Goal: Task Accomplishment & Management: Use online tool/utility

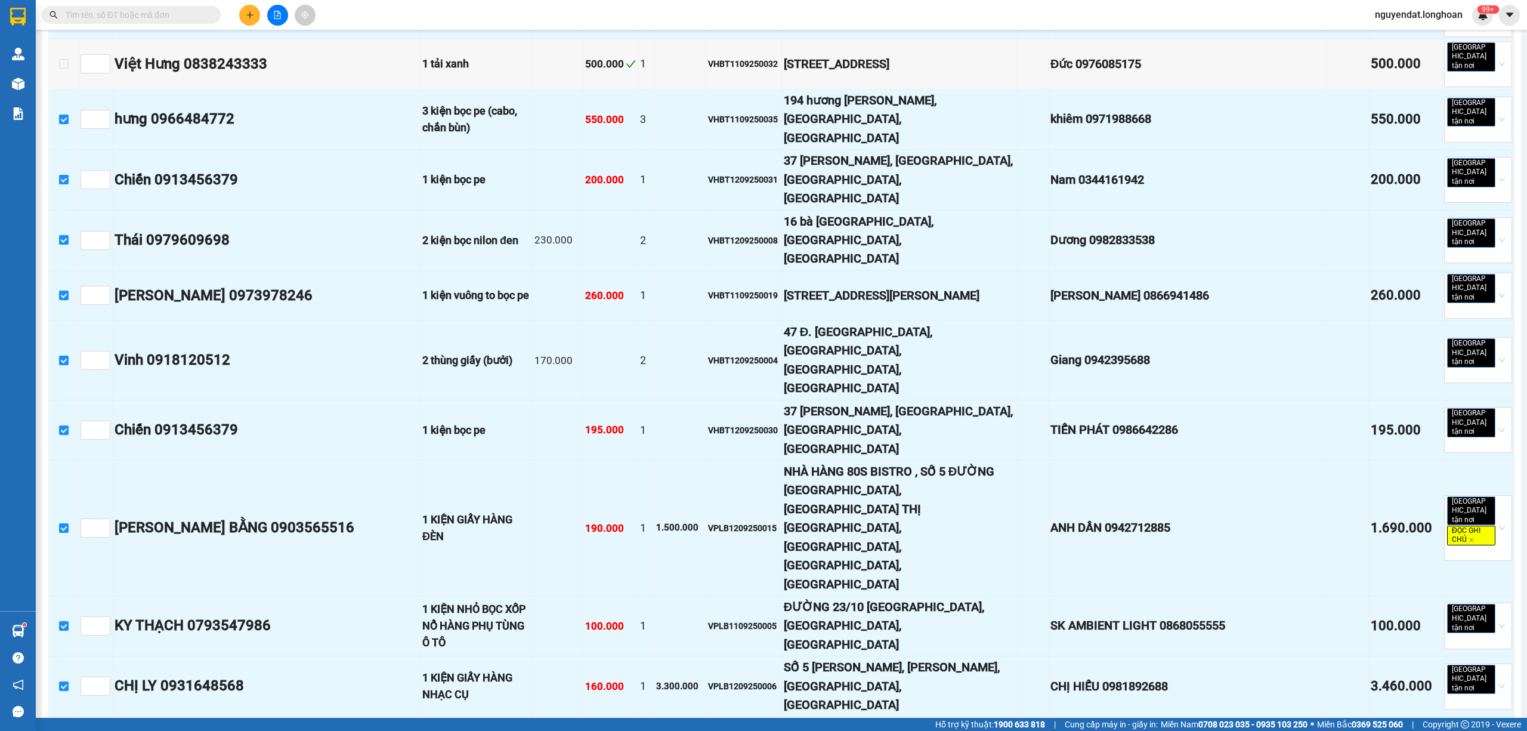
scroll to position [1856, 0]
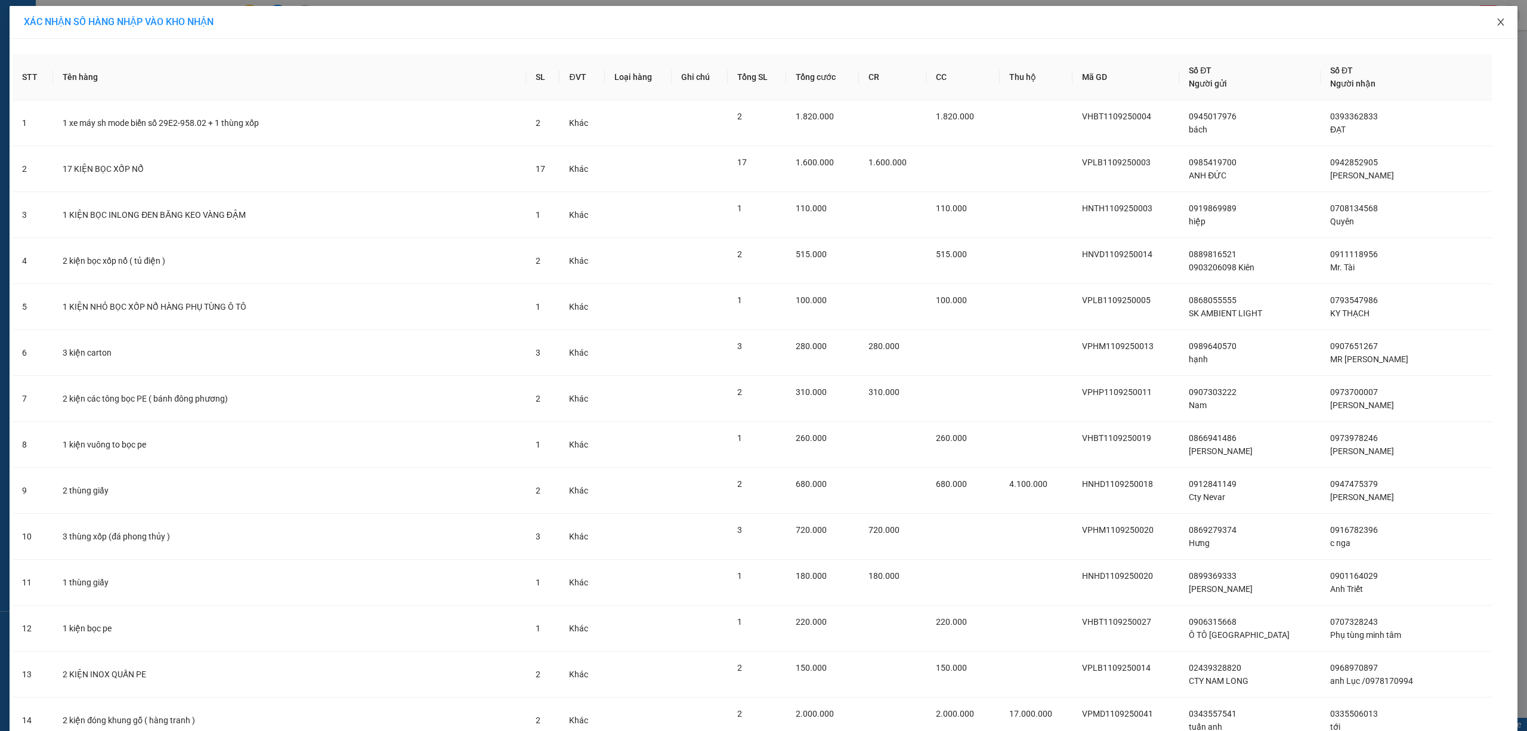
click at [1491, 29] on span "Close" at bounding box center [1500, 22] width 33 height 33
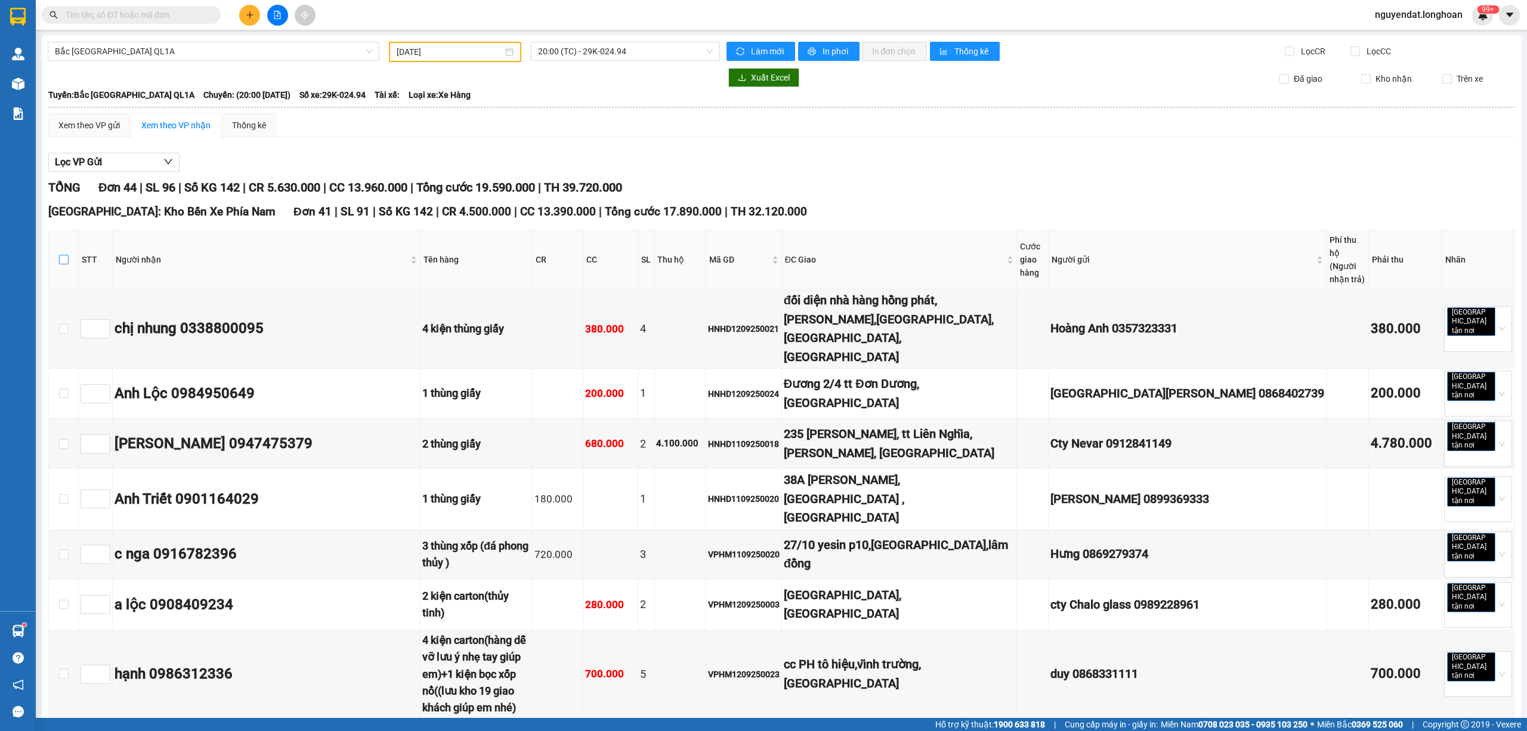
click at [60, 256] on input "checkbox" at bounding box center [64, 260] width 10 height 10
checkbox input "true"
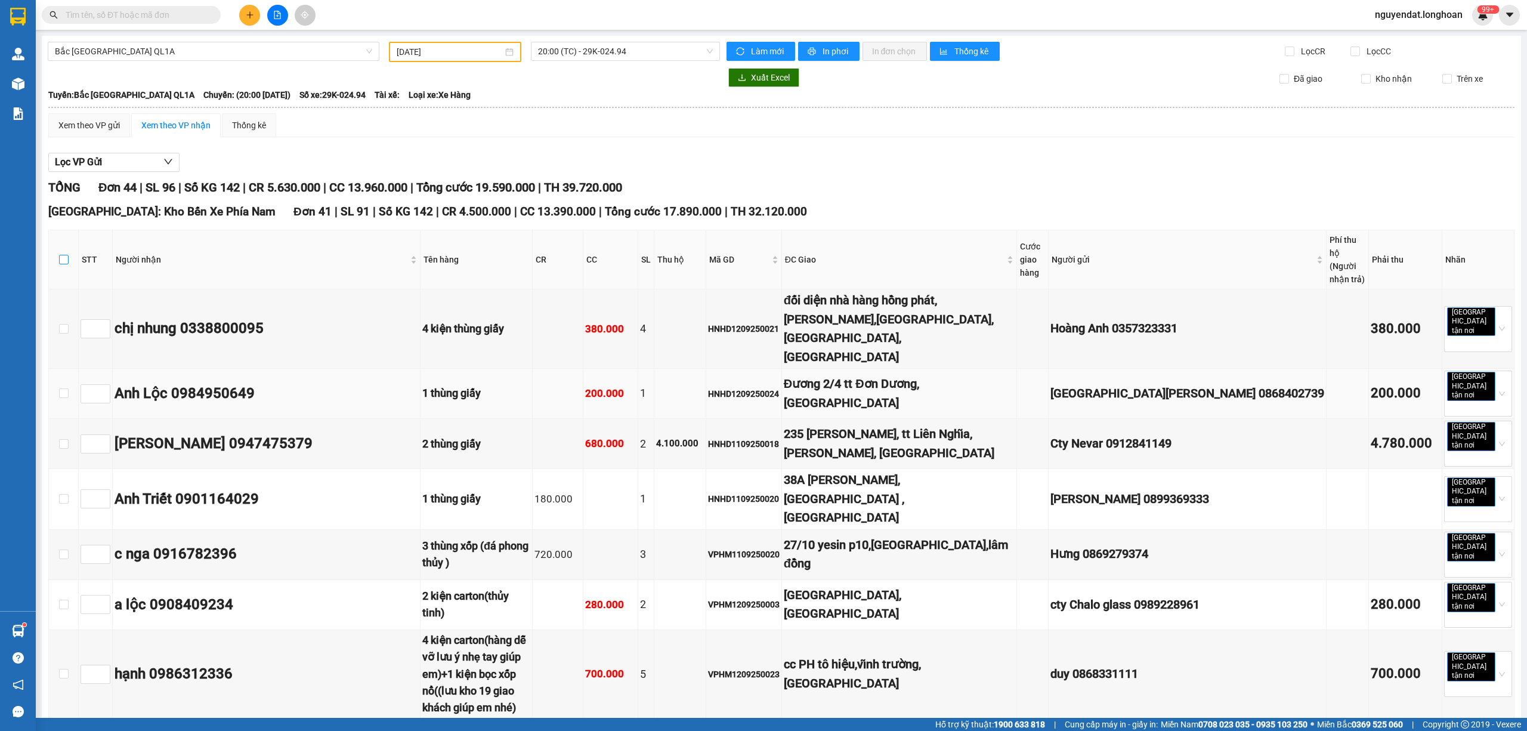
checkbox input "true"
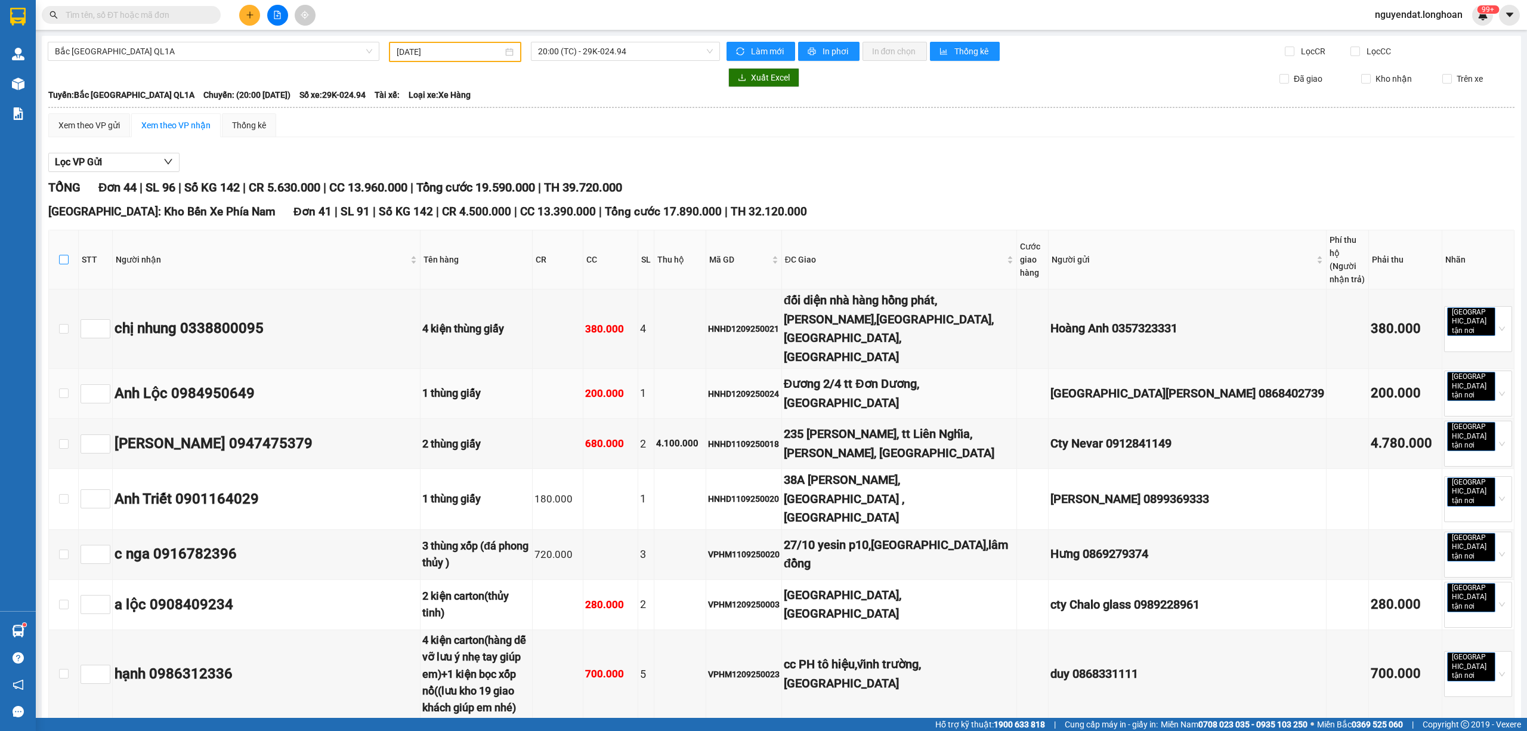
checkbox input "true"
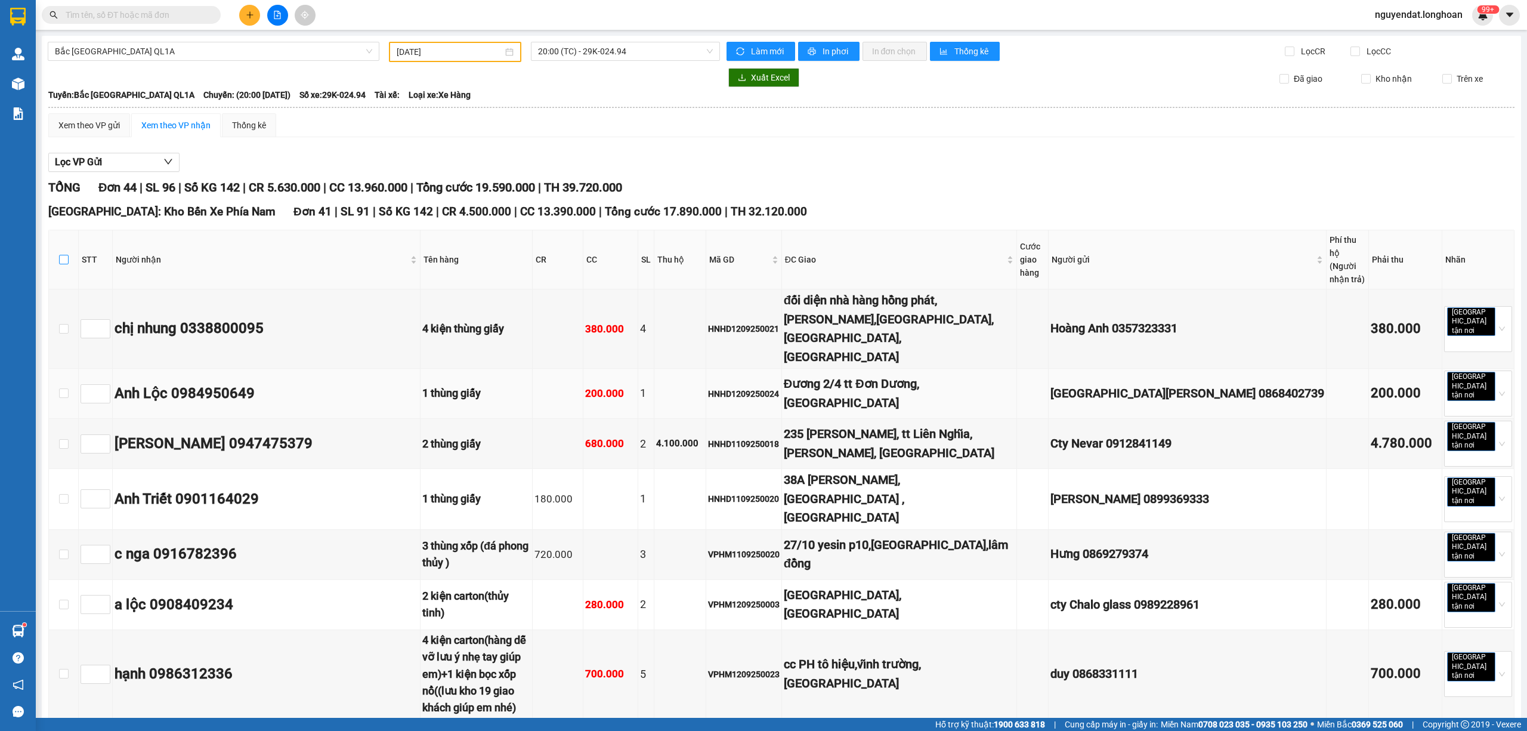
checkbox input "true"
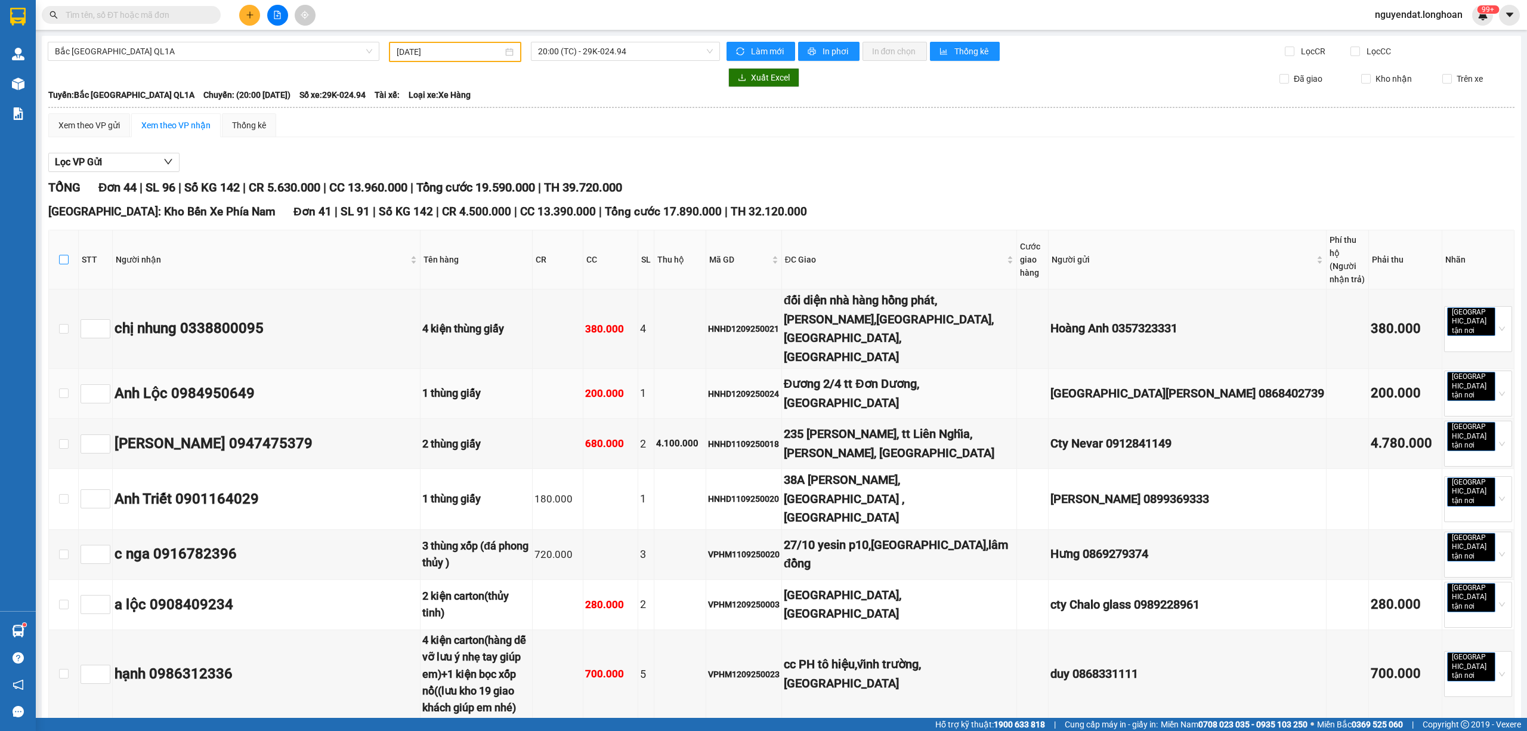
checkbox input "true"
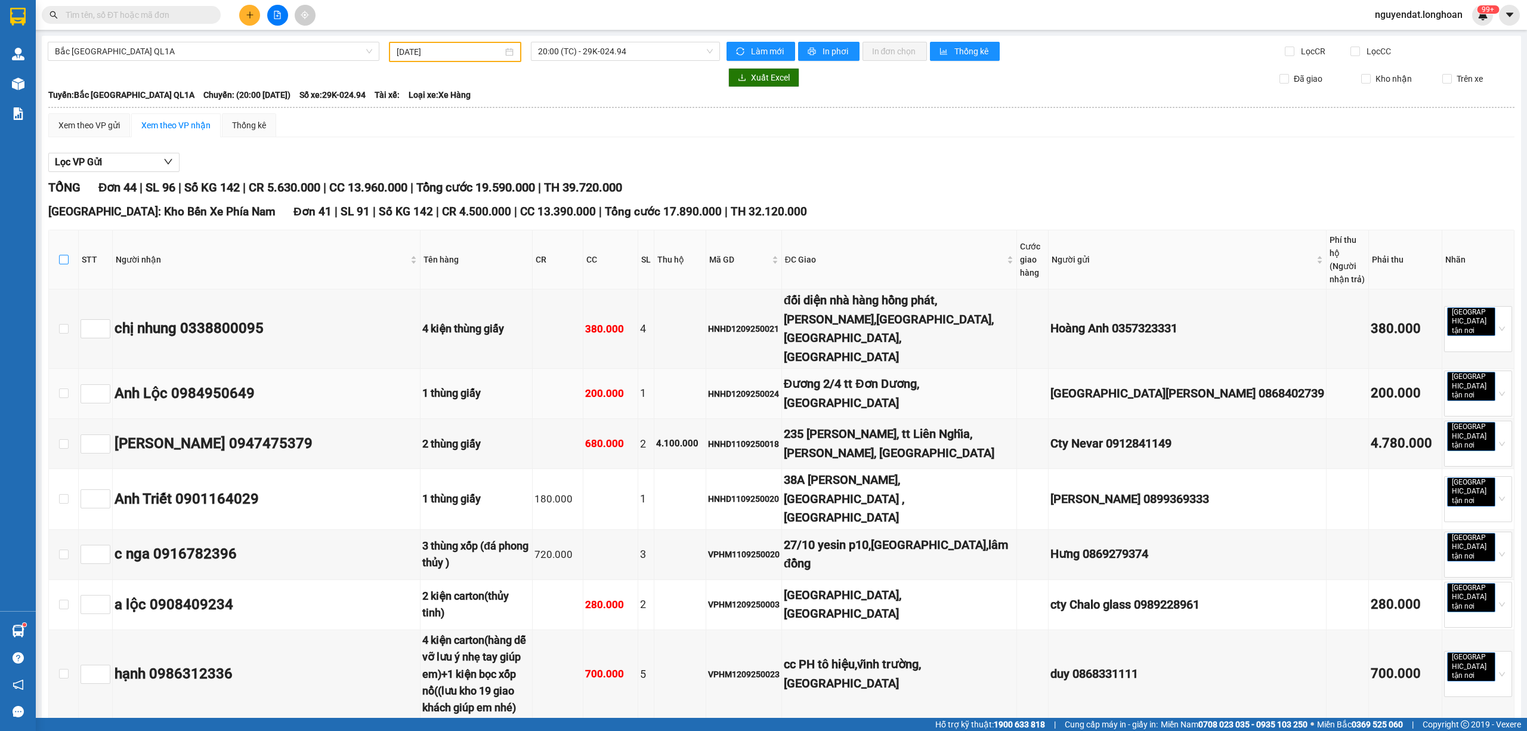
checkbox input "true"
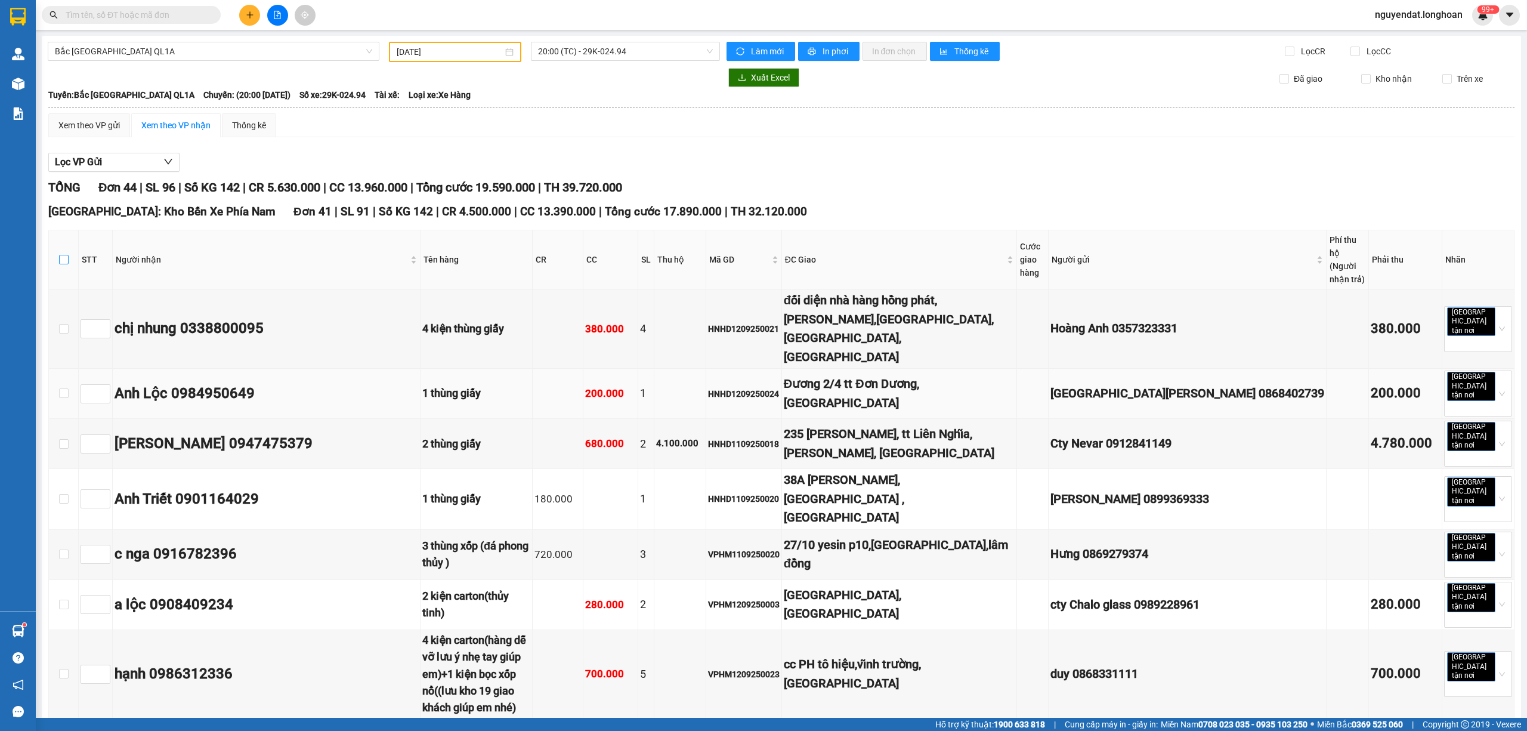
checkbox input "true"
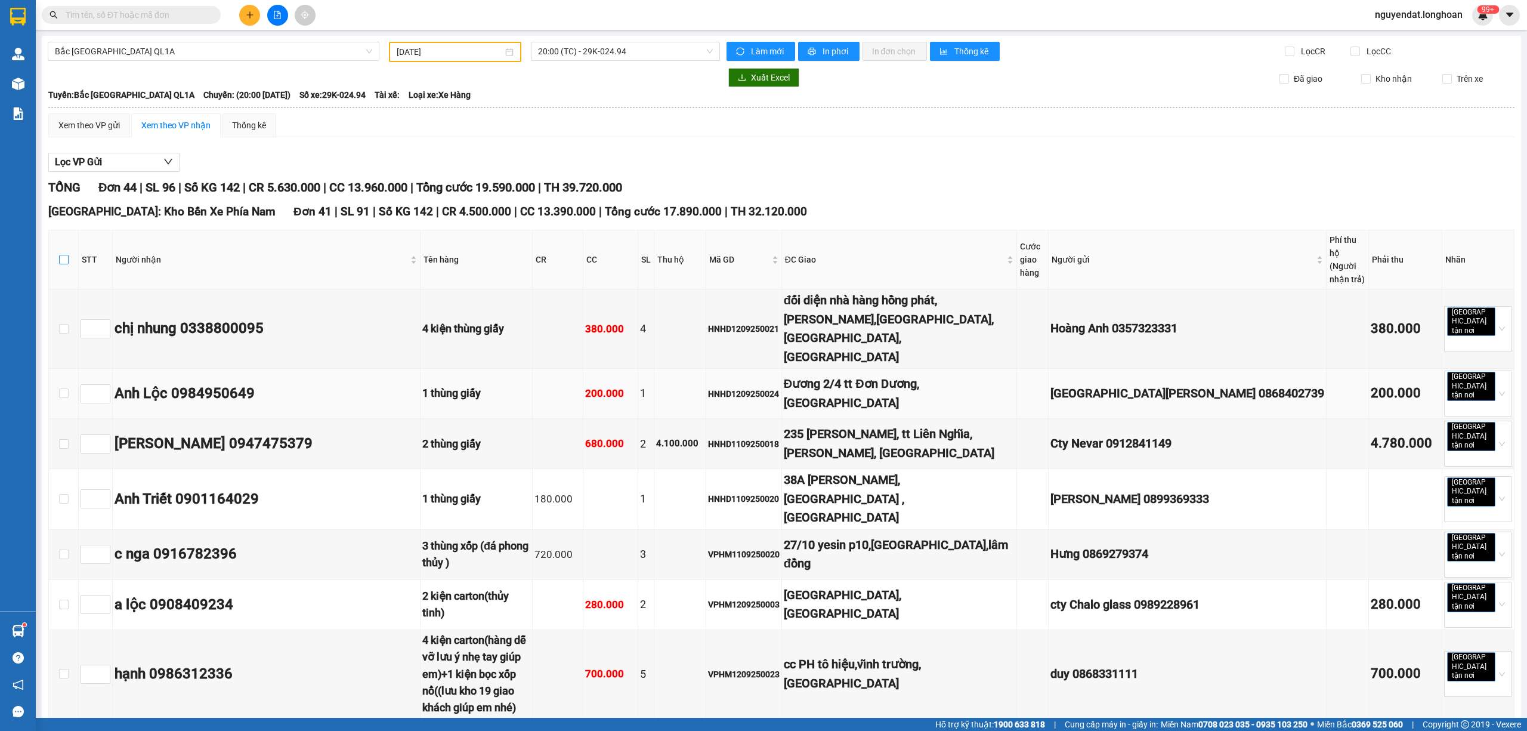
checkbox input "true"
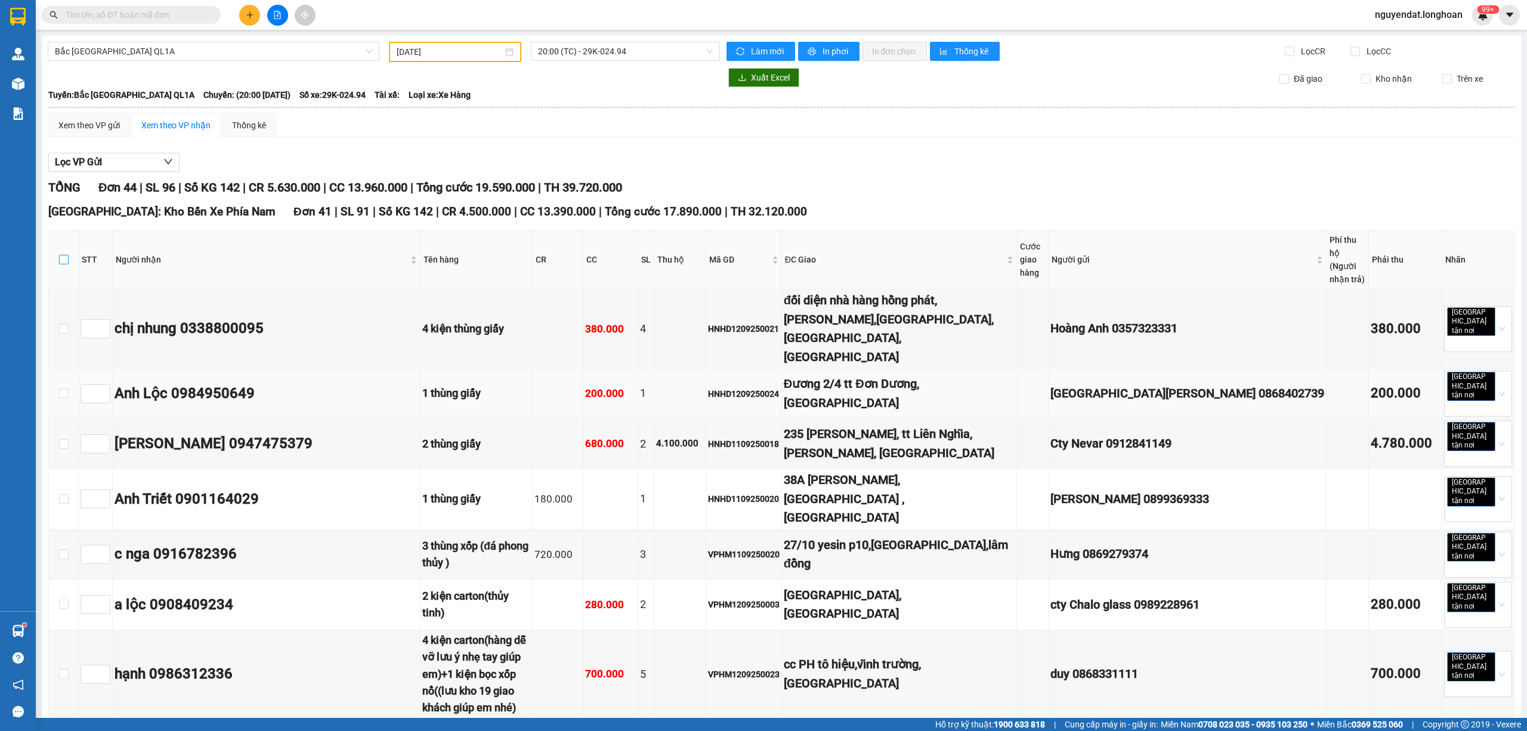
checkbox input "true"
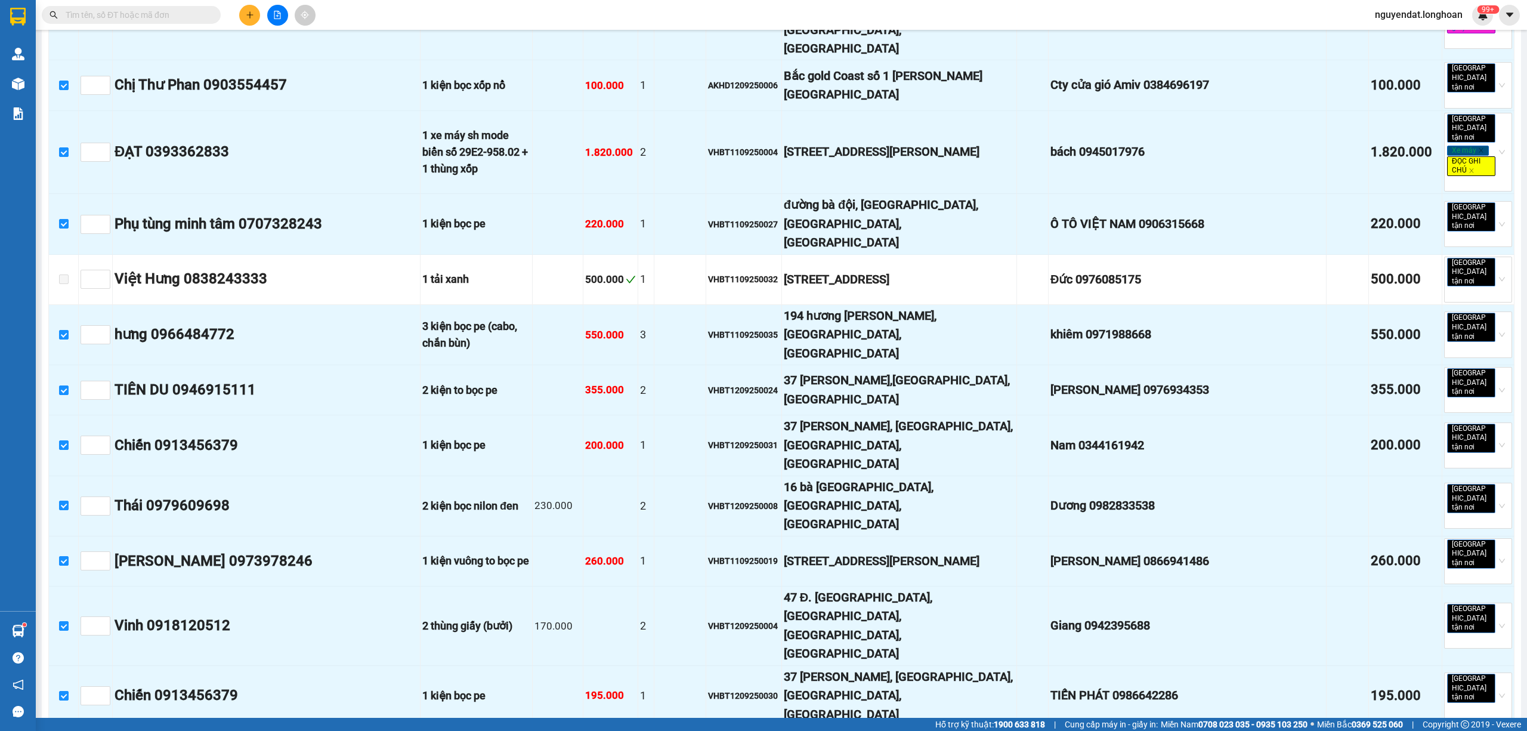
scroll to position [1856, 0]
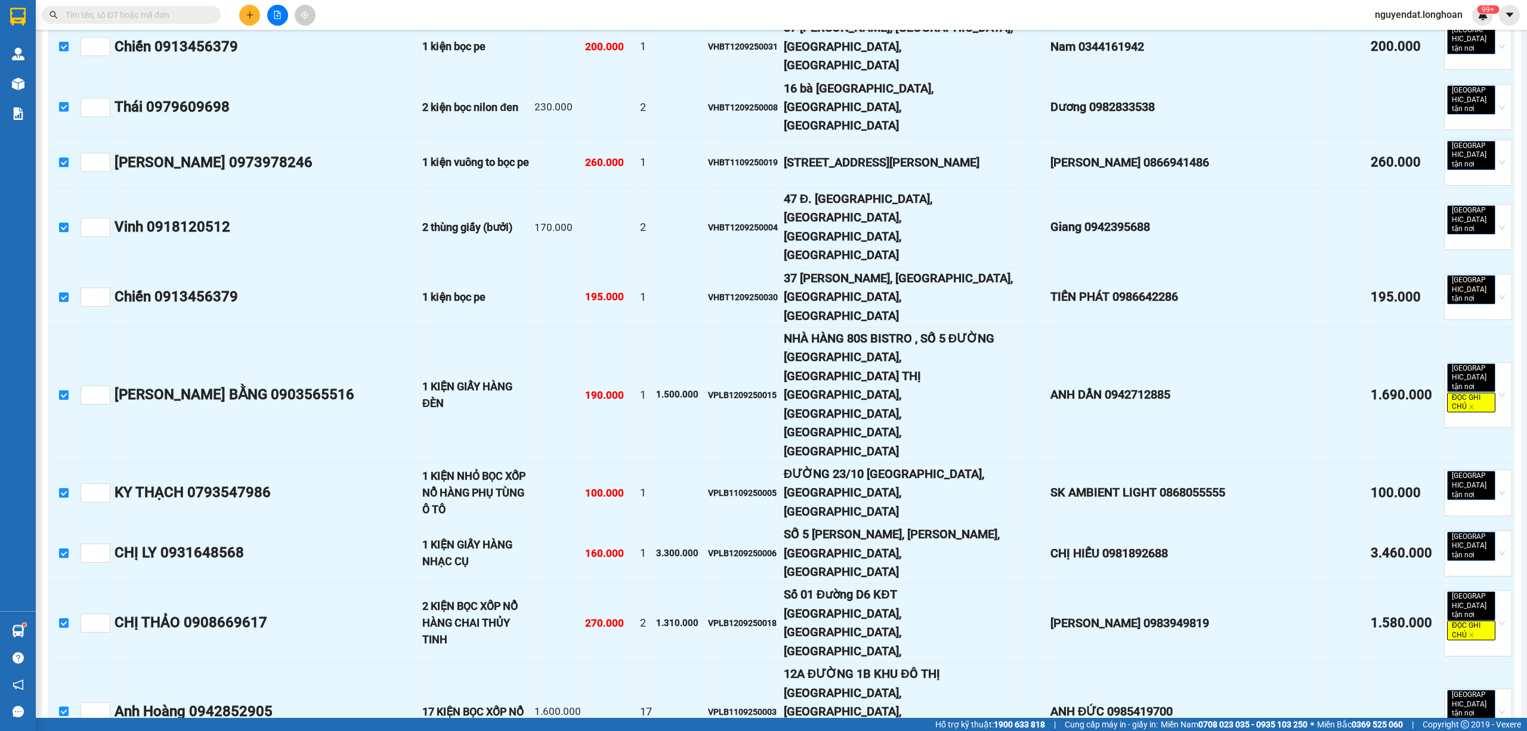
drag, startPoint x: 64, startPoint y: 404, endPoint x: 193, endPoint y: 444, distance: 134.9
checkbox input "false"
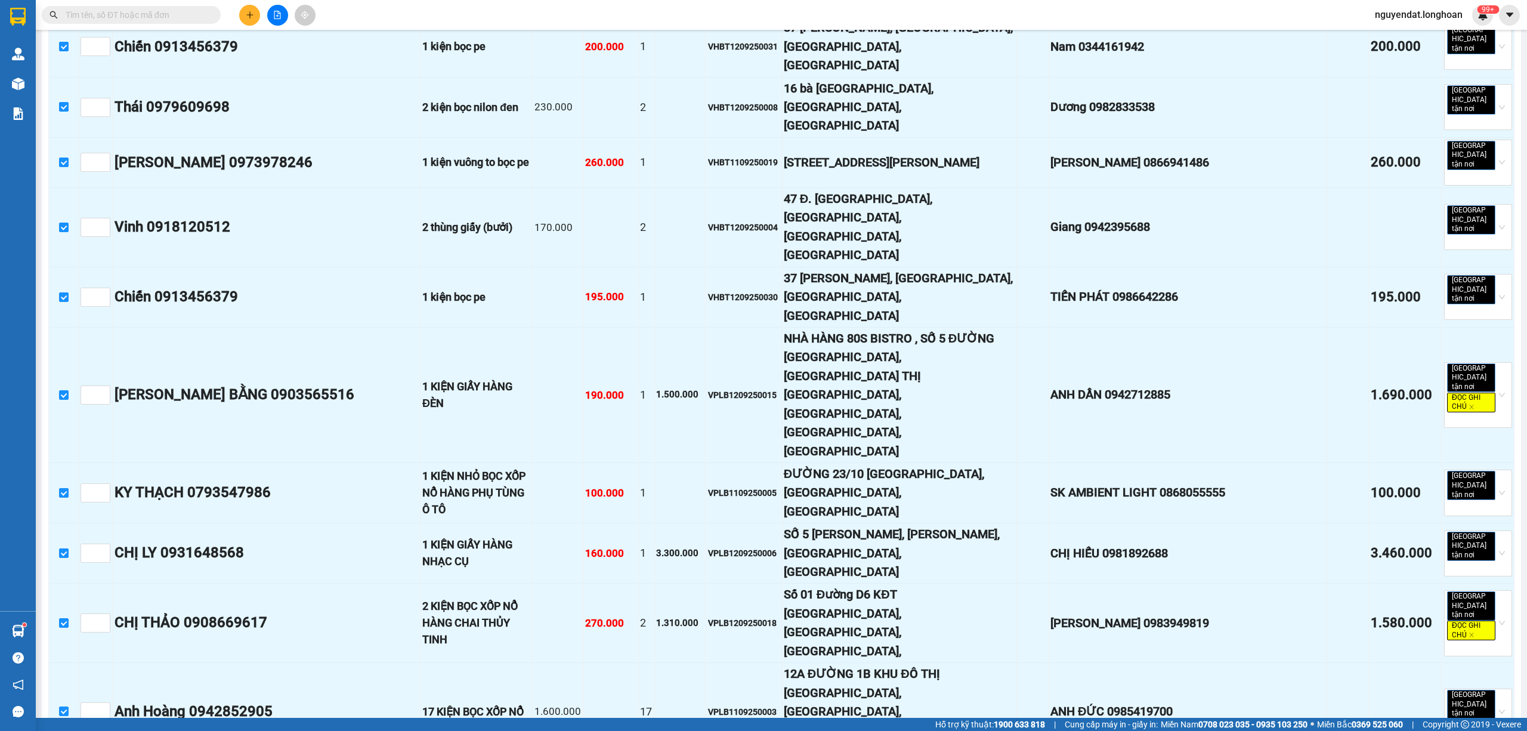
checkbox input "true"
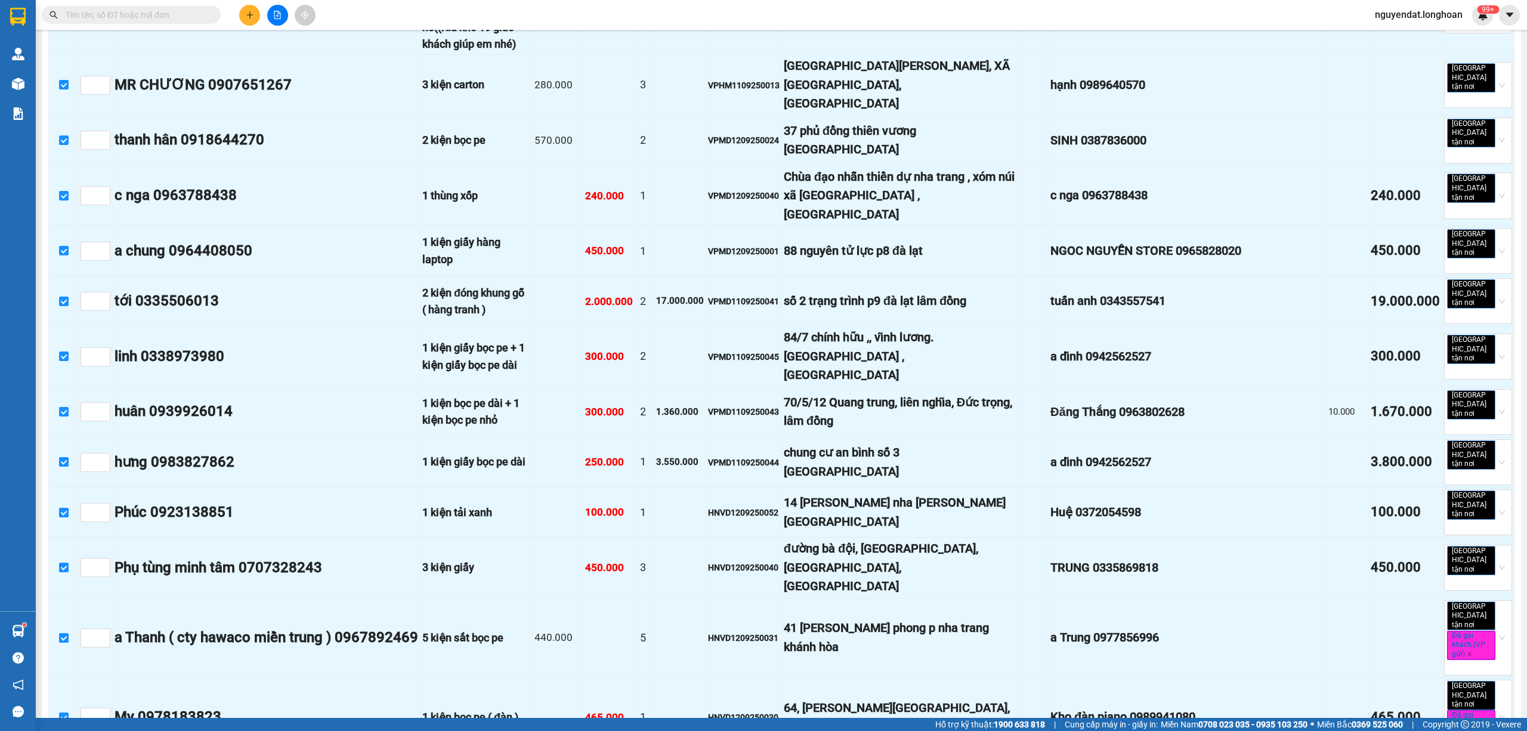
scroll to position [530, 0]
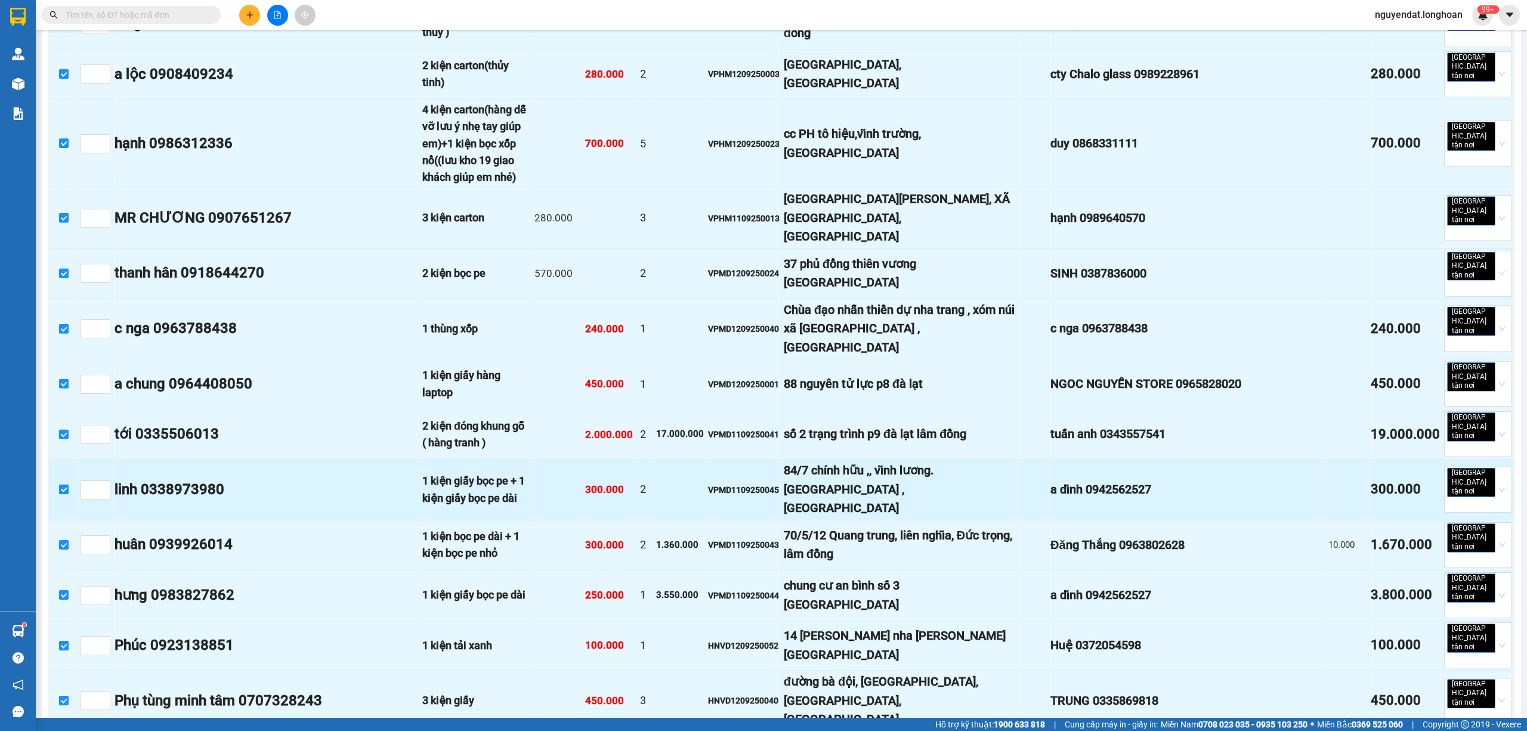
click at [67, 484] on input "checkbox" at bounding box center [64, 489] width 10 height 10
checkbox input "false"
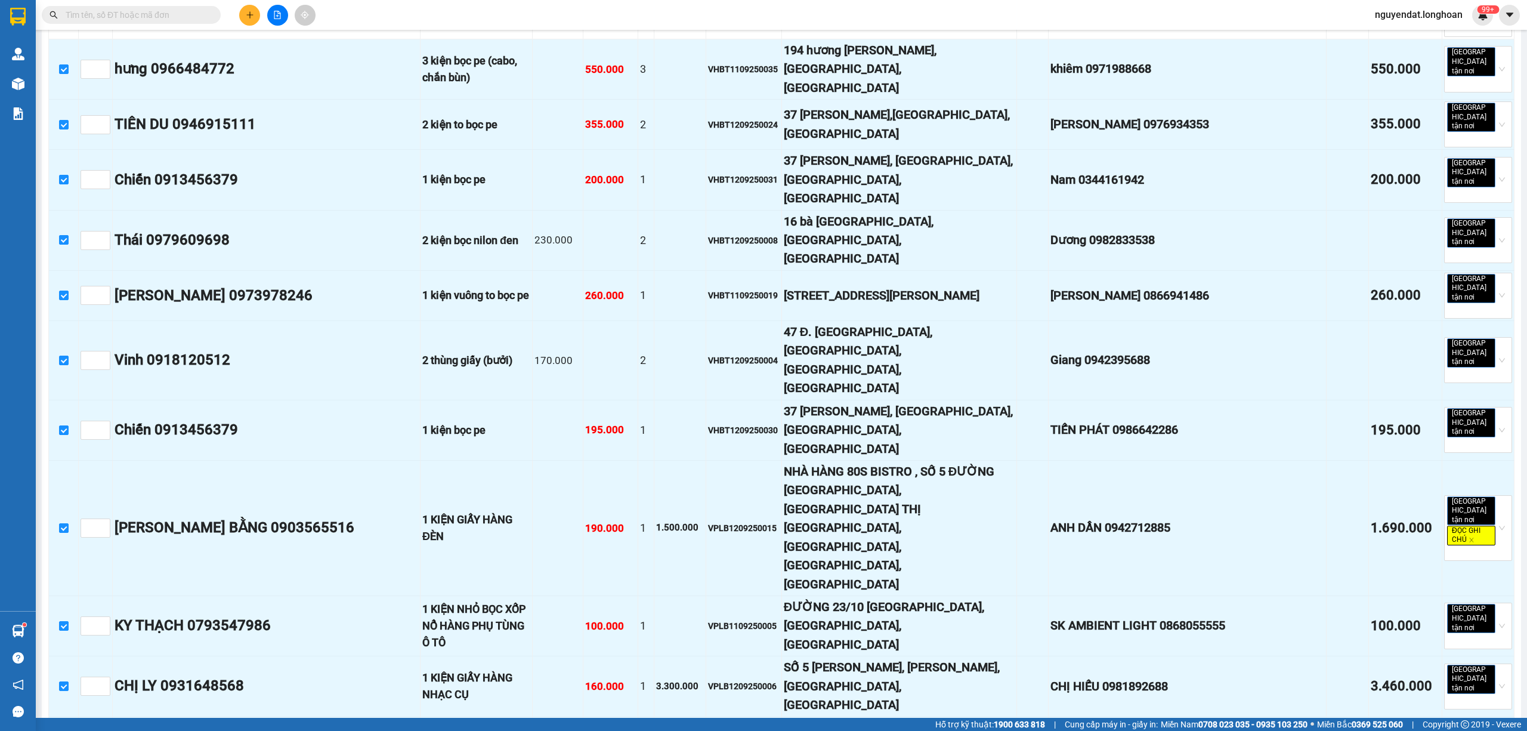
scroll to position [1856, 0]
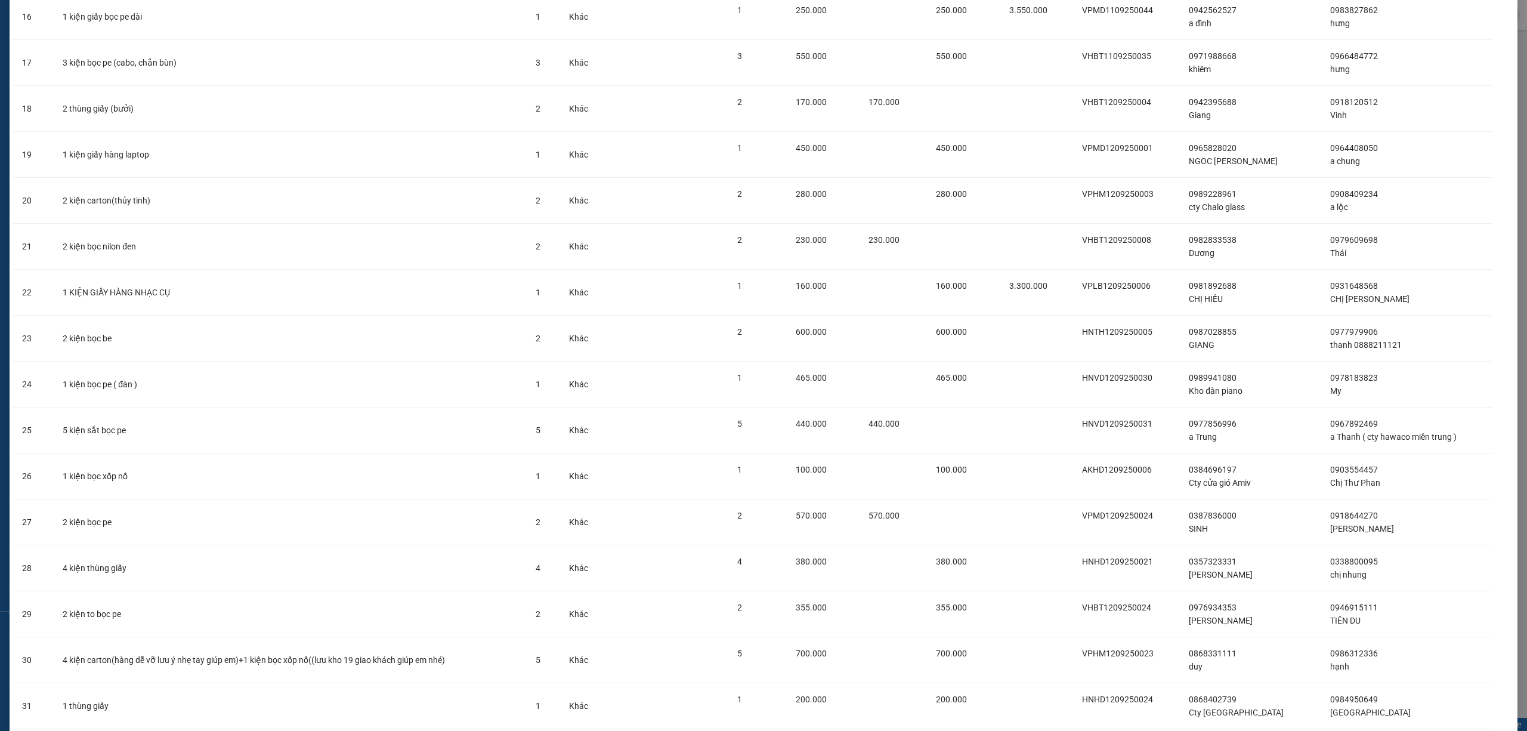
scroll to position [1210, 0]
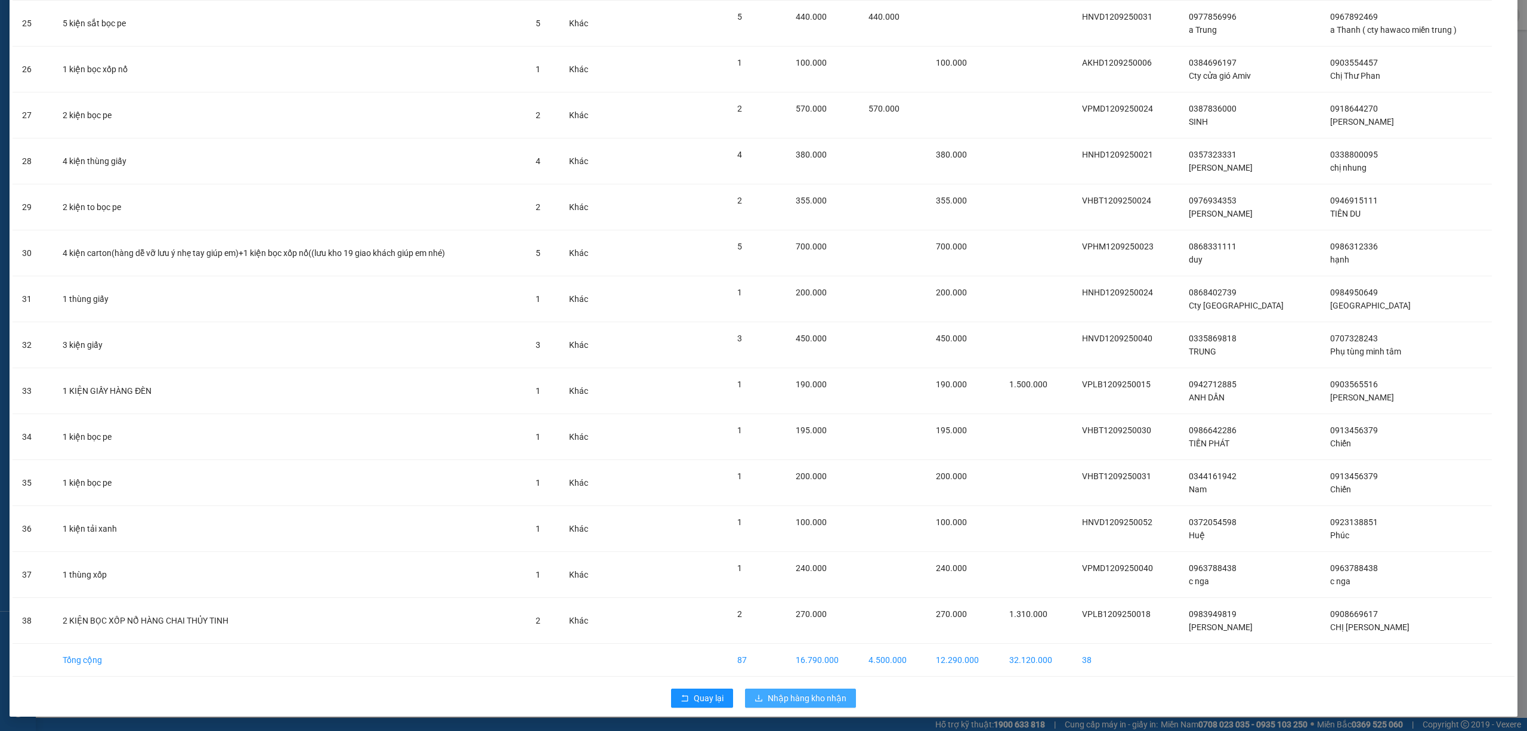
click at [795, 697] on span "Nhập hàng kho nhận" at bounding box center [807, 697] width 79 height 13
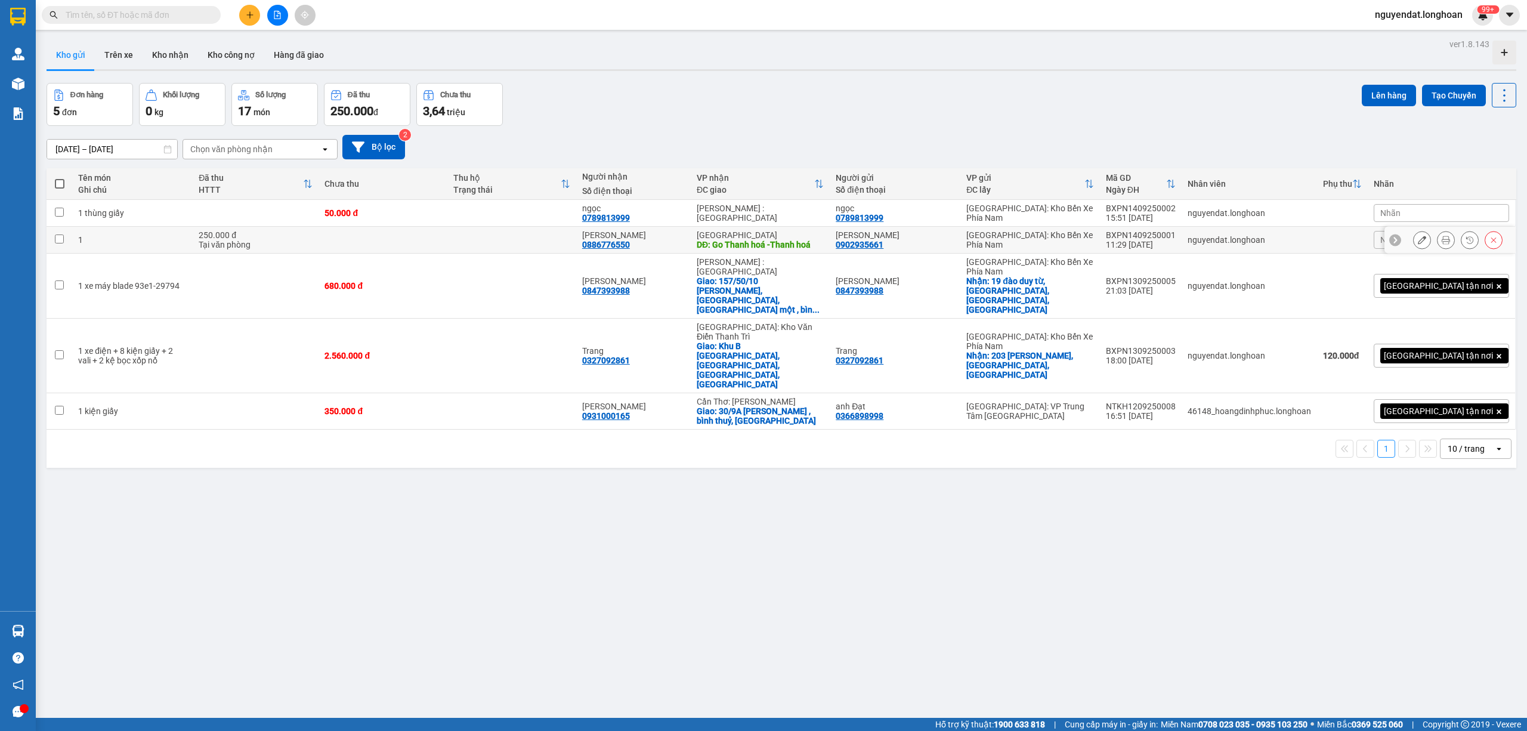
click at [1413, 246] on div at bounding box center [1422, 240] width 18 height 18
click at [1414, 246] on button at bounding box center [1422, 240] width 17 height 21
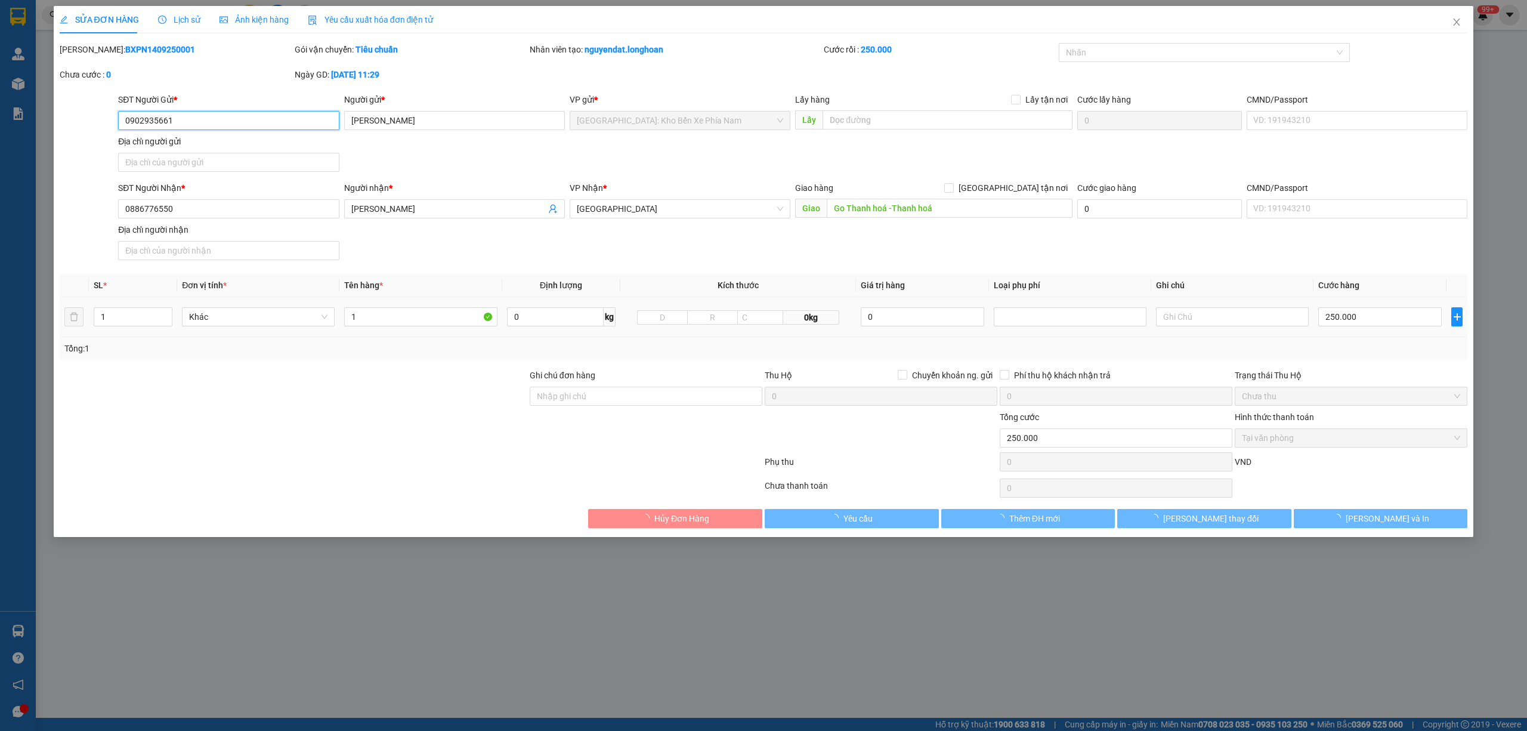
type input "0902935661"
type input "[PERSON_NAME]"
type input "0886776550"
type input "[PERSON_NAME]"
type input "Go Thanh hoá -Thanh hoá"
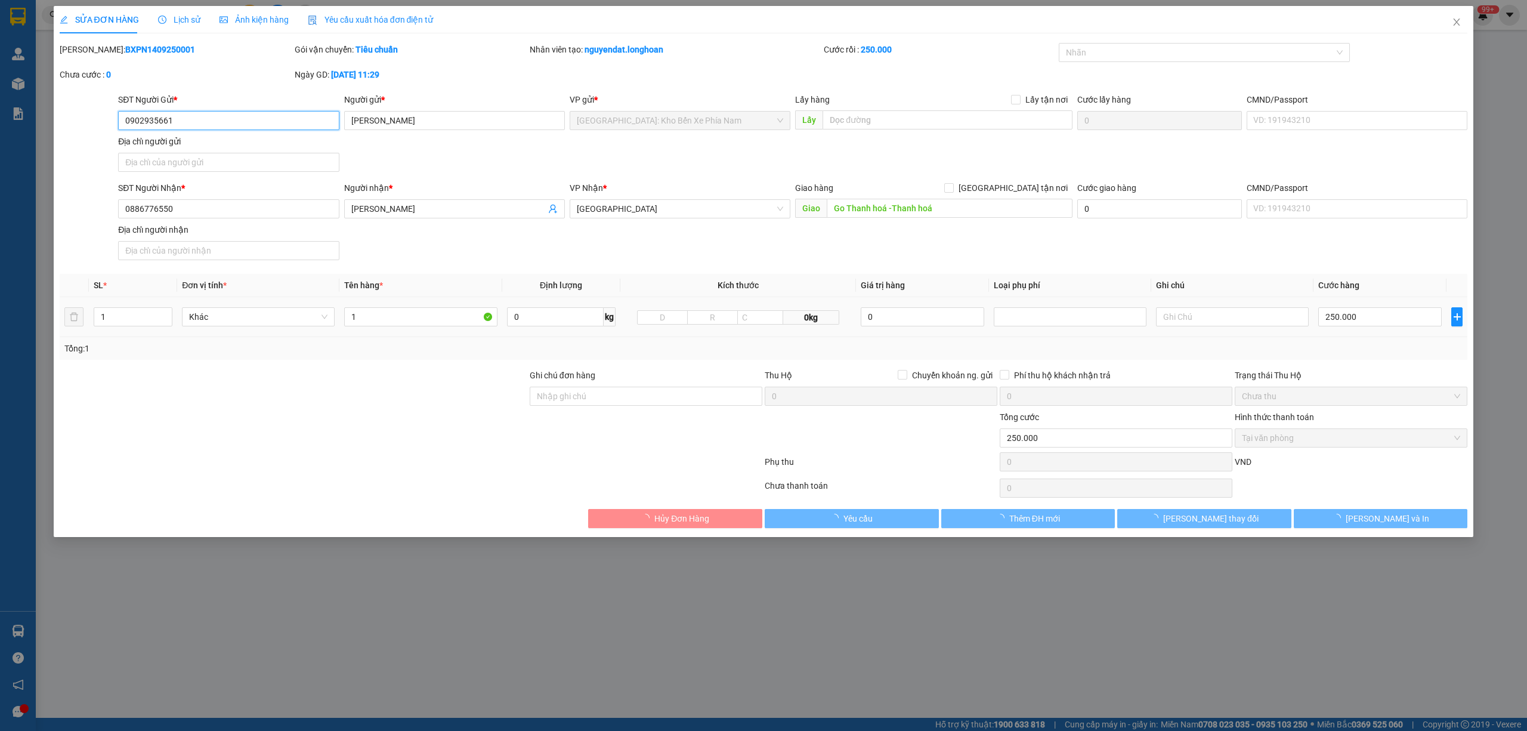
type input "250.000"
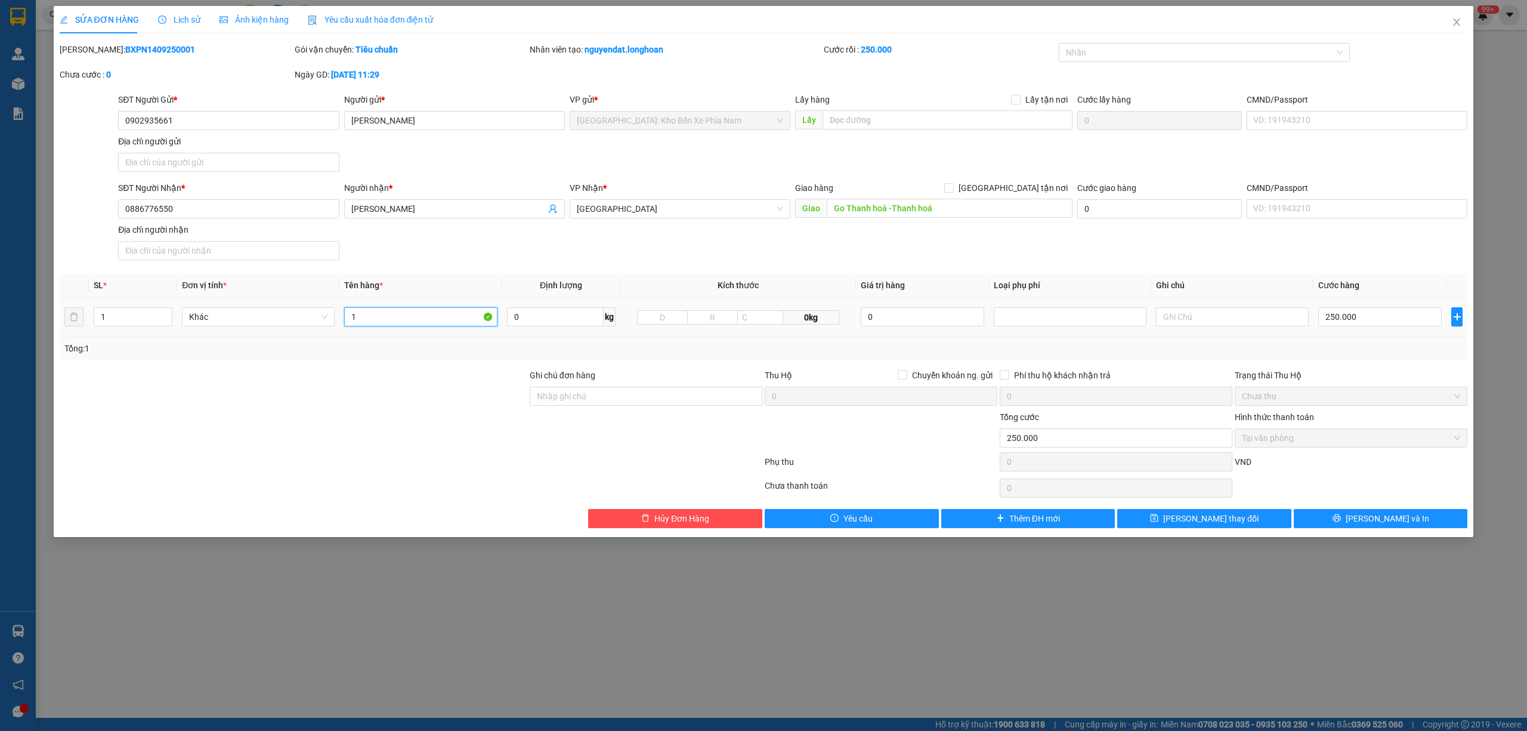
click at [409, 319] on input "1" at bounding box center [420, 316] width 153 height 19
type input "1 thùng nhựa trắng"
click at [1234, 518] on button "[PERSON_NAME] thay đổi" at bounding box center [1204, 518] width 174 height 19
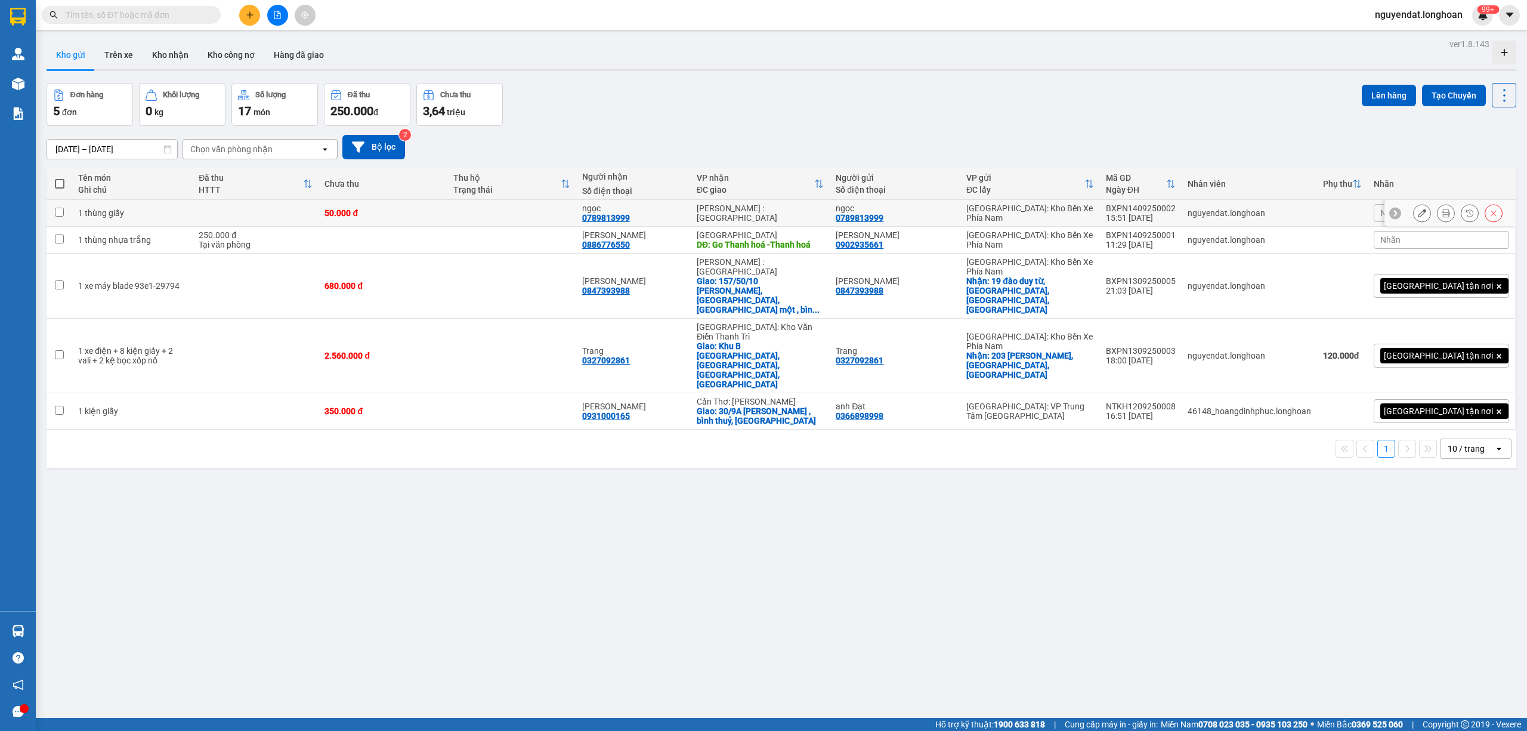
click at [509, 220] on td at bounding box center [511, 213] width 129 height 27
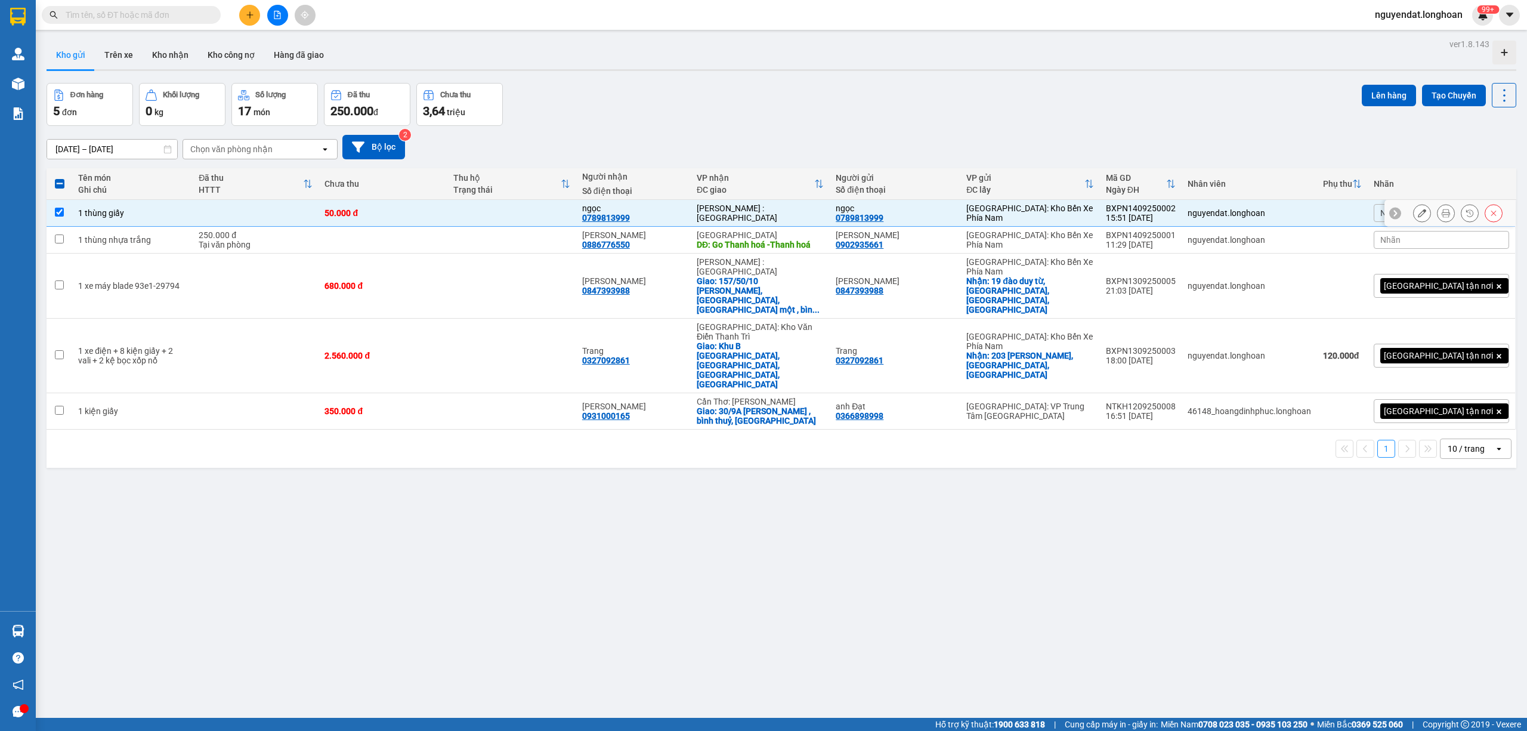
click at [537, 216] on td at bounding box center [511, 213] width 129 height 27
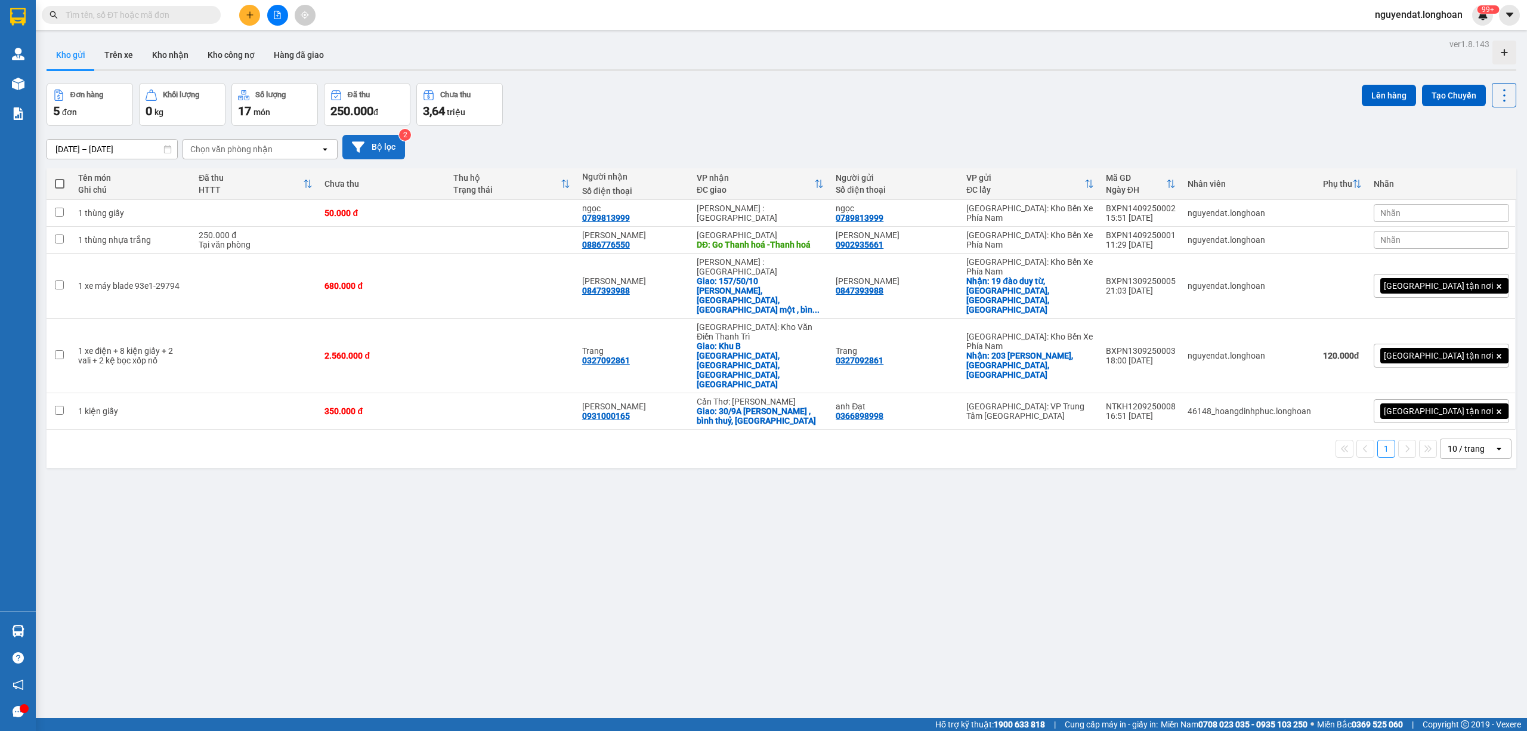
click at [390, 150] on button "Bộ lọc" at bounding box center [373, 147] width 63 height 24
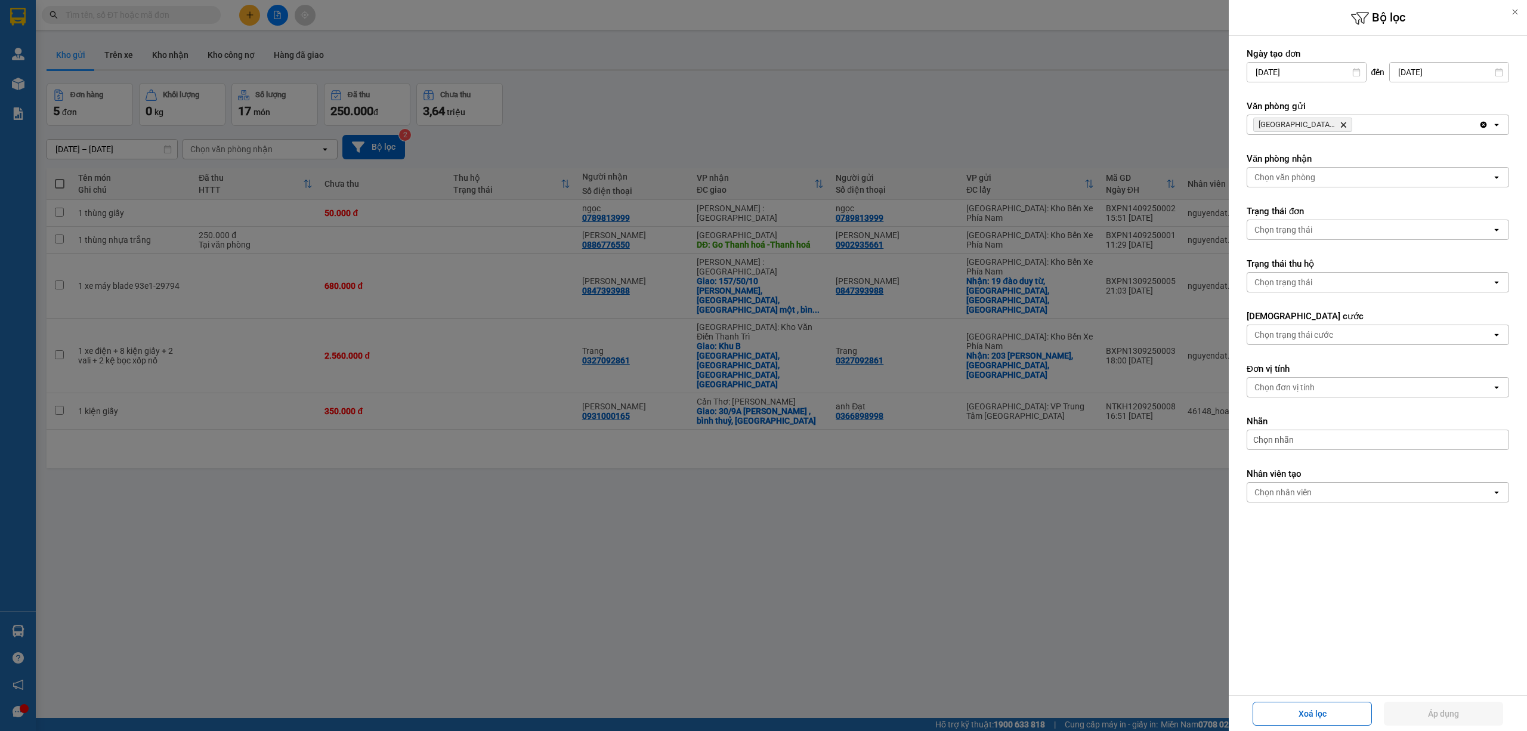
click at [1445, 134] on div "Nha Trang: Kho Bến Xe Phía Nam Delete" at bounding box center [1362, 124] width 231 height 19
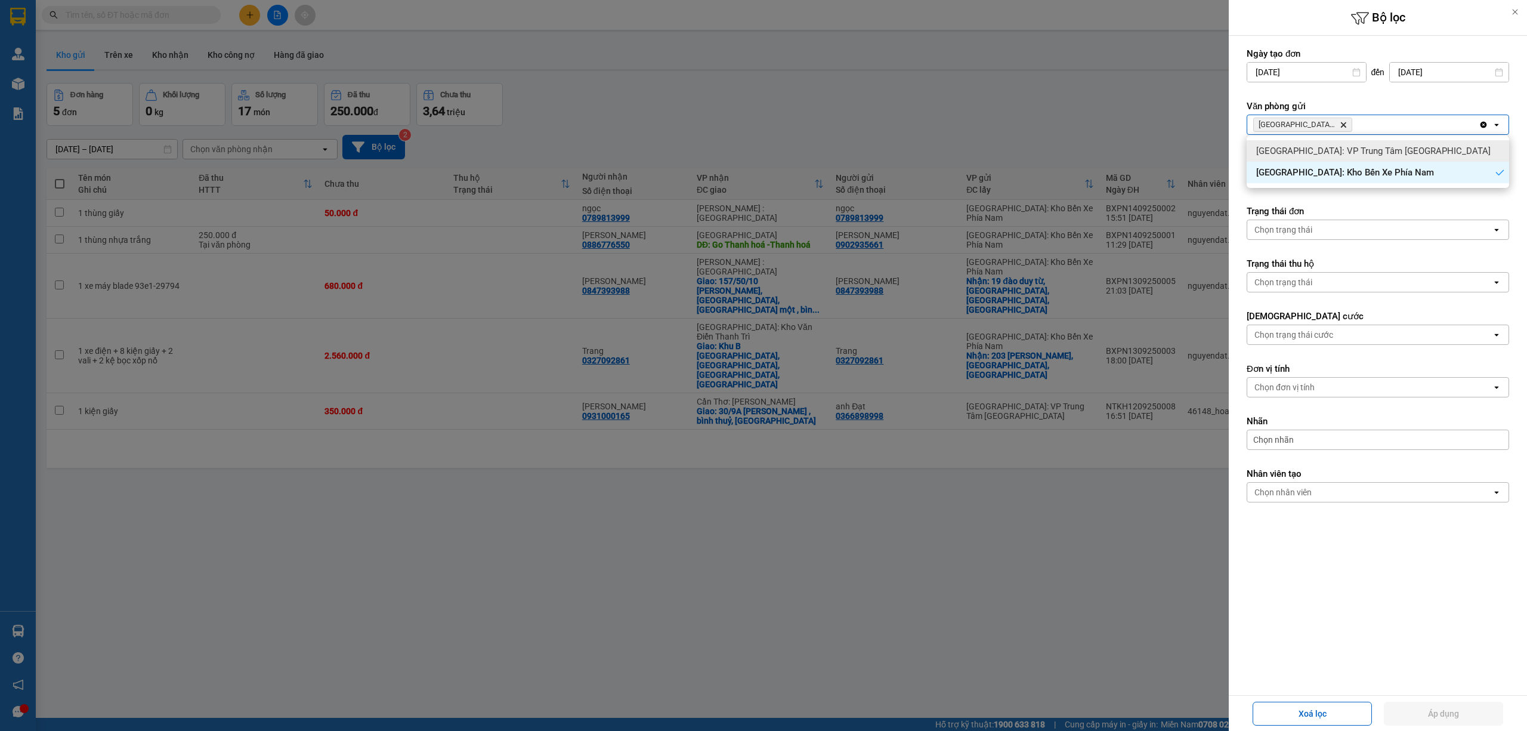
click at [1406, 149] on span "Khánh Hòa: VP Trung Tâm TP Nha Trang" at bounding box center [1373, 151] width 234 height 12
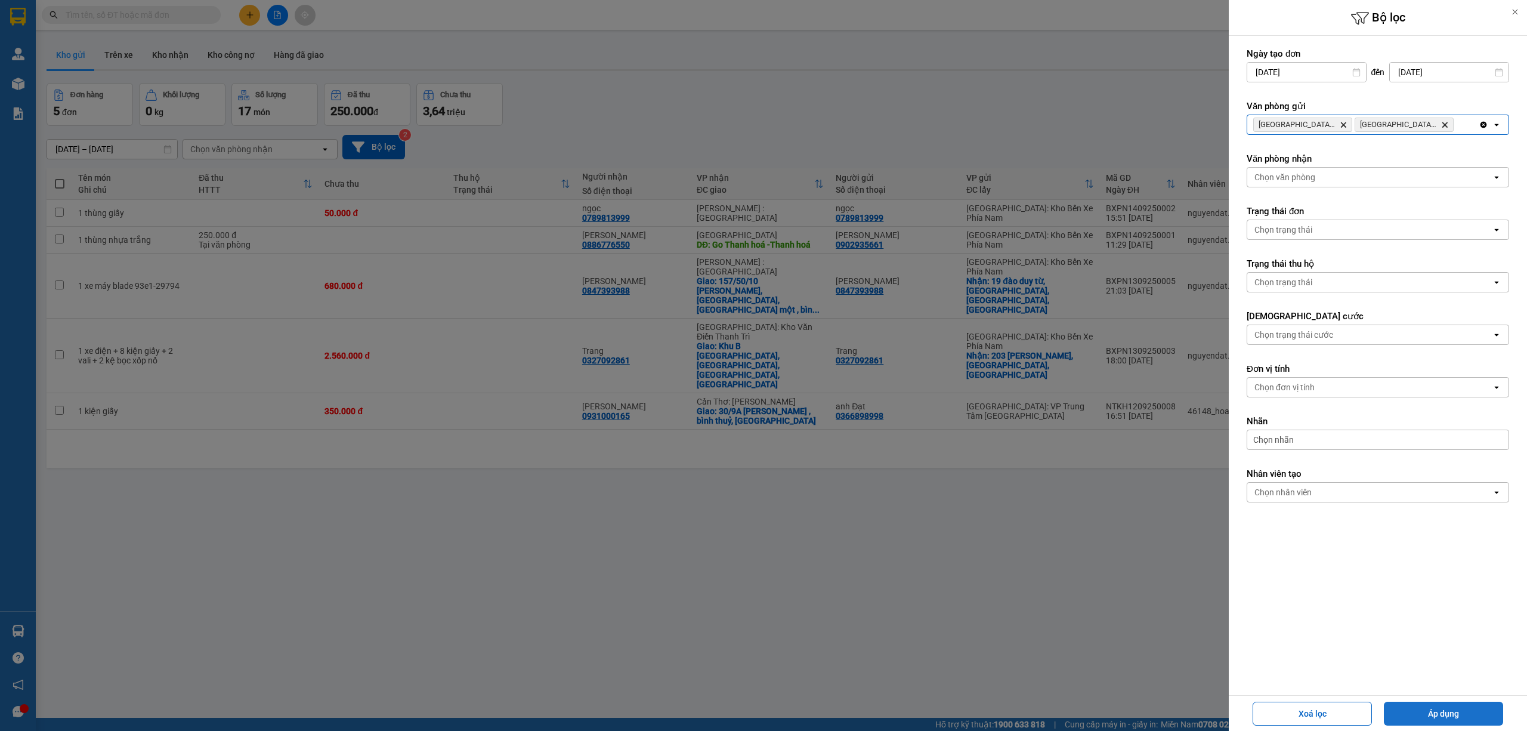
click at [1420, 712] on button "Áp dụng" at bounding box center [1443, 713] width 119 height 24
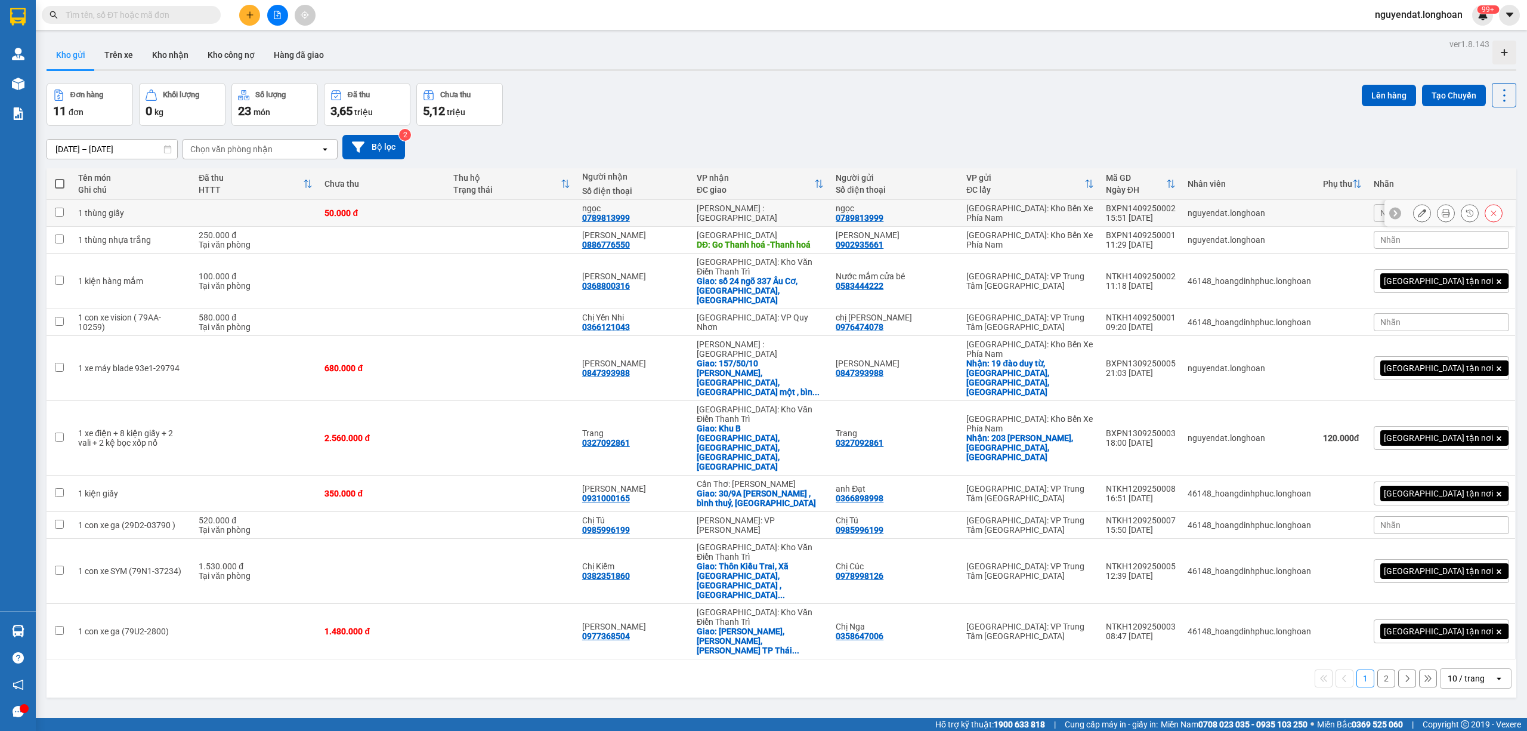
click at [57, 213] on input "checkbox" at bounding box center [59, 212] width 9 height 9
checkbox input "true"
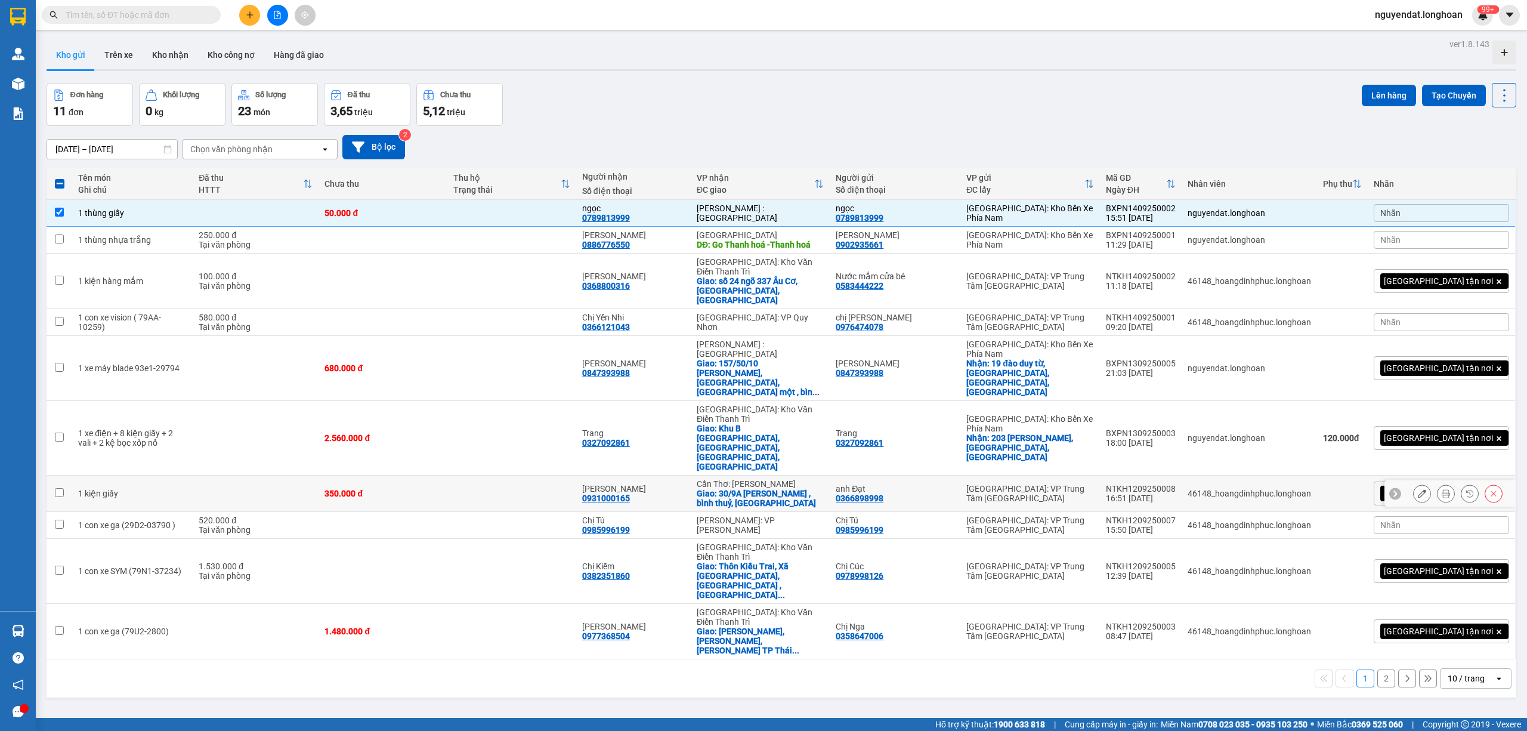
click at [60, 475] on td at bounding box center [60, 493] width 26 height 36
checkbox input "true"
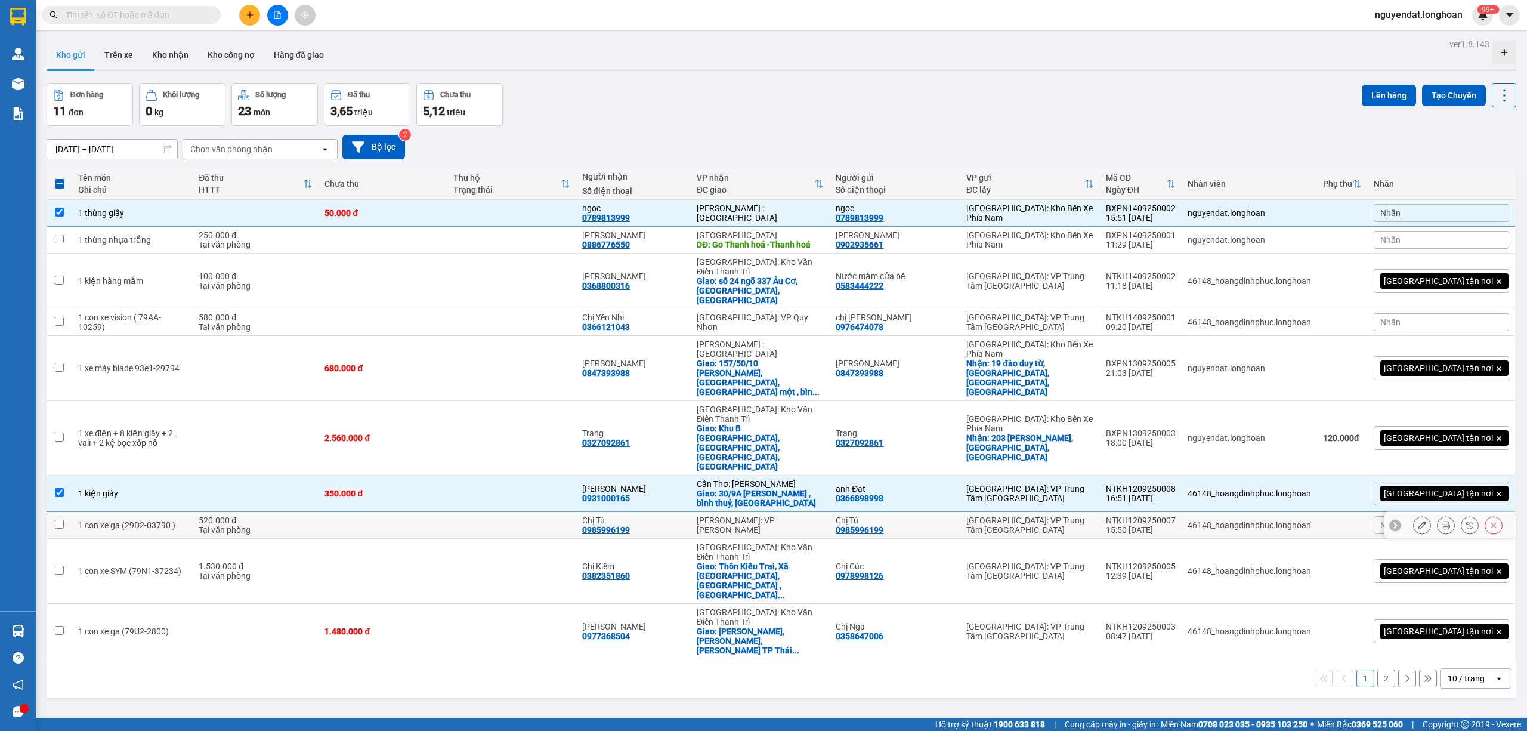
click at [313, 525] on div "Tại văn phòng" at bounding box center [256, 530] width 114 height 10
checkbox input "true"
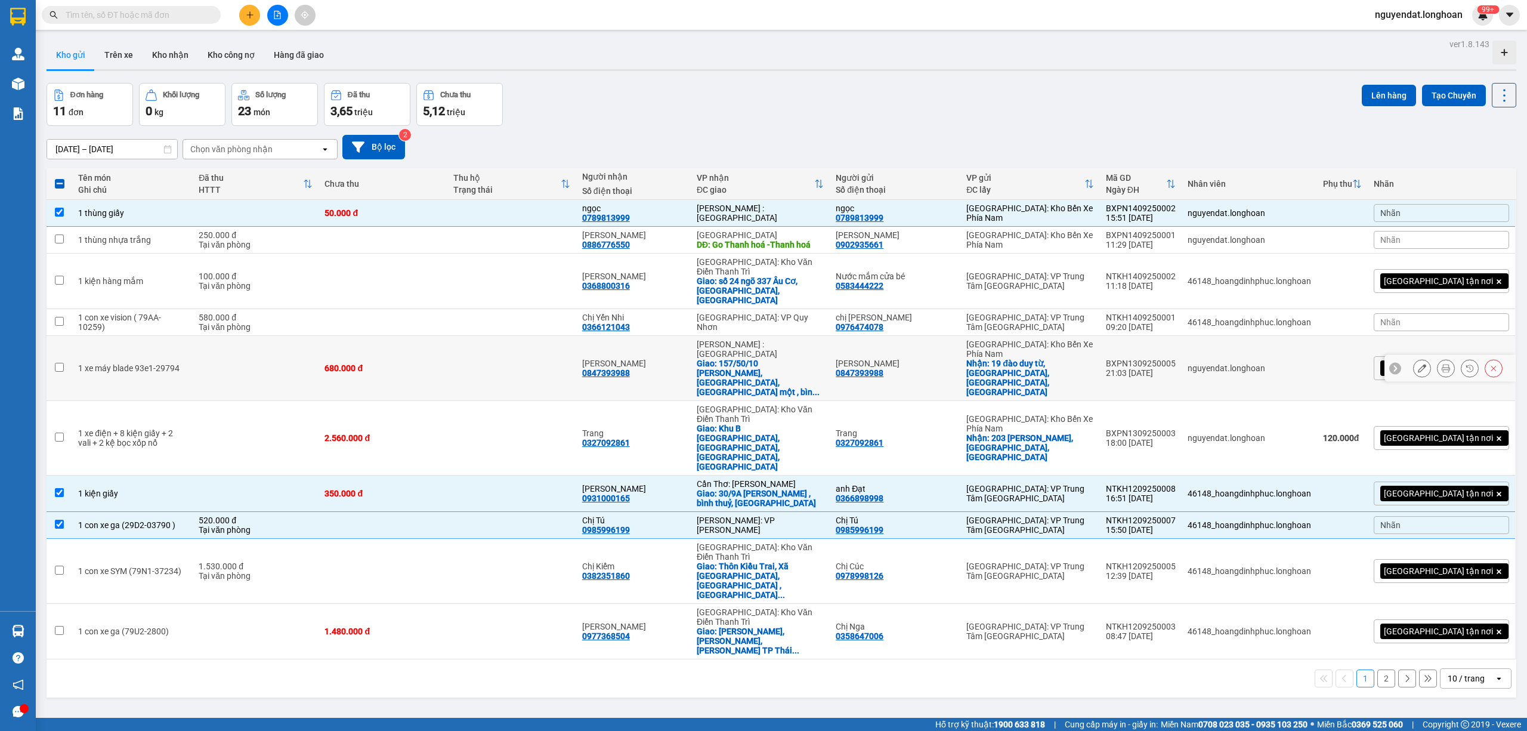
click at [429, 336] on td "680.000 đ" at bounding box center [383, 368] width 129 height 65
checkbox input "true"
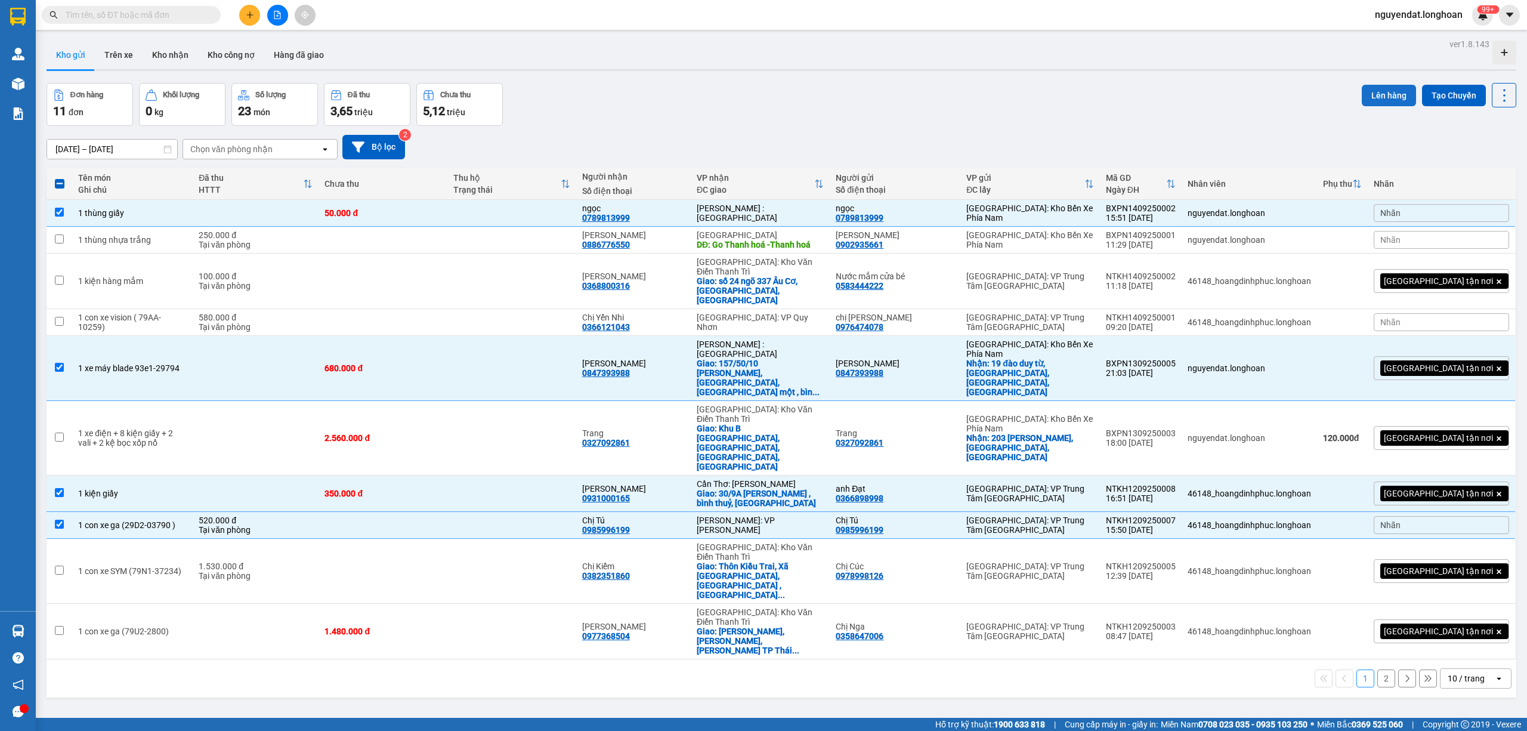
click at [1373, 94] on button "Lên hàng" at bounding box center [1389, 95] width 54 height 21
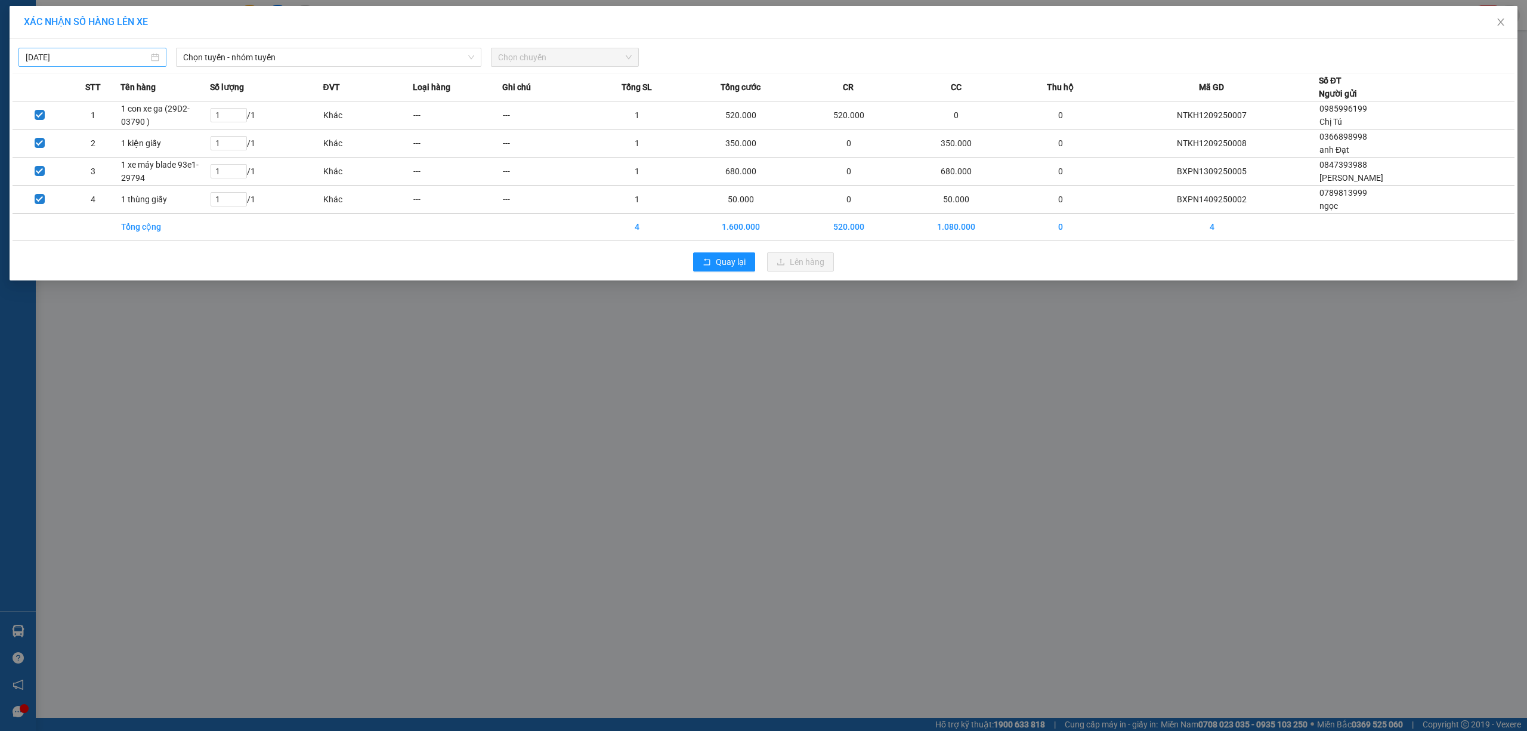
click at [91, 56] on input "[DATE]" at bounding box center [87, 57] width 123 height 13
drag, startPoint x: 160, startPoint y: 144, endPoint x: 262, endPoint y: 97, distance: 112.4
click at [161, 144] on div "13" at bounding box center [165, 145] width 14 height 14
type input "13/09/2025"
click at [282, 63] on span "Chọn tuyến - nhóm tuyến" at bounding box center [328, 57] width 291 height 18
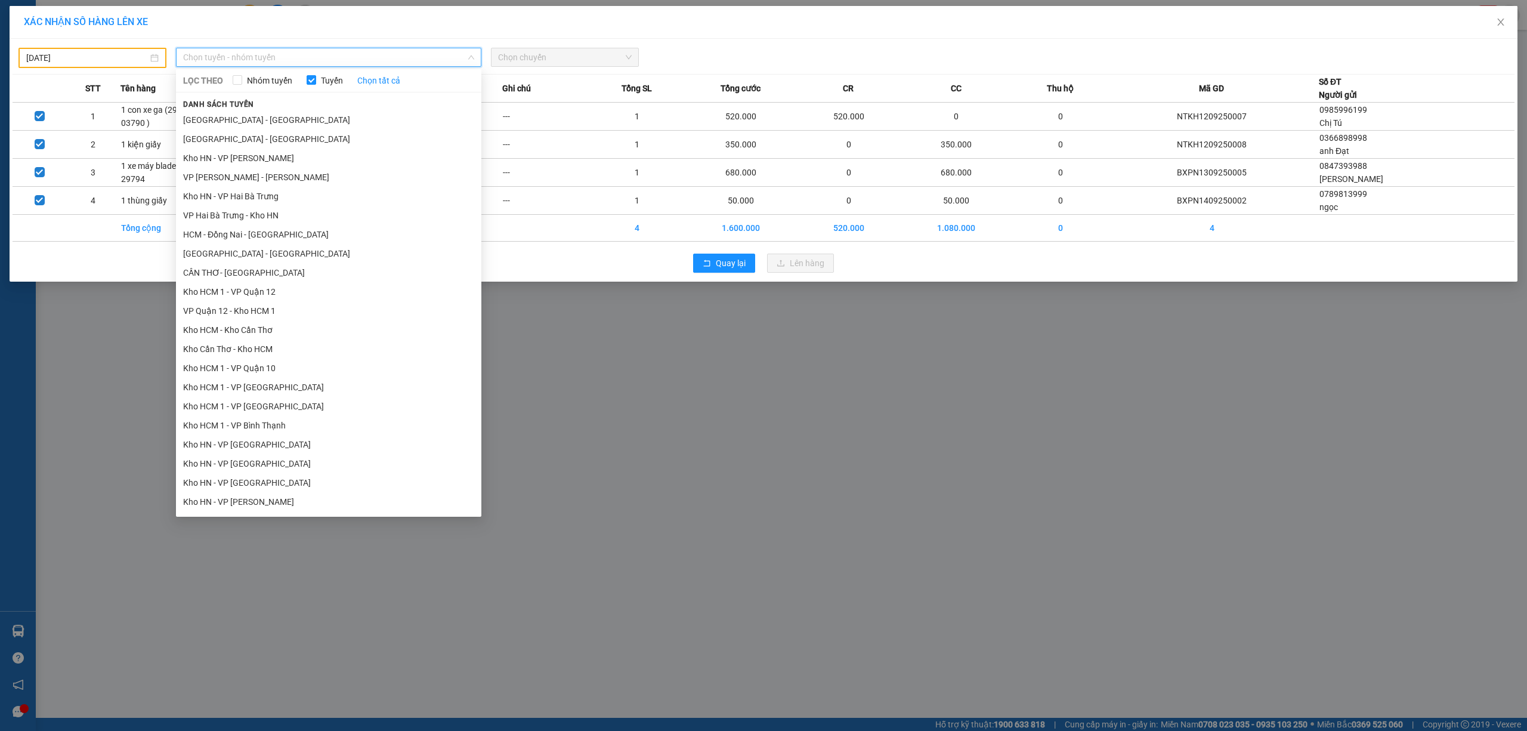
scroll to position [552, 0]
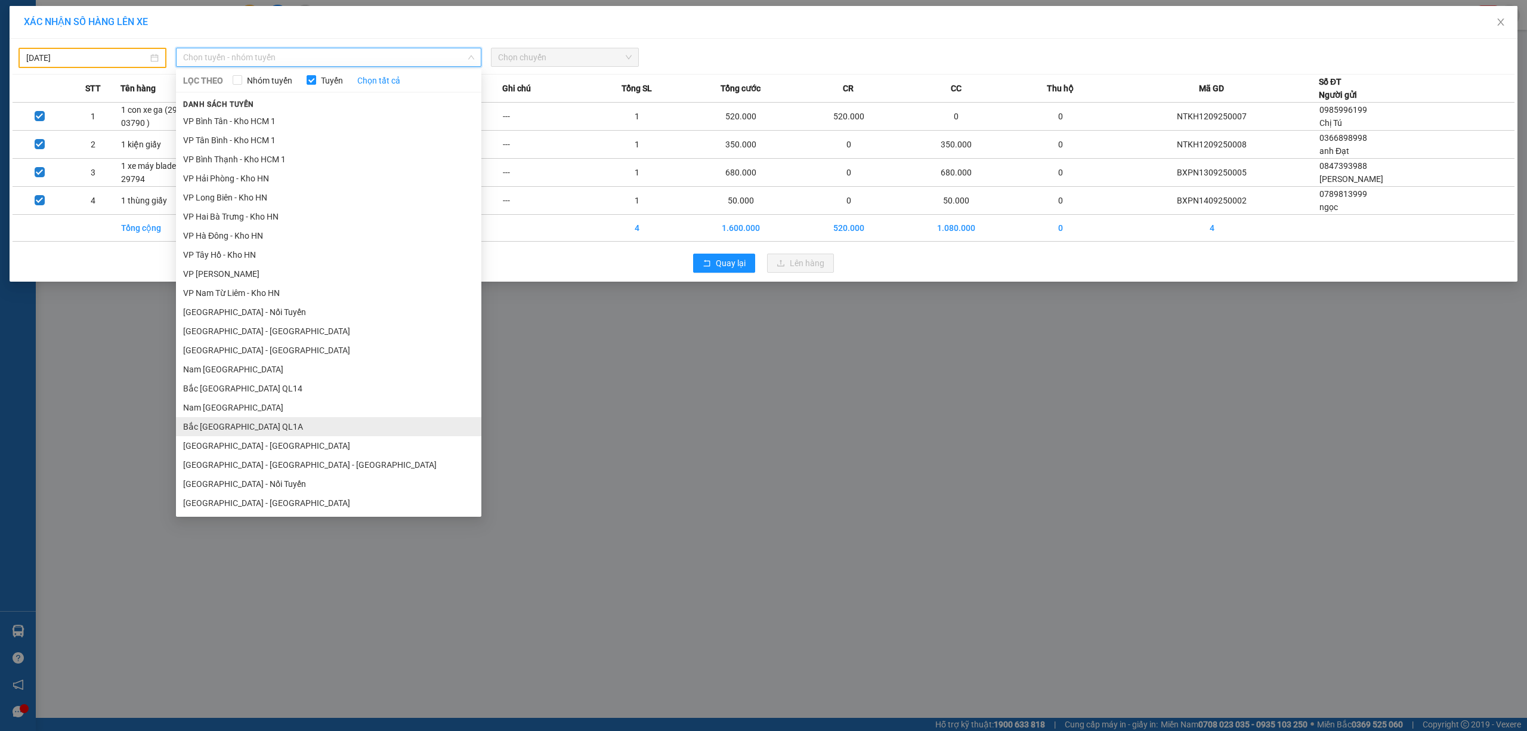
click at [265, 425] on li "Bắc [GEOGRAPHIC_DATA] QL1A" at bounding box center [328, 426] width 305 height 19
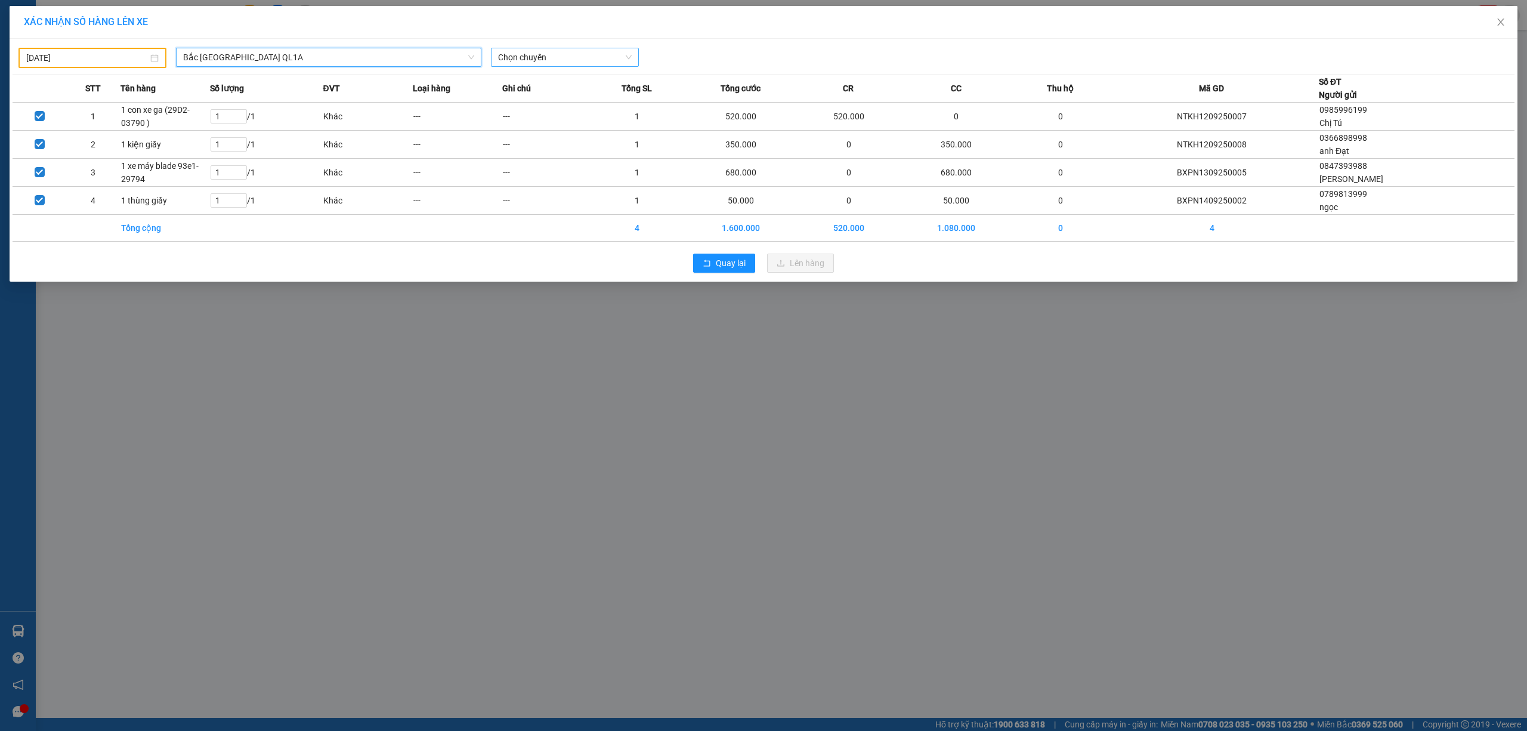
click at [567, 58] on span "Chọn chuyến" at bounding box center [565, 57] width 134 height 18
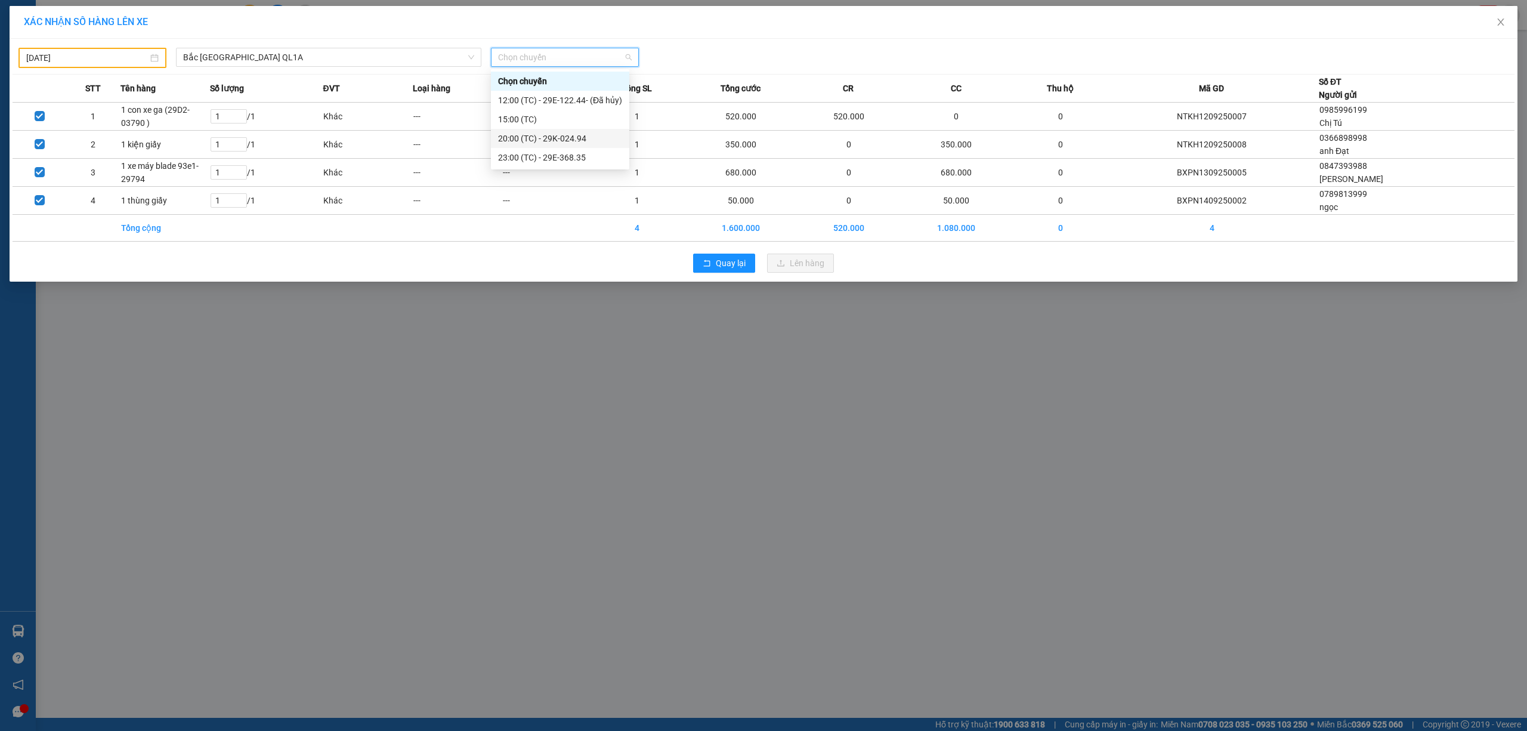
click at [580, 139] on div "20:00 (TC) - 29K-024.94" at bounding box center [560, 138] width 124 height 13
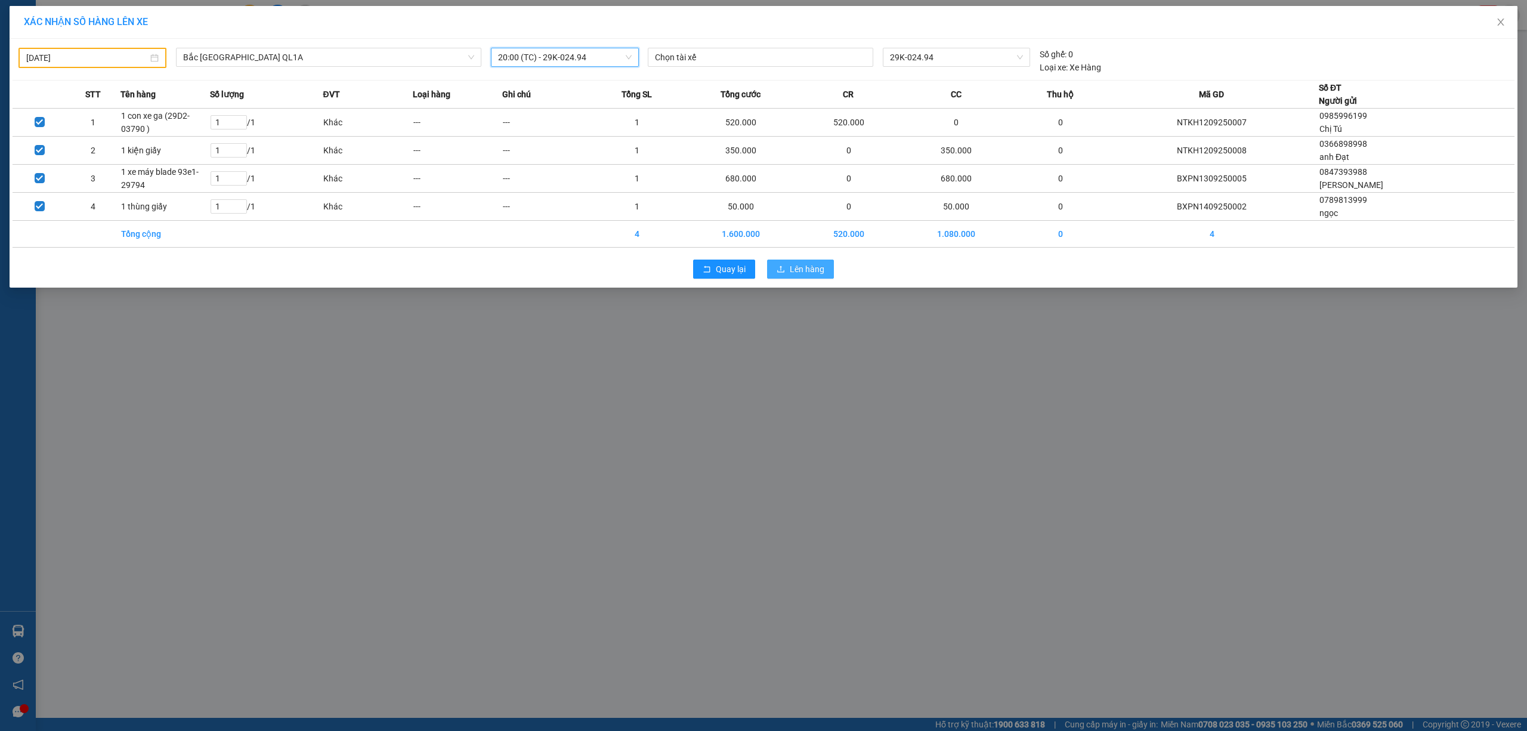
click at [785, 265] on button "Lên hàng" at bounding box center [800, 268] width 67 height 19
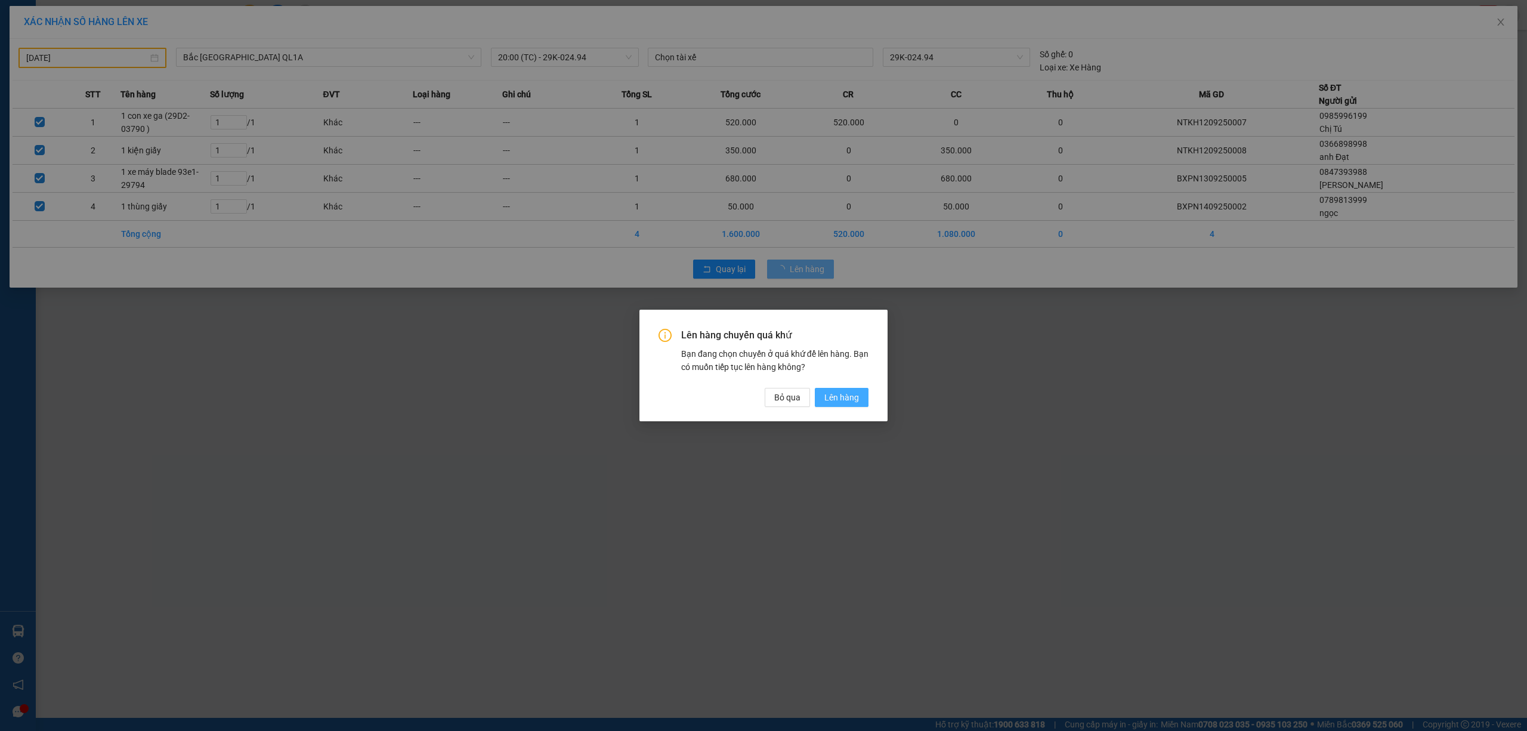
click at [854, 391] on span "Lên hàng" at bounding box center [841, 397] width 35 height 13
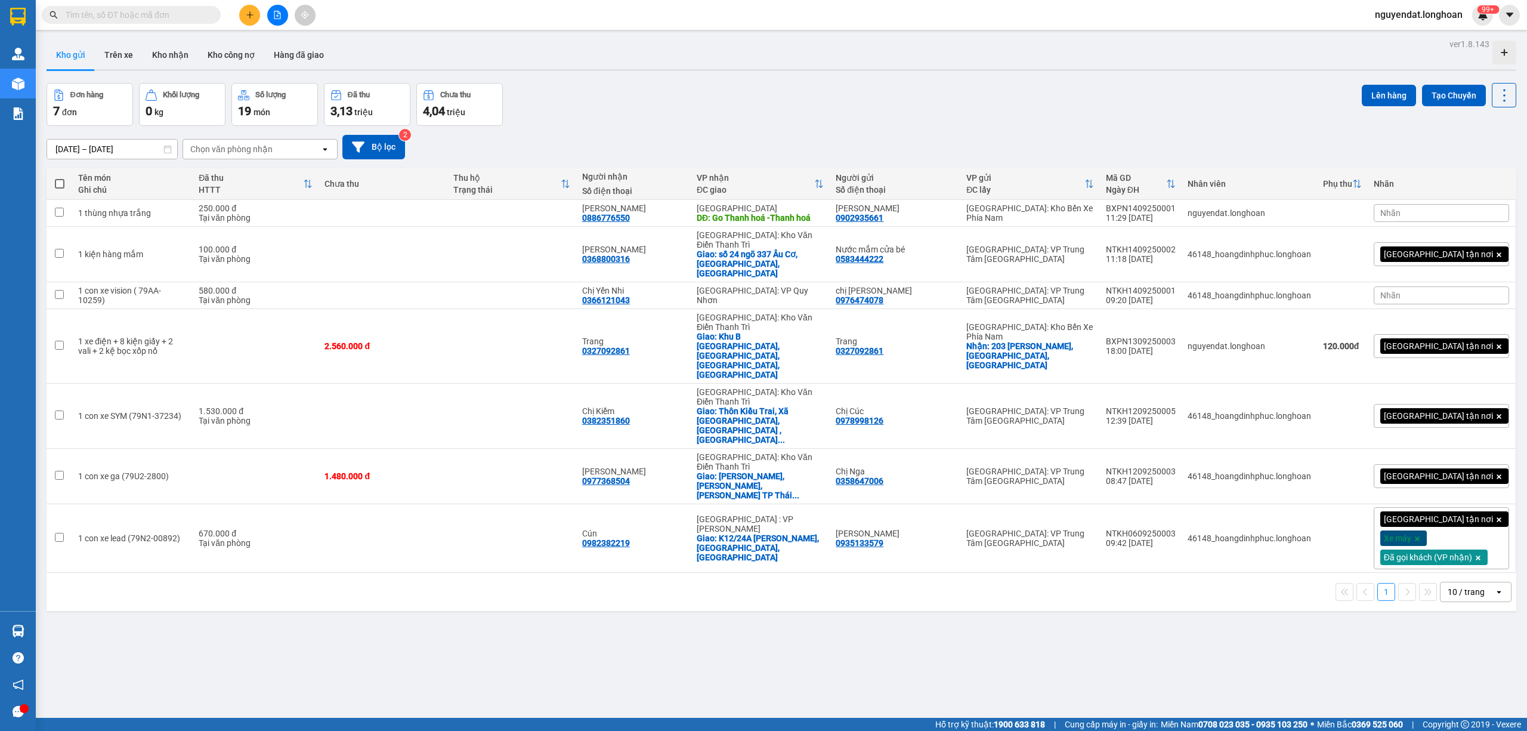
click at [765, 141] on div "17/08/2025 – 15/09/2025 Press the down arrow key to interact with the calendar …" at bounding box center [782, 147] width 1470 height 24
click at [783, 587] on div "ver 1.8.143 Kho gửi Trên xe Kho nhận Kho công nợ Hàng đã giao Đơn hàng 7 đơn Kh…" at bounding box center [781, 401] width 1479 height 731
drag, startPoint x: 777, startPoint y: 137, endPoint x: 727, endPoint y: 129, distance: 50.8
click at [767, 136] on div "17/08/2025 – 15/09/2025 Press the down arrow key to interact with the calendar …" at bounding box center [782, 147] width 1470 height 24
click at [654, 122] on div "Đơn hàng 7 đơn Khối lượng 0 kg Số lượng 19 món Đã thu 3,13 triệu Chưa thu 4,04 …" at bounding box center [782, 104] width 1470 height 43
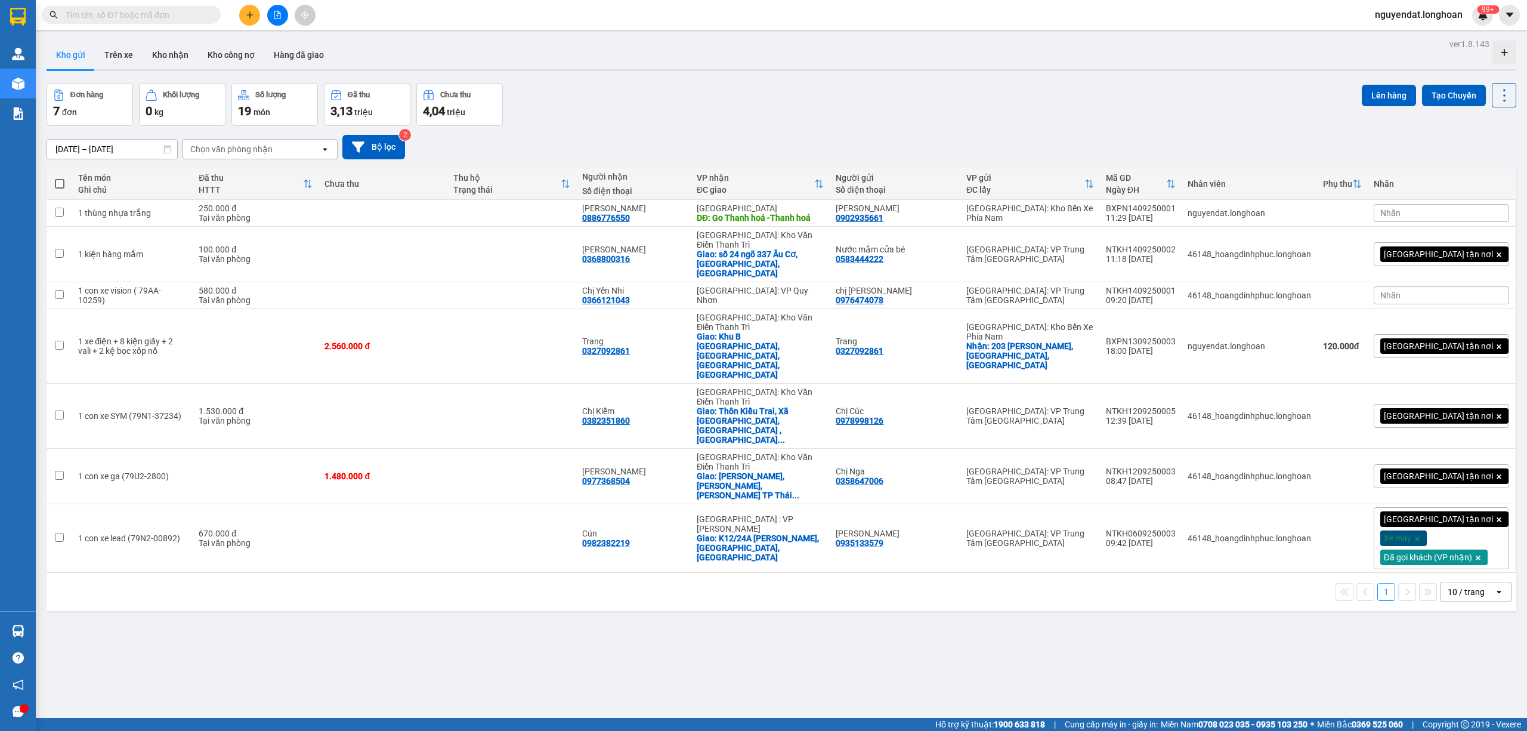
click at [271, 13] on button at bounding box center [277, 15] width 21 height 21
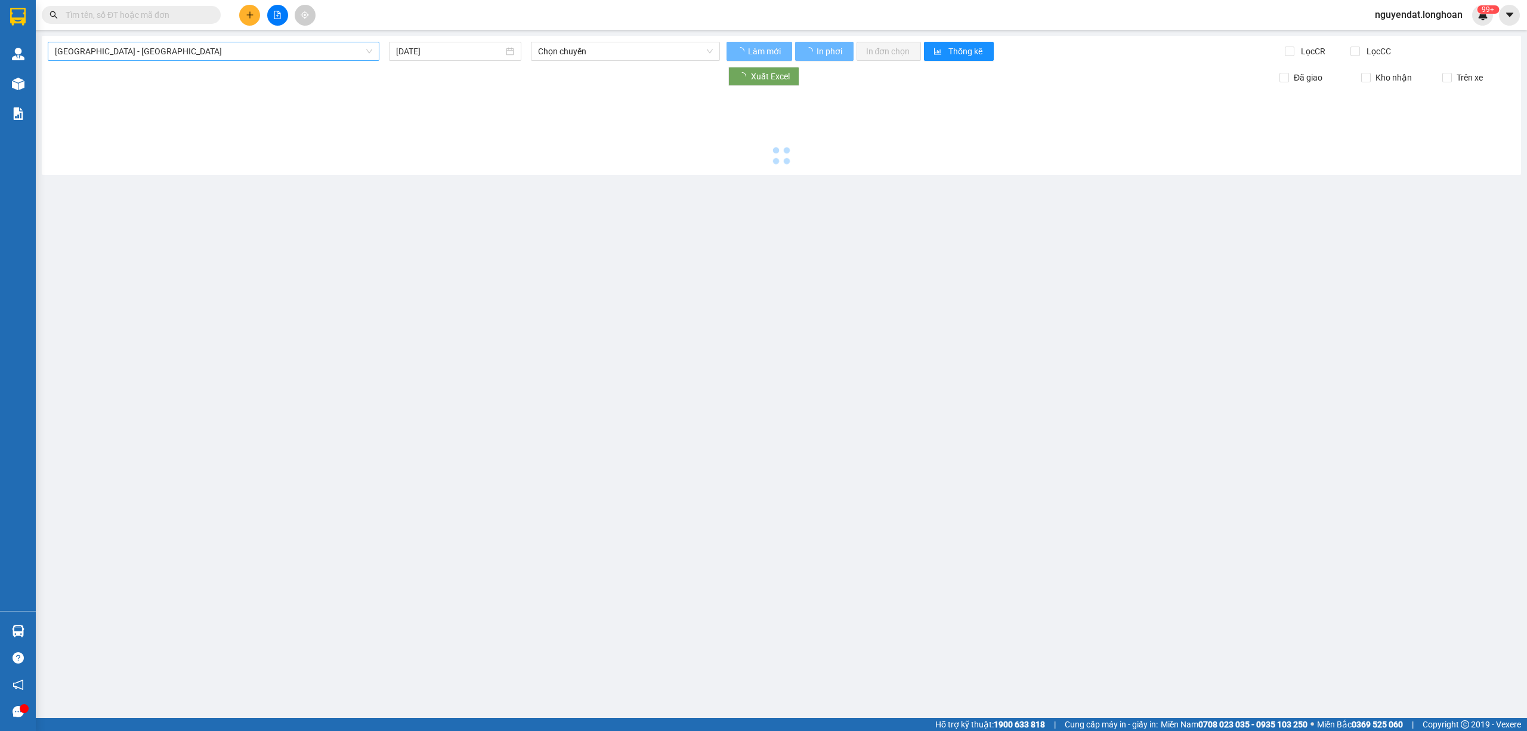
type input "[DATE]"
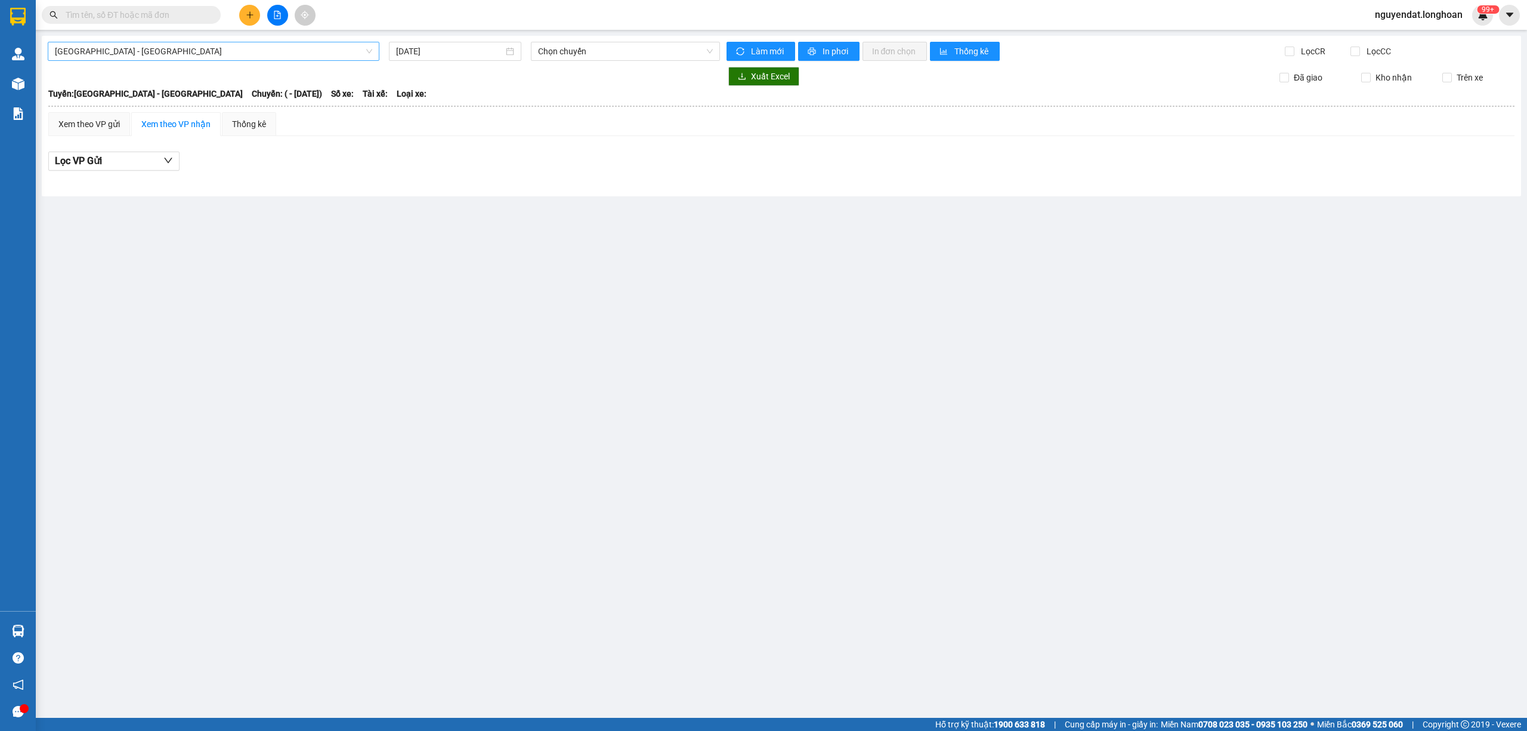
click at [220, 55] on span "[GEOGRAPHIC_DATA] - [GEOGRAPHIC_DATA]" at bounding box center [213, 51] width 317 height 18
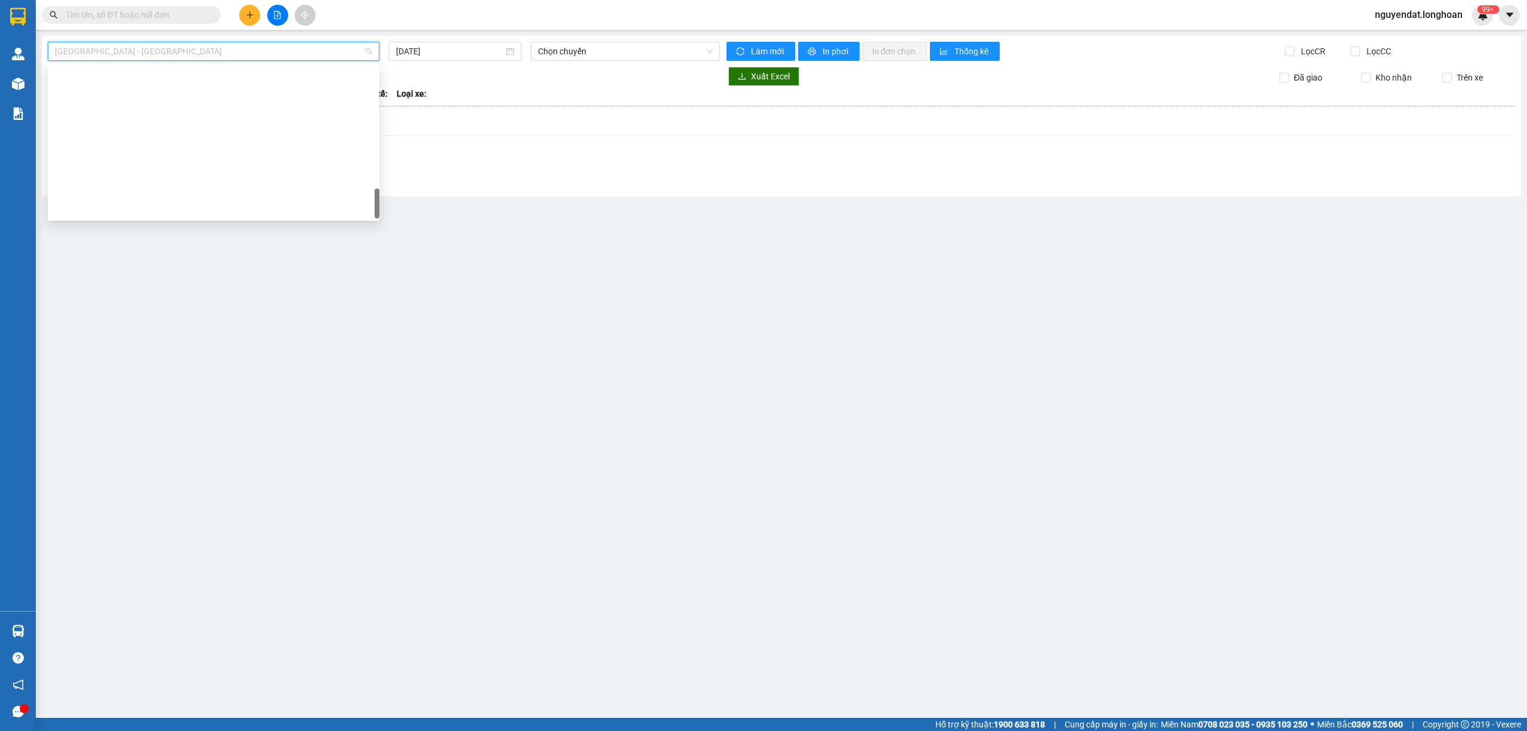
scroll to position [821, 0]
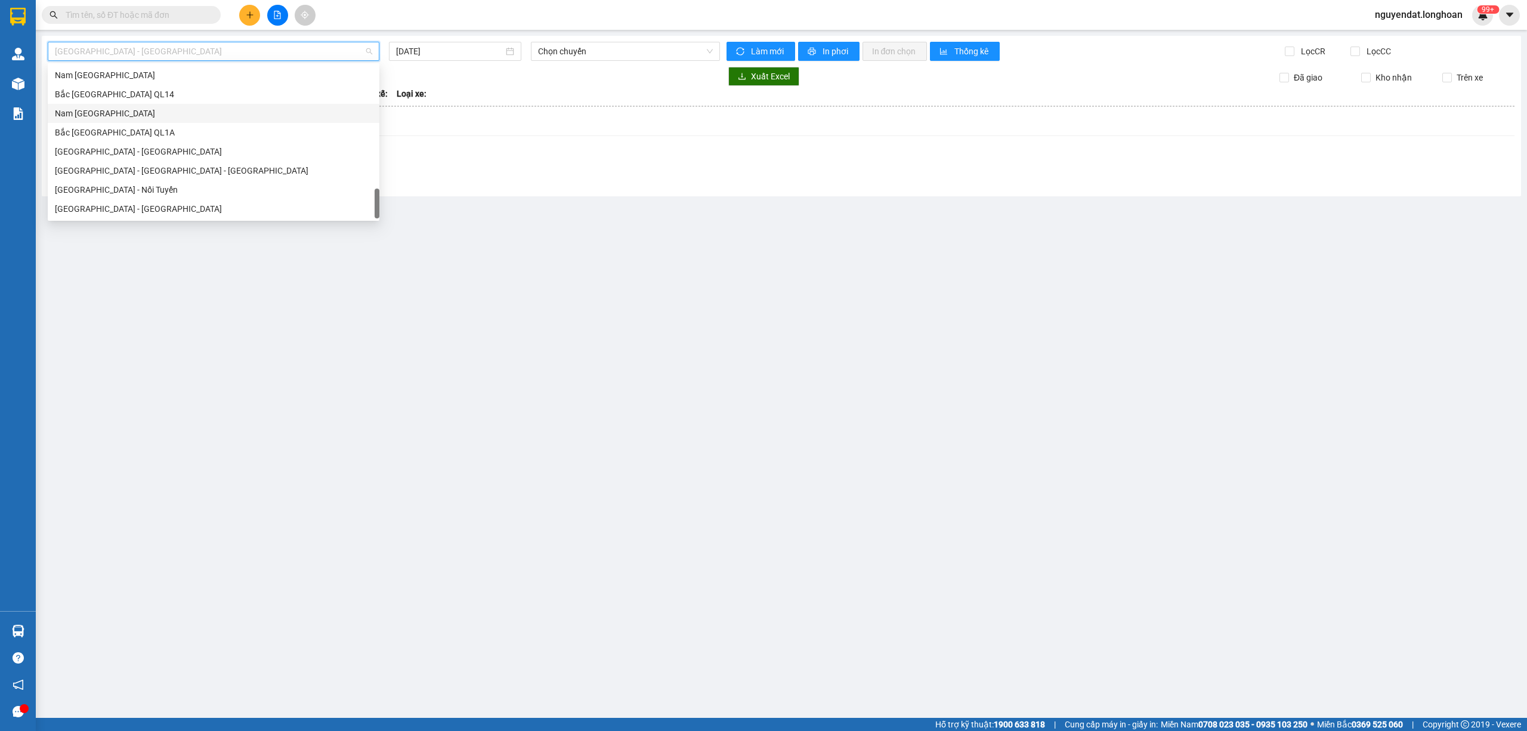
click at [160, 116] on div "Nam [GEOGRAPHIC_DATA]" at bounding box center [213, 113] width 317 height 13
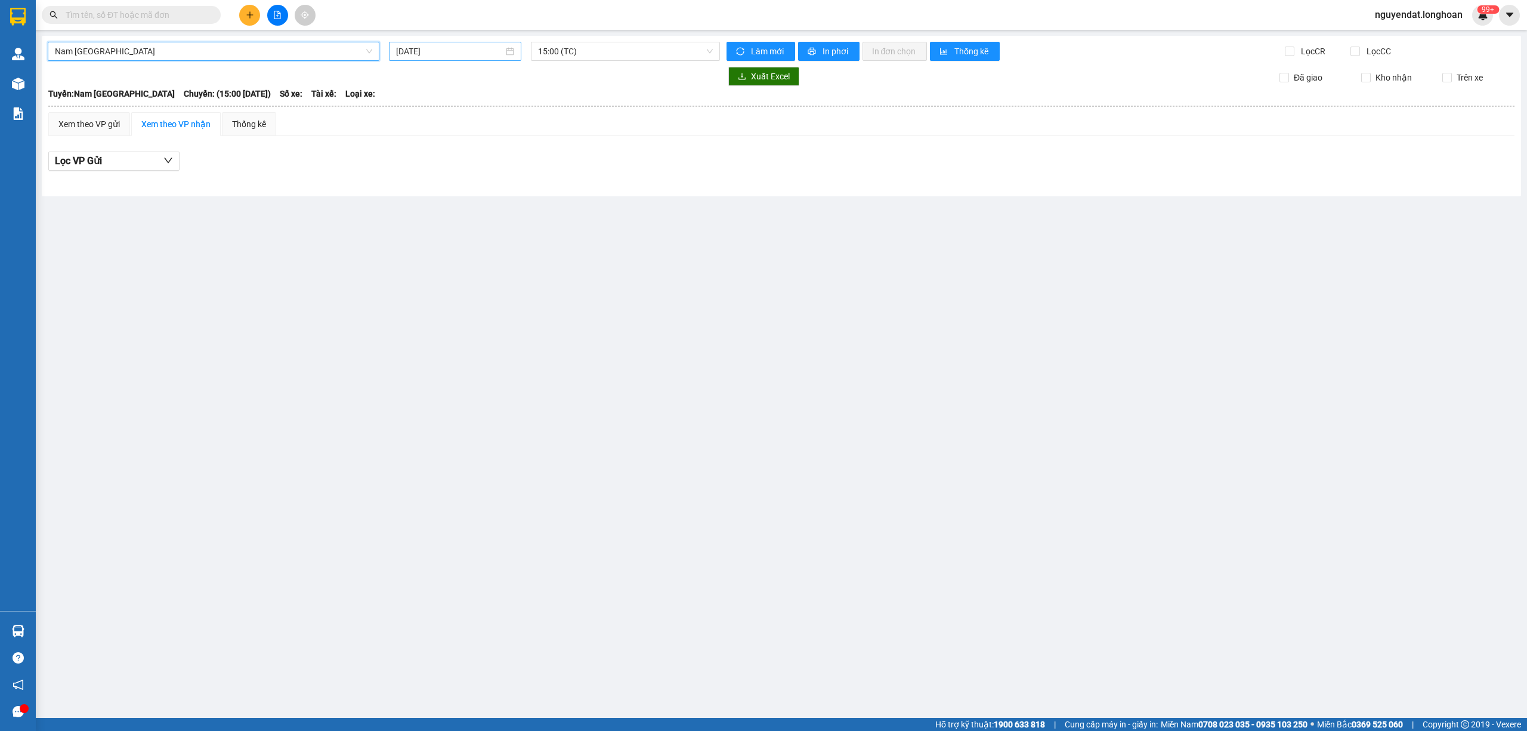
click at [431, 49] on input "[DATE]" at bounding box center [449, 51] width 107 height 13
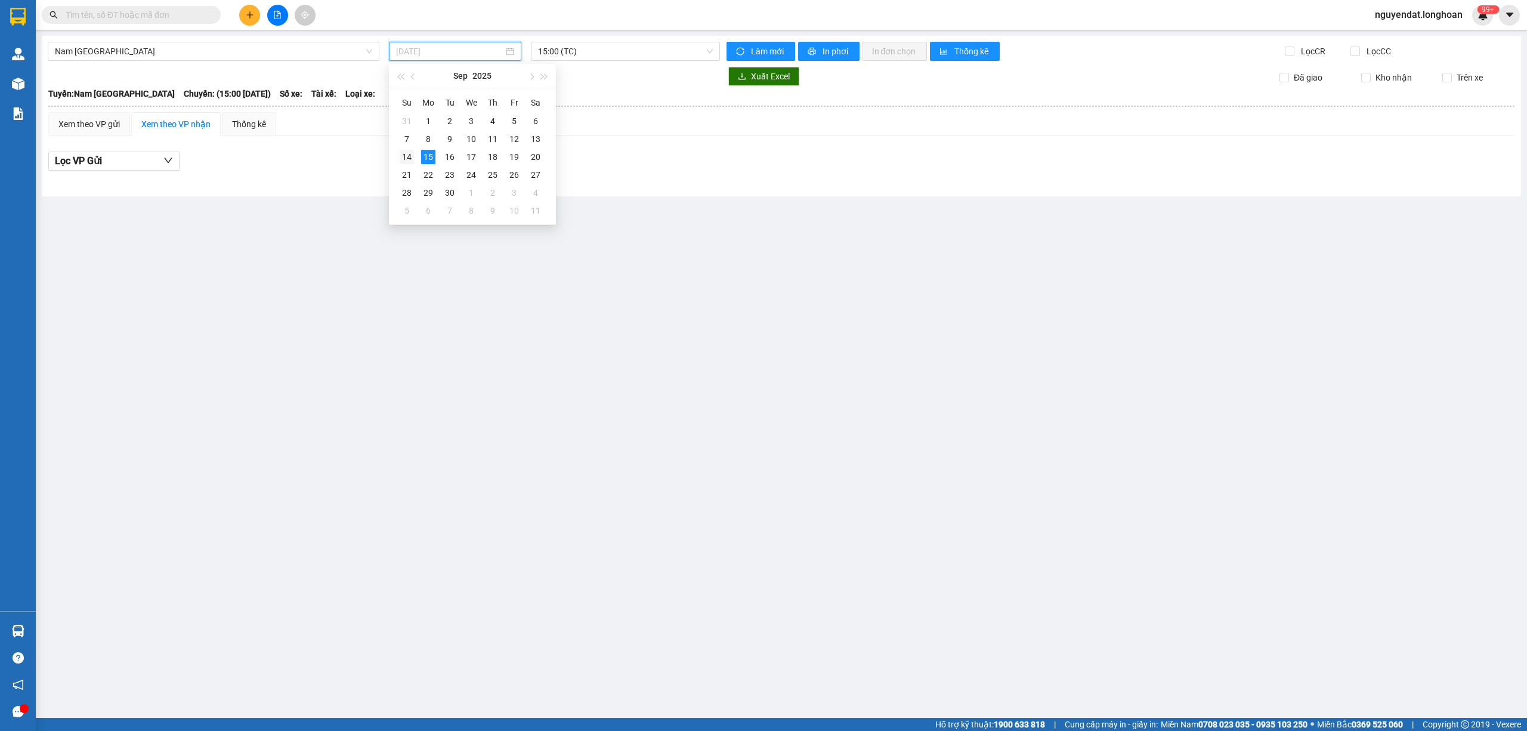
click at [398, 152] on td "14" at bounding box center [406, 157] width 21 height 18
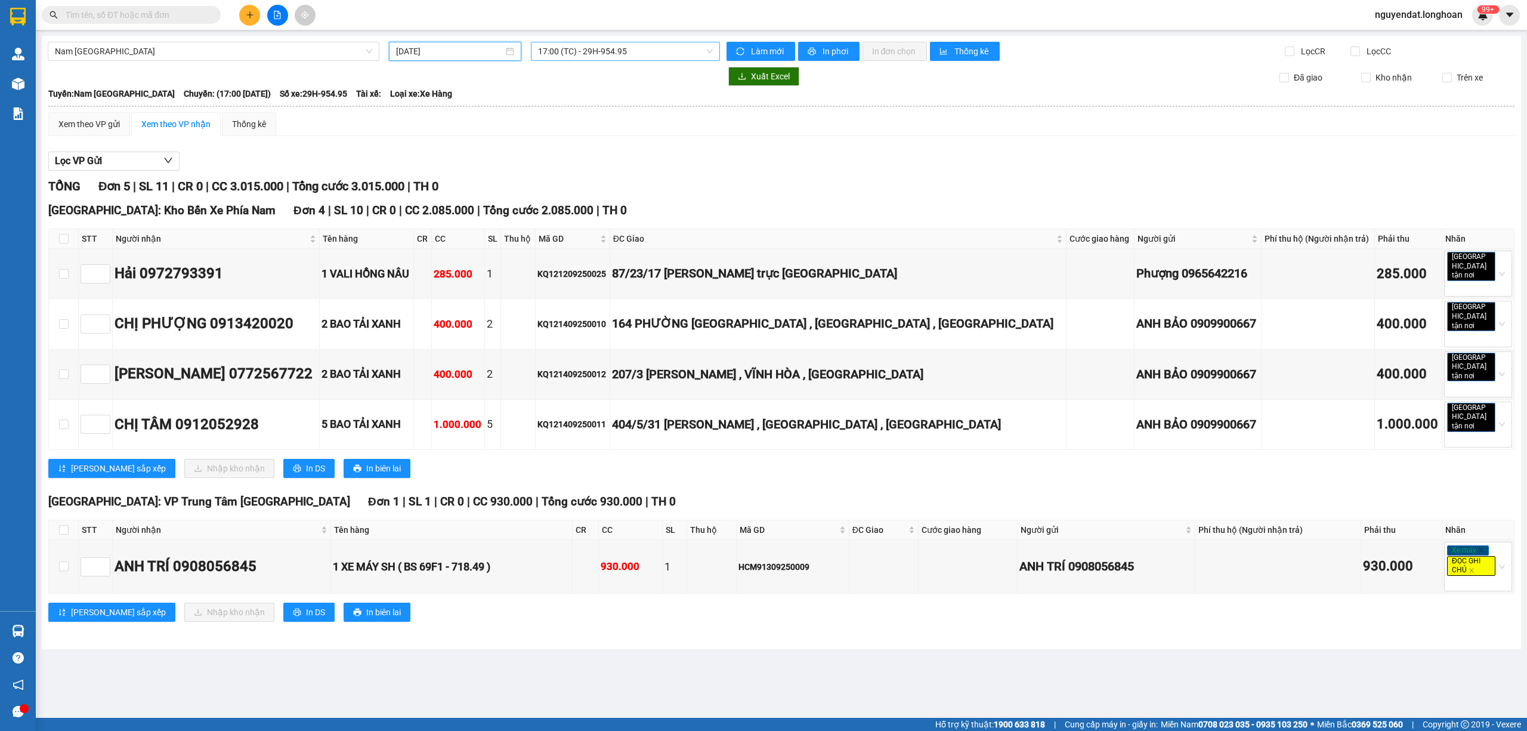
click at [577, 53] on span "17:00 (TC) - 29H-954.95" at bounding box center [625, 51] width 175 height 18
click at [774, 147] on div "Lọc VP Gửi TỔNG Đơn 5 | SL 11 | CR 0 | CC 3.015.000 | Tổng cước 3.015.000 | TH…" at bounding box center [781, 391] width 1466 height 491
click at [654, 51] on span "17:00 (TC) - 29H-954.95" at bounding box center [625, 51] width 175 height 18
click at [611, 107] on div "21:00 (TC) - 29K-107.57" at bounding box center [584, 113] width 93 height 13
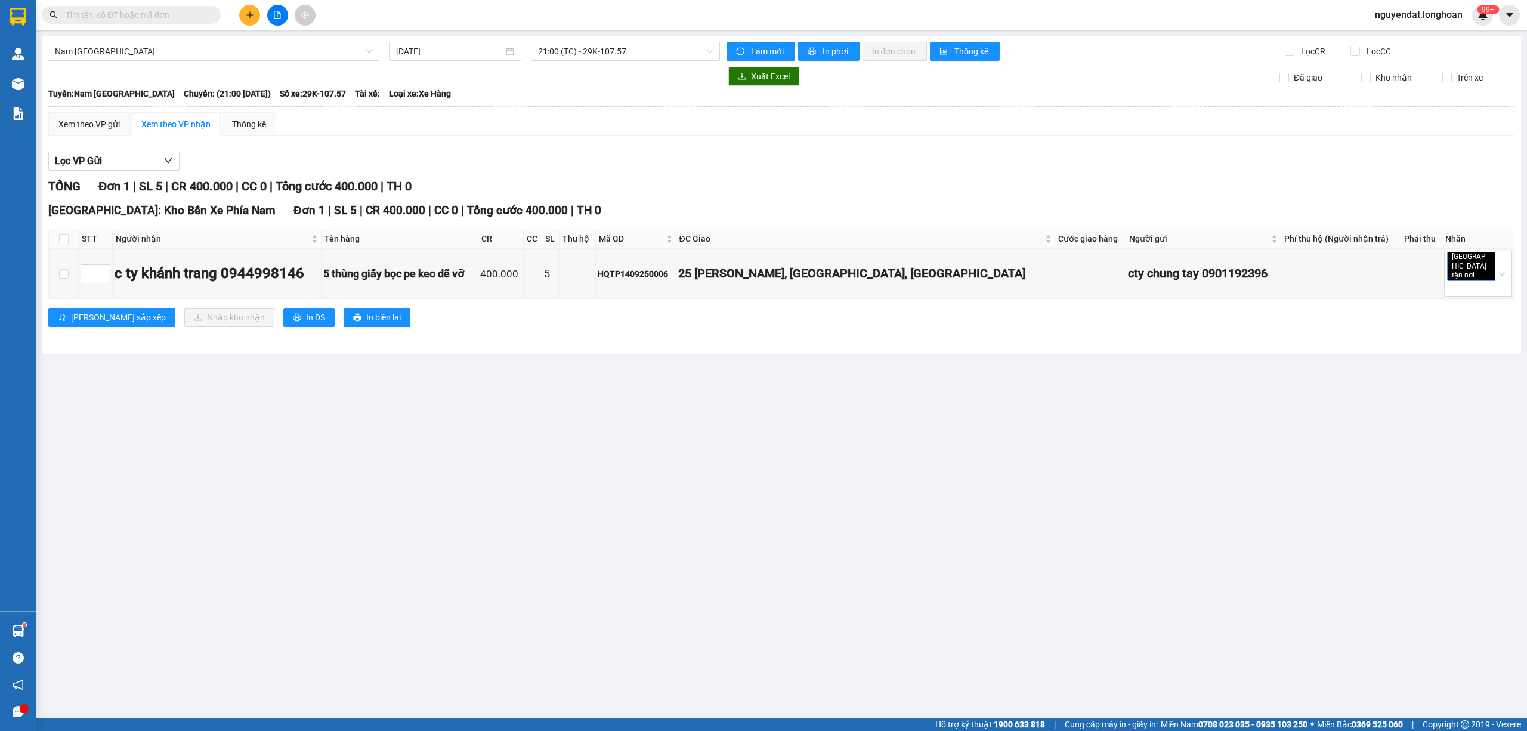
click at [698, 181] on div "TỔNG Đơn 1 | SL 5 | CR 400.000 | CC 0 | Tổng cước 400.000 | TH 0" at bounding box center [781, 186] width 1466 height 18
click at [325, 52] on span "Nam [GEOGRAPHIC_DATA]" at bounding box center [213, 51] width 317 height 18
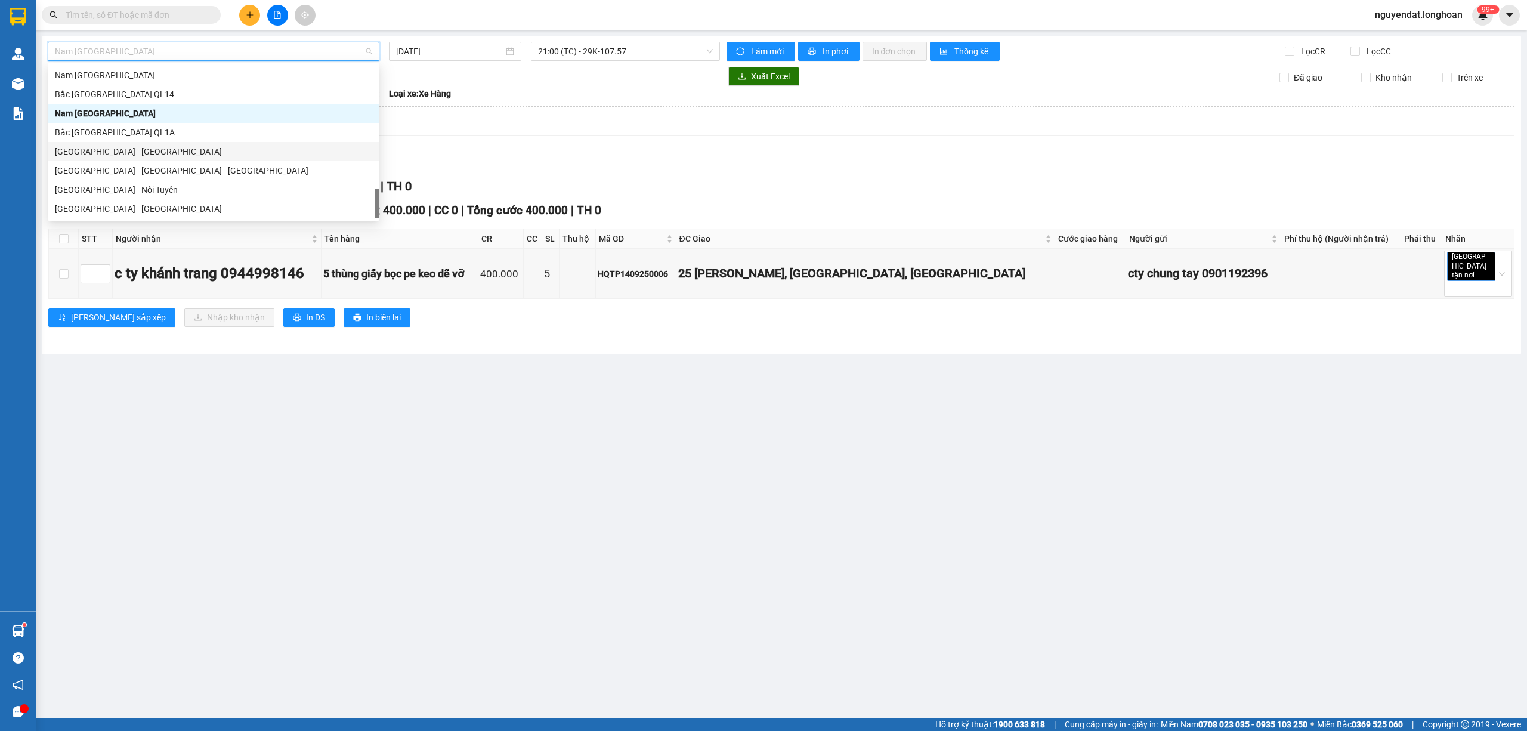
click at [659, 167] on div "Lọc VP Gửi" at bounding box center [781, 162] width 1466 height 20
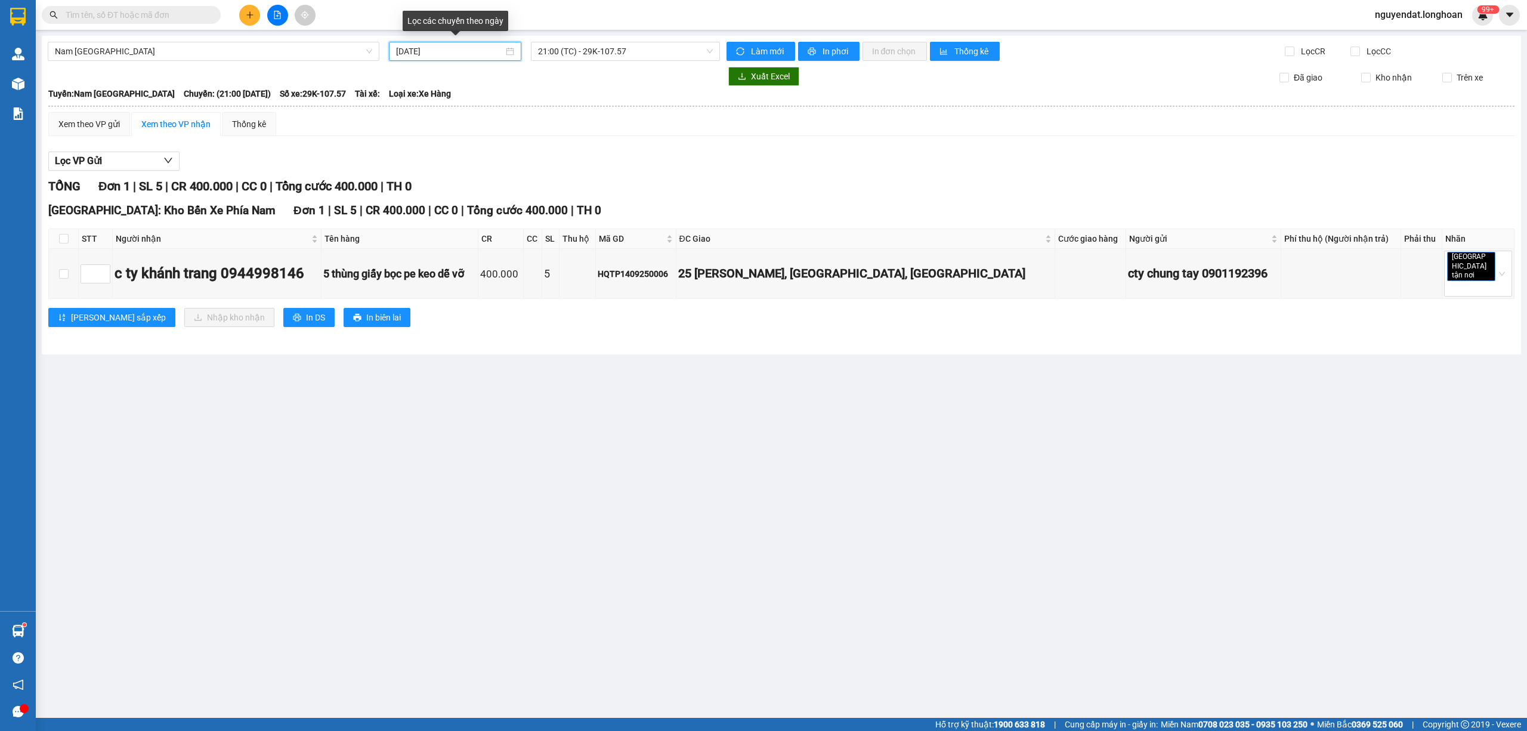
click at [449, 48] on input "14/09/2025" at bounding box center [449, 51] width 107 height 13
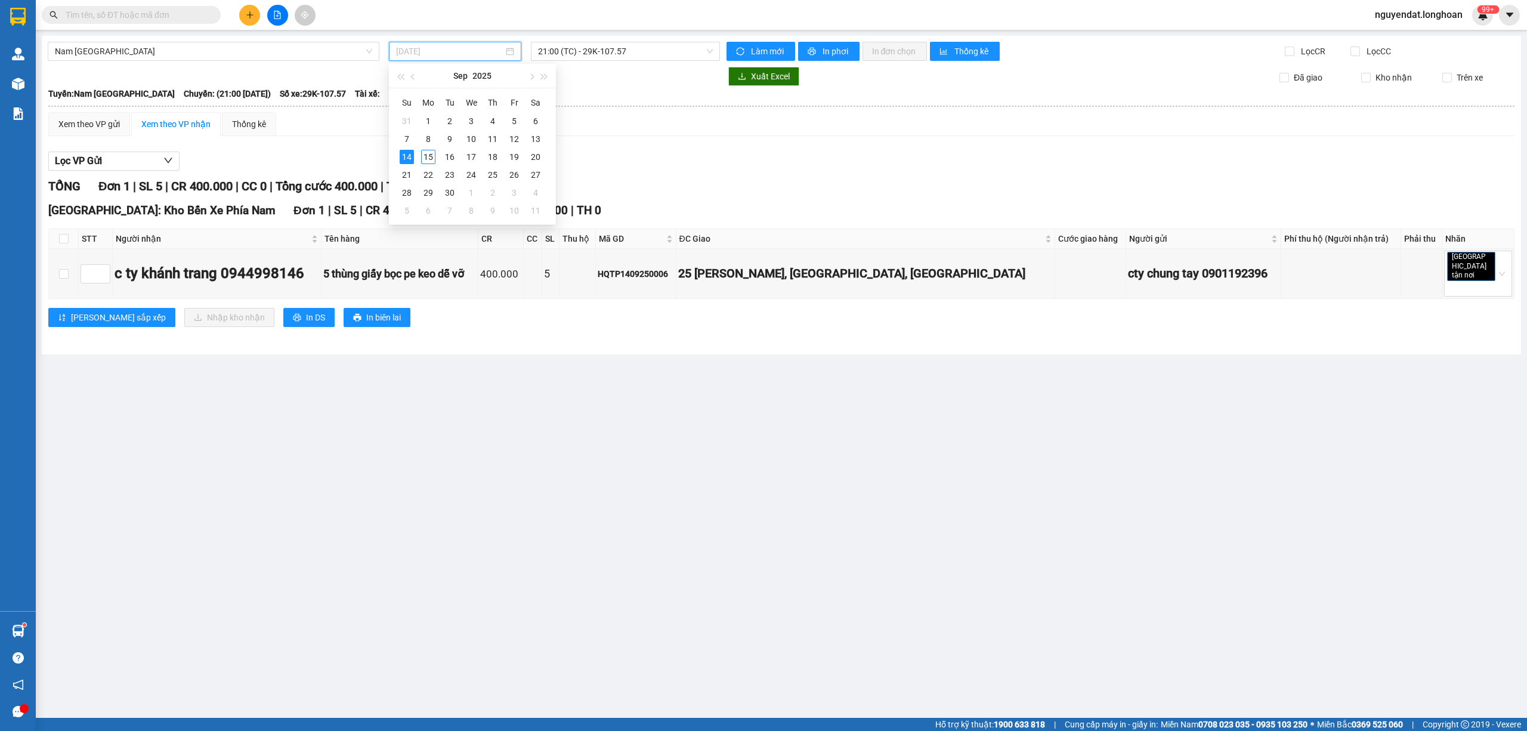
type input "14/09/2025"
click at [607, 55] on span "21:00 (TC) - 29K-107.57" at bounding box center [625, 51] width 175 height 18
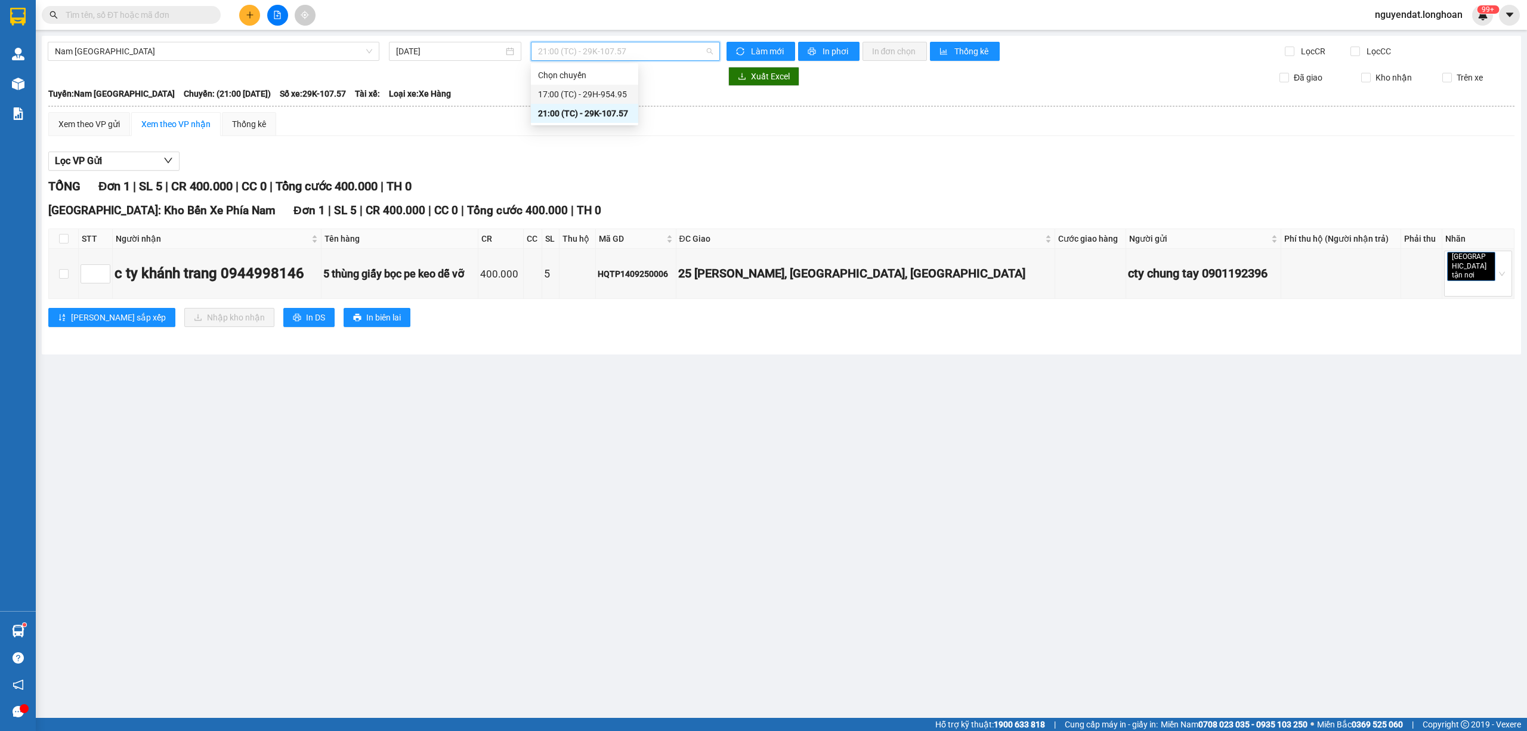
click at [613, 94] on div "17:00 (TC) - 29H-954.95" at bounding box center [584, 94] width 93 height 13
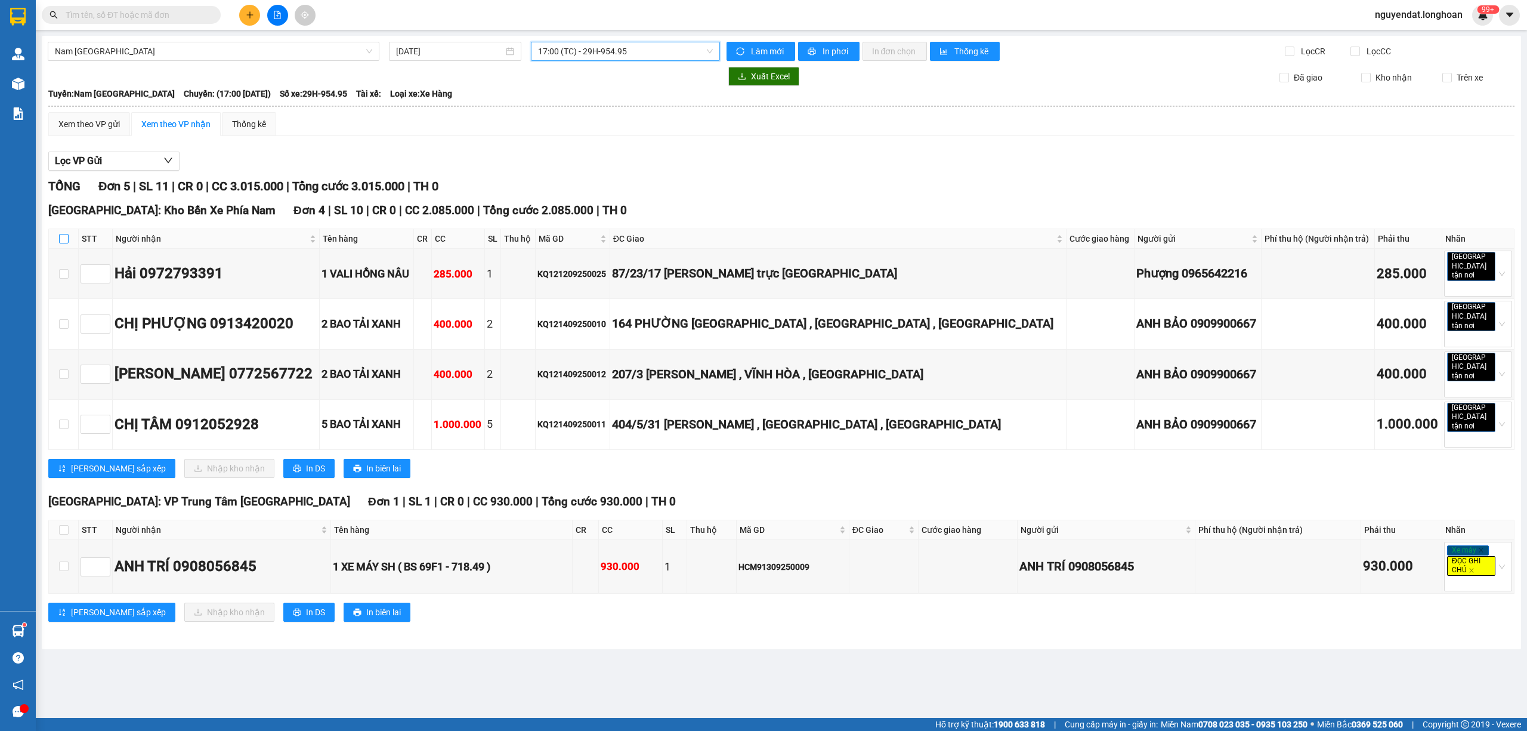
click at [64, 243] on input "checkbox" at bounding box center [64, 239] width 10 height 10
checkbox input "true"
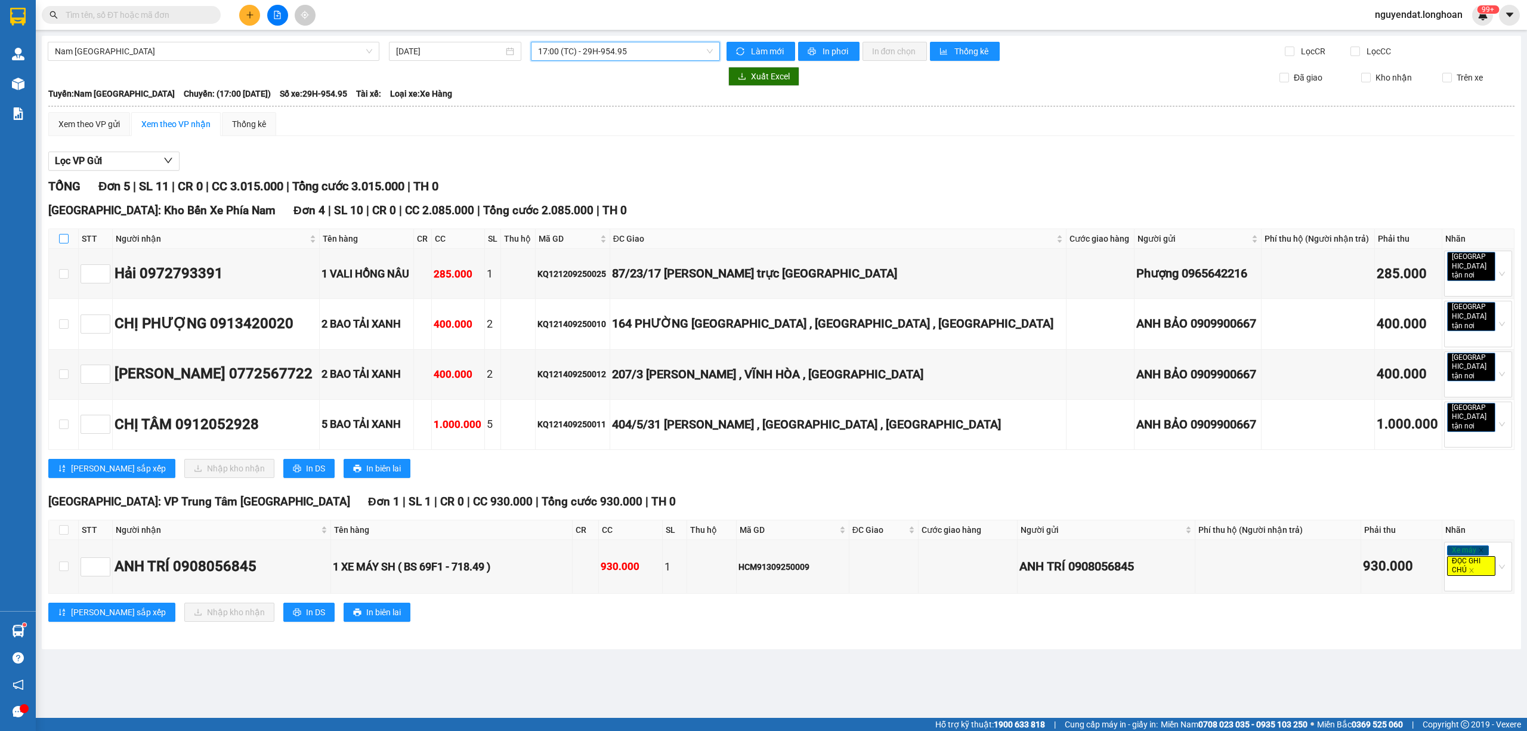
checkbox input "true"
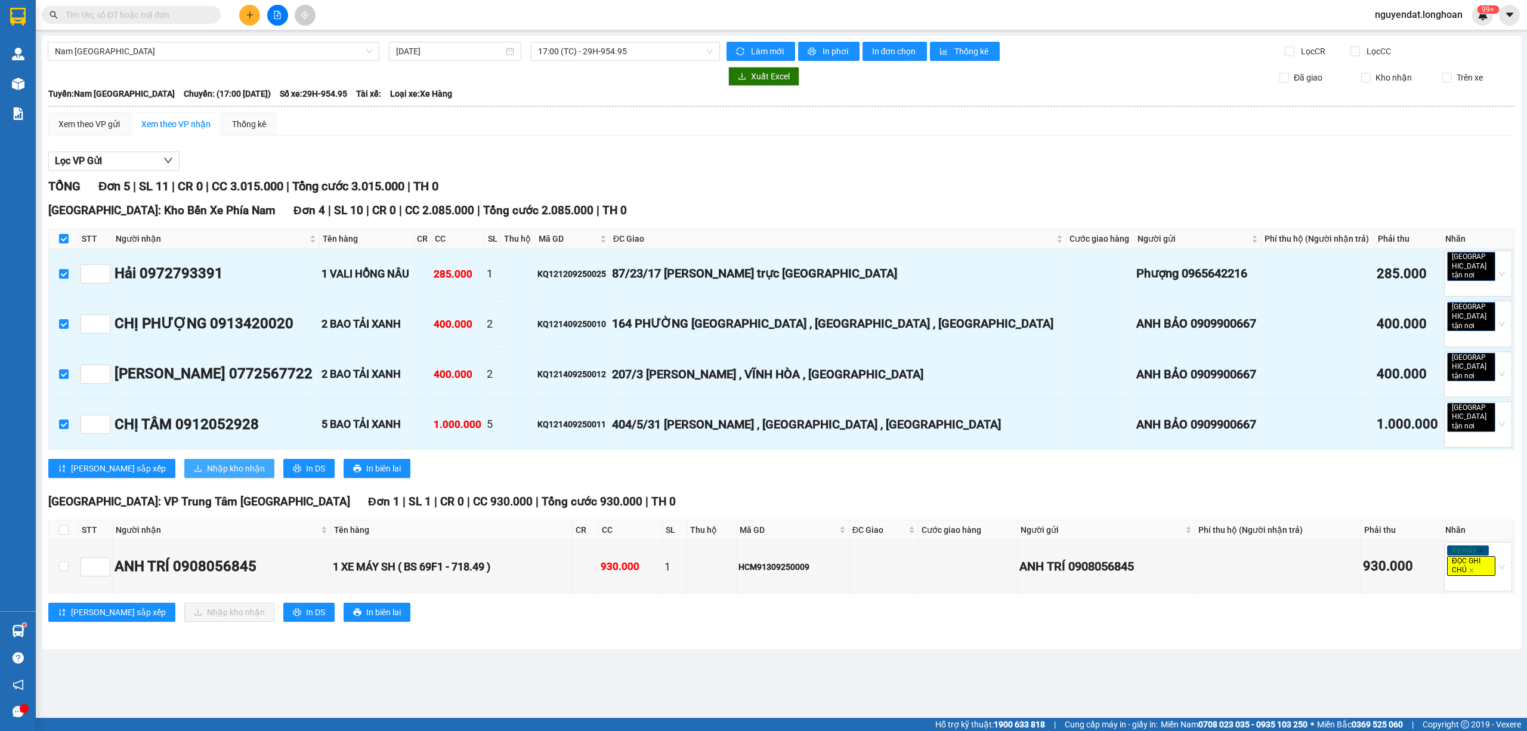
click at [207, 462] on span "Nhập kho nhận" at bounding box center [236, 468] width 58 height 13
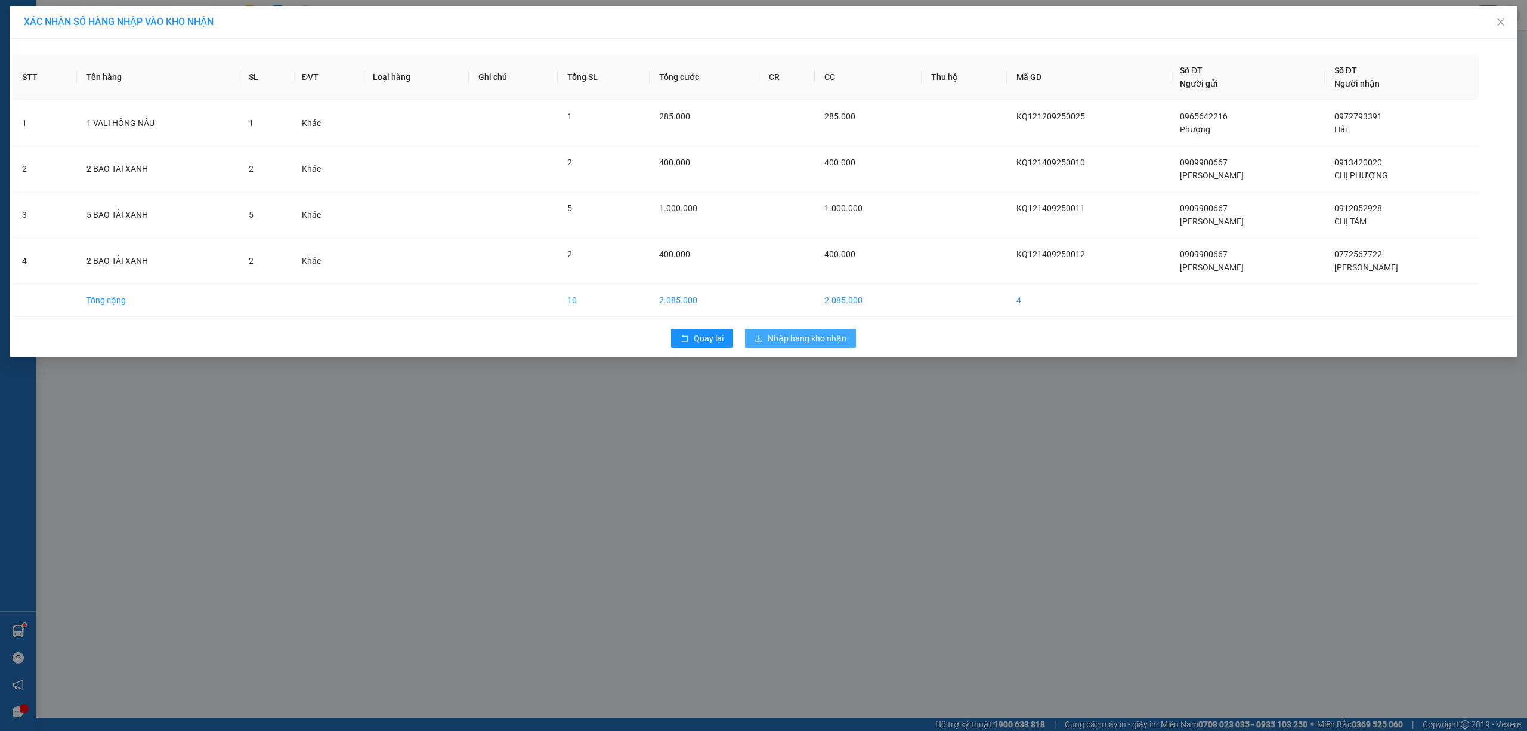
click at [793, 342] on span "Nhập hàng kho nhận" at bounding box center [807, 338] width 79 height 13
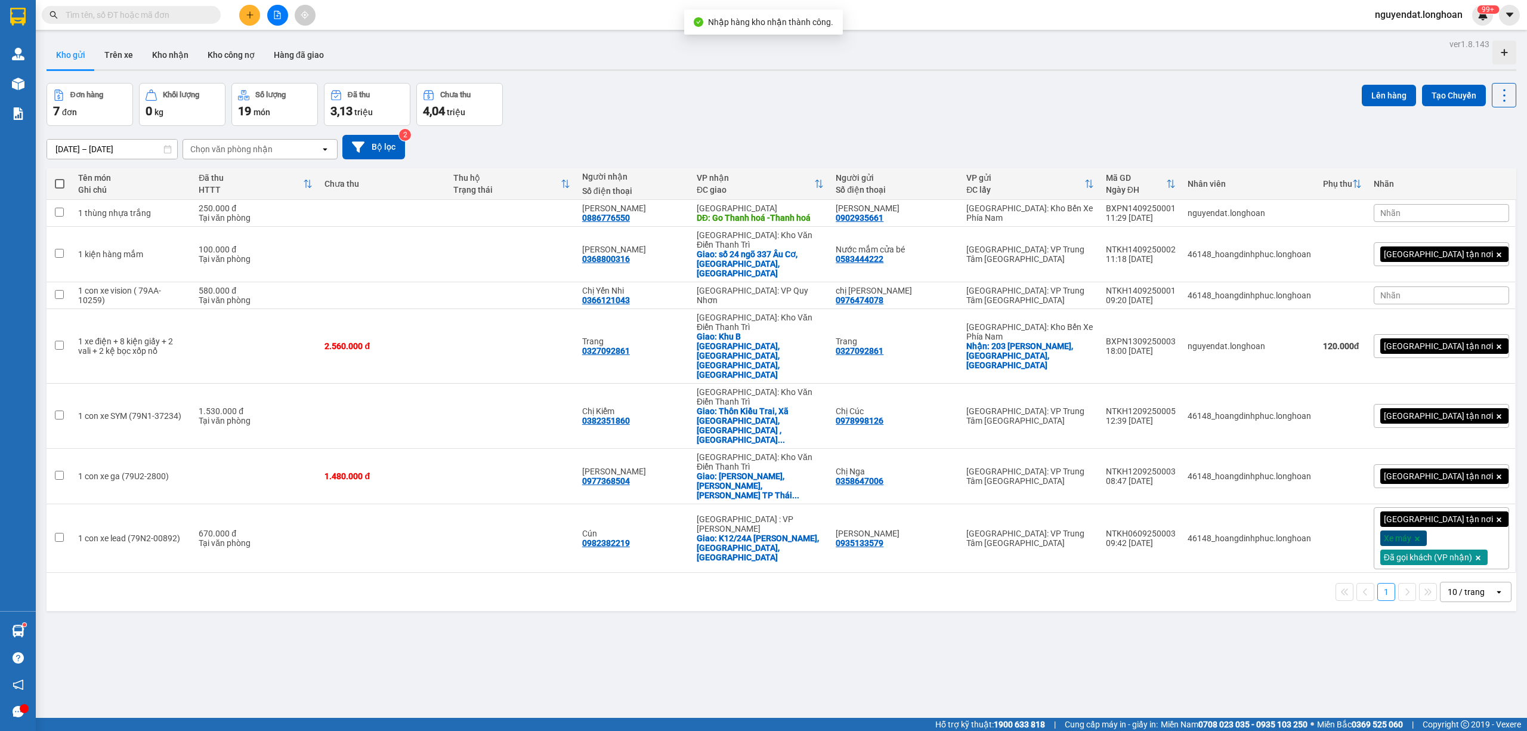
click at [270, 21] on button at bounding box center [277, 15] width 21 height 21
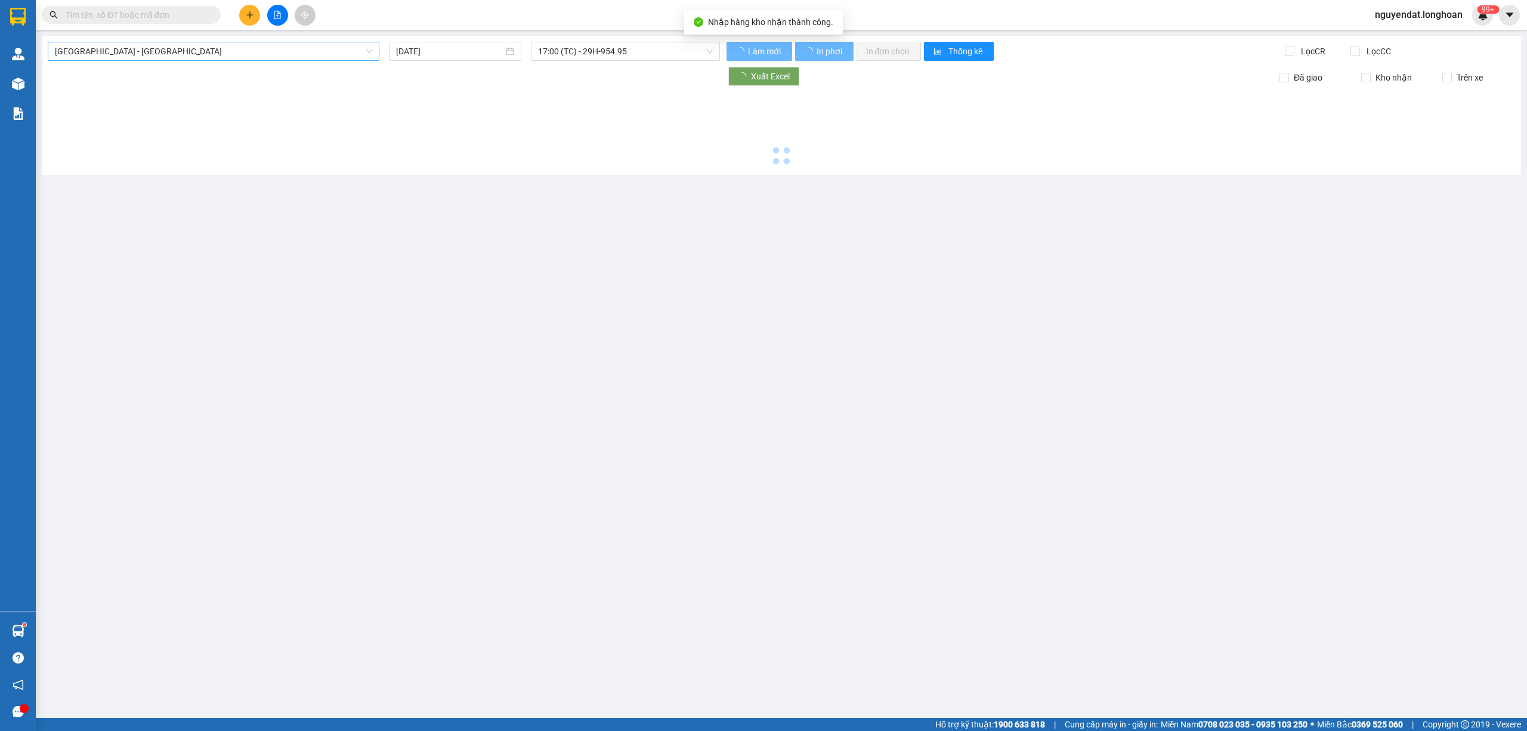
type input "[DATE]"
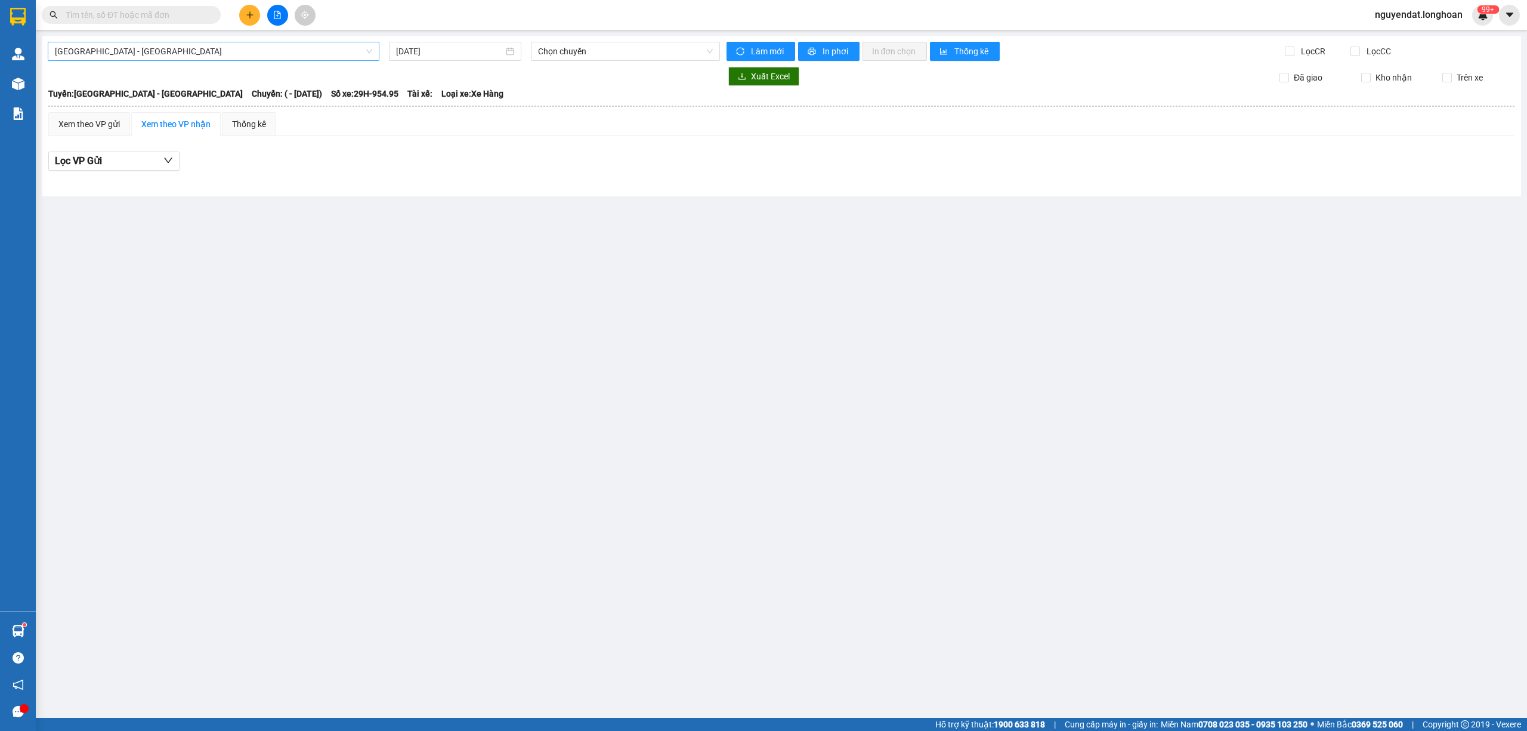
click at [254, 50] on span "[GEOGRAPHIC_DATA] - [GEOGRAPHIC_DATA]" at bounding box center [213, 51] width 317 height 18
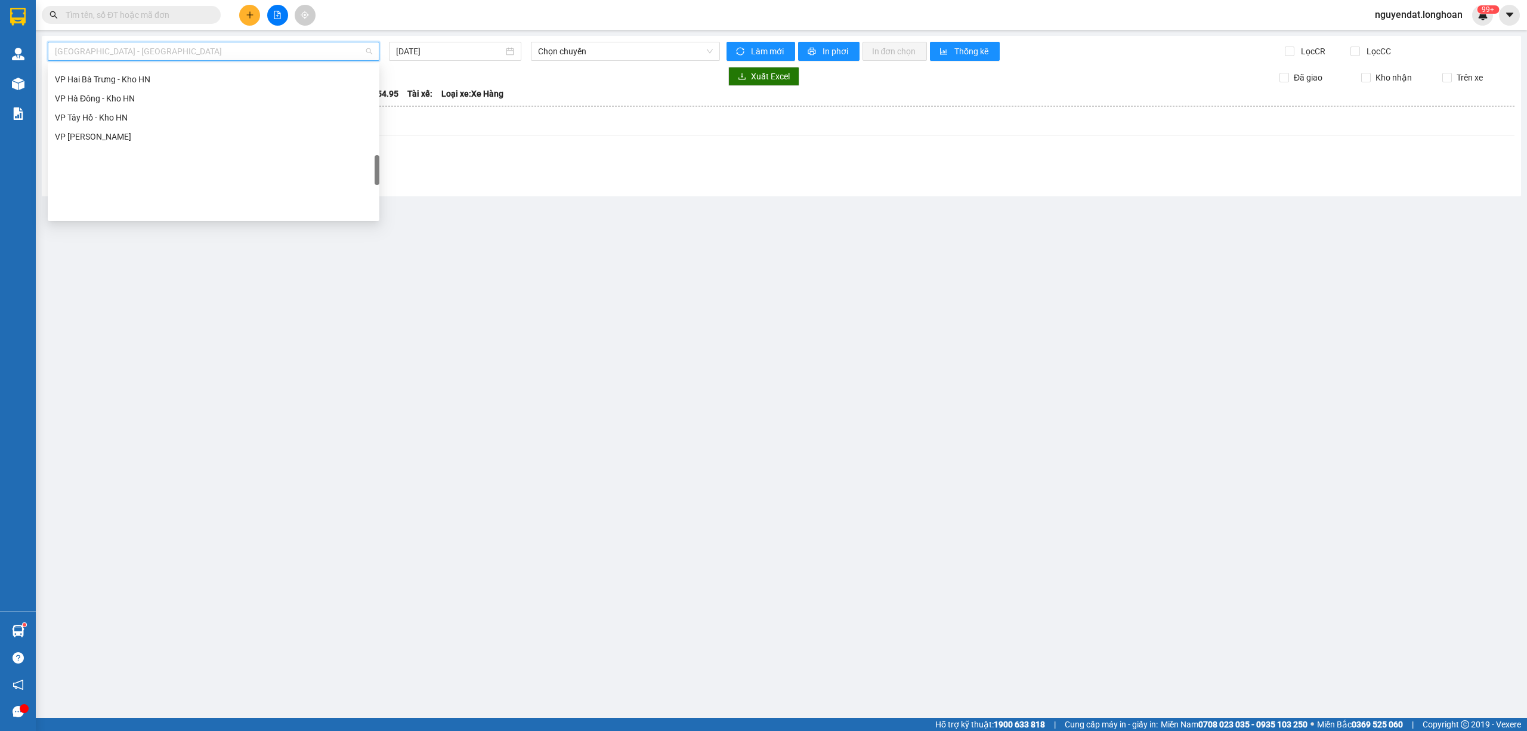
scroll to position [797, 0]
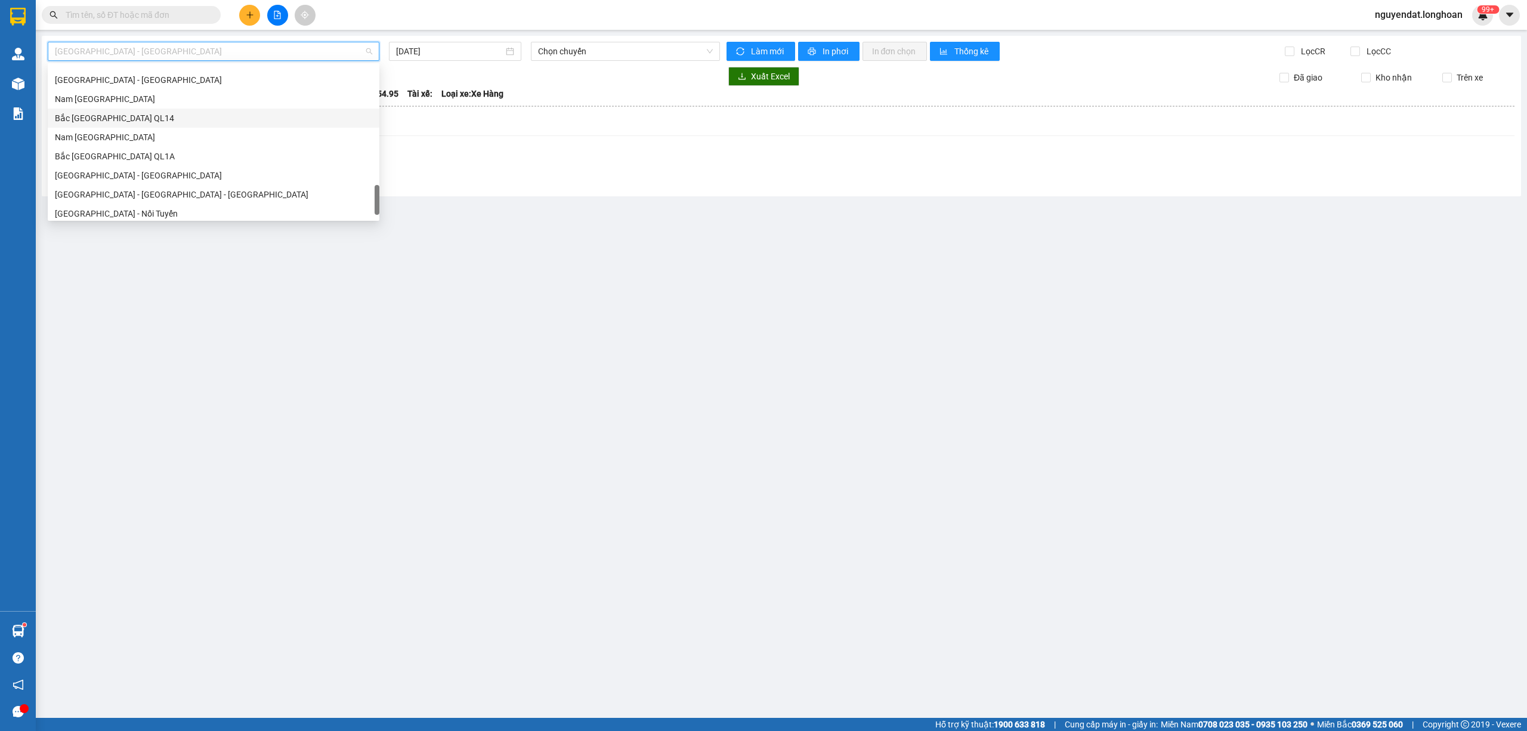
click at [159, 122] on div "Bắc [GEOGRAPHIC_DATA] QL14" at bounding box center [213, 118] width 317 height 13
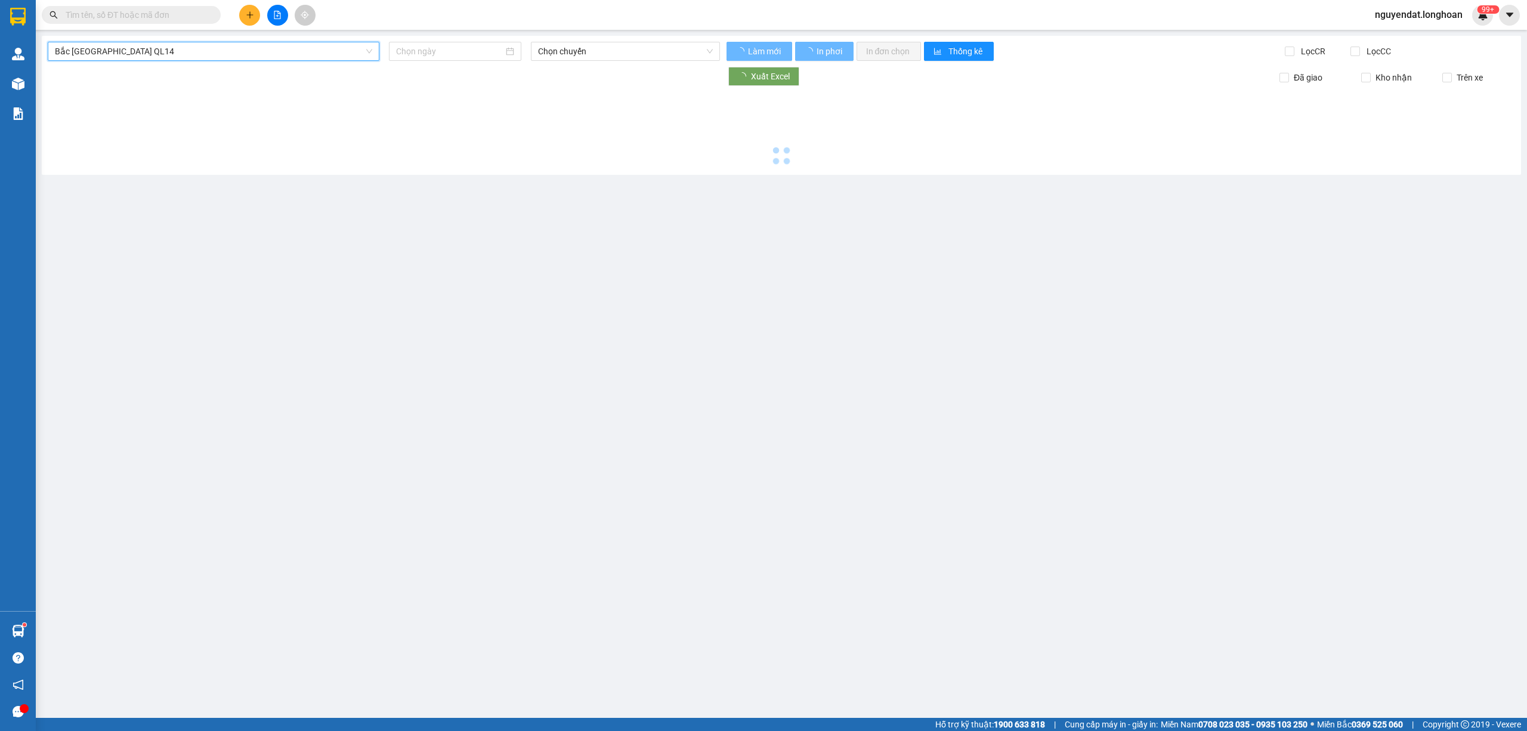
type input "[DATE]"
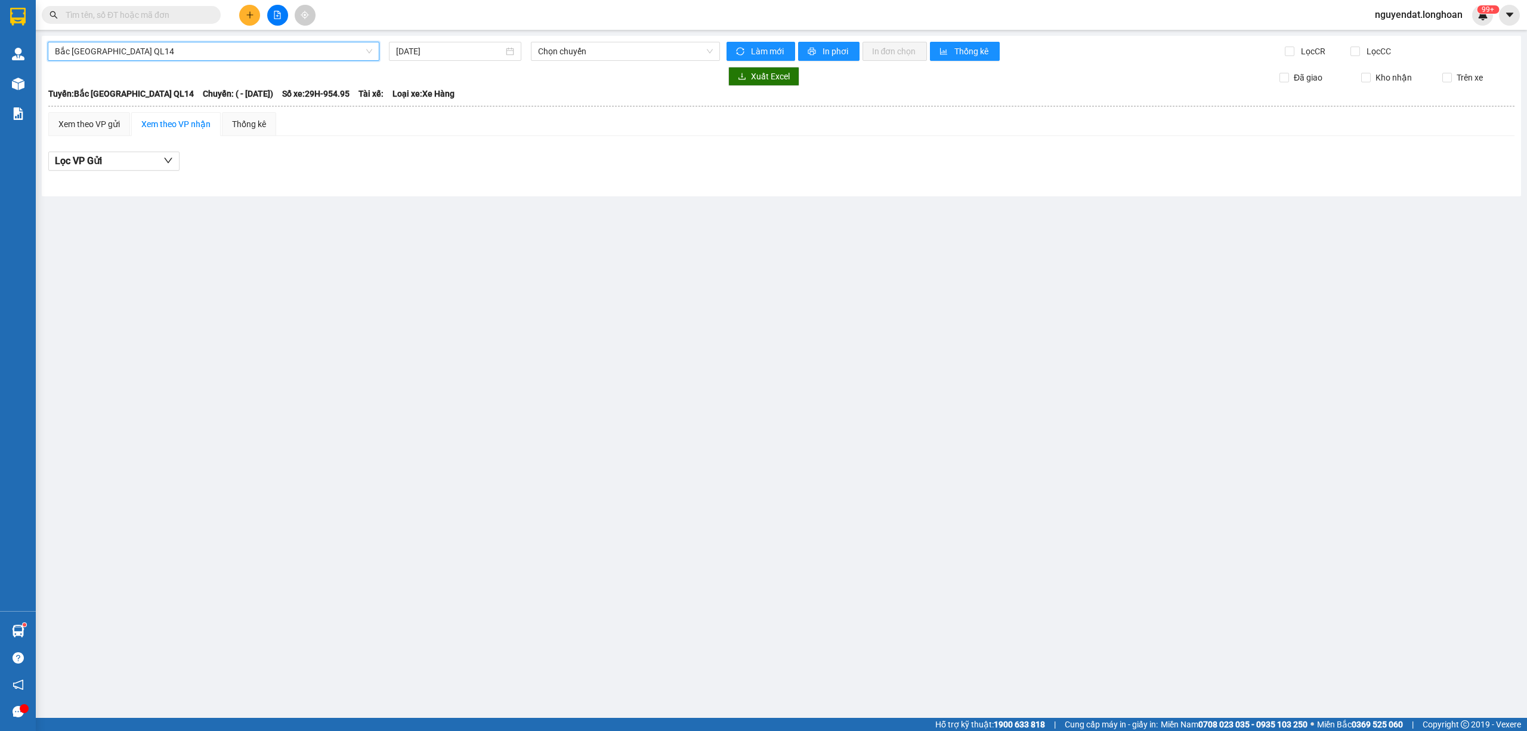
click at [170, 50] on span "Bắc [GEOGRAPHIC_DATA] QL14" at bounding box center [213, 51] width 317 height 18
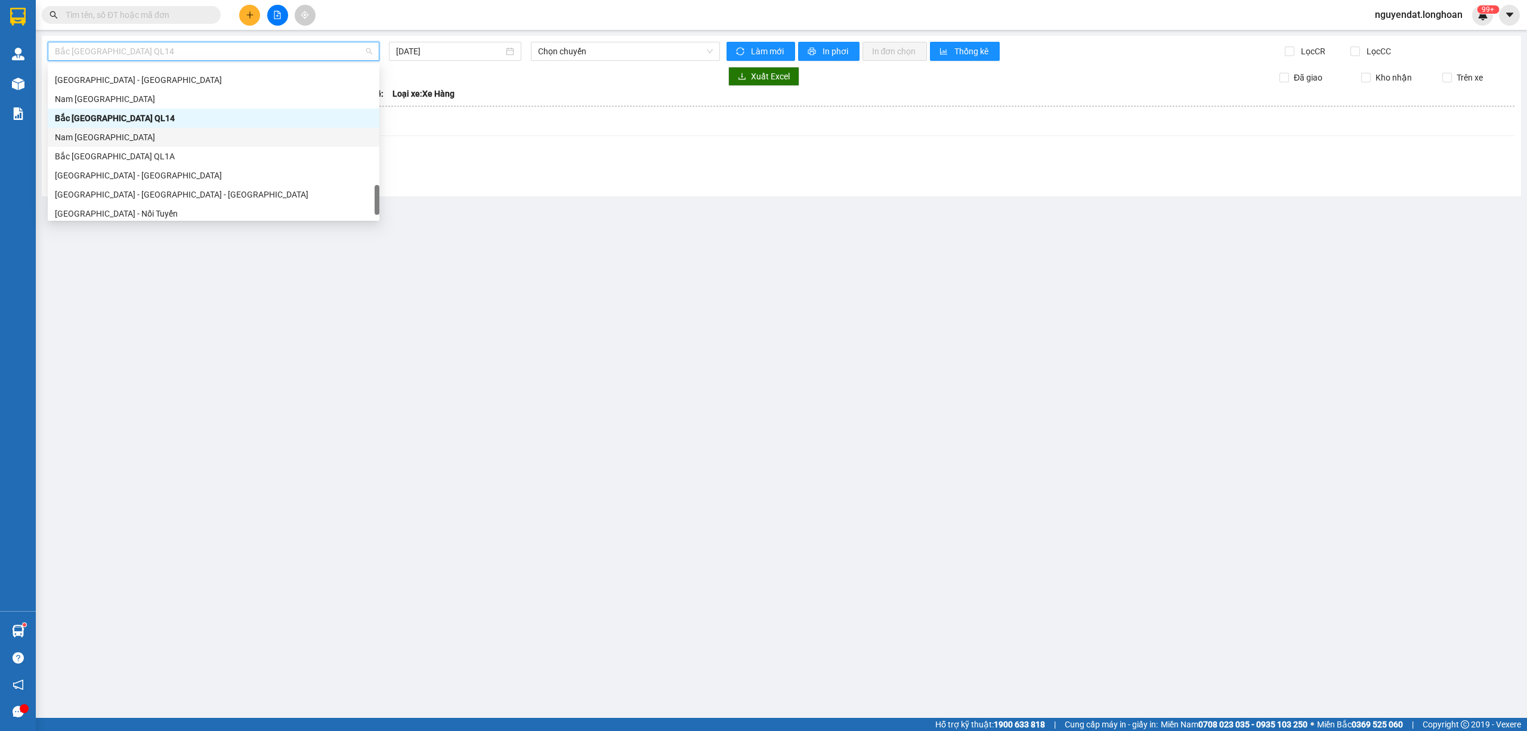
click at [149, 139] on div "Nam [GEOGRAPHIC_DATA]" at bounding box center [213, 137] width 317 height 13
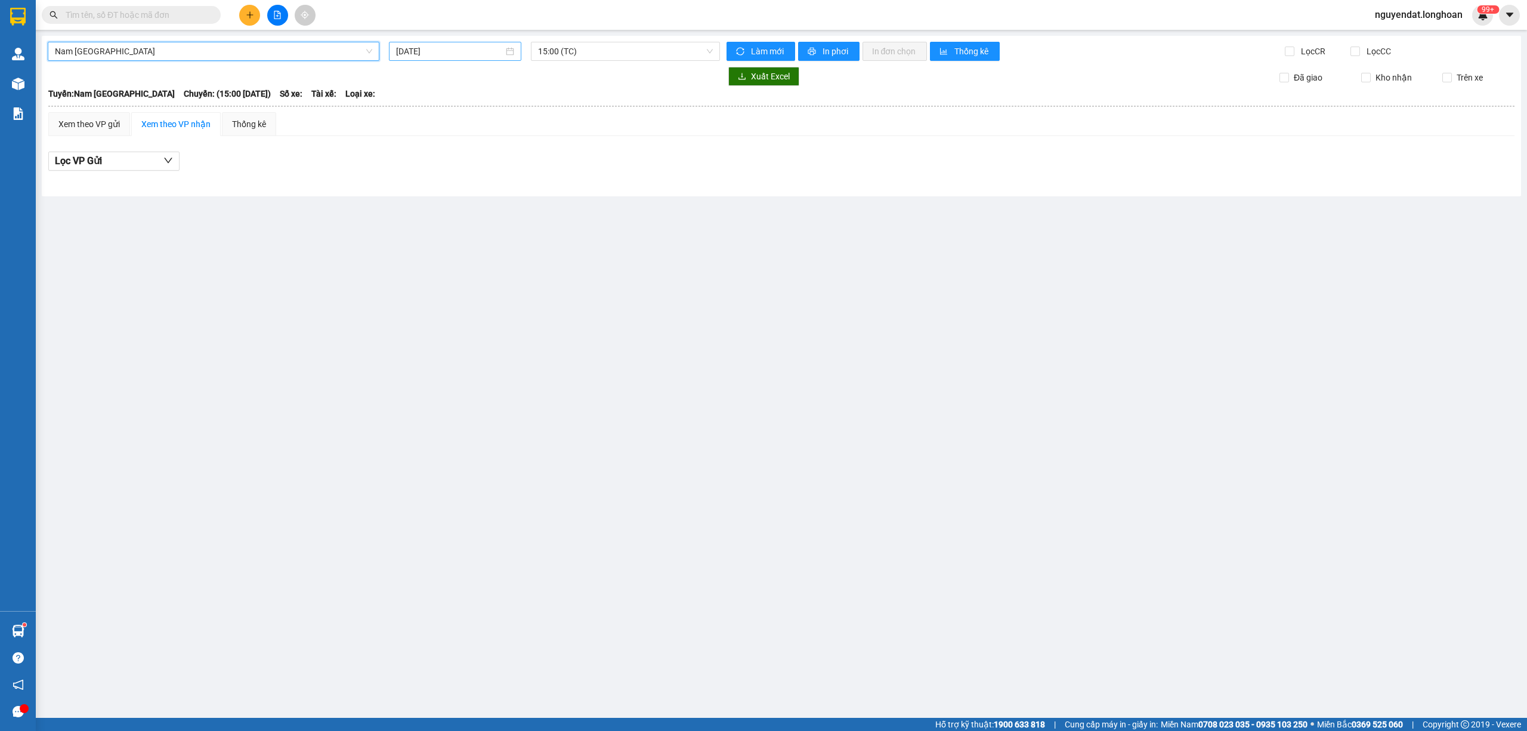
click at [450, 51] on input "[DATE]" at bounding box center [449, 51] width 107 height 13
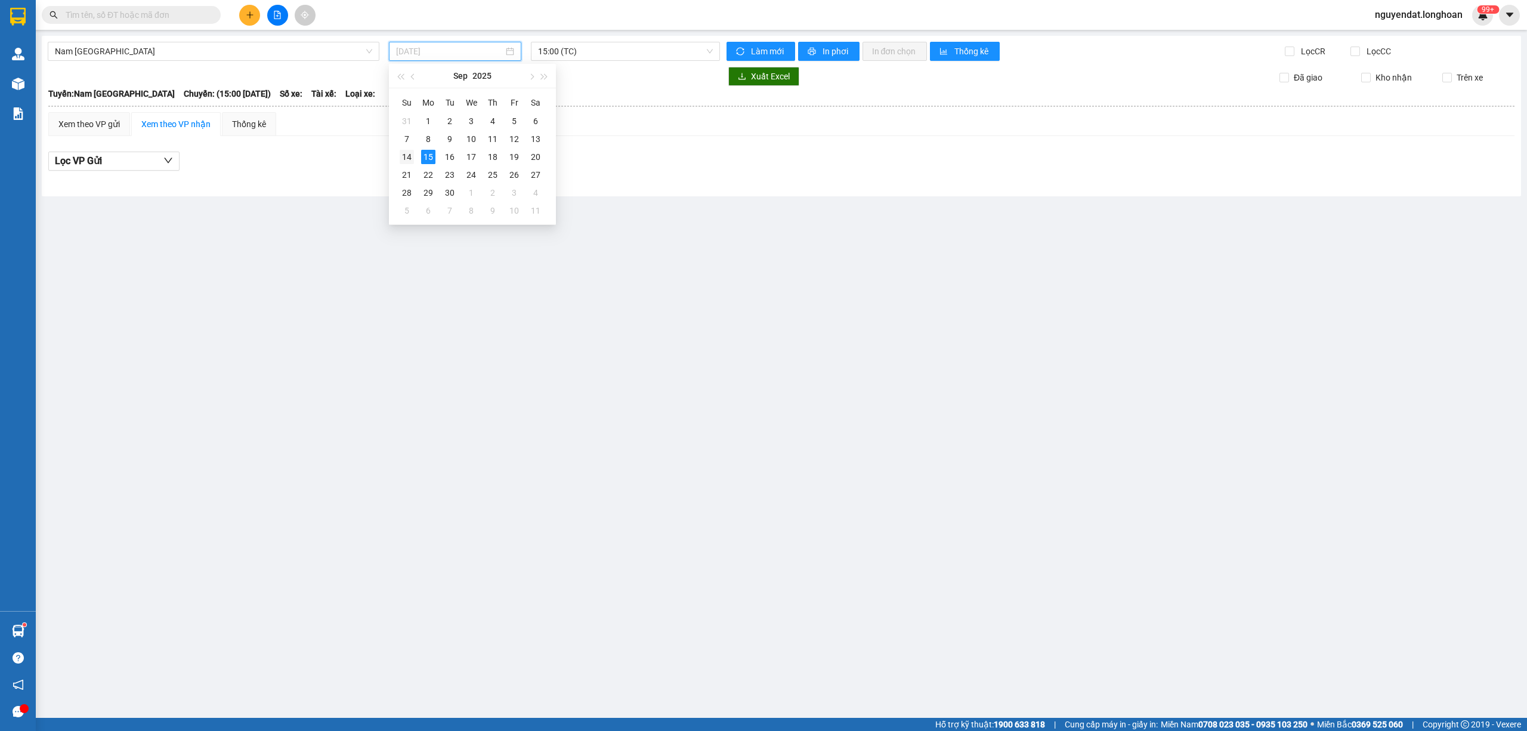
click at [404, 157] on div "14" at bounding box center [407, 157] width 14 height 14
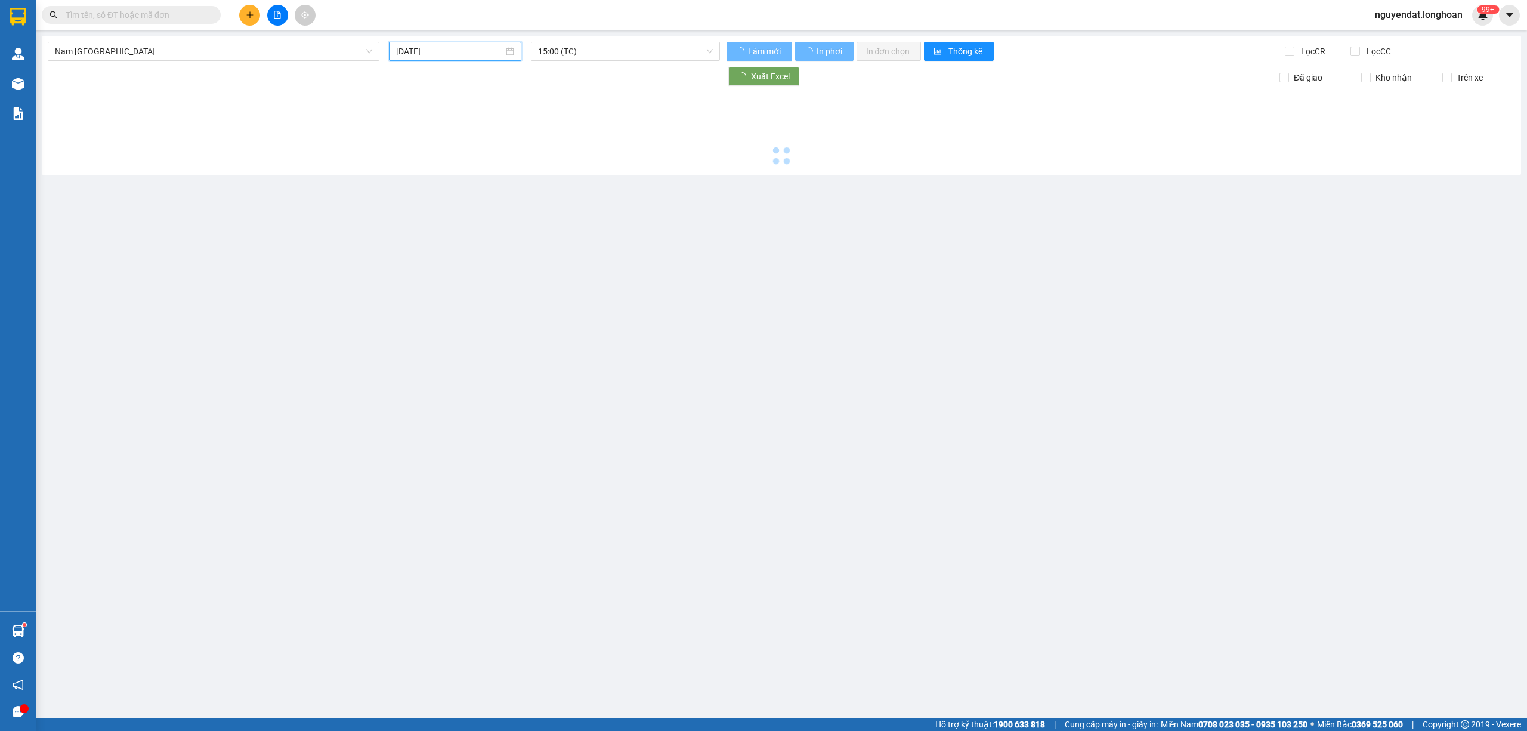
type input "14/09/2025"
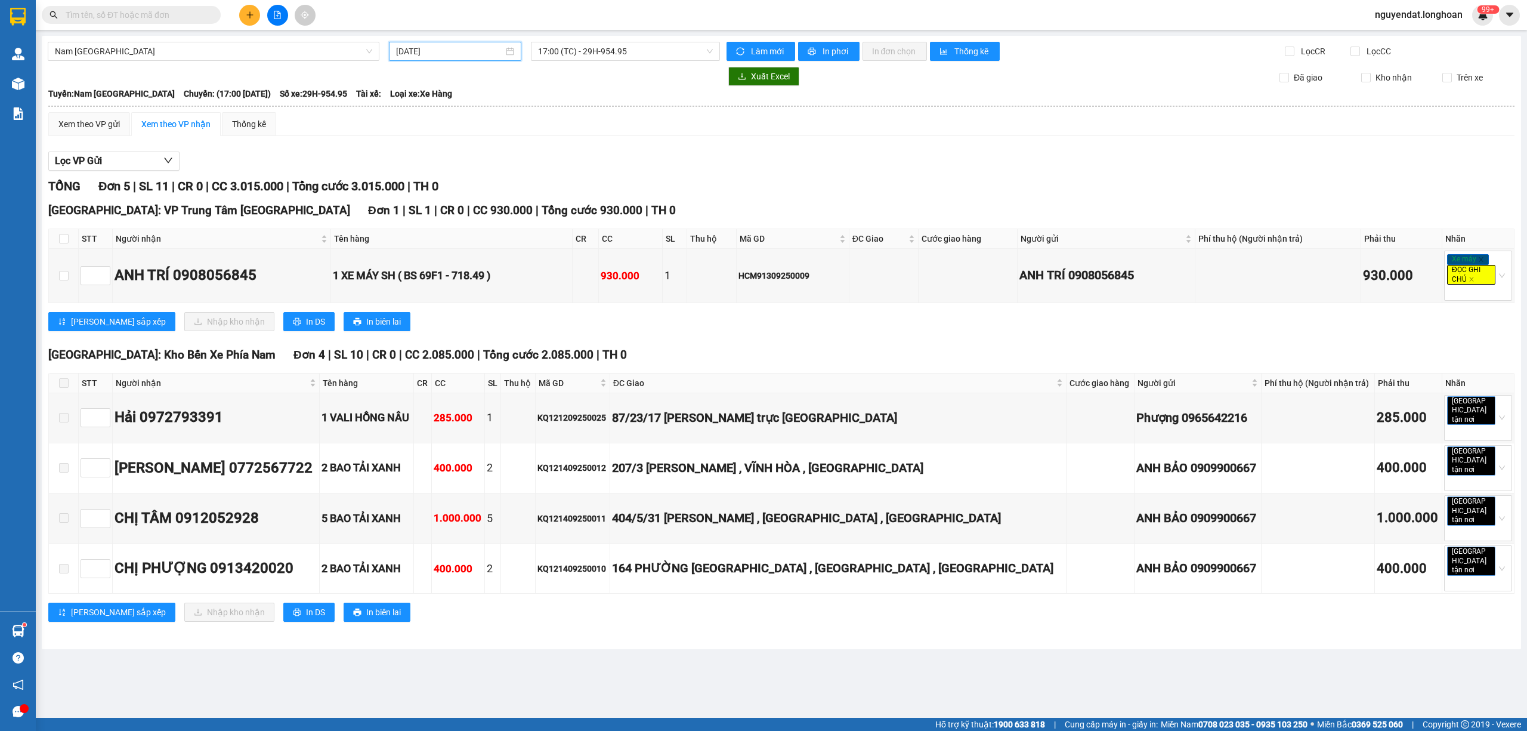
click at [68, 243] on th at bounding box center [64, 239] width 30 height 20
click at [67, 242] on input "checkbox" at bounding box center [64, 239] width 10 height 10
checkbox input "true"
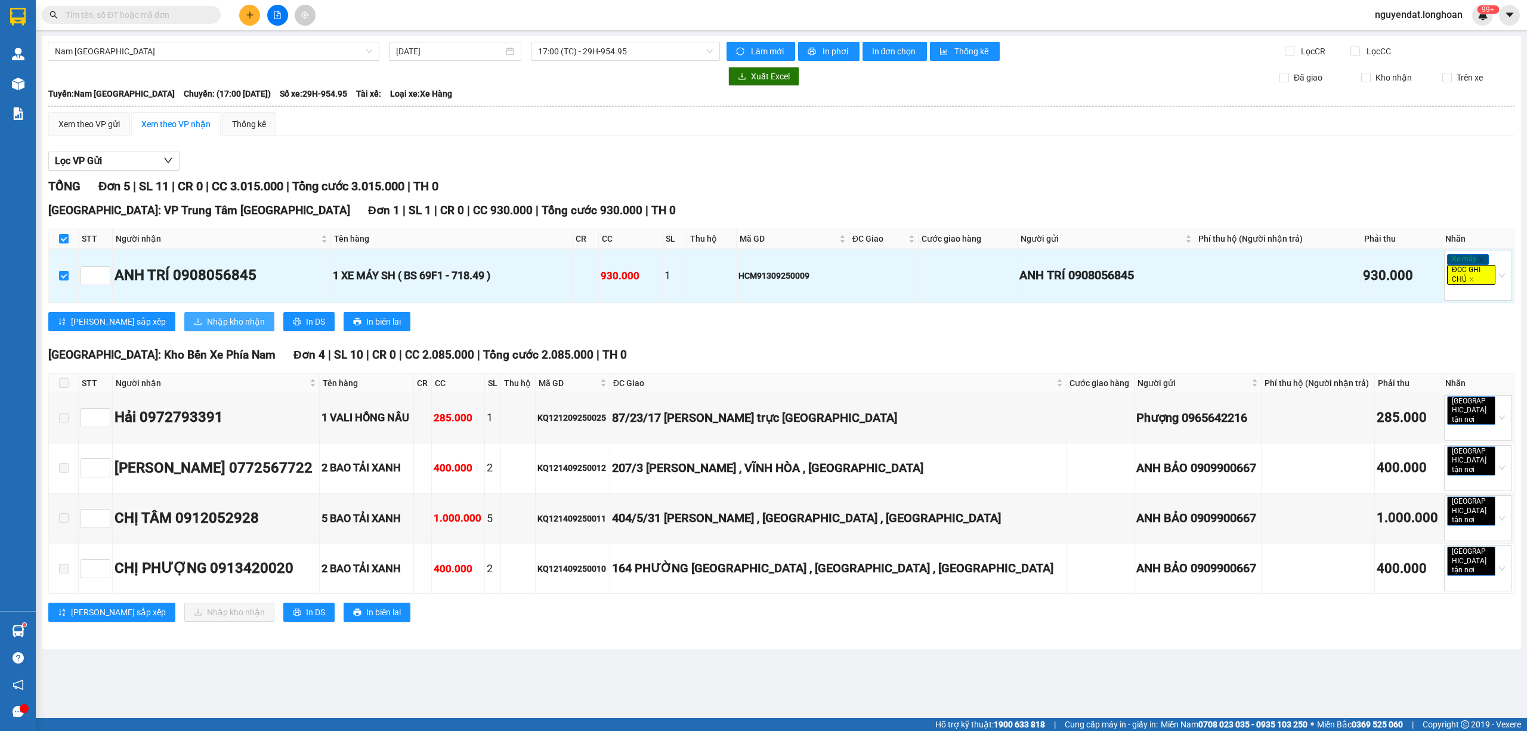
click at [184, 316] on button "Nhập kho nhận" at bounding box center [229, 321] width 90 height 19
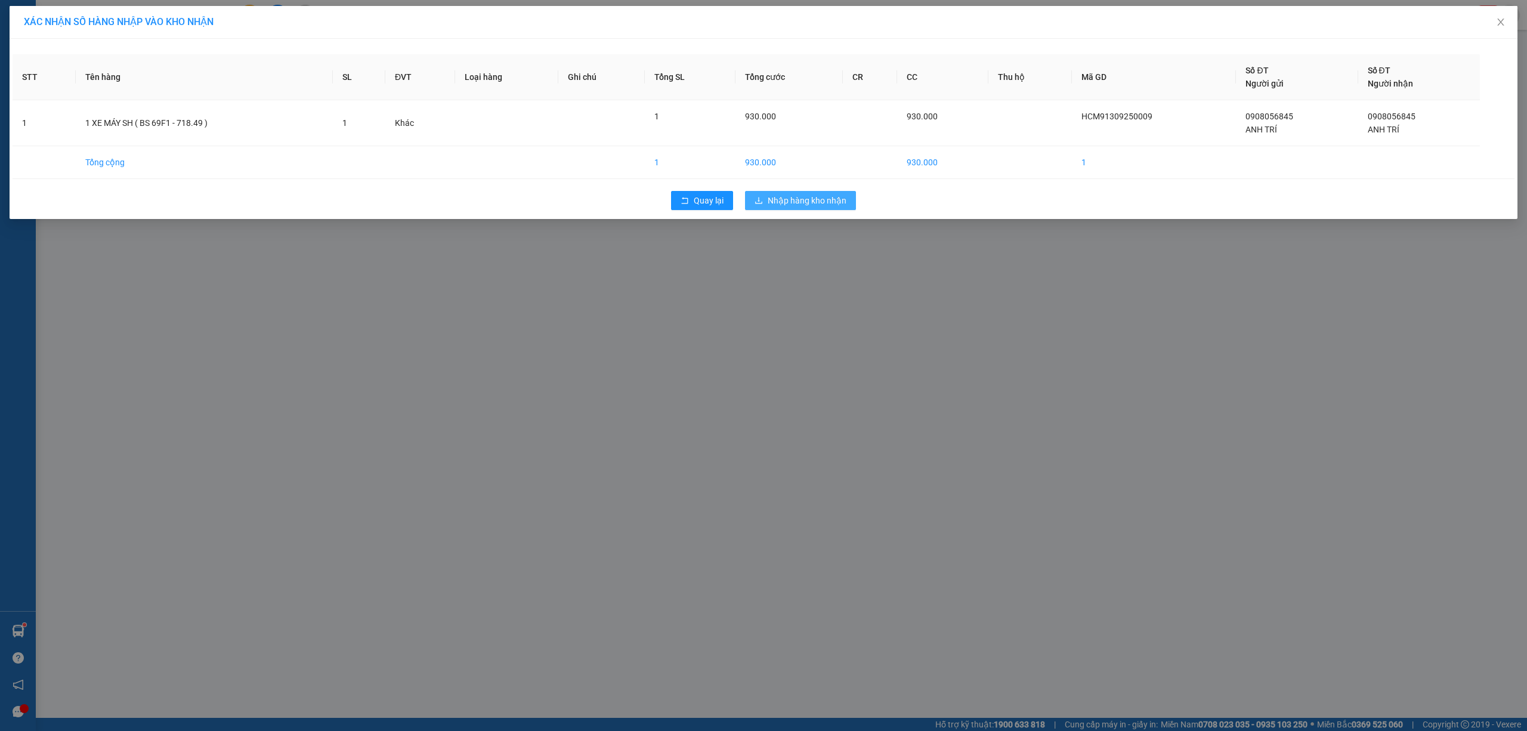
click at [821, 204] on span "Nhập hàng kho nhận" at bounding box center [807, 200] width 79 height 13
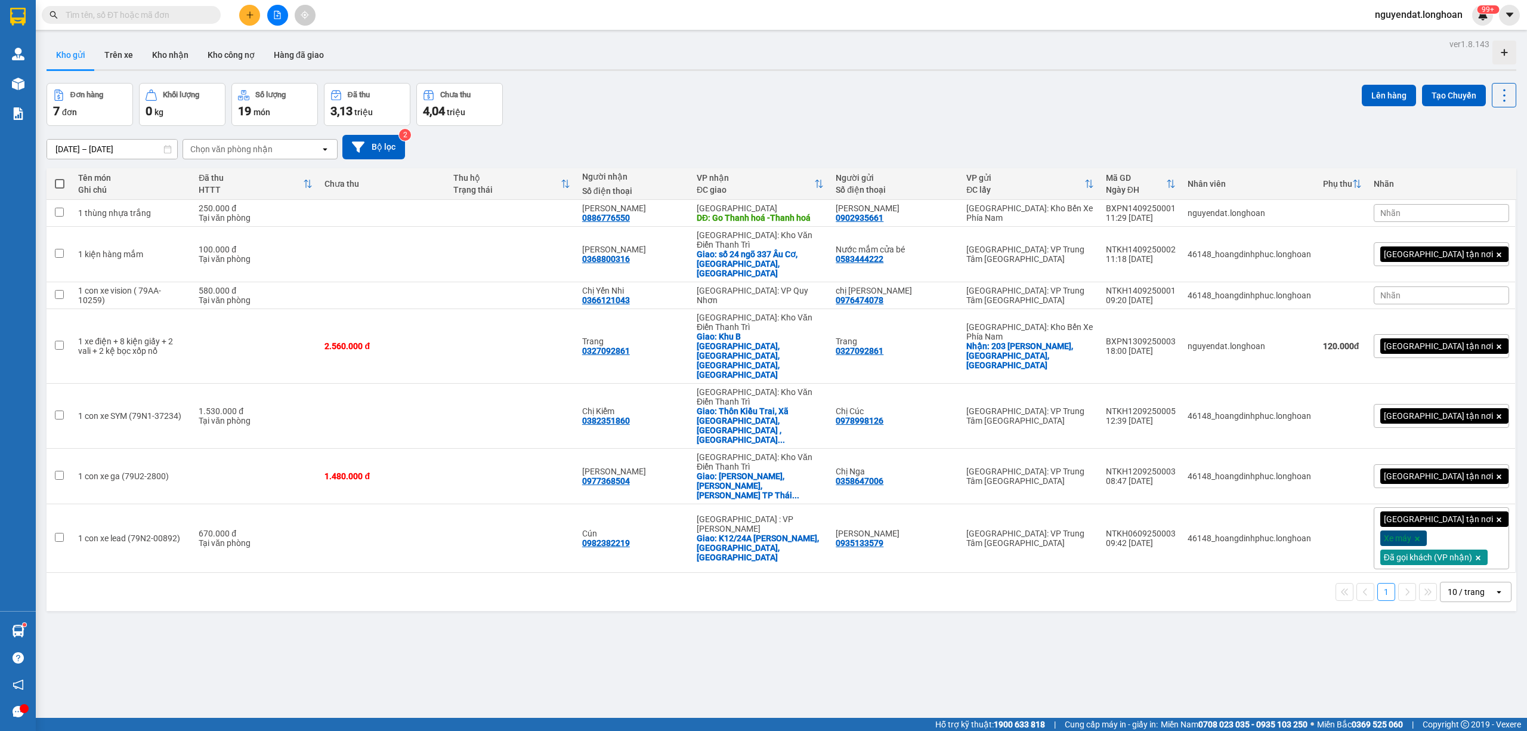
click at [978, 128] on div "17/08/2025 – 15/09/2025 Press the down arrow key to interact with the calendar …" at bounding box center [782, 147] width 1470 height 42
click at [1131, 95] on div "Đơn hàng 7 đơn Khối lượng 0 kg Số lượng 19 món Đã thu 3,13 triệu Chưa thu 4,04 …" at bounding box center [782, 104] width 1470 height 43
click at [947, 106] on div "Đơn hàng 7 đơn Khối lượng 0 kg Số lượng 19 món Đã thu 3,13 triệu Chưa thu 4,04 …" at bounding box center [782, 104] width 1470 height 43
click at [1141, 79] on div "ver 1.8.143 Kho gửi Trên xe Kho nhận Kho công nợ Hàng đã giao Đơn hàng 7 đơn Kh…" at bounding box center [781, 401] width 1479 height 731
click at [1199, 139] on div "17/08/2025 – 15/09/2025 Press the down arrow key to interact with the calendar …" at bounding box center [782, 147] width 1470 height 24
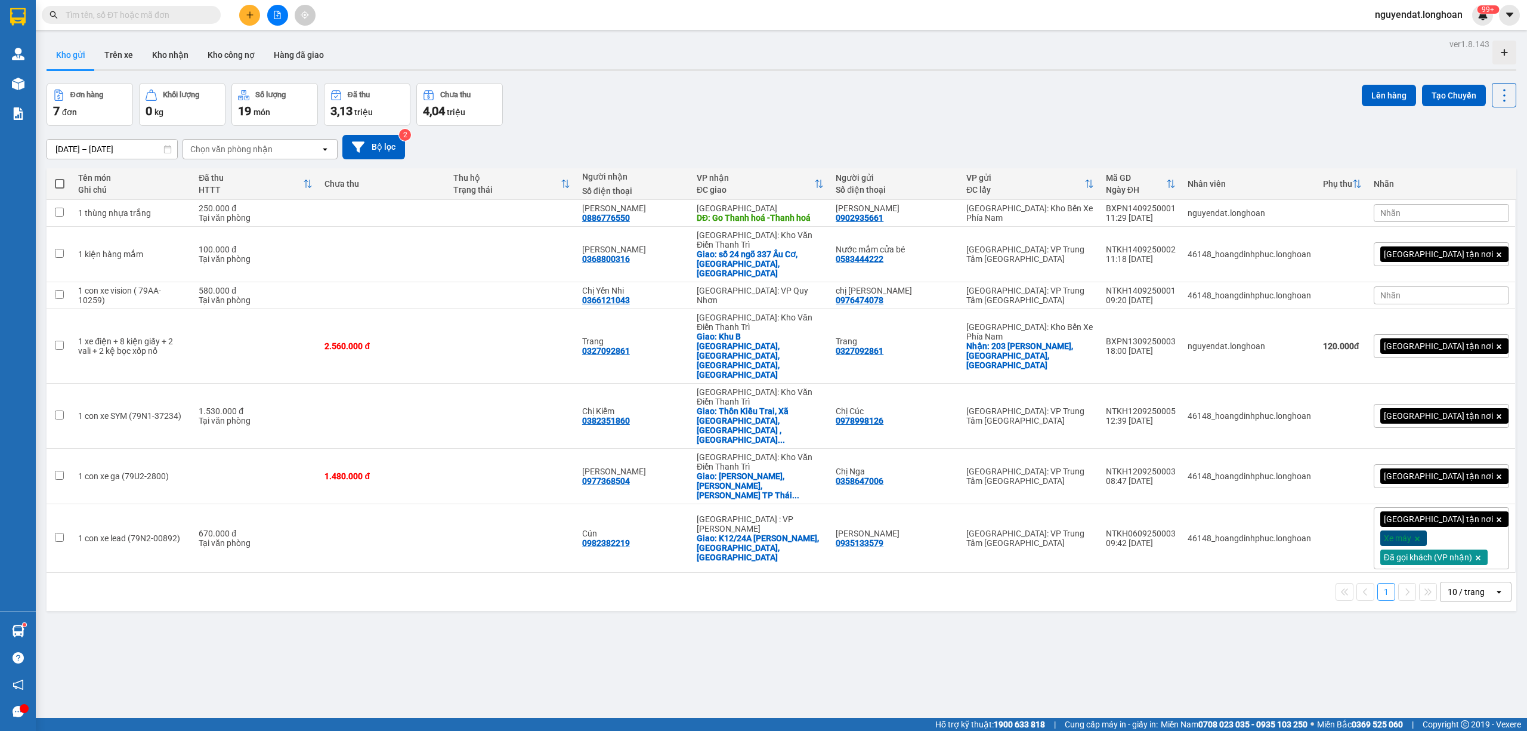
click at [1093, 99] on div "Đơn hàng 7 đơn Khối lượng 0 kg Số lượng 19 món Đã thu 3,13 triệu Chưa thu 4,04 …" at bounding box center [782, 104] width 1470 height 43
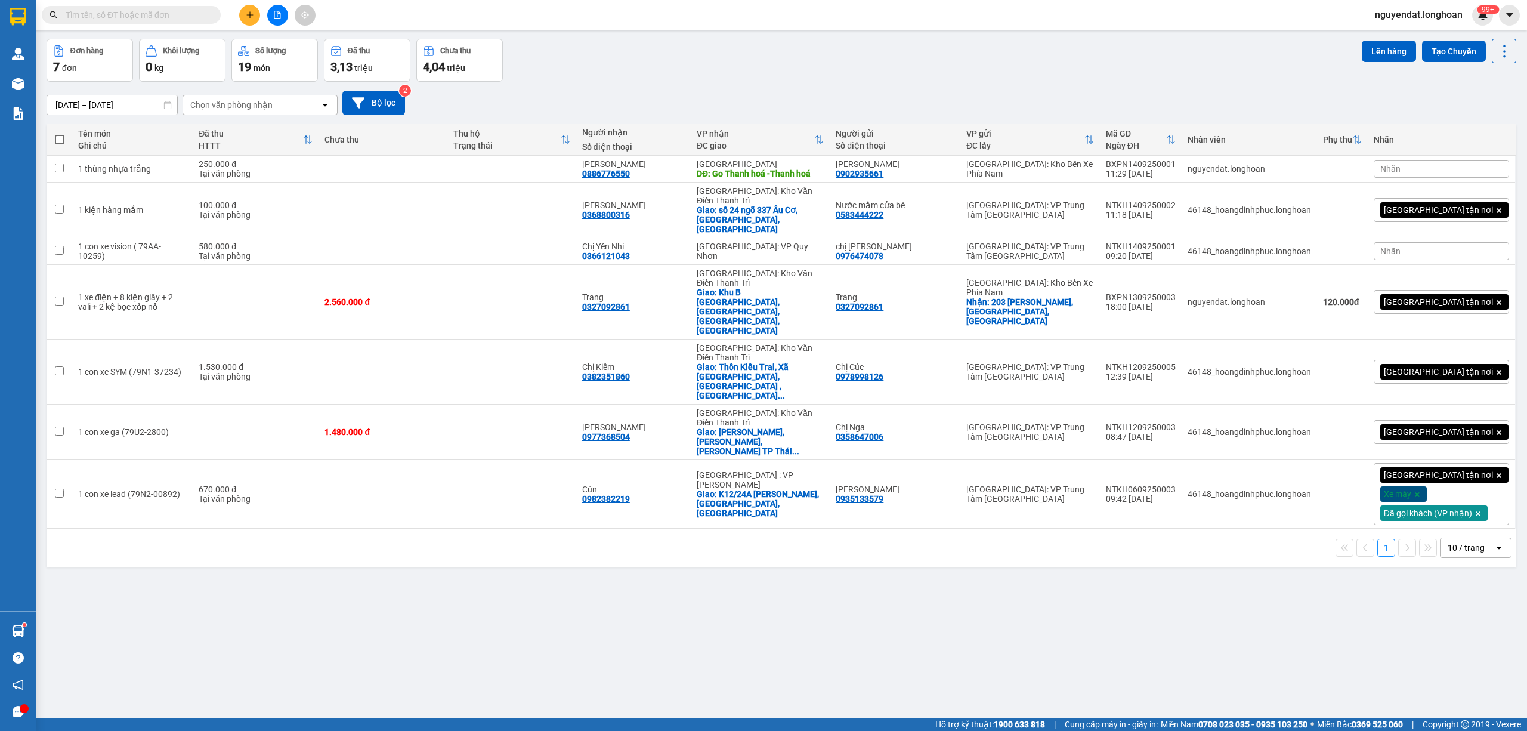
scroll to position [55, 0]
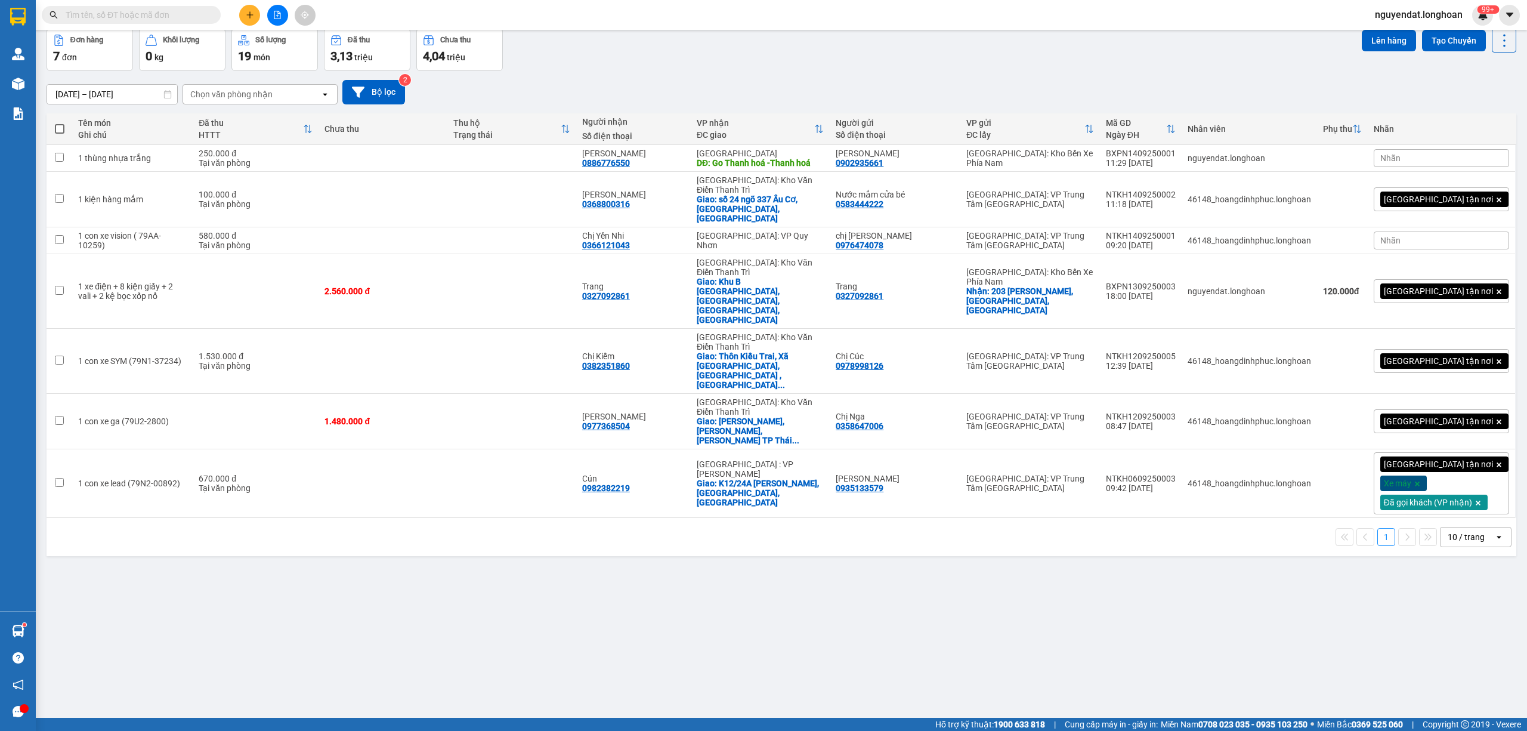
click at [1026, 100] on div "17/08/2025 – 15/09/2025 Press the down arrow key to interact with the calendar …" at bounding box center [782, 92] width 1470 height 24
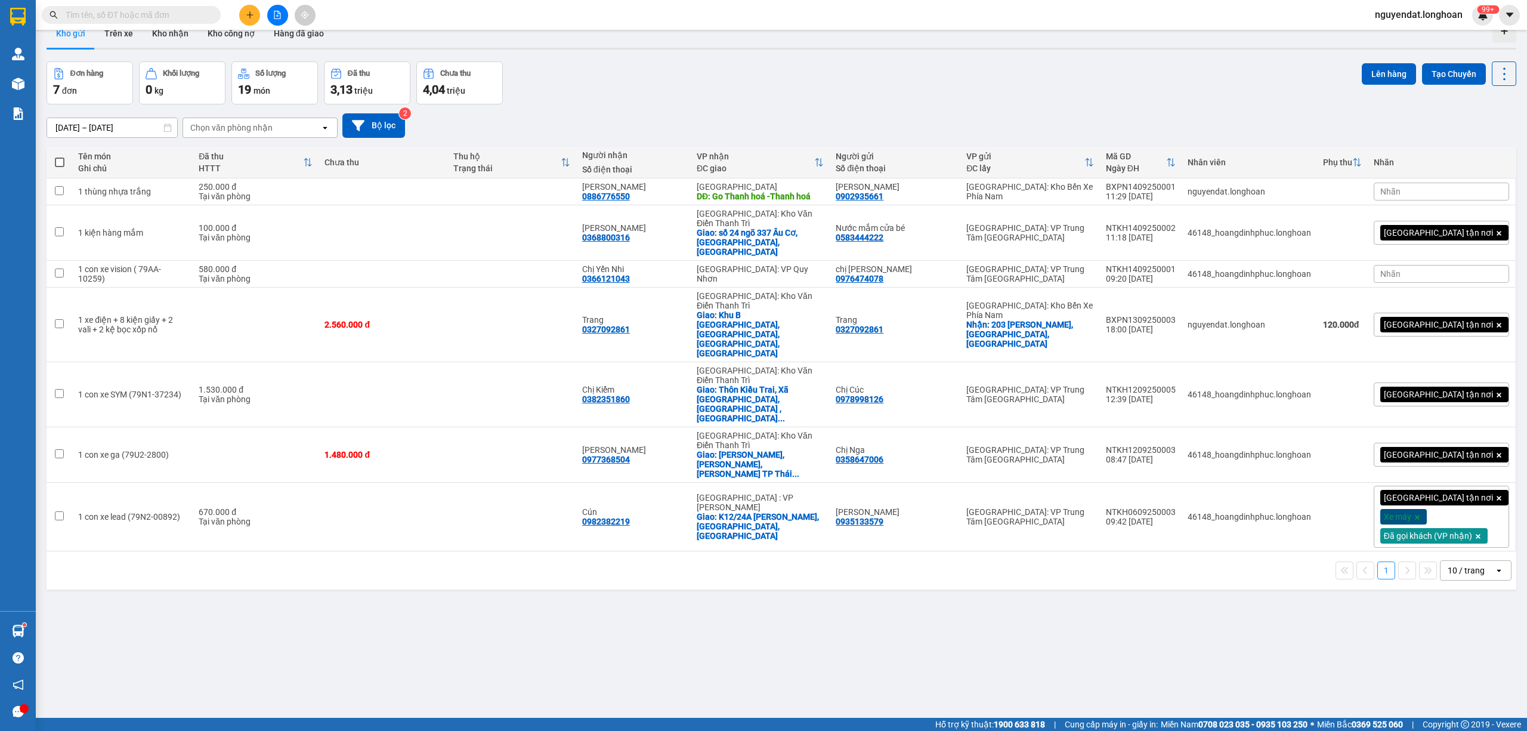
scroll to position [22, 0]
click at [933, 92] on div "Đơn hàng 7 đơn Khối lượng 0 kg Số lượng 19 món Đã thu 3,13 triệu Chưa thu 4,04 …" at bounding box center [782, 82] width 1470 height 43
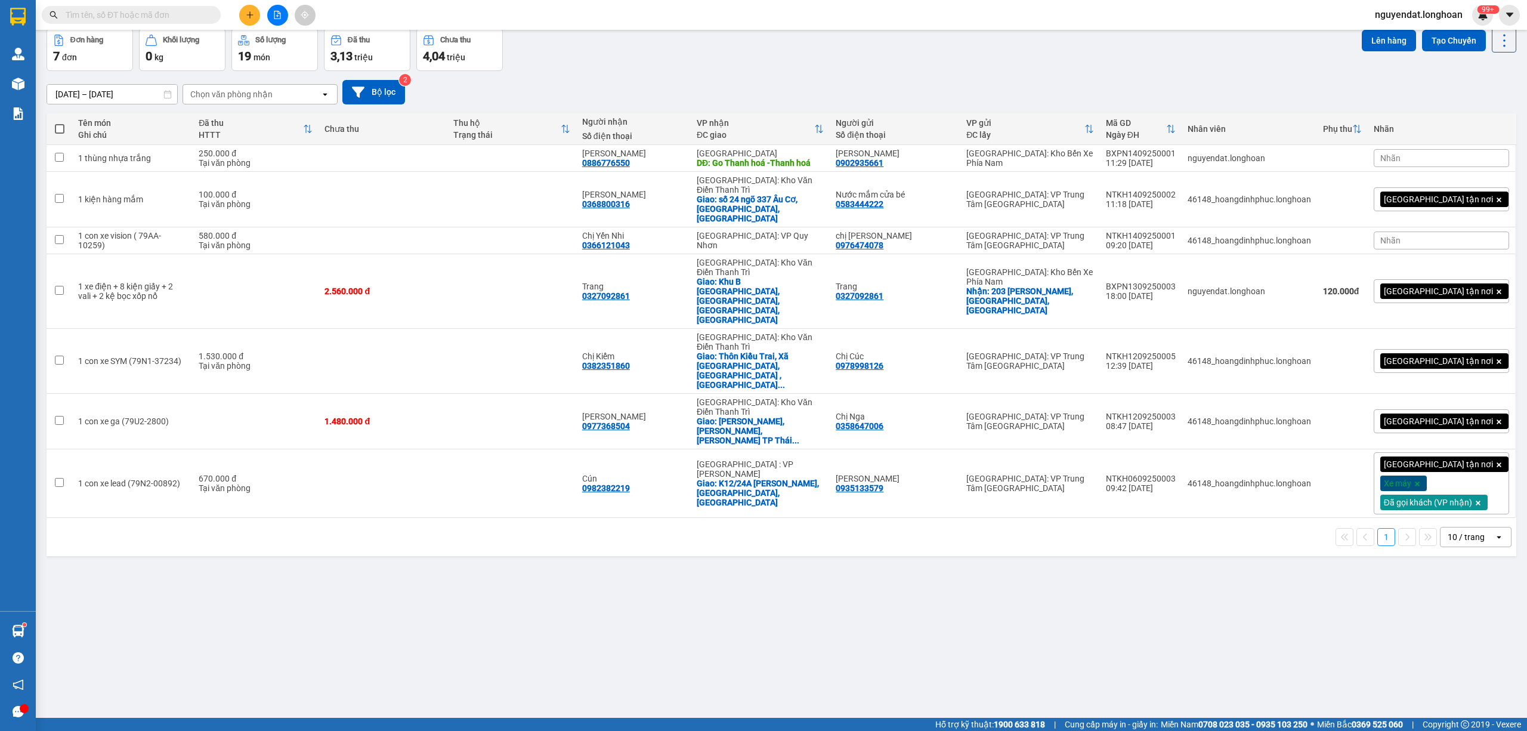
scroll to position [0, 0]
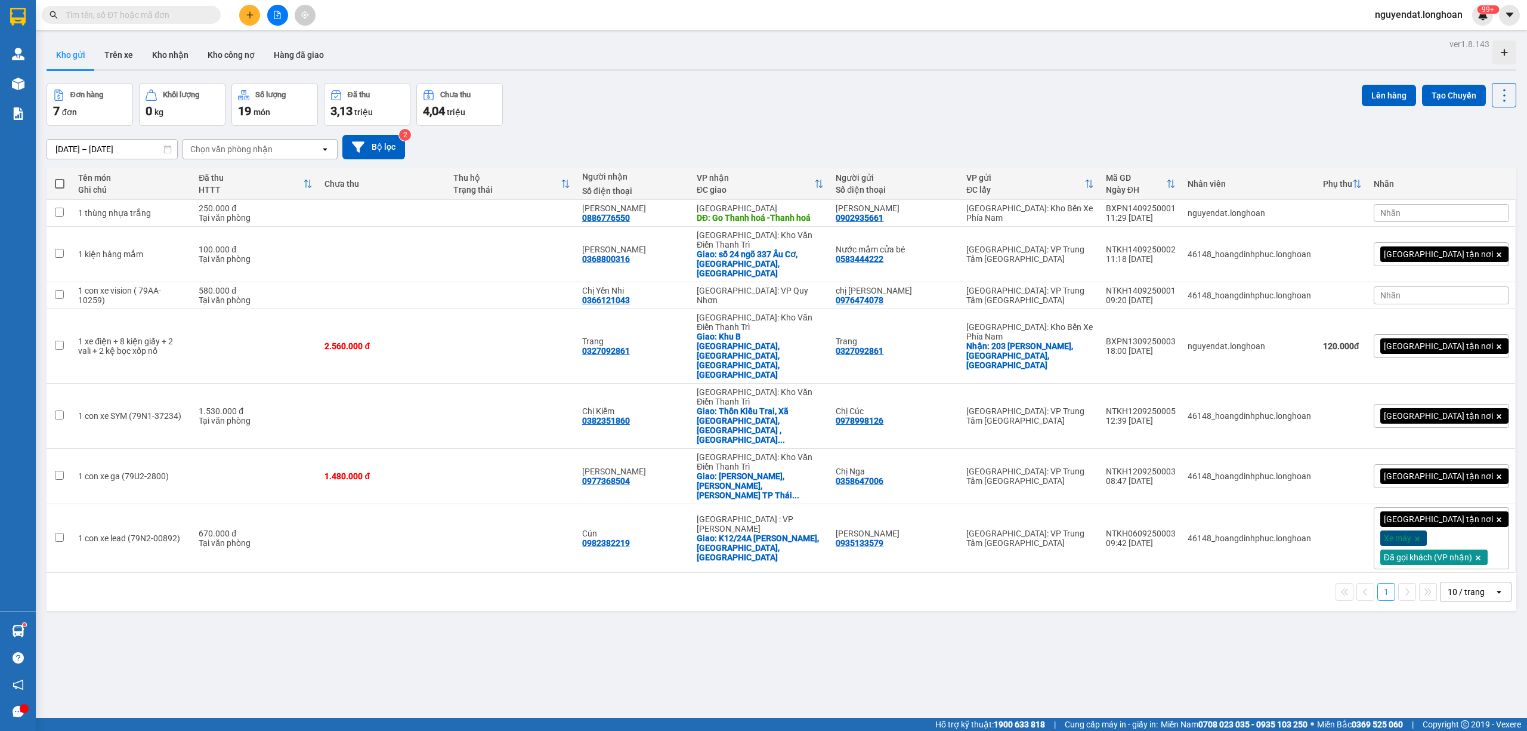
click at [793, 123] on div "Đơn hàng 7 đơn Khối lượng 0 kg Số lượng 19 món Đã thu 3,13 triệu Chưa thu 4,04 …" at bounding box center [782, 104] width 1470 height 43
click at [848, 134] on div "17/08/2025 – 15/09/2025 Press the down arrow key to interact with the calendar …" at bounding box center [782, 147] width 1470 height 42
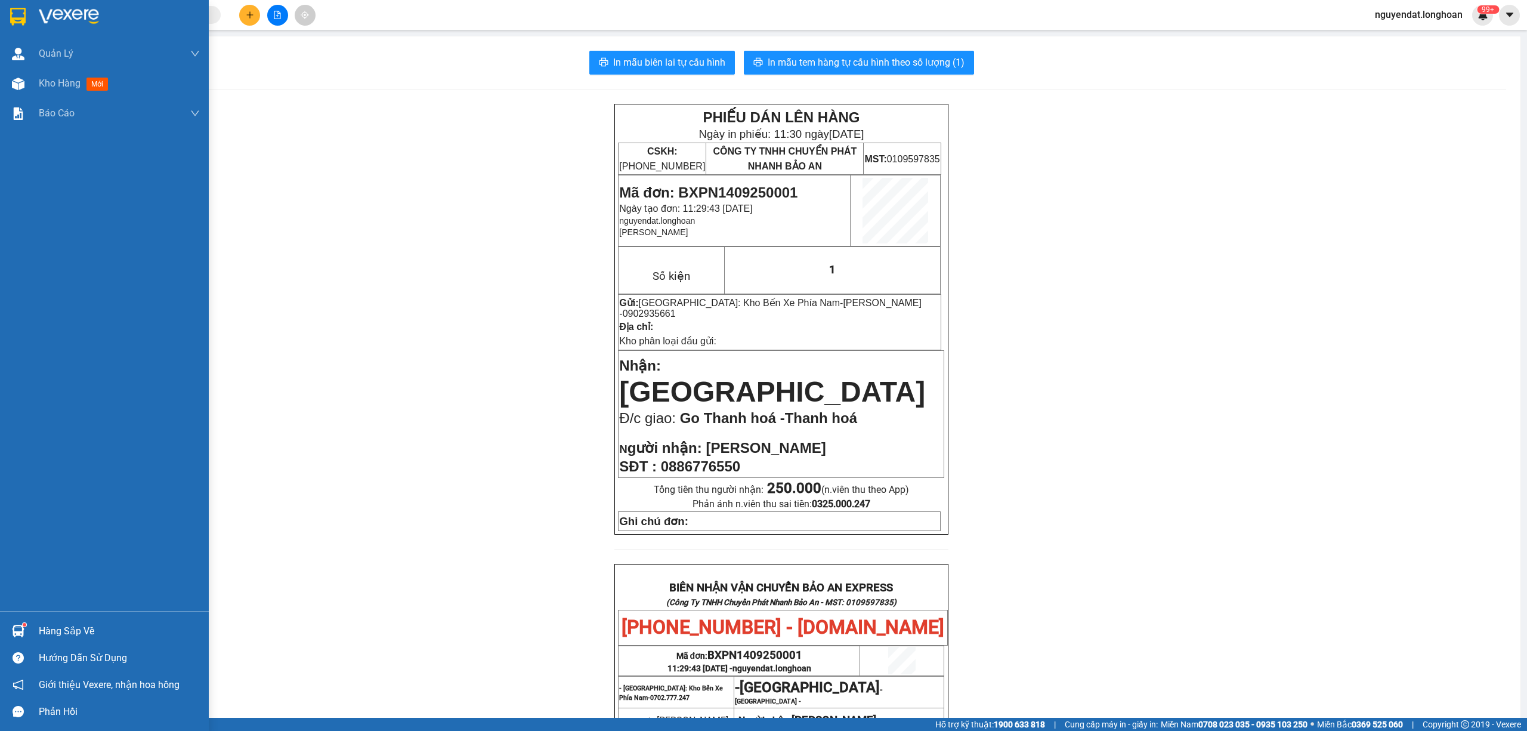
click at [23, 73] on div at bounding box center [18, 83] width 21 height 21
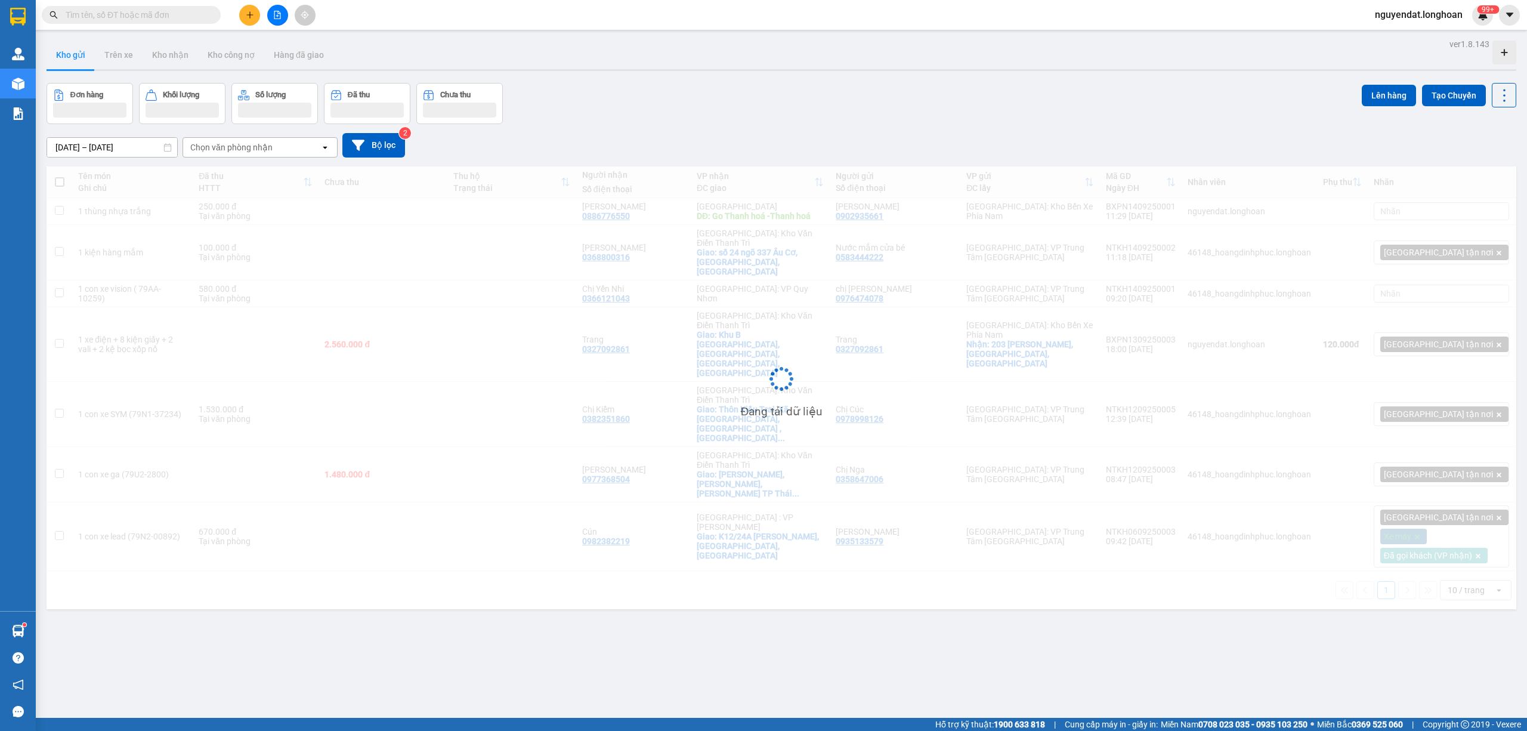
click at [270, 18] on button at bounding box center [277, 15] width 21 height 21
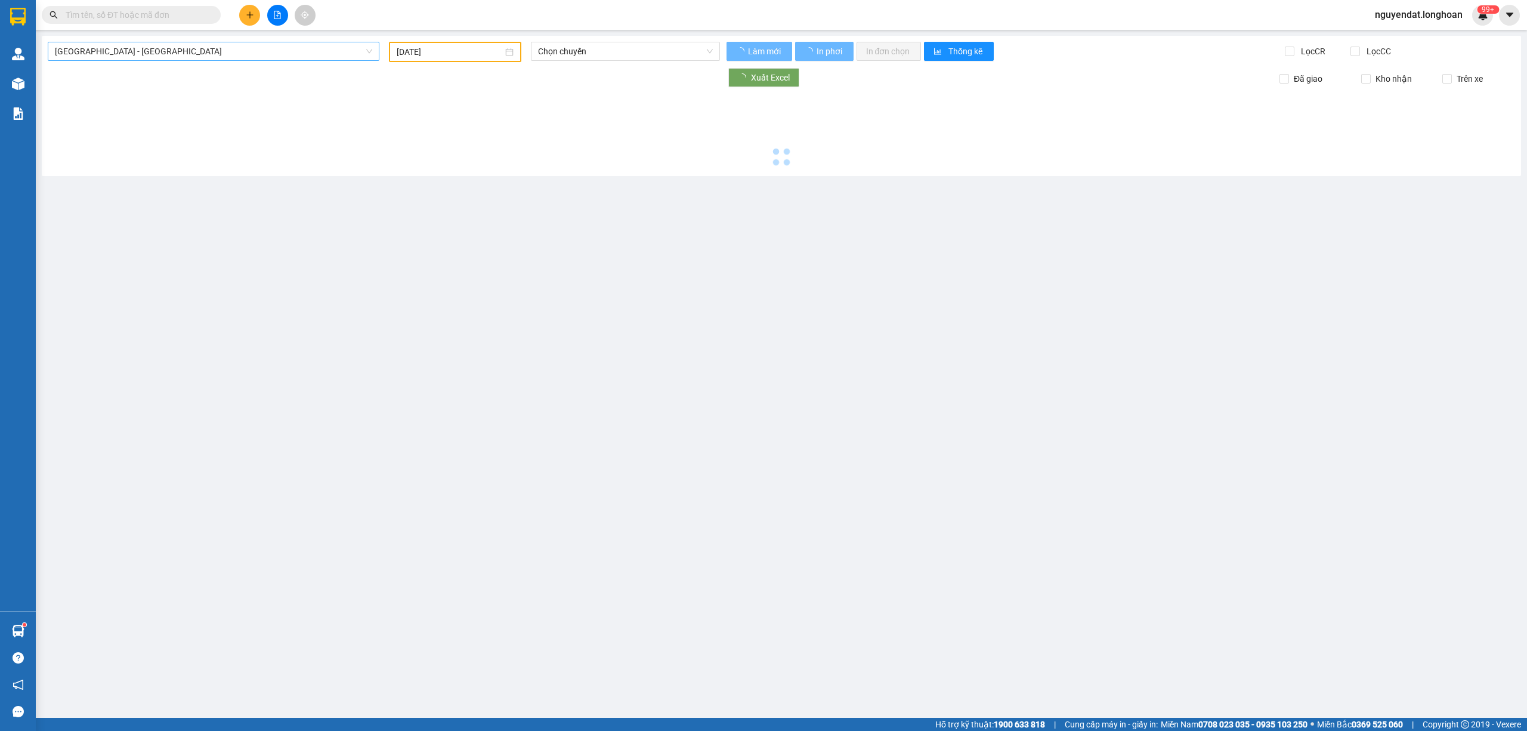
type input "[DATE]"
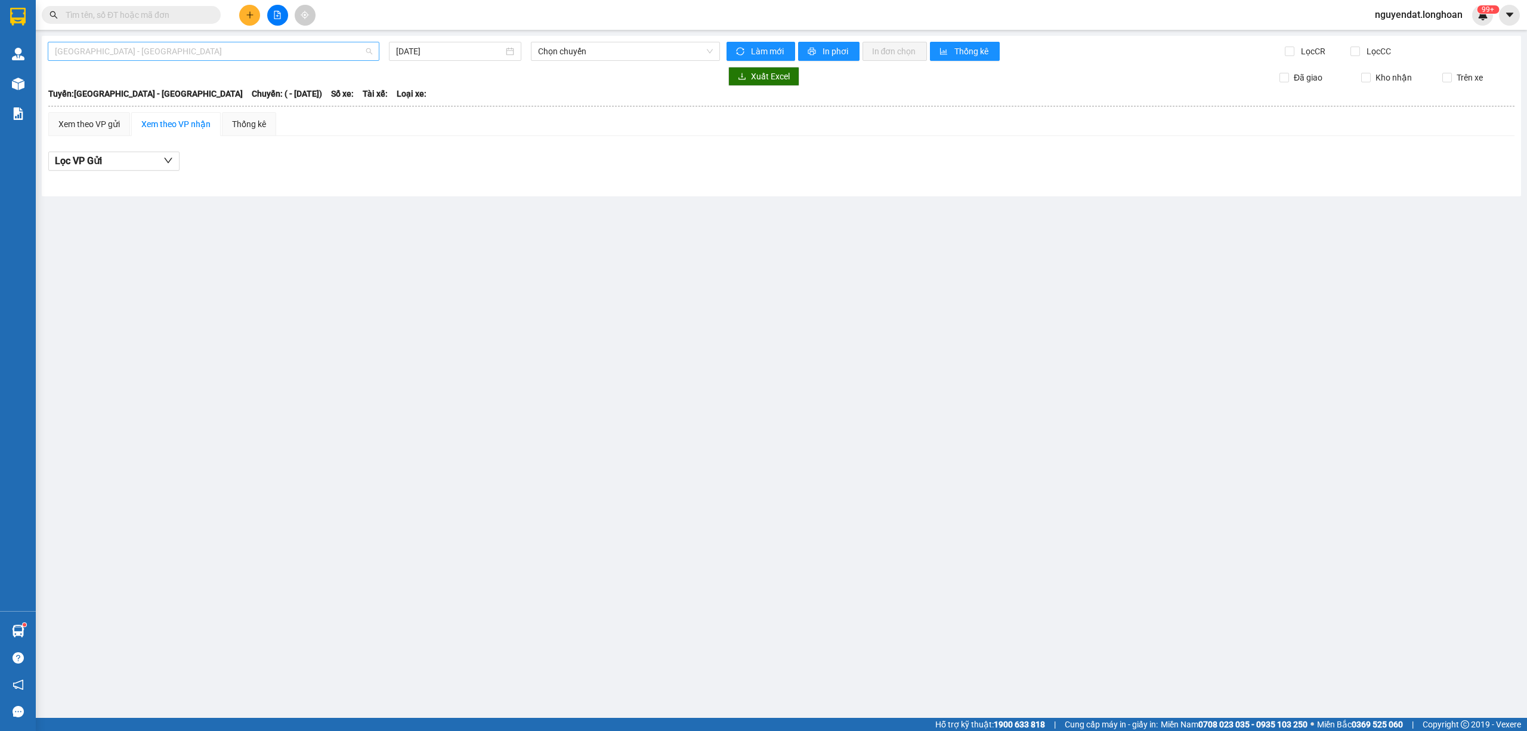
click at [228, 48] on span "[GEOGRAPHIC_DATA] - [GEOGRAPHIC_DATA]" at bounding box center [213, 51] width 317 height 18
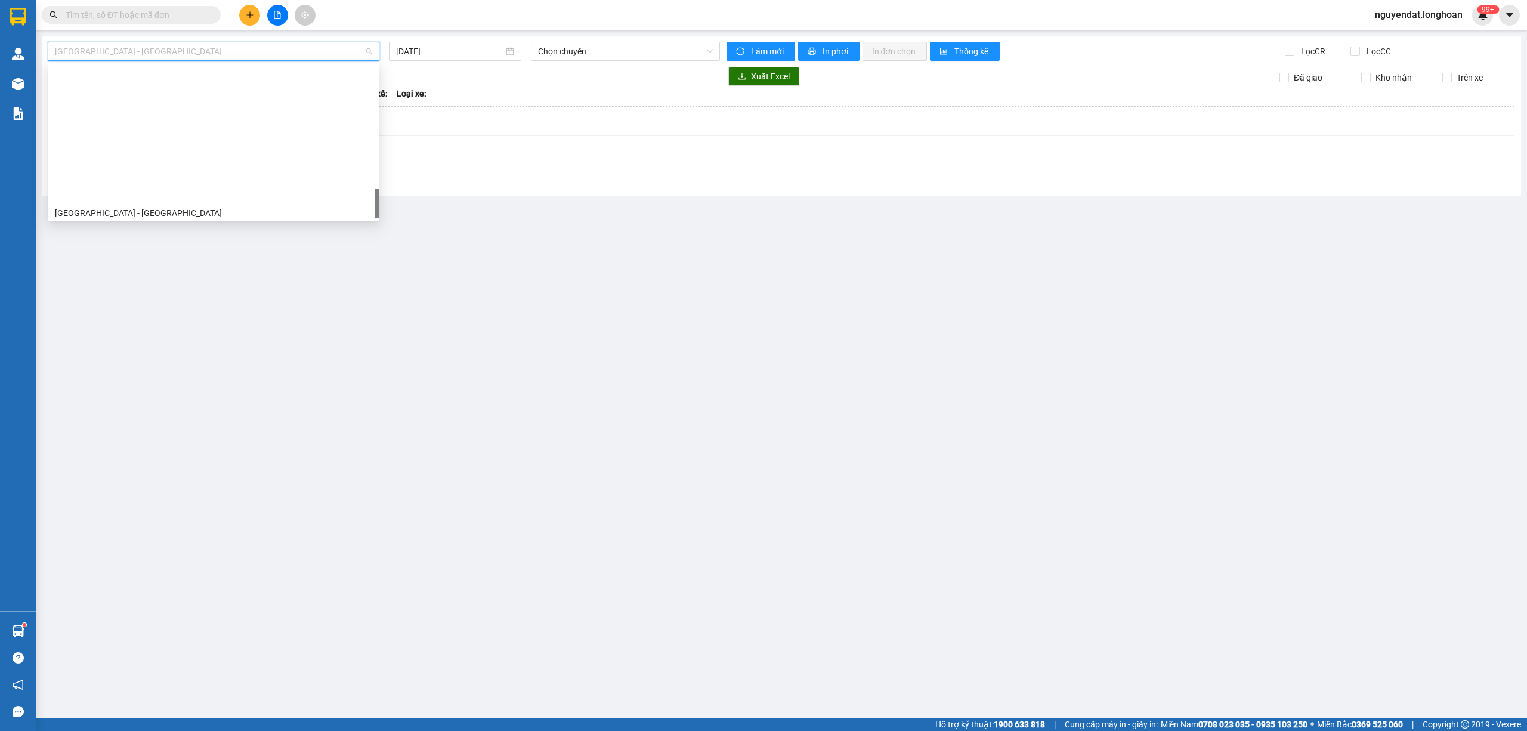
scroll to position [821, 0]
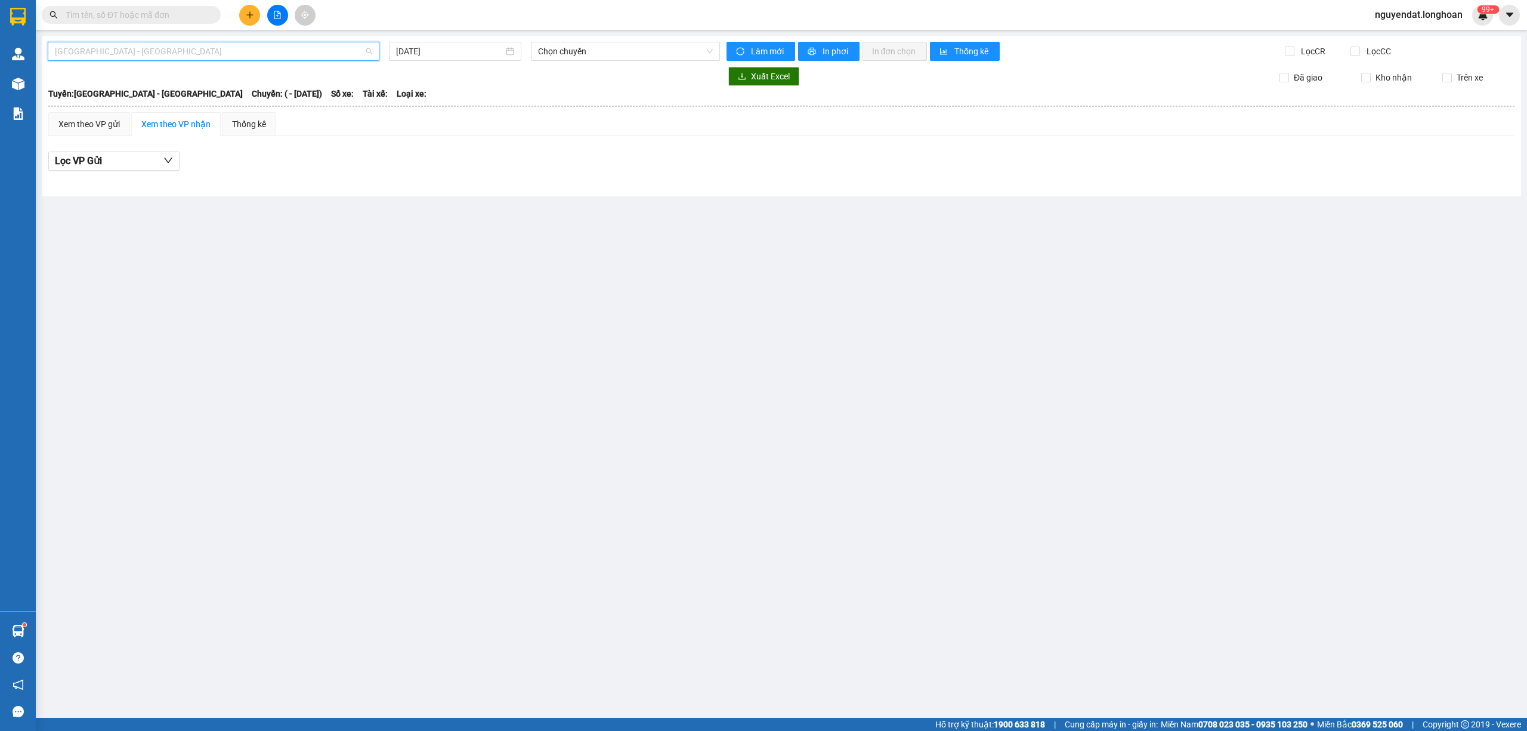
click at [282, 48] on span "[GEOGRAPHIC_DATA] - [GEOGRAPHIC_DATA]" at bounding box center [213, 51] width 317 height 18
click at [259, 61] on div "Hải Phòng - Hà Nội 15/09/2025 Chọn chuyến Làm mới In phơi In đơn chọn Thống kê …" at bounding box center [781, 116] width 1479 height 160
click at [258, 51] on span "[GEOGRAPHIC_DATA] - [GEOGRAPHIC_DATA]" at bounding box center [213, 51] width 317 height 18
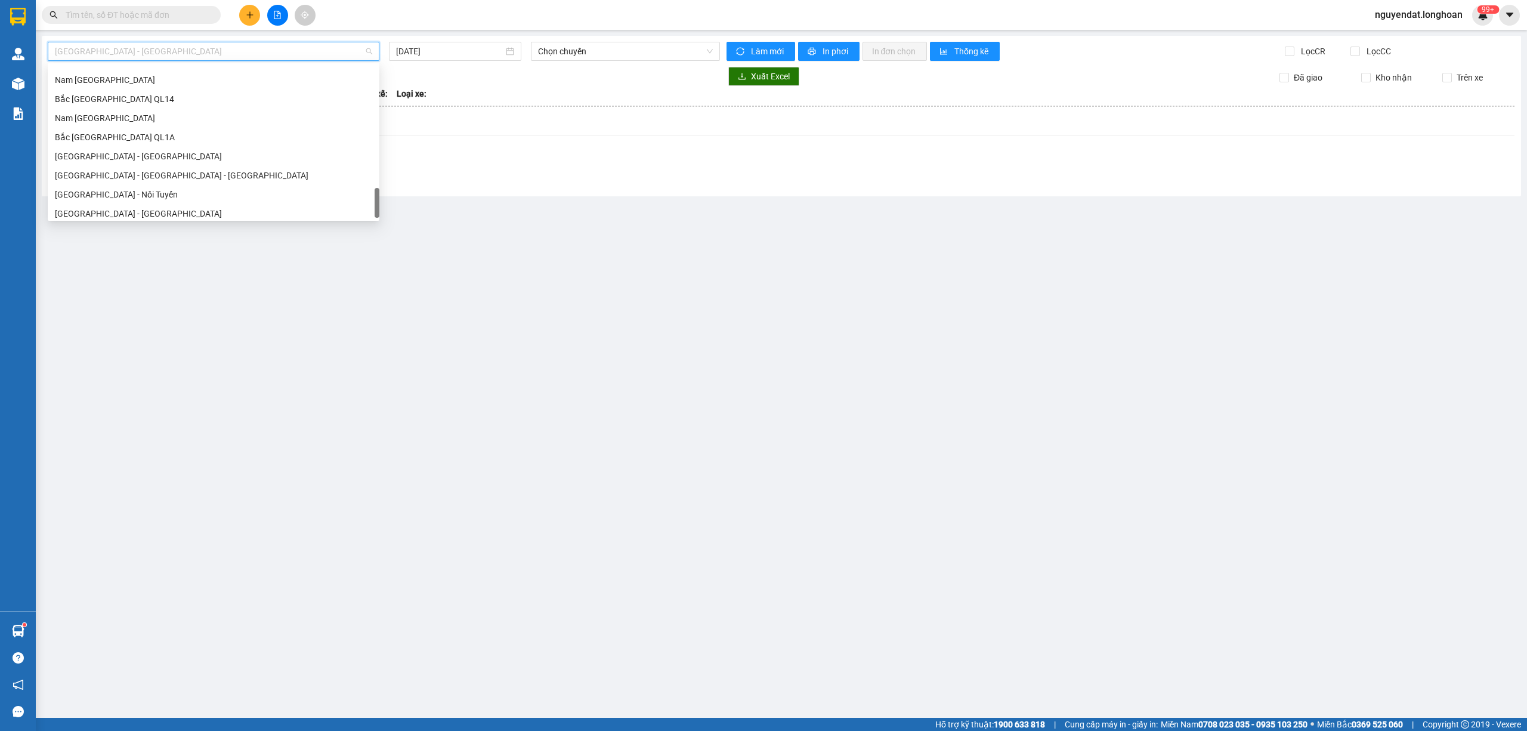
scroll to position [821, 0]
drag, startPoint x: 149, startPoint y: 131, endPoint x: 416, endPoint y: 79, distance: 272.8
click at [149, 131] on div "Bắc [GEOGRAPHIC_DATA] QL1A" at bounding box center [213, 132] width 317 height 13
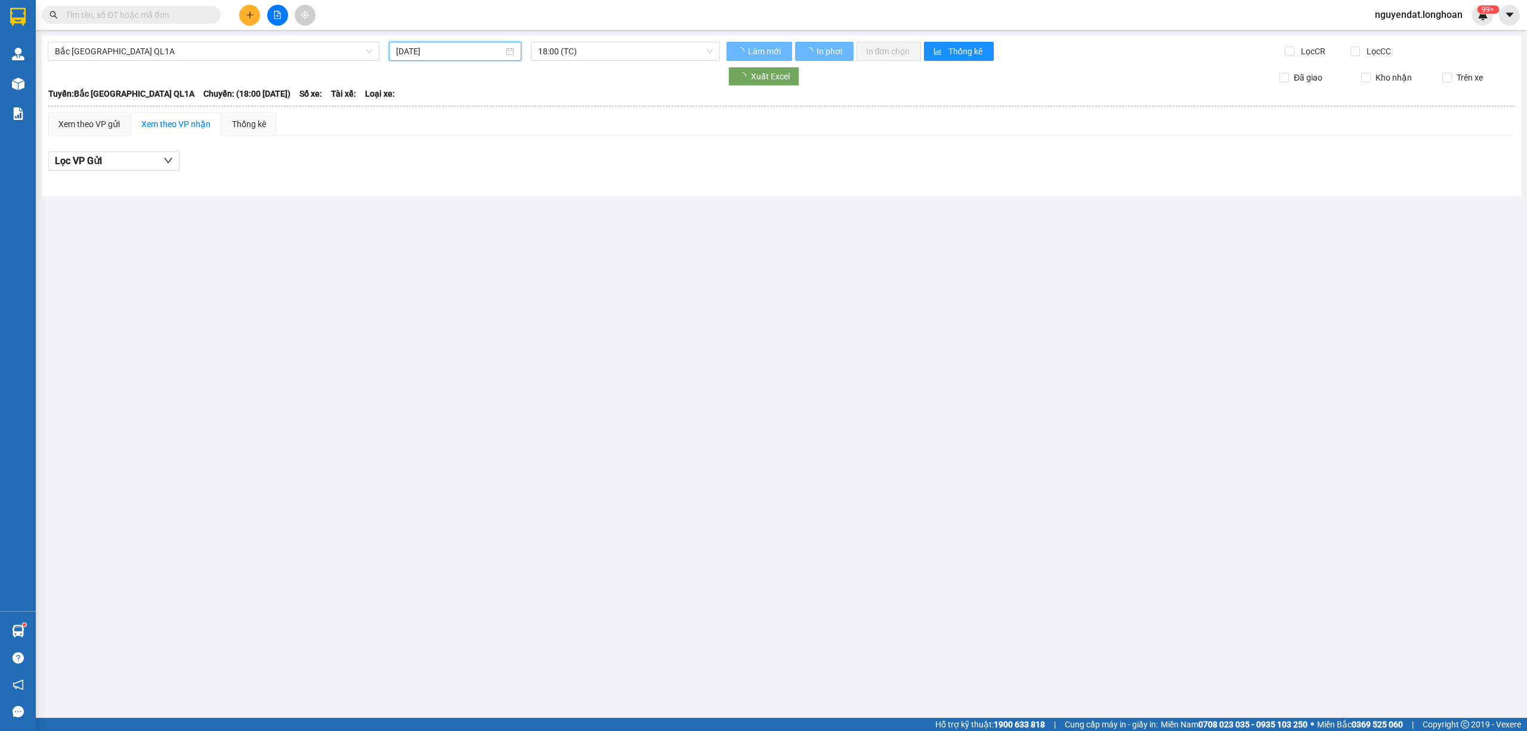
click at [466, 55] on input "[DATE]" at bounding box center [449, 51] width 107 height 13
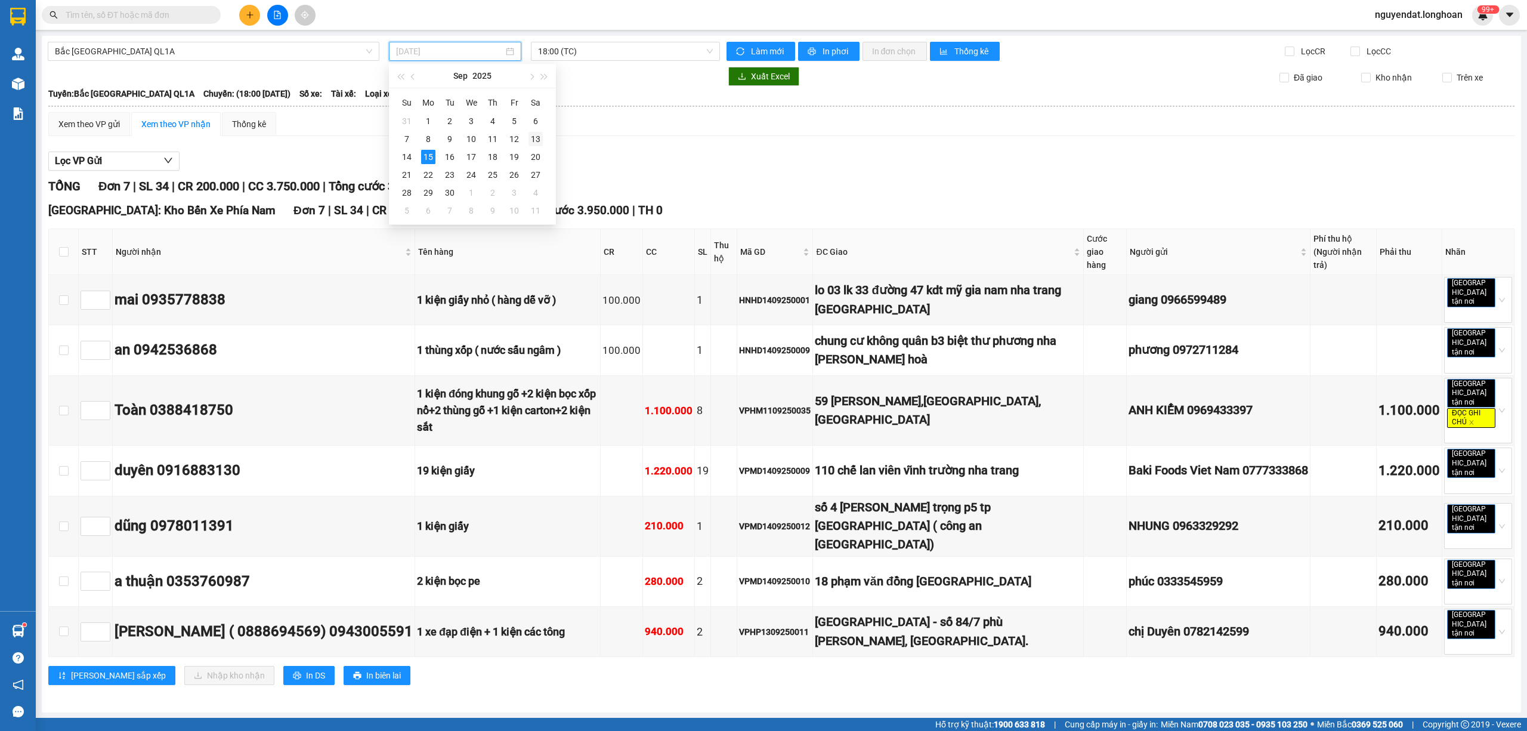
click at [531, 139] on div "13" at bounding box center [535, 139] width 14 height 14
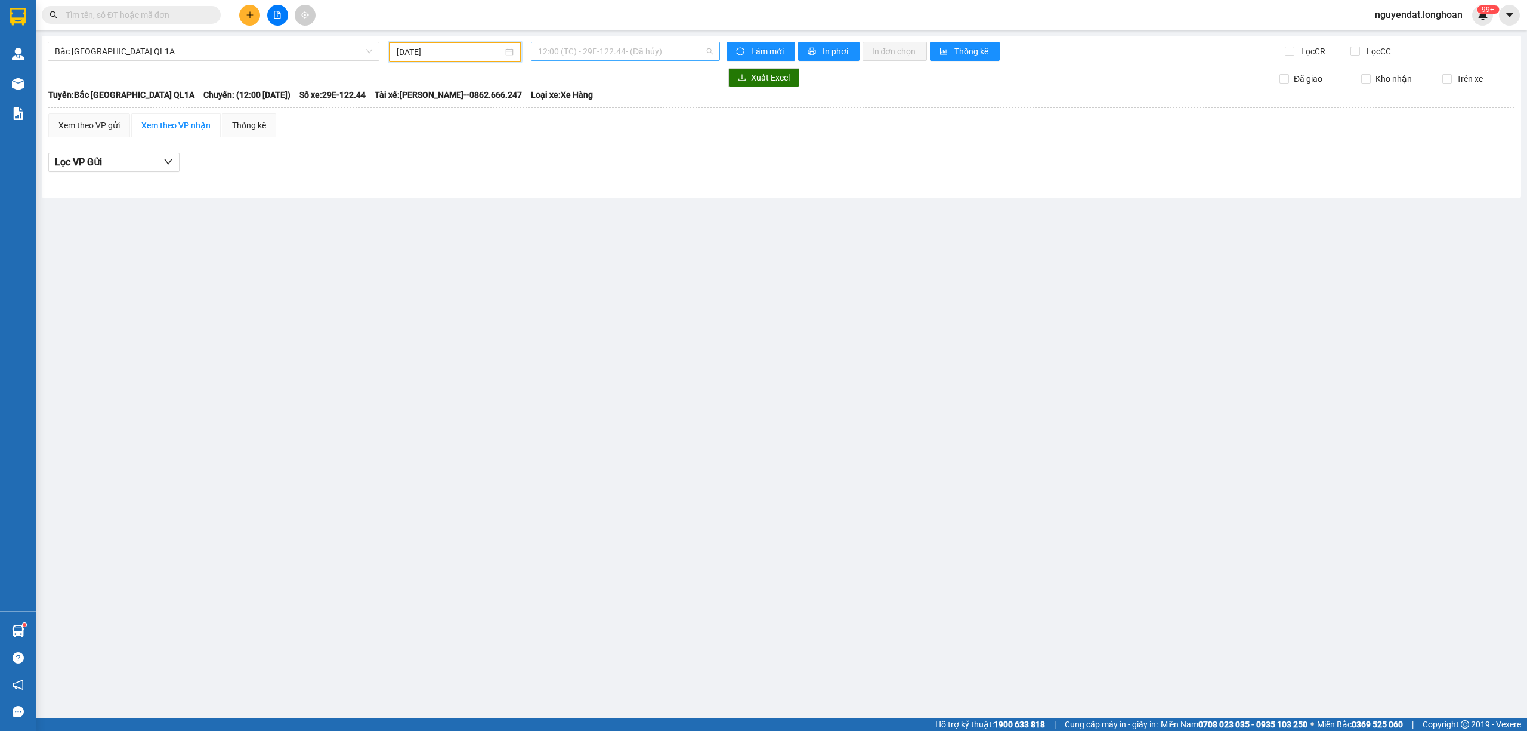
click at [597, 51] on span "12:00 (TC) - 29E-122.44 - (Đã hủy)" at bounding box center [625, 51] width 175 height 18
click at [613, 147] on div "23:00 (TC) - 29E-368.35" at bounding box center [601, 151] width 127 height 13
click at [416, 47] on input "13/09/2025" at bounding box center [450, 51] width 106 height 13
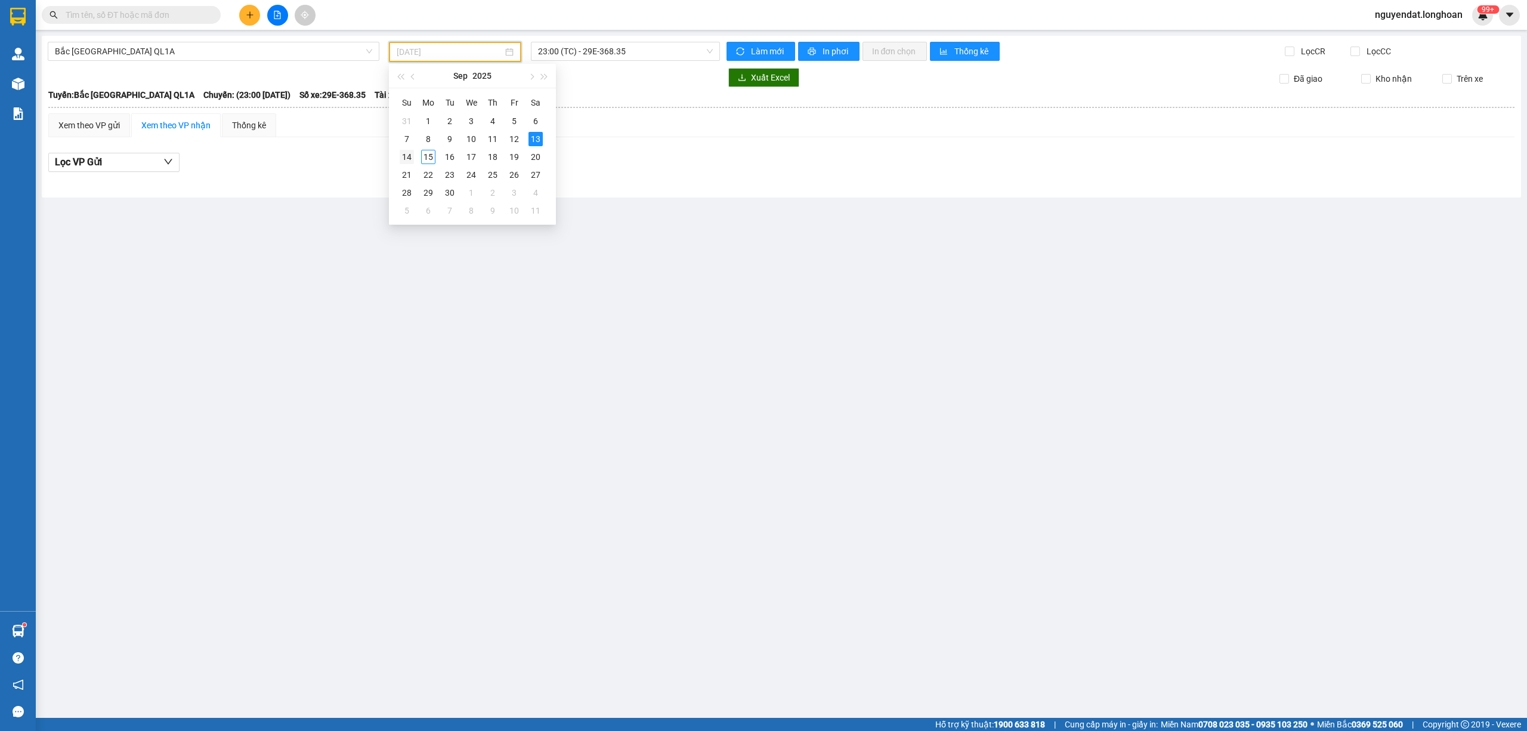
click at [409, 156] on div "14" at bounding box center [407, 157] width 14 height 14
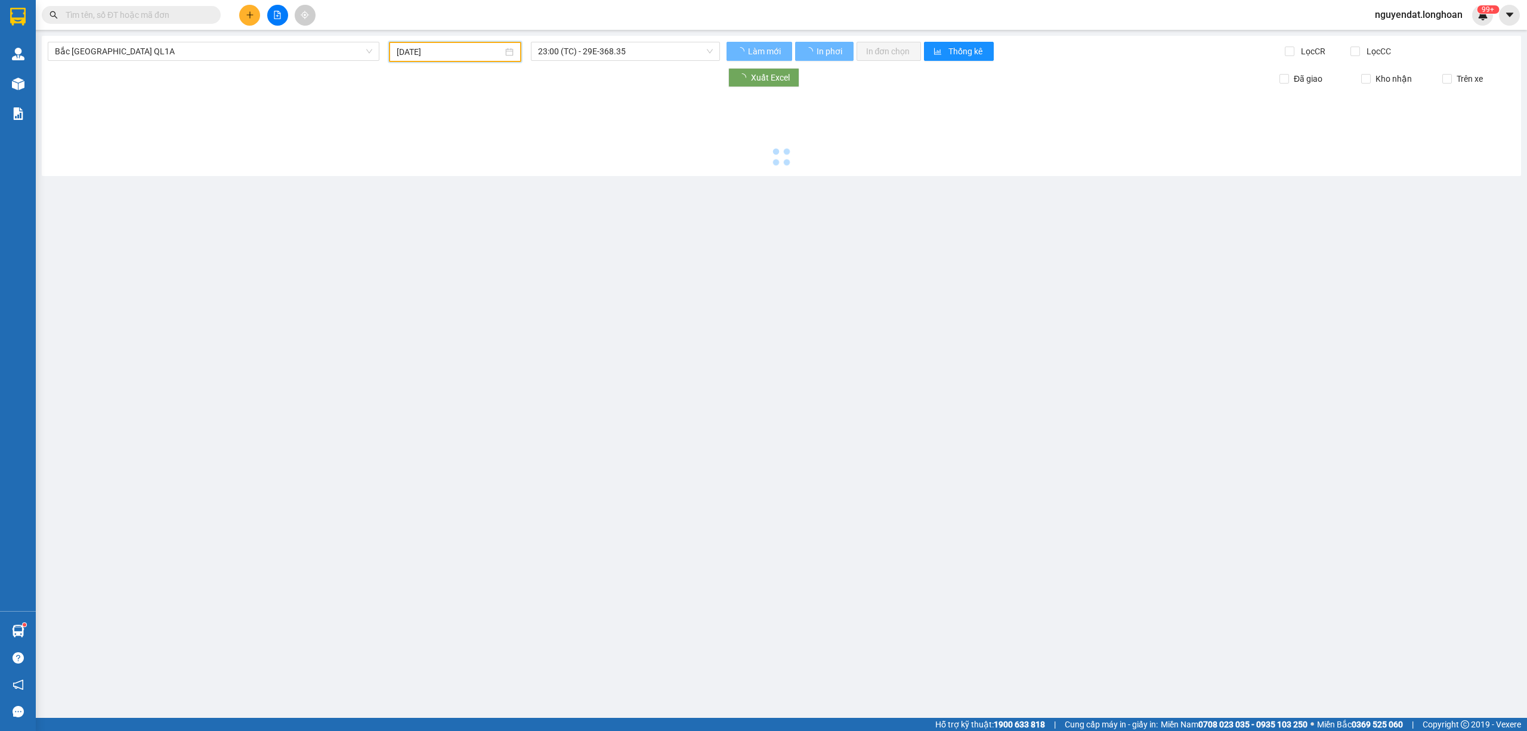
type input "14/09/2025"
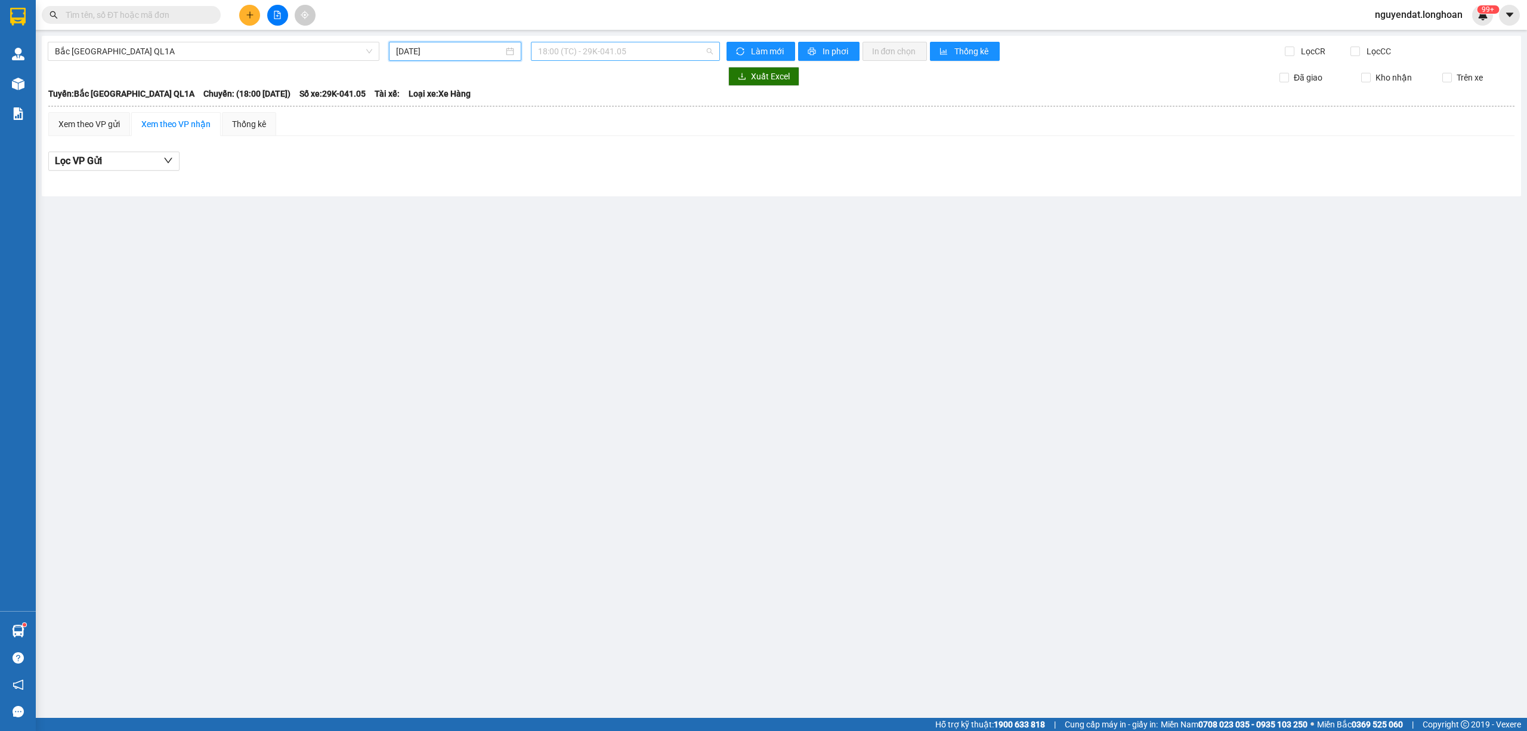
click at [592, 55] on span "18:00 (TC) - 29K-041.05" at bounding box center [625, 51] width 175 height 18
click at [598, 119] on div "20:00 (TC) - 29K-040.98" at bounding box center [584, 113] width 93 height 13
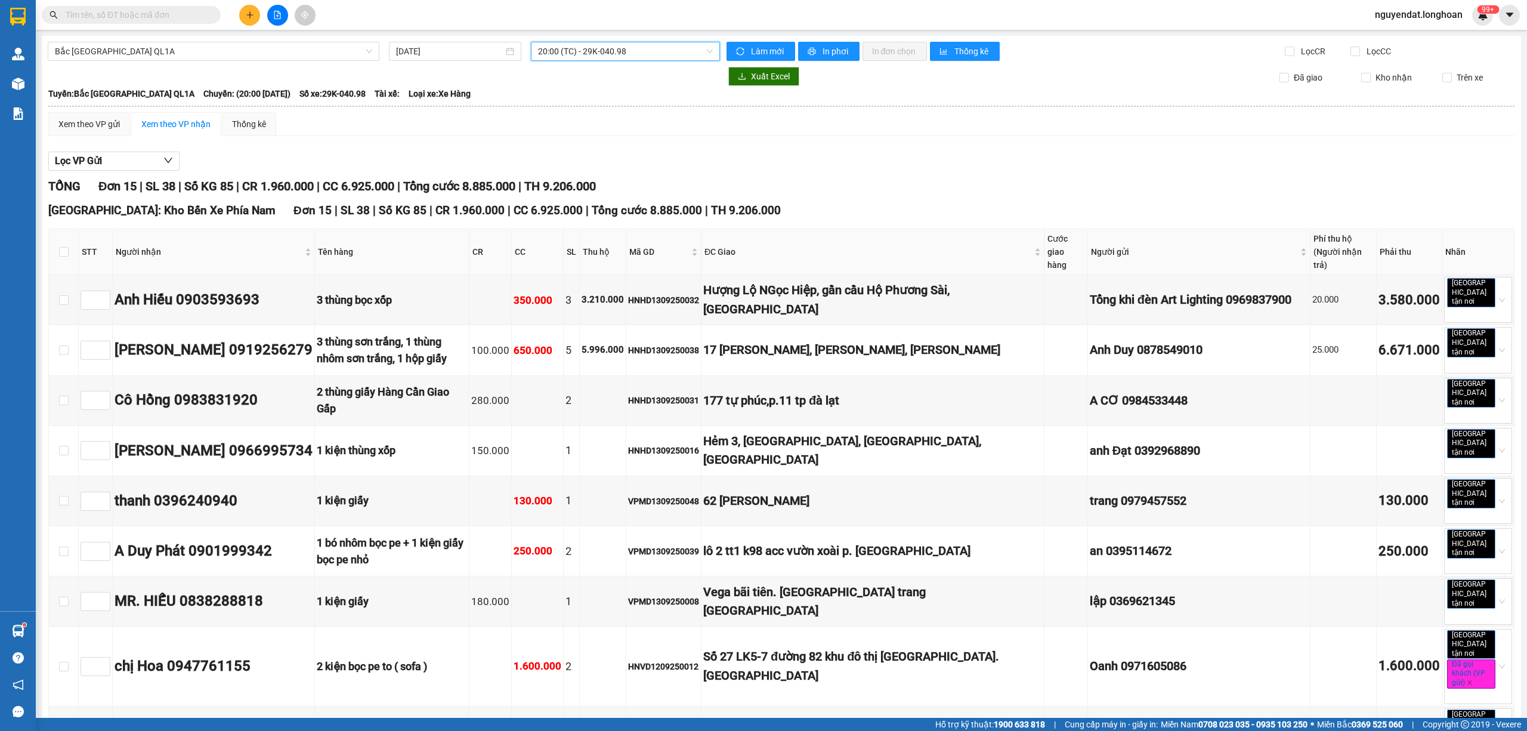
click at [160, 17] on input "text" at bounding box center [136, 14] width 141 height 13
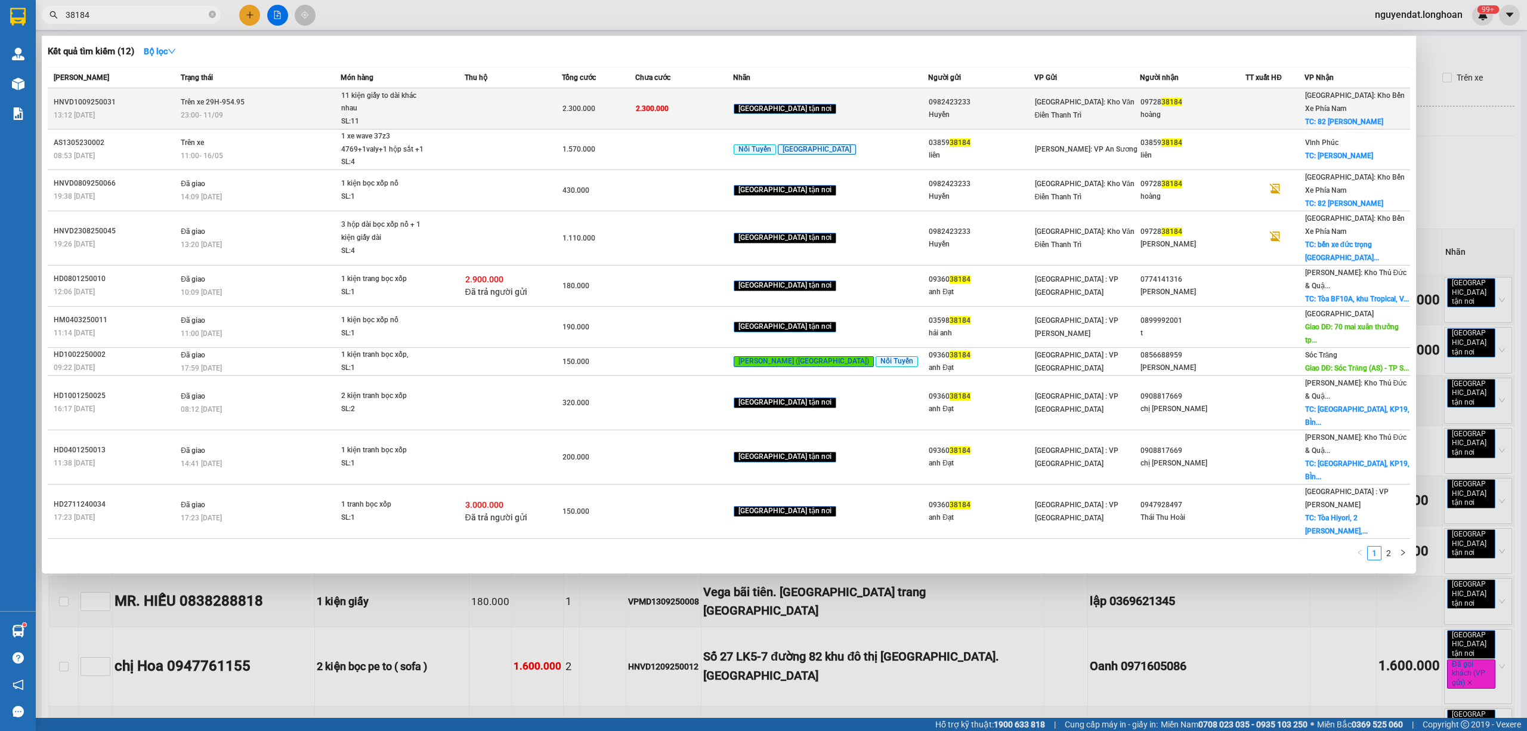
type input "38184"
click at [209, 110] on span "23:00 - 11/09" at bounding box center [202, 115] width 42 height 10
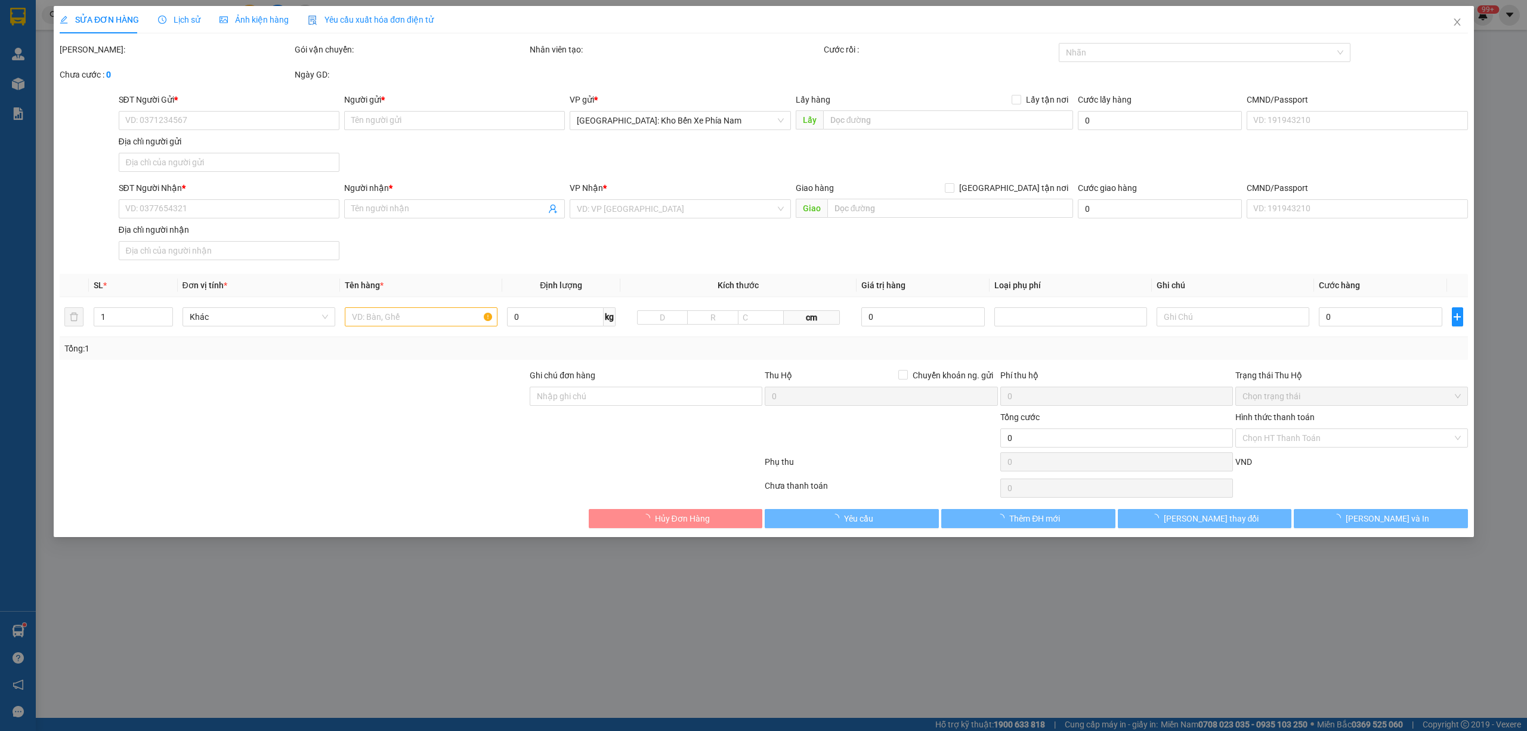
type input "0982423233"
type input "Huyền"
type input "0972838184"
type input "hoàng"
checkbox input "true"
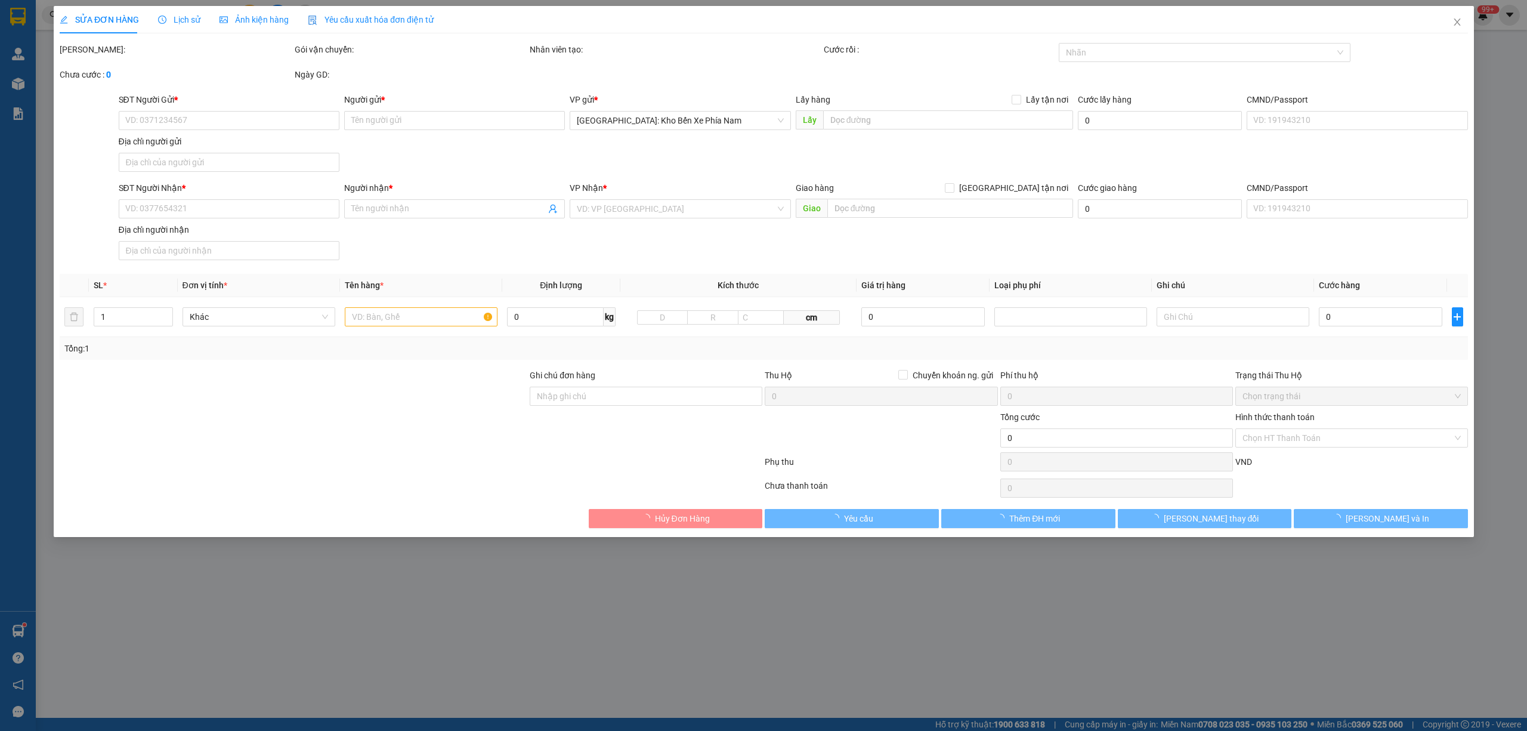
type input "82 phạm hùng đức trọng"
type input "hàng giao nguyên kiện, hư vỡ ko đền"
type input "2.300.000"
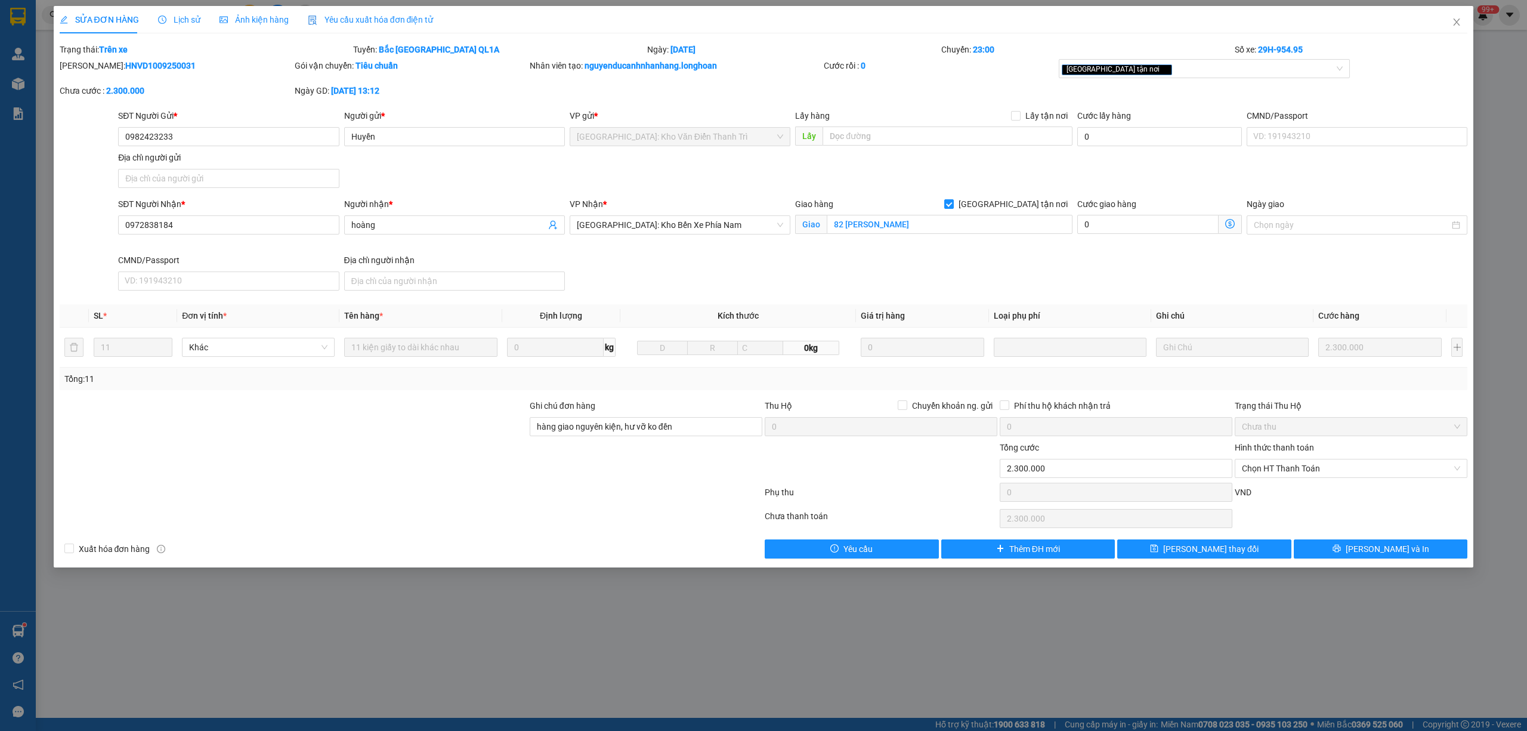
click at [189, 16] on span "Lịch sử" at bounding box center [179, 20] width 42 height 10
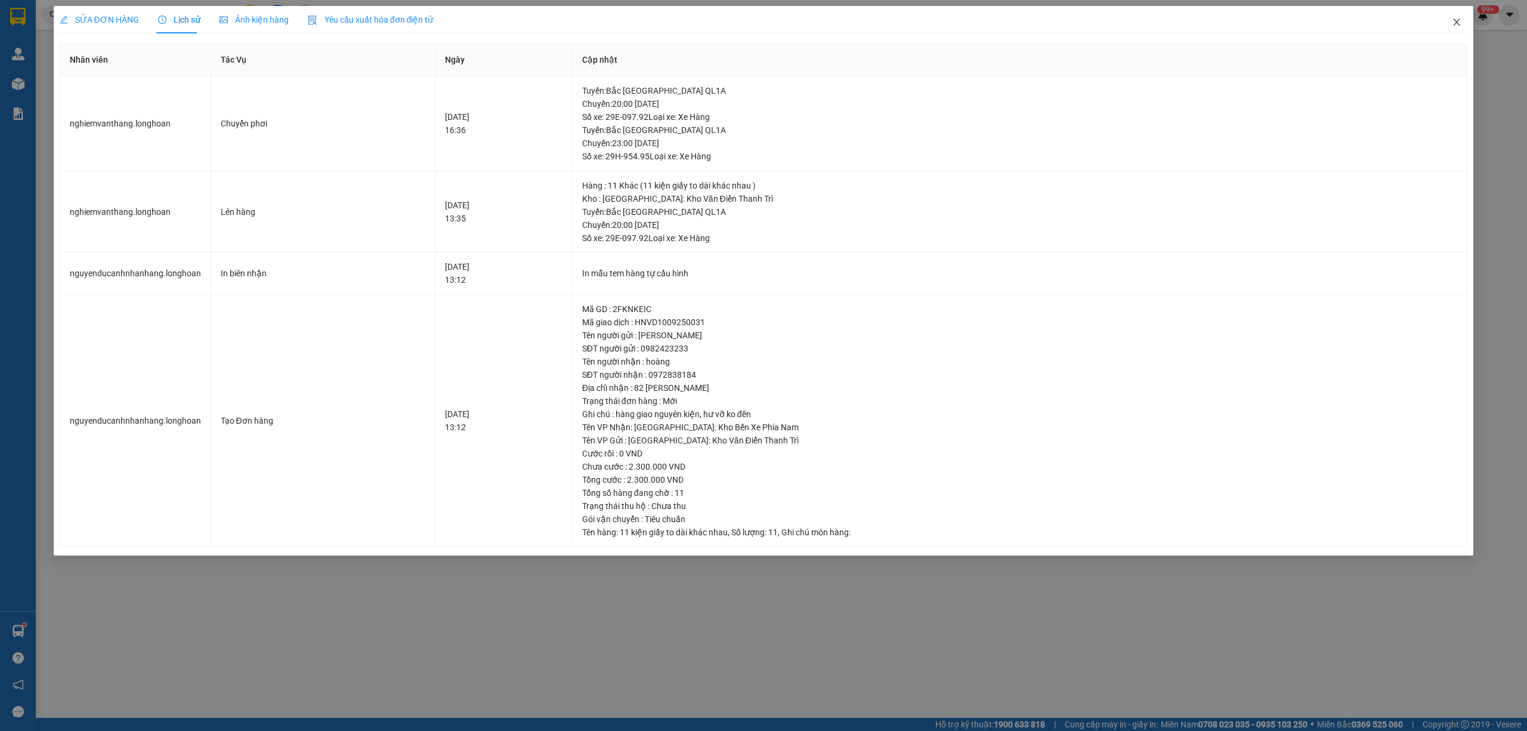
click at [1461, 22] on icon "close" at bounding box center [1457, 22] width 10 height 10
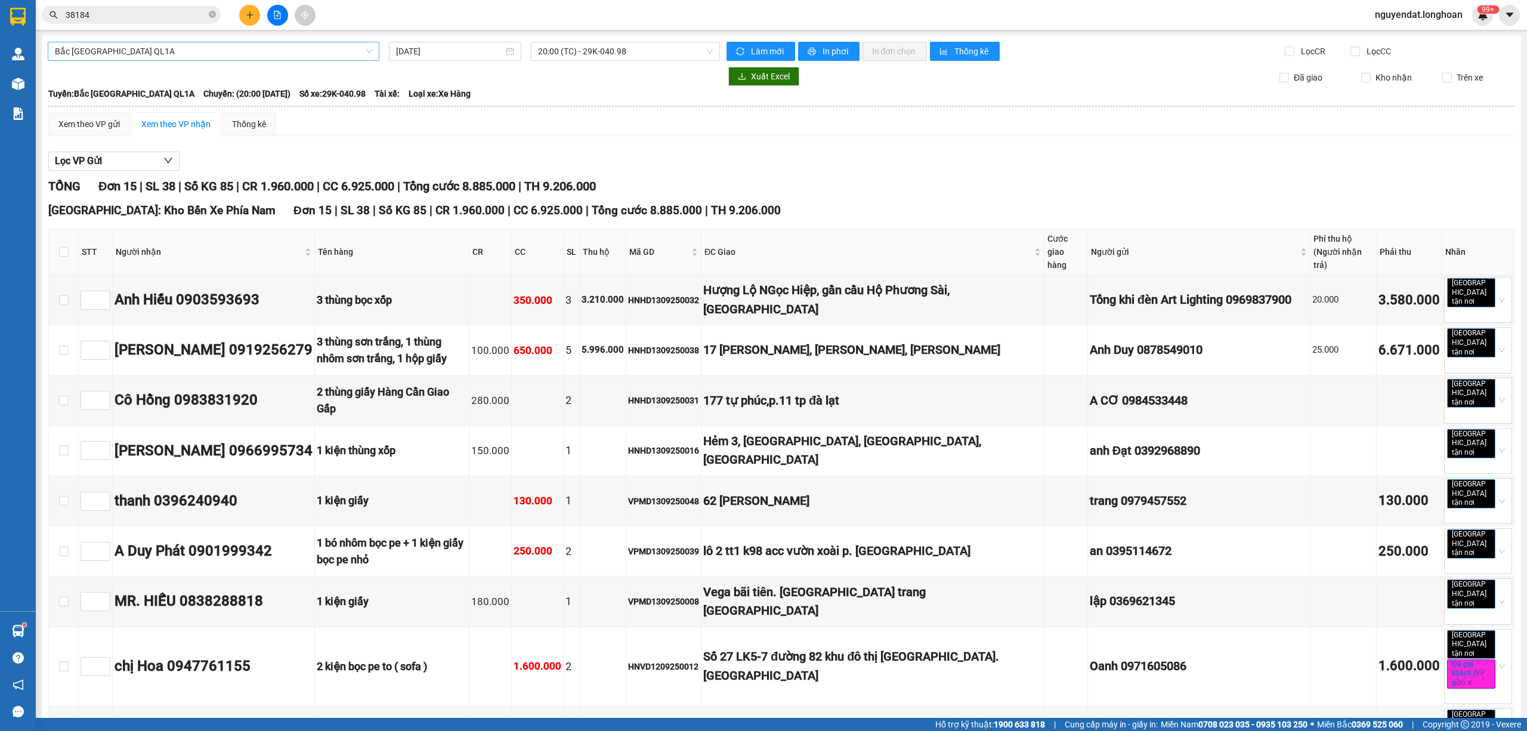
click at [261, 50] on span "Bắc [GEOGRAPHIC_DATA] QL1A" at bounding box center [213, 51] width 317 height 18
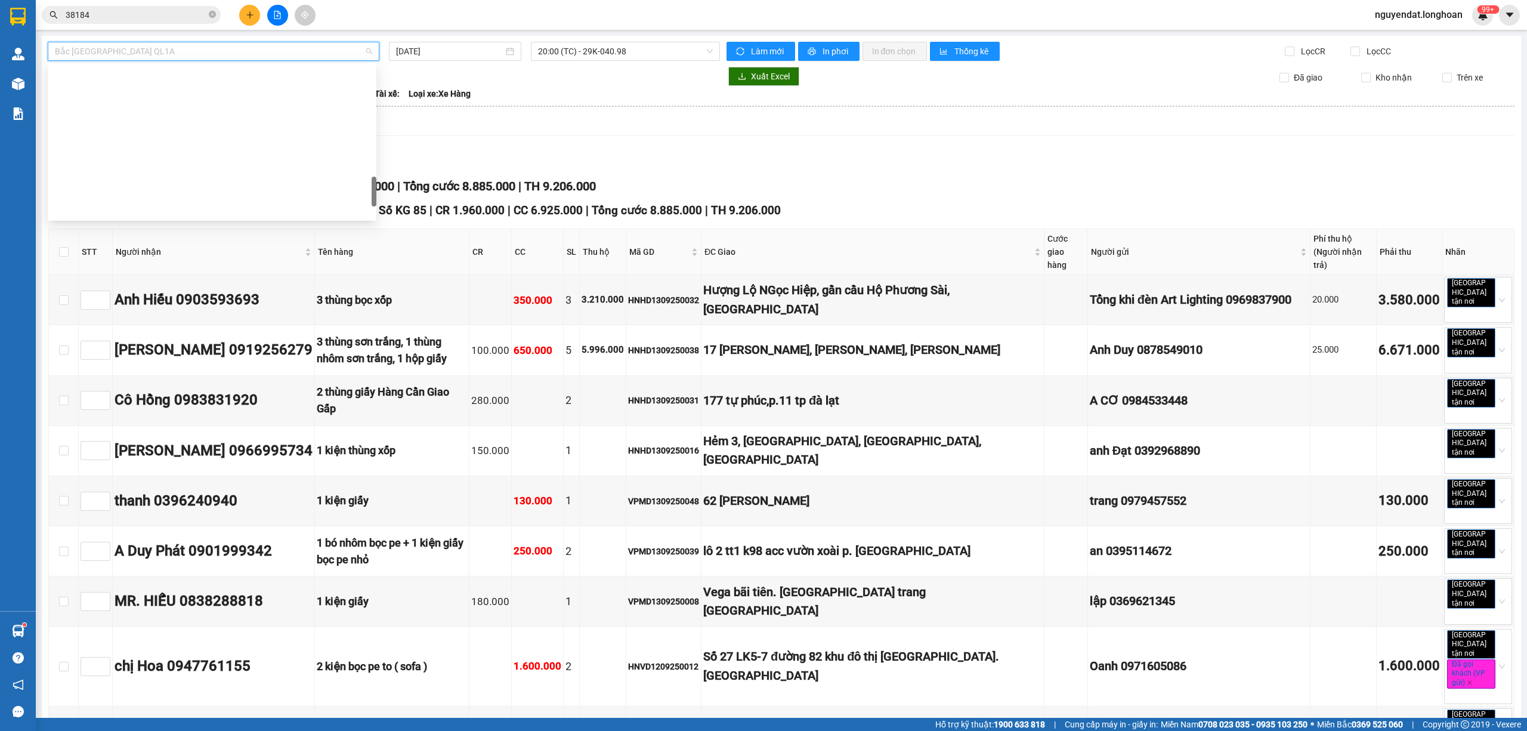
scroll to position [630, 0]
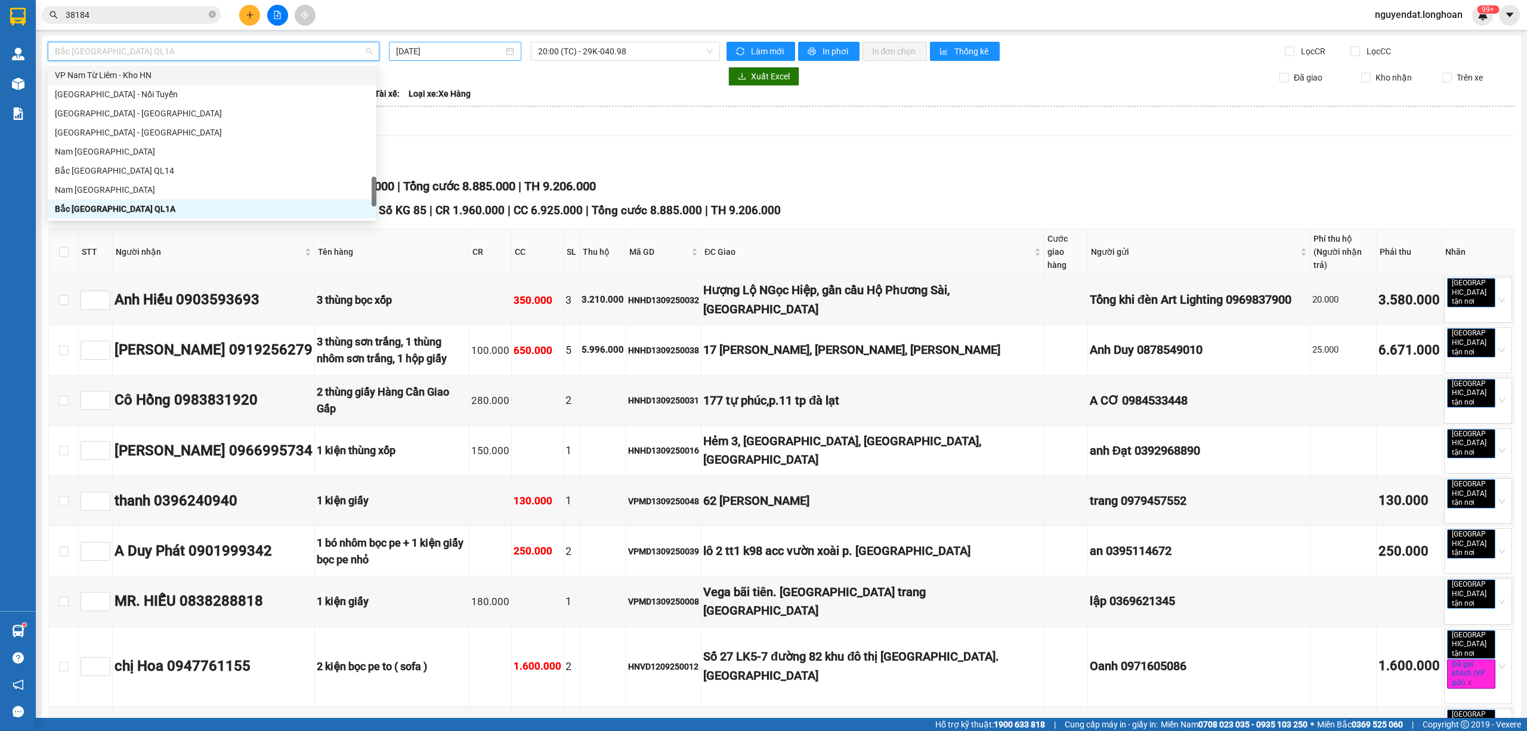
click at [471, 51] on input "14/09/2025" at bounding box center [449, 51] width 107 height 13
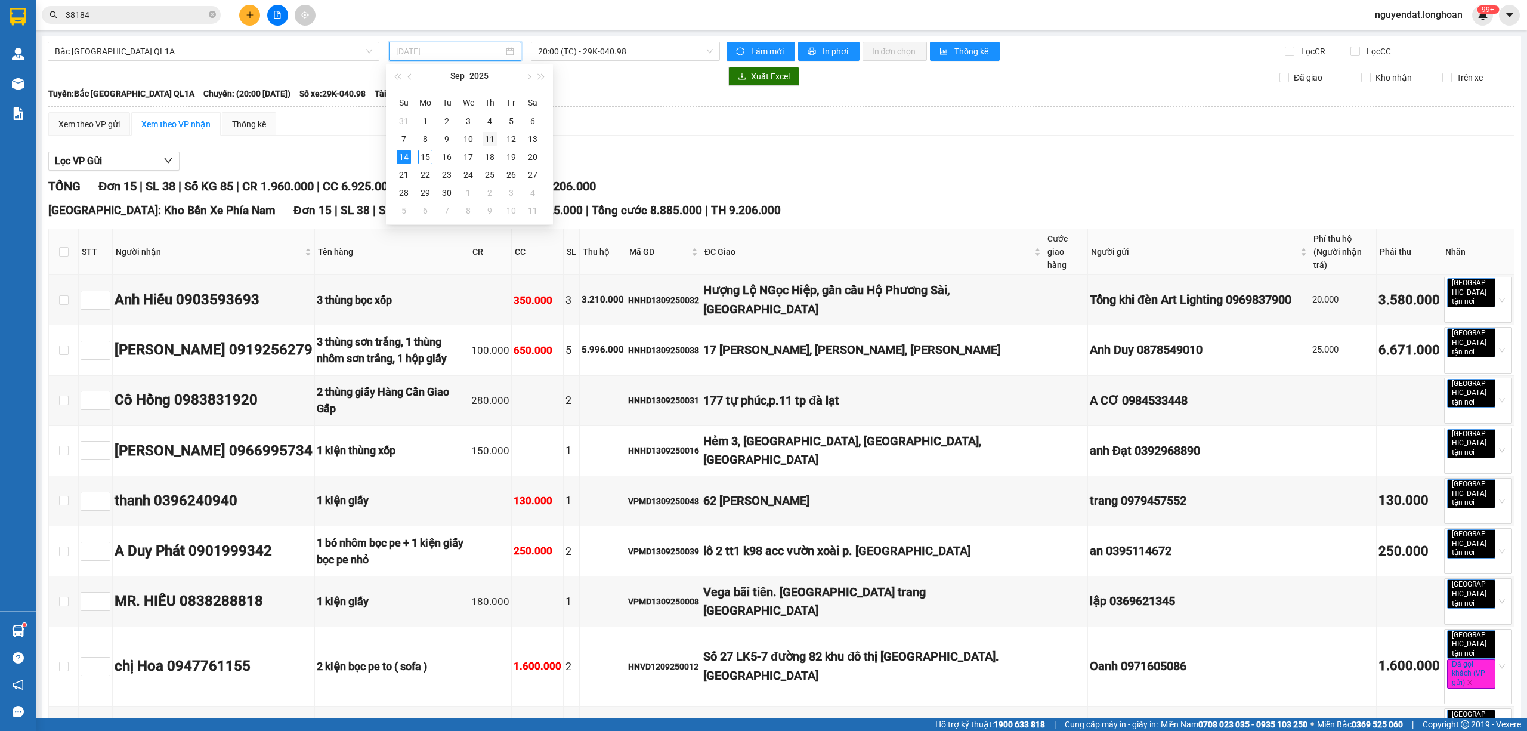
click at [490, 137] on div "11" at bounding box center [490, 139] width 14 height 14
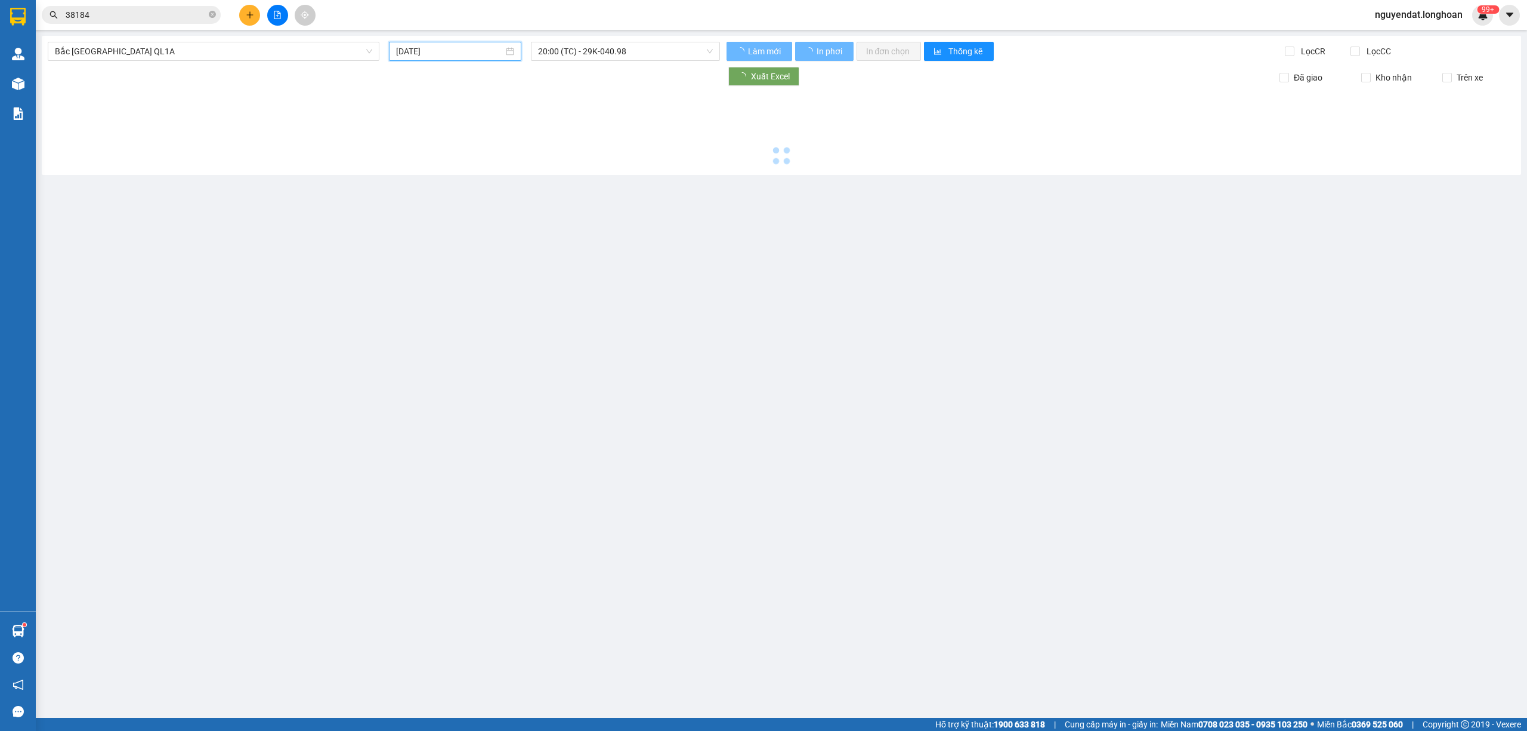
type input "11/09/2025"
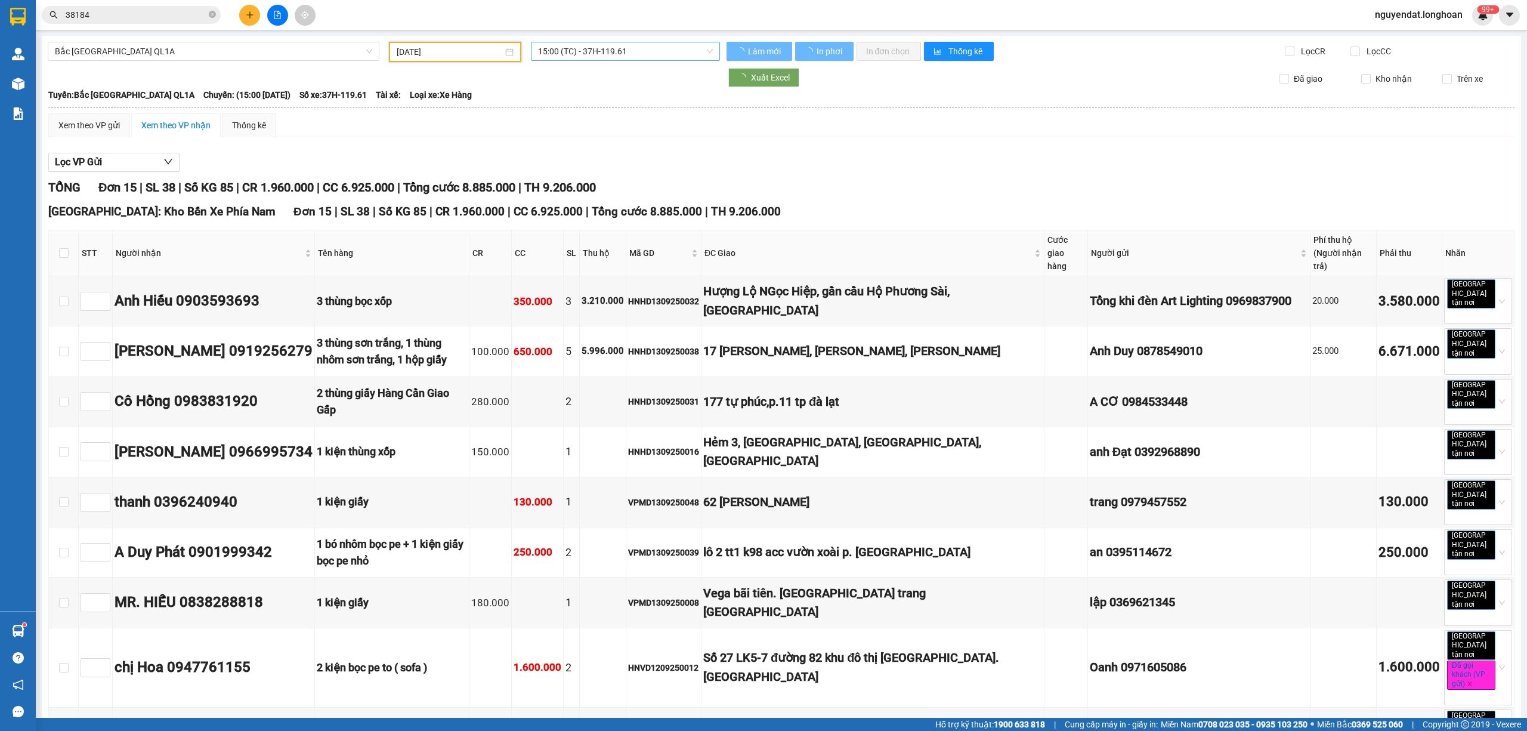
click at [623, 49] on span "15:00 (TC) - 37H-119.61" at bounding box center [625, 51] width 175 height 18
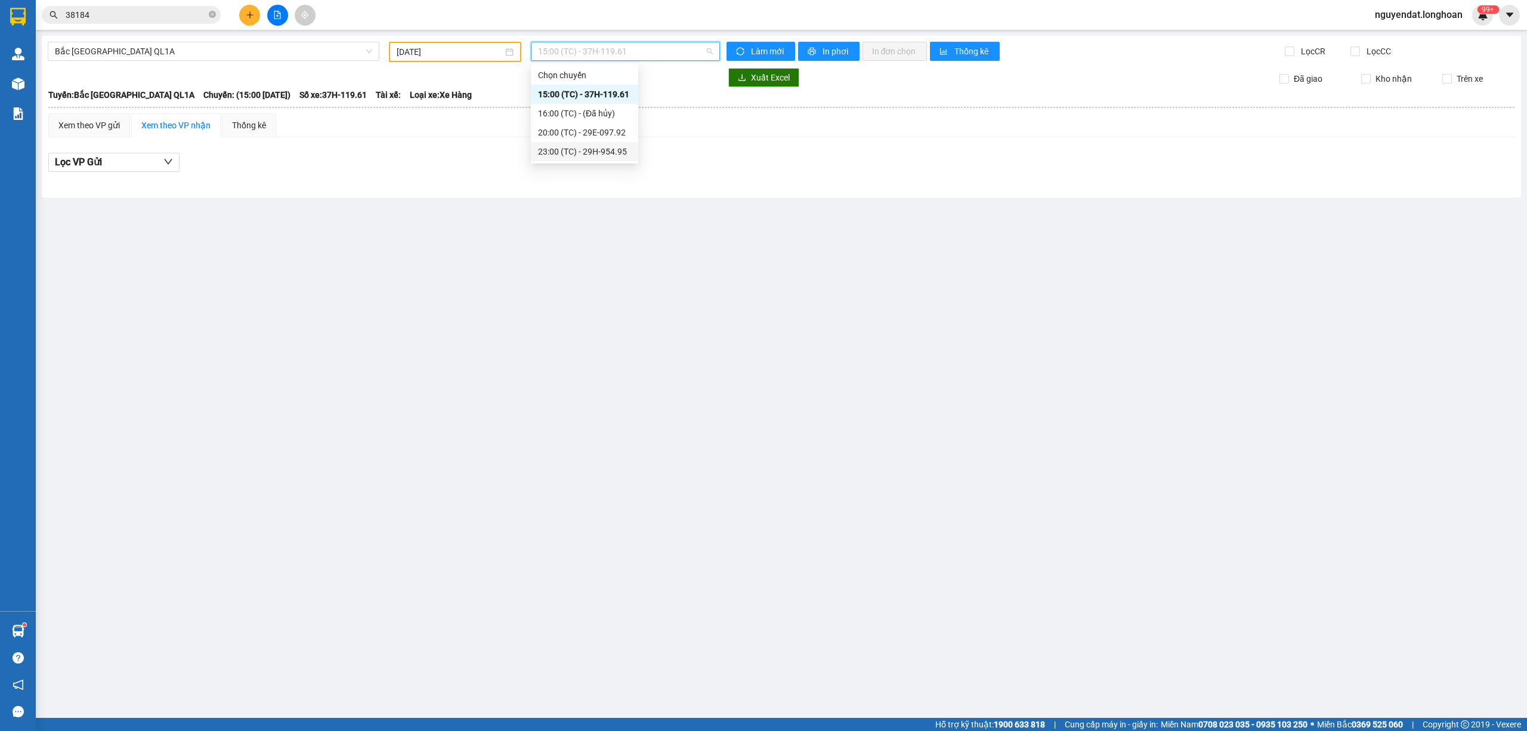
click at [607, 148] on div "23:00 (TC) - 29H-954.95" at bounding box center [584, 151] width 93 height 13
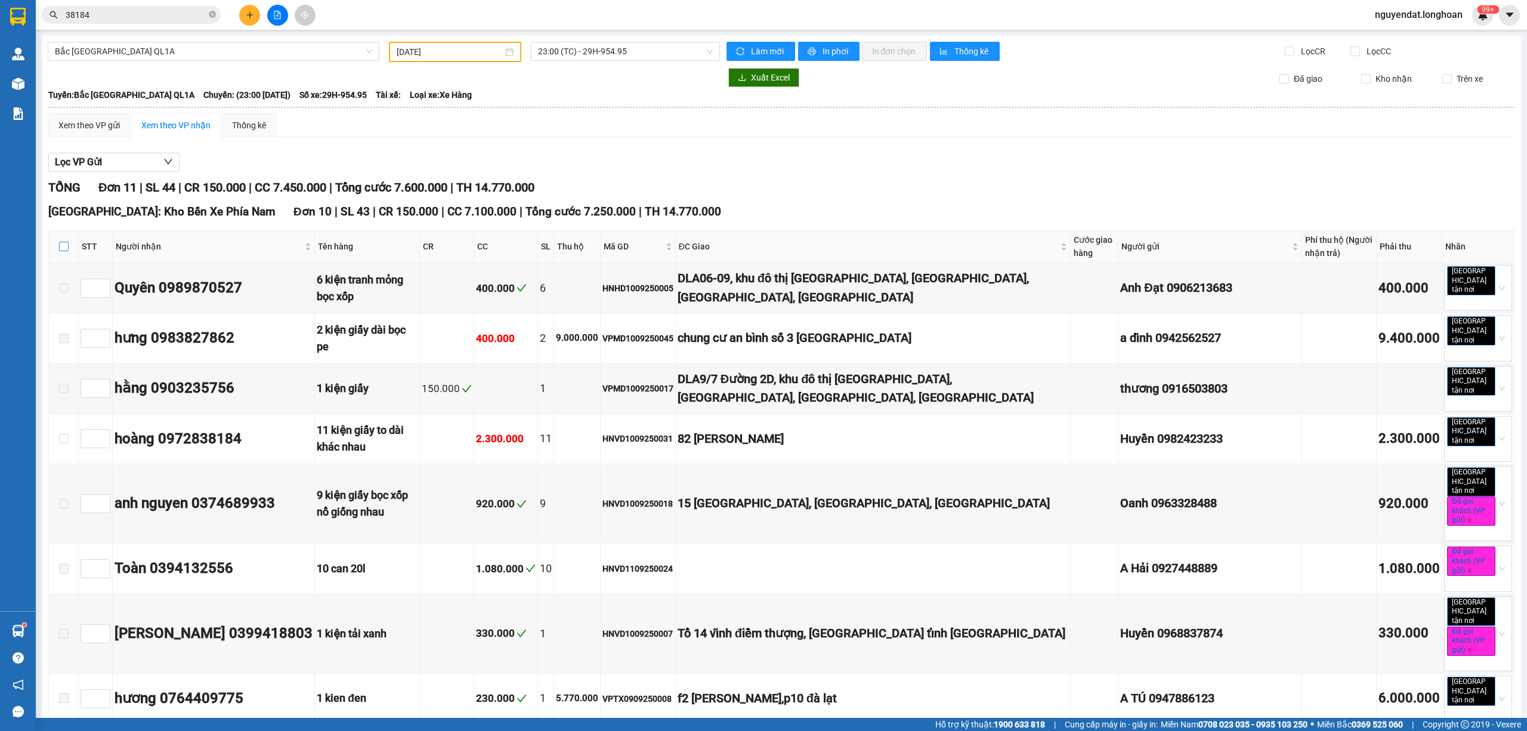
click at [62, 249] on input "checkbox" at bounding box center [64, 247] width 10 height 10
checkbox input "true"
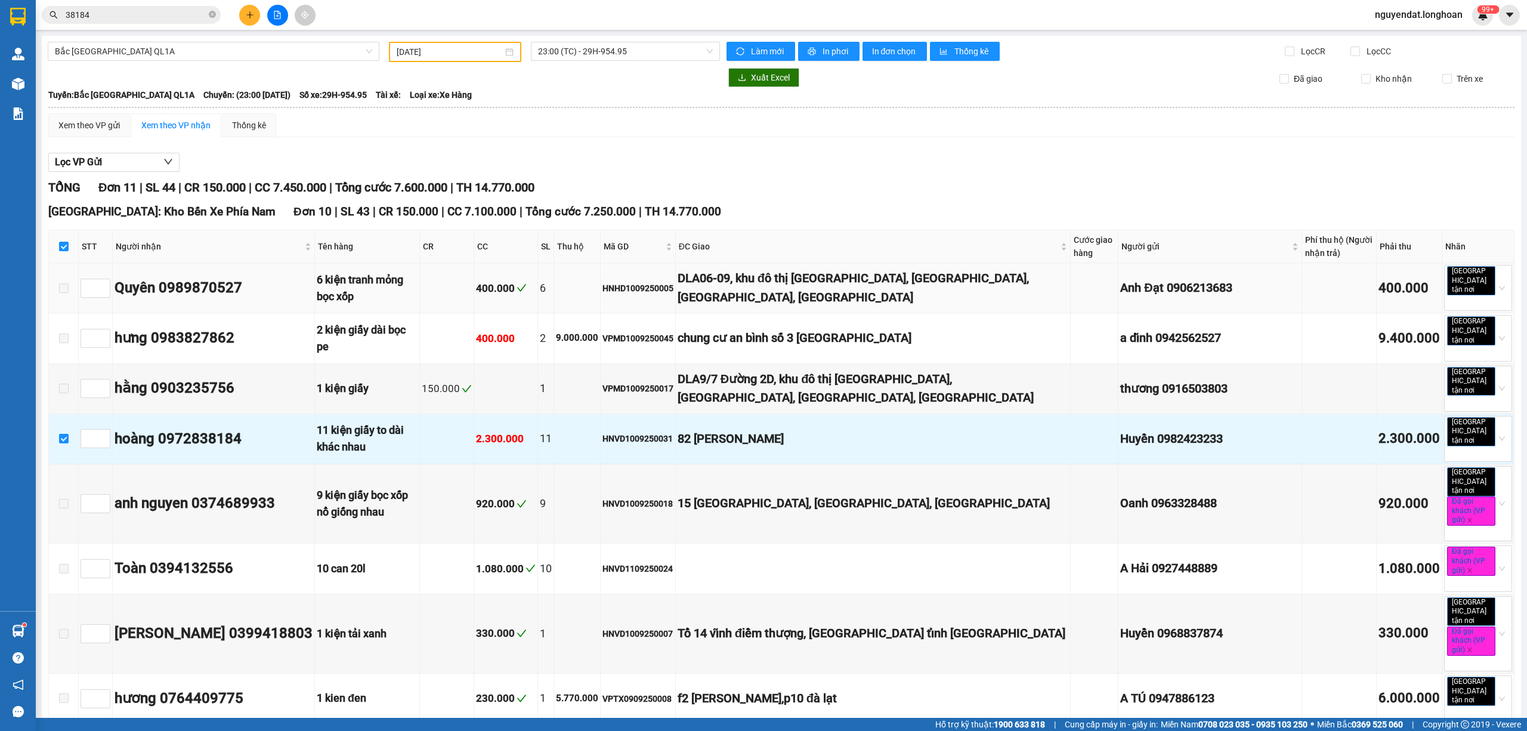
scroll to position [245, 0]
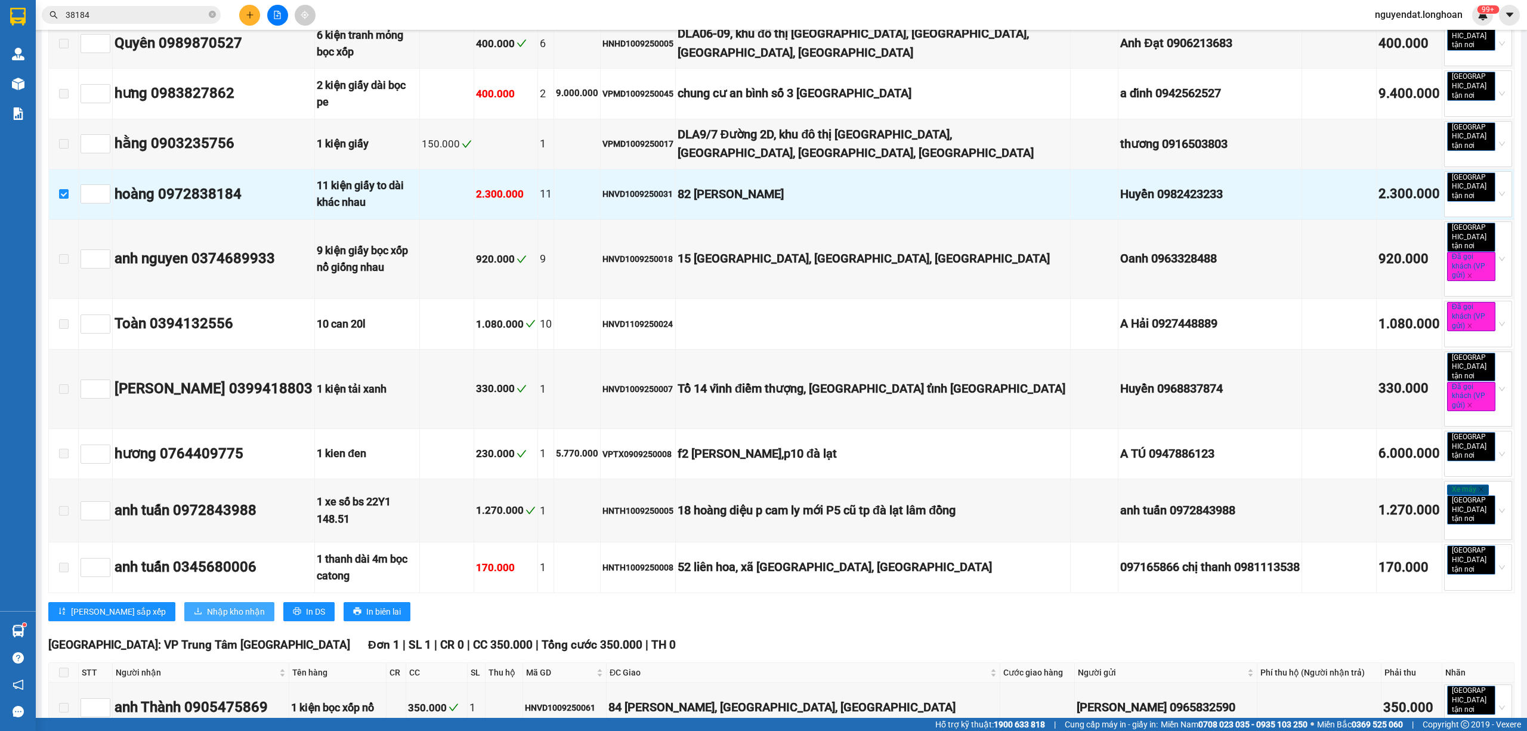
click at [207, 605] on span "Nhập kho nhận" at bounding box center [236, 611] width 58 height 13
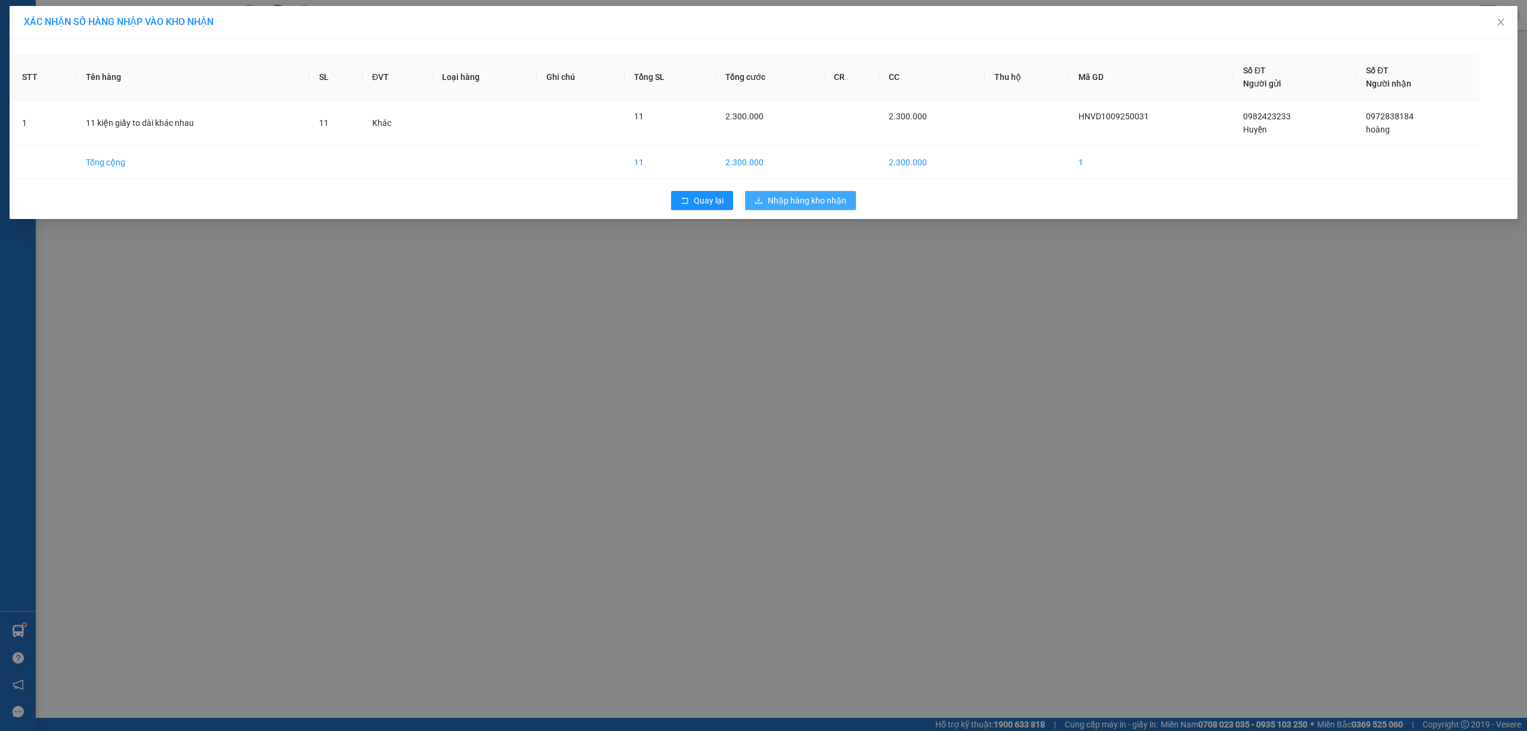
click at [805, 209] on button "Nhập hàng kho nhận" at bounding box center [800, 200] width 111 height 19
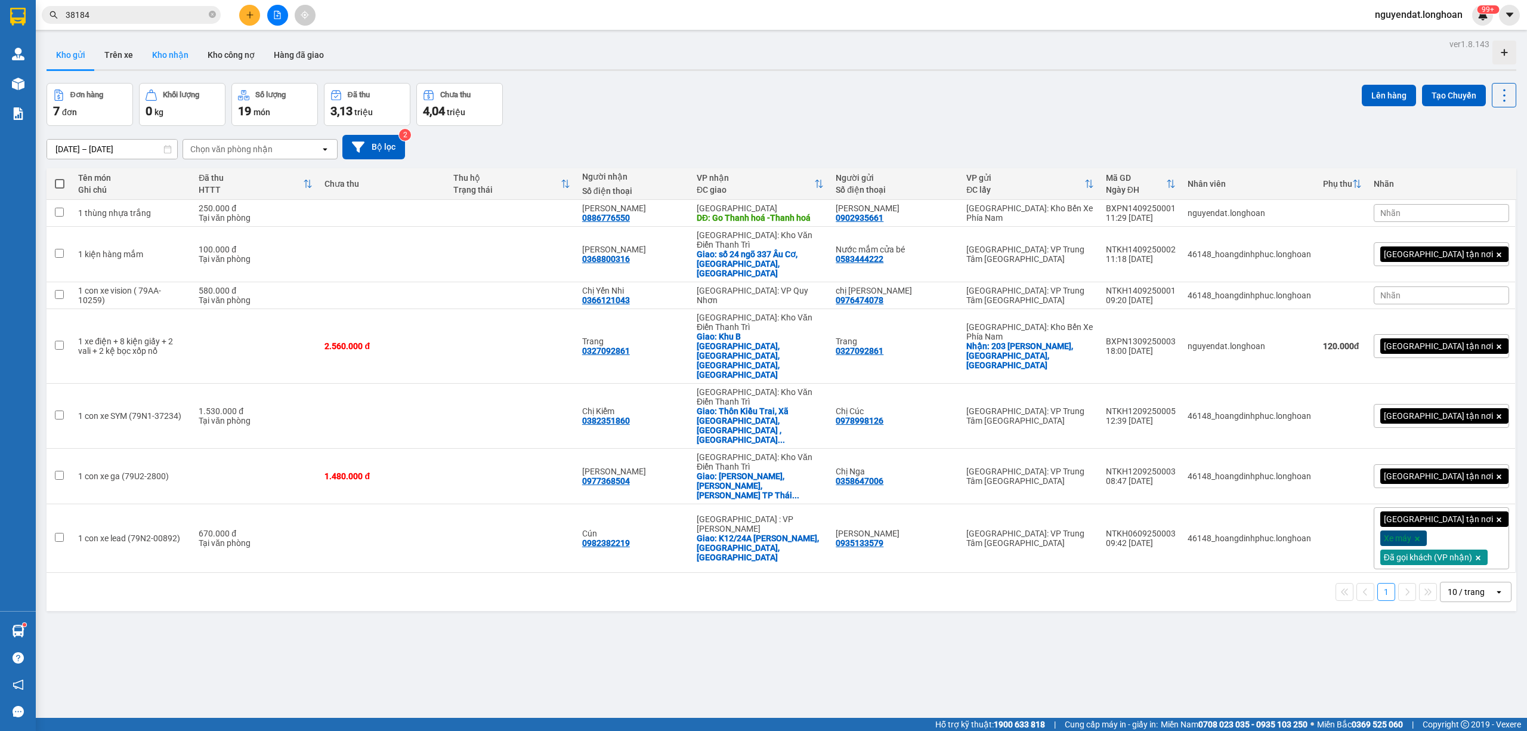
click at [179, 45] on button "Kho nhận" at bounding box center [170, 55] width 55 height 29
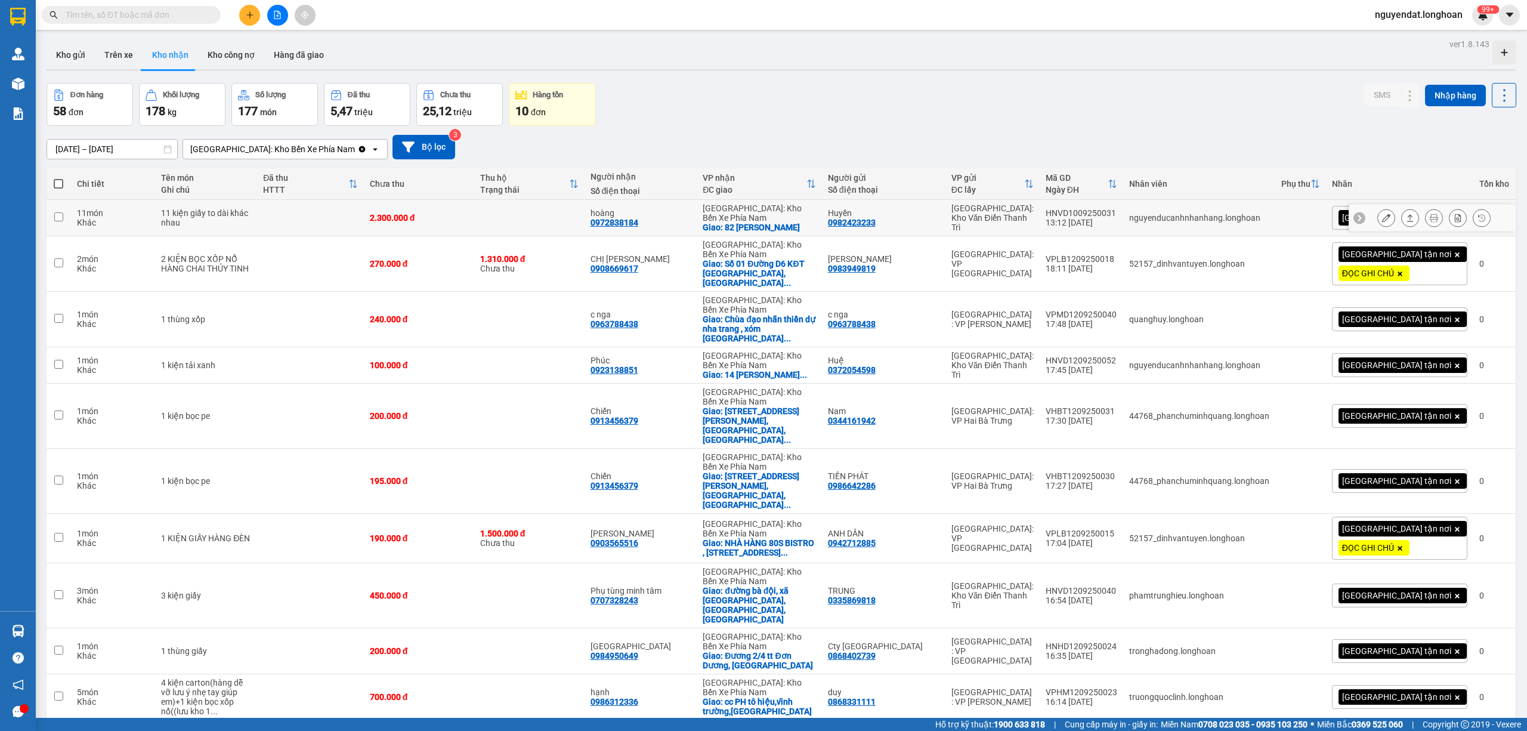
scroll to position [55, 0]
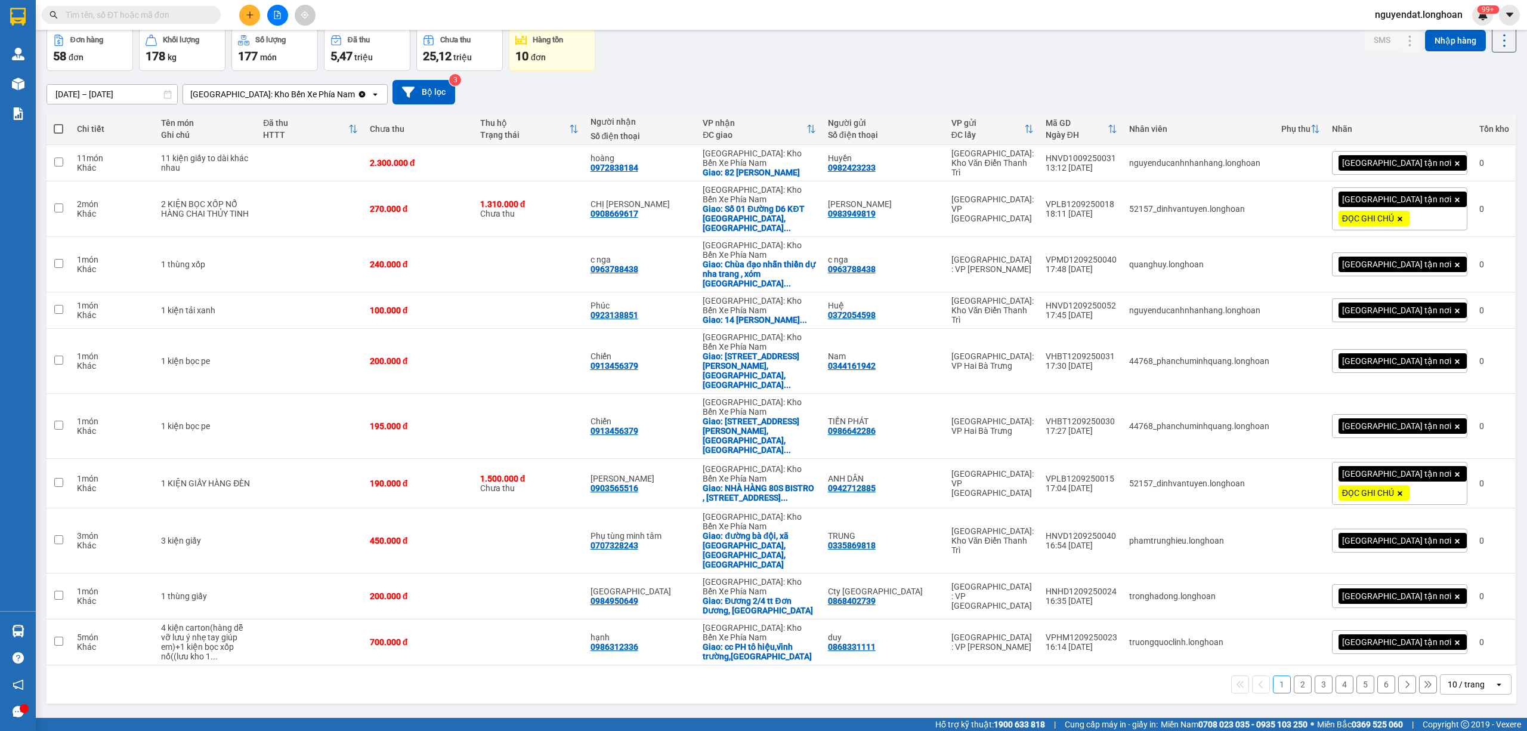
click at [1443, 675] on div "10 / trang" at bounding box center [1467, 684] width 54 height 19
click at [1448, 610] on span "100 / trang" at bounding box center [1459, 608] width 43 height 12
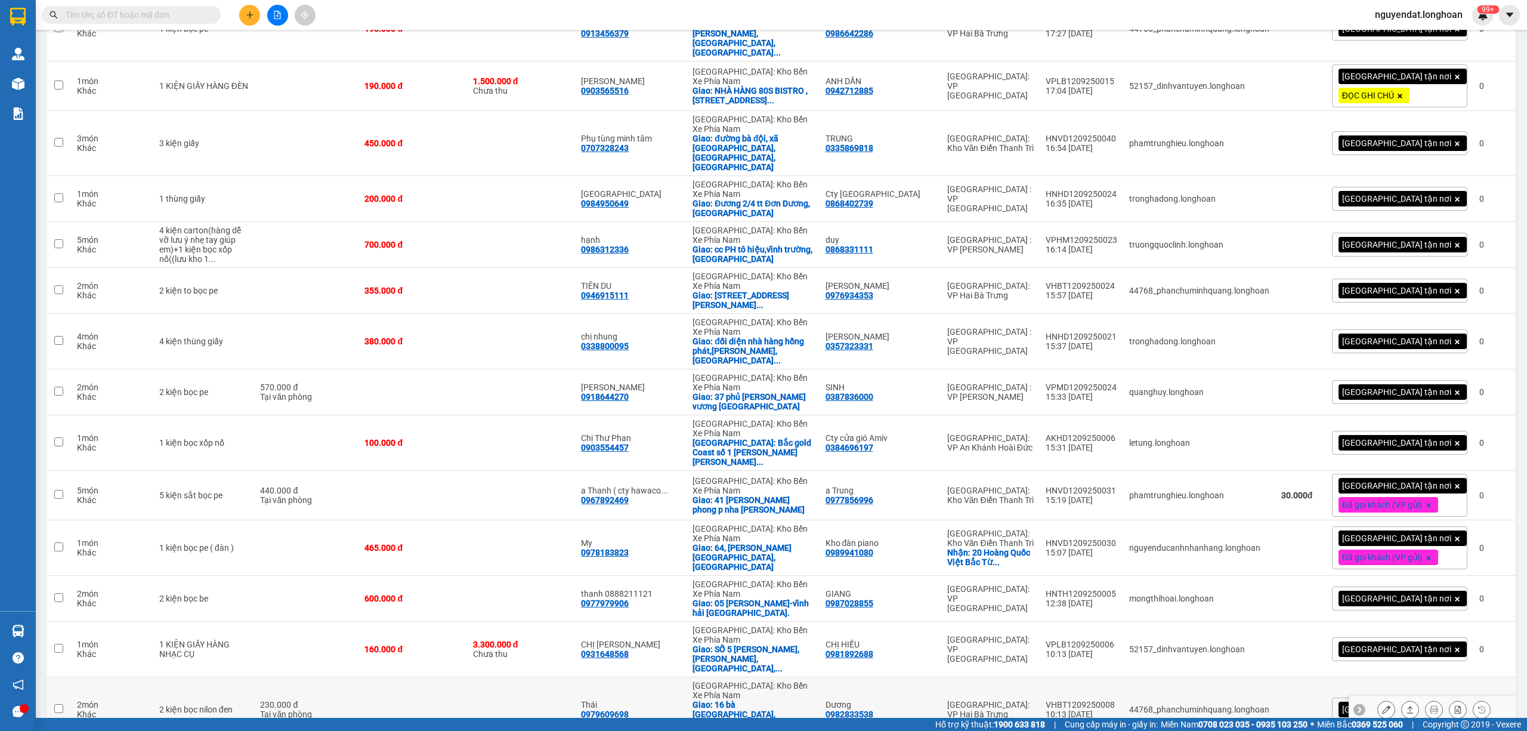
scroll to position [585, 0]
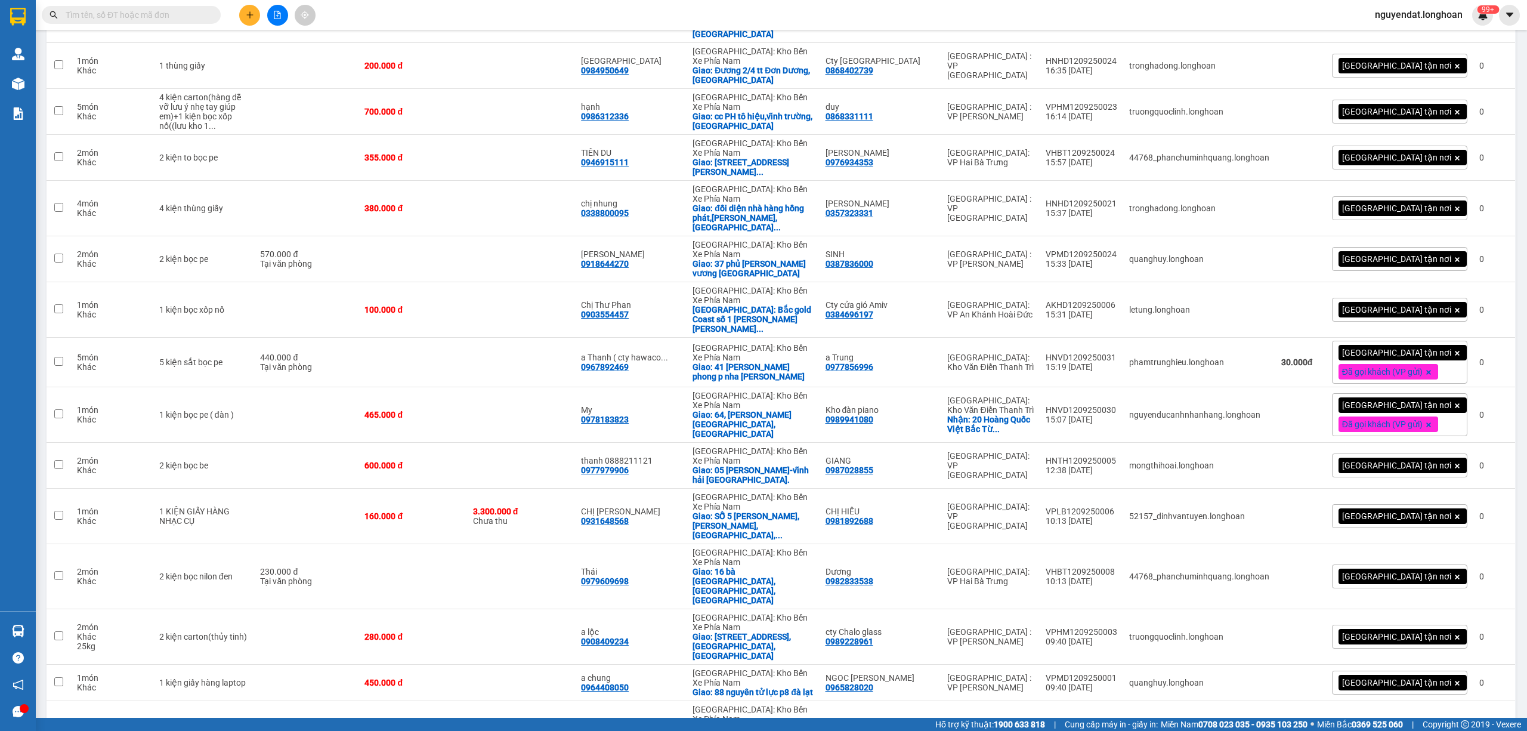
click at [172, 5] on div "Kết quả tìm kiếm ( 0 ) Bộ lọc No Data" at bounding box center [116, 15] width 233 height 21
click at [172, 12] on input "text" at bounding box center [136, 14] width 141 height 13
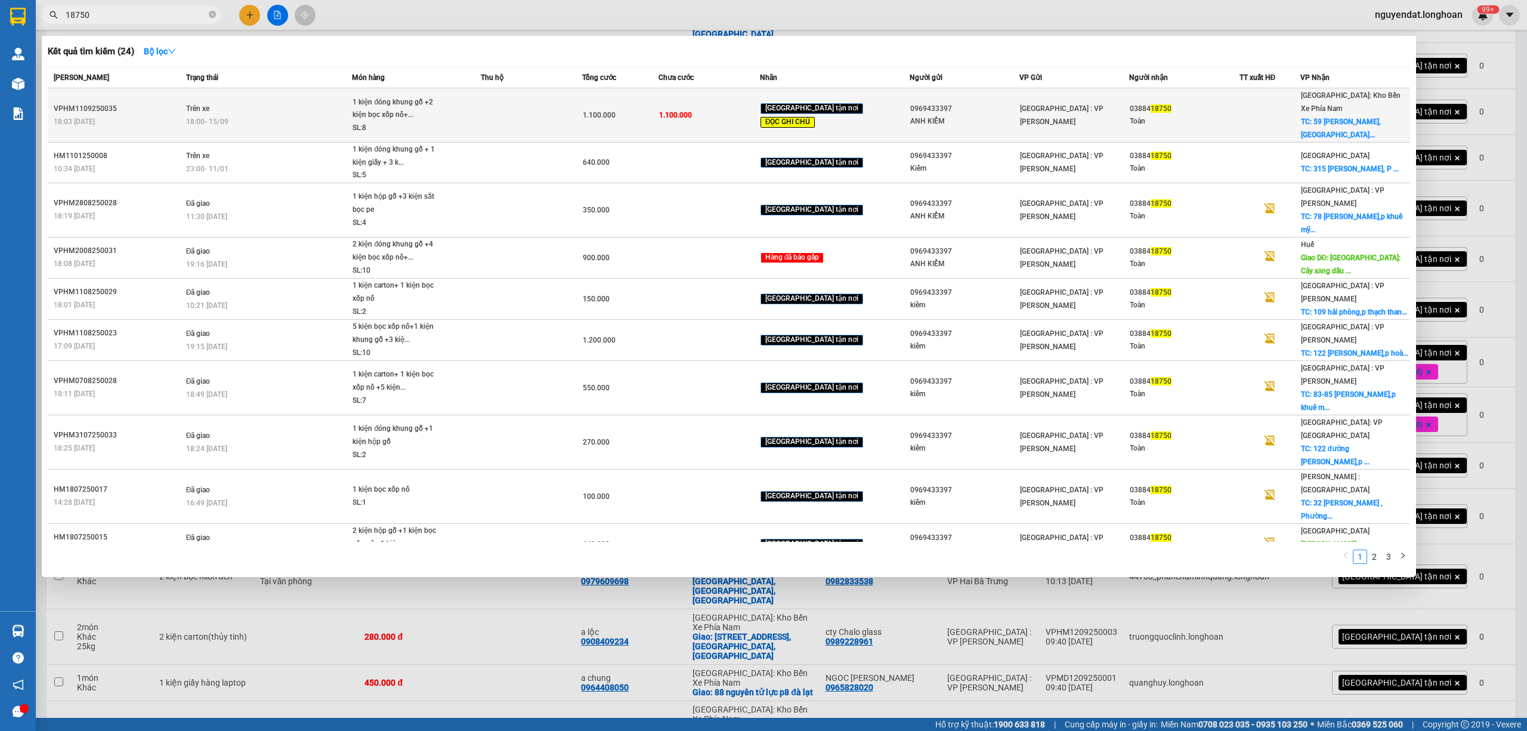
type input "18750"
click at [227, 118] on span "18:00 [DATE]" at bounding box center [207, 122] width 42 height 8
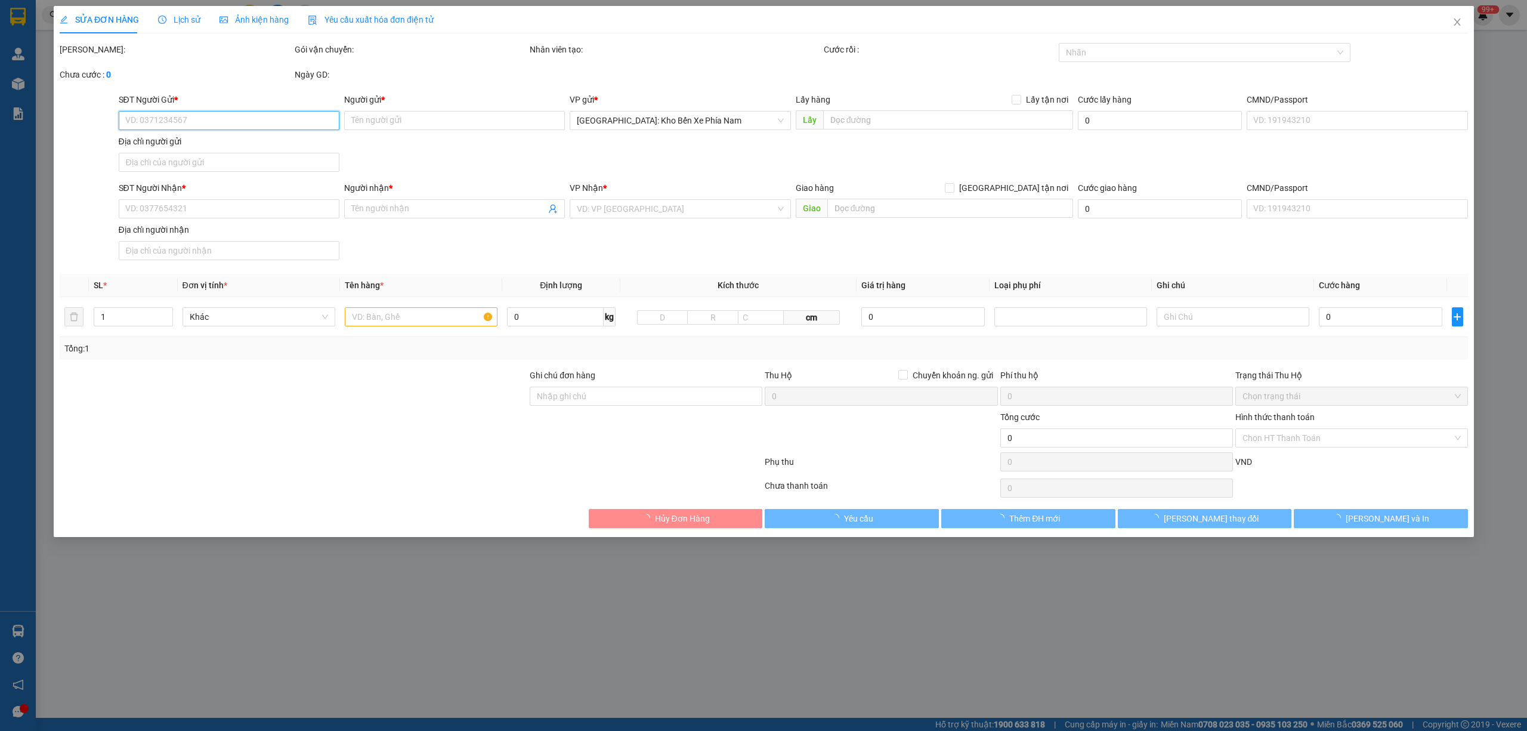
type input "0969433397"
type input "ANH KIỂM"
type input "0388418750"
type input "Toàn"
checkbox input "true"
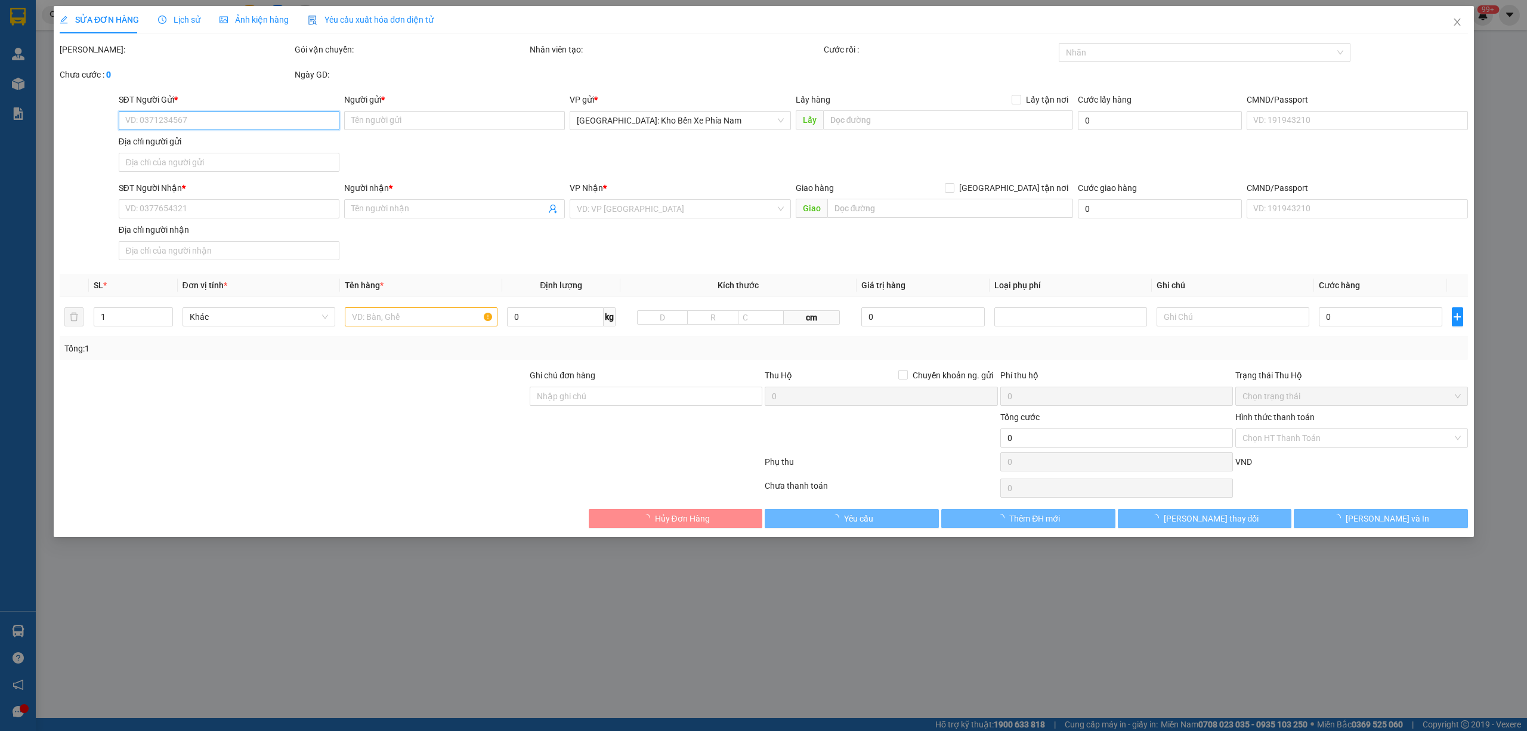
type input "59 [PERSON_NAME],[GEOGRAPHIC_DATA],[GEOGRAPHIC_DATA]"
type input "đơn này 19 khách mới nhận hàng ,[PERSON_NAME] hộ e nhé"
type input "1.100.000"
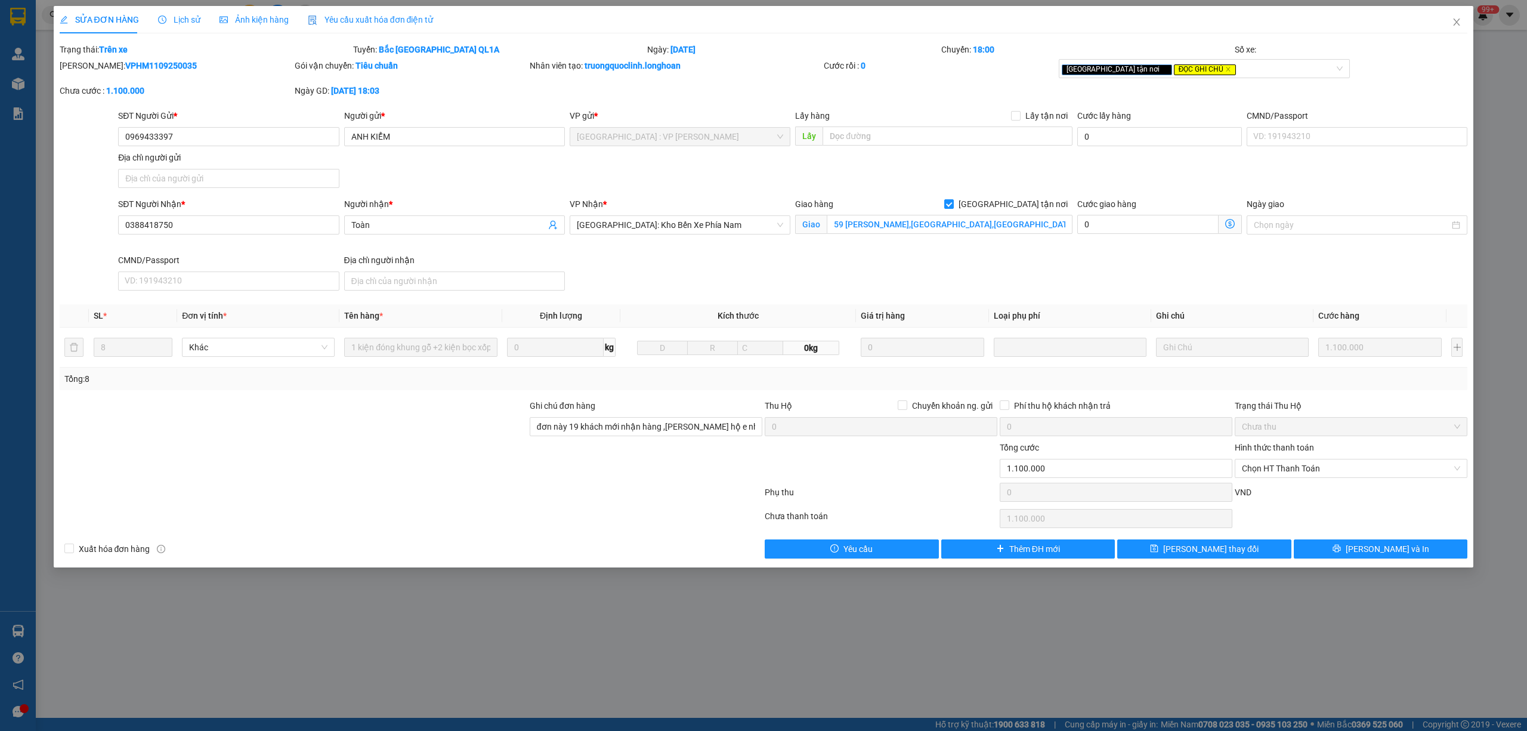
click at [183, 21] on span "Lịch sử" at bounding box center [179, 20] width 42 height 10
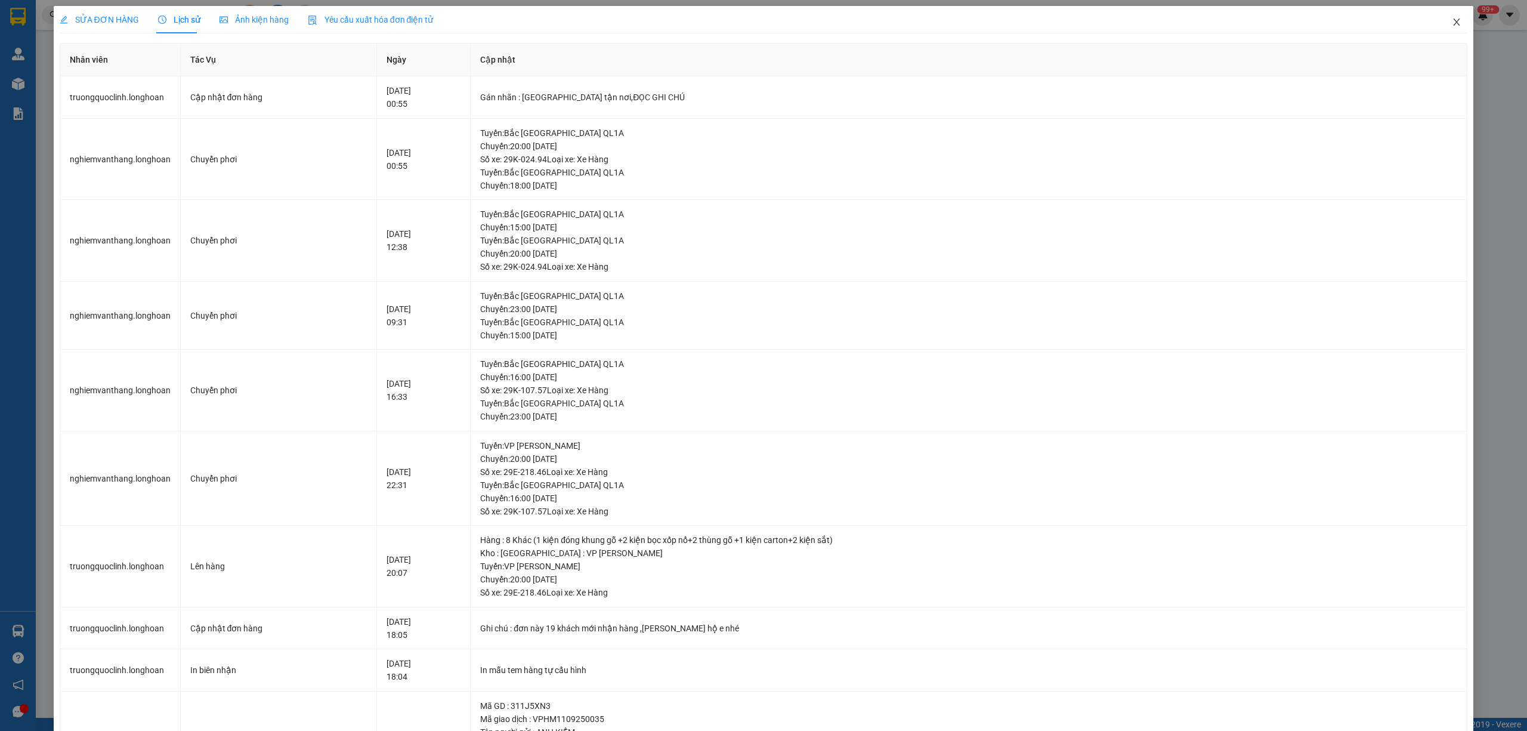
drag, startPoint x: 1452, startPoint y: 15, endPoint x: 221, endPoint y: 0, distance: 1231.2
click at [1451, 16] on span "Close" at bounding box center [1456, 22] width 33 height 33
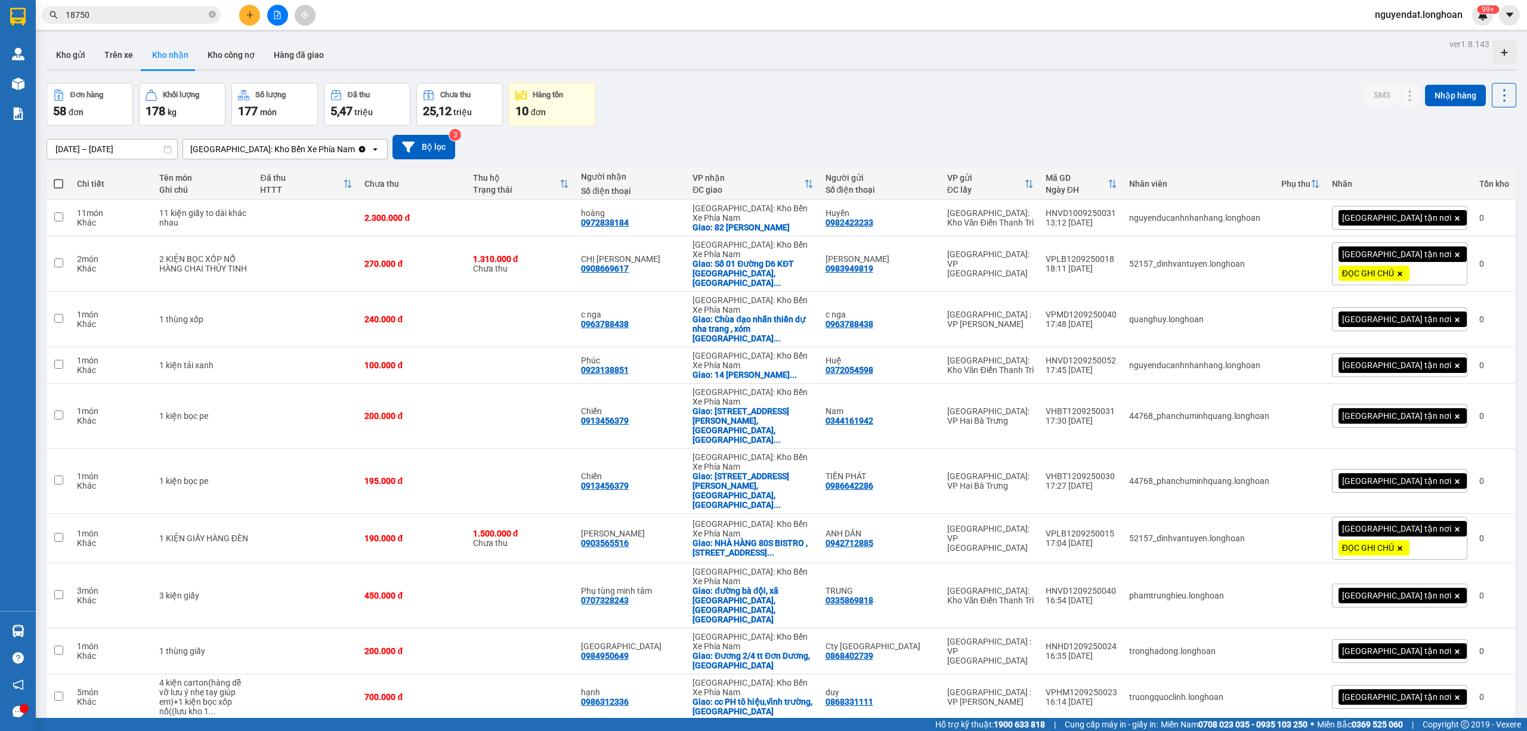
click at [276, 14] on icon "file-add" at bounding box center [277, 15] width 8 height 8
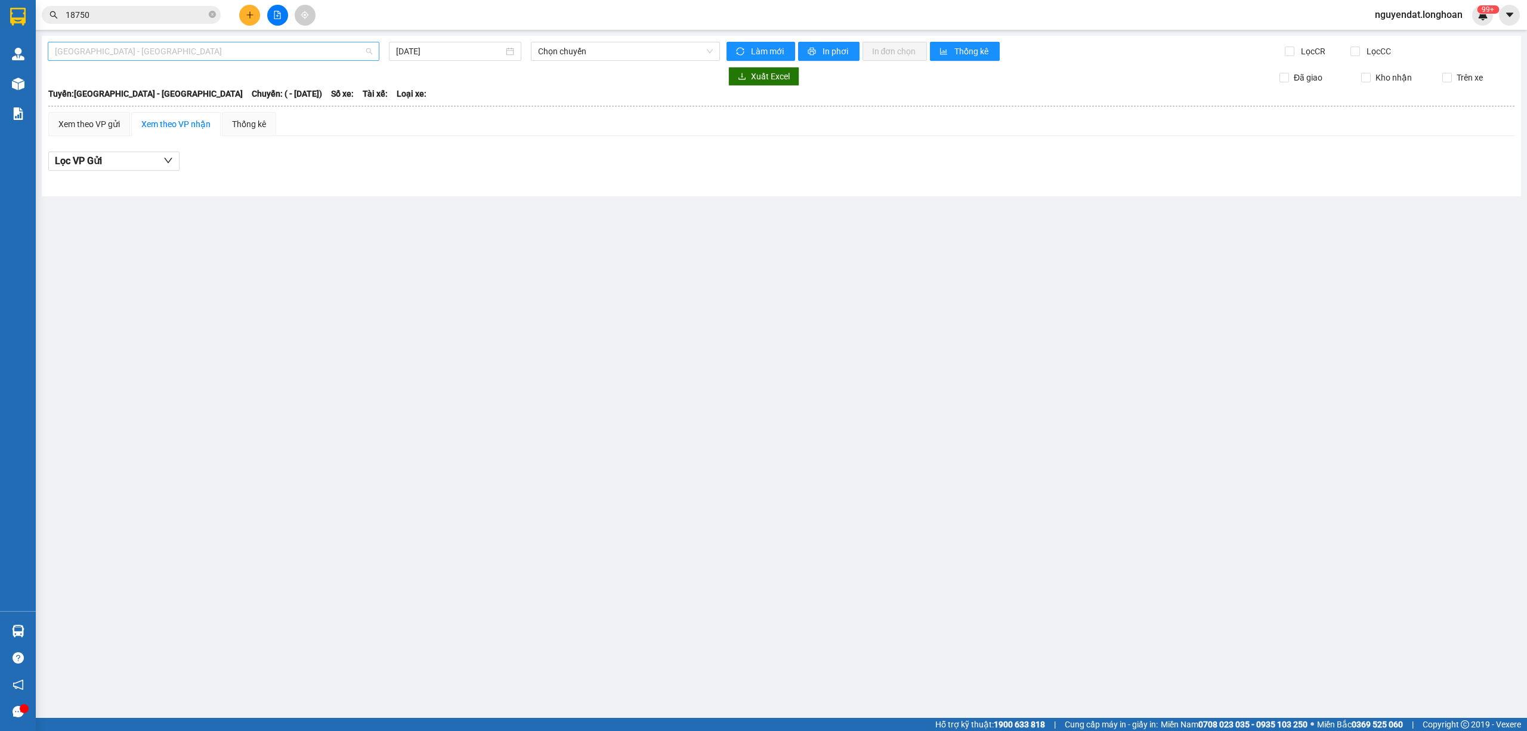
click at [203, 55] on span "[GEOGRAPHIC_DATA] - [GEOGRAPHIC_DATA]" at bounding box center [213, 51] width 317 height 18
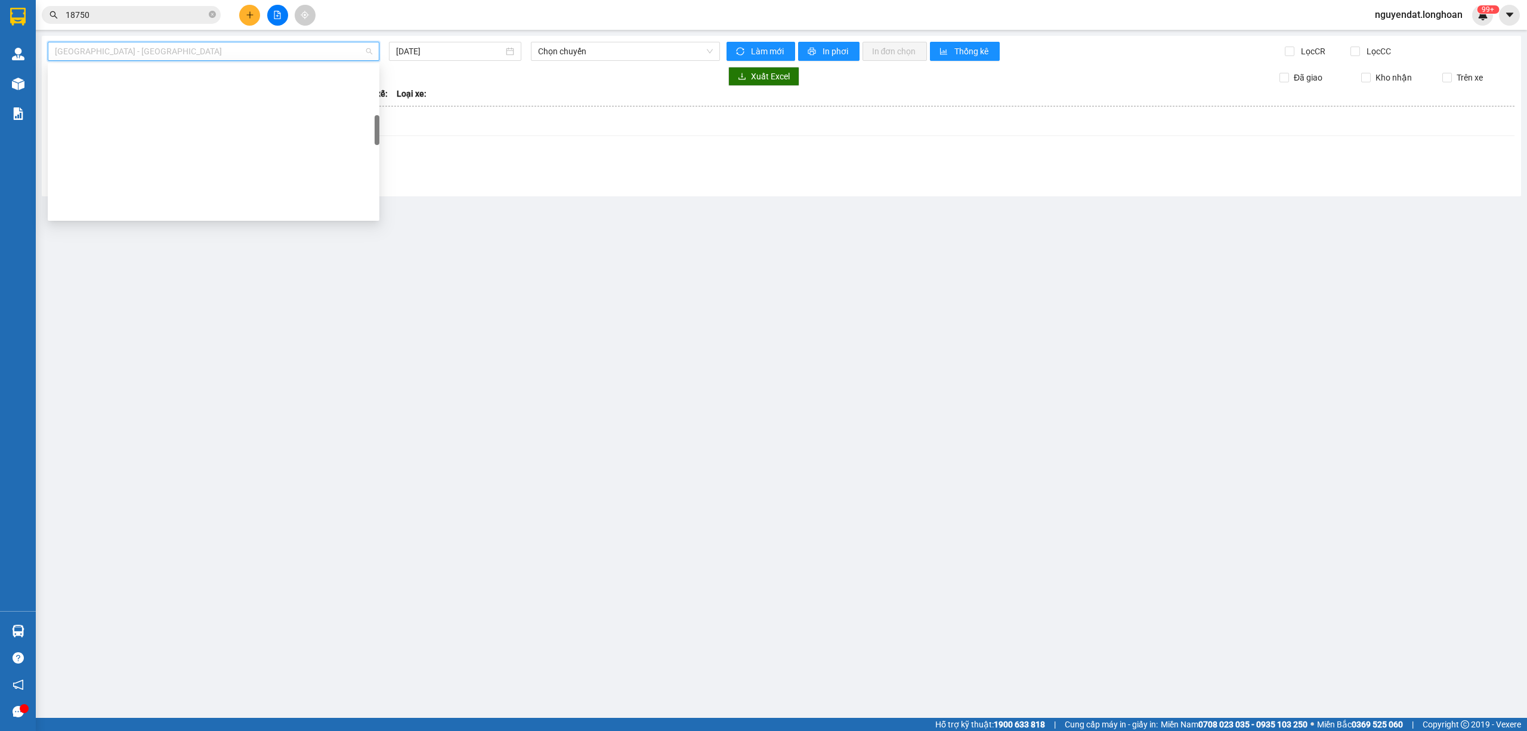
scroll to position [821, 0]
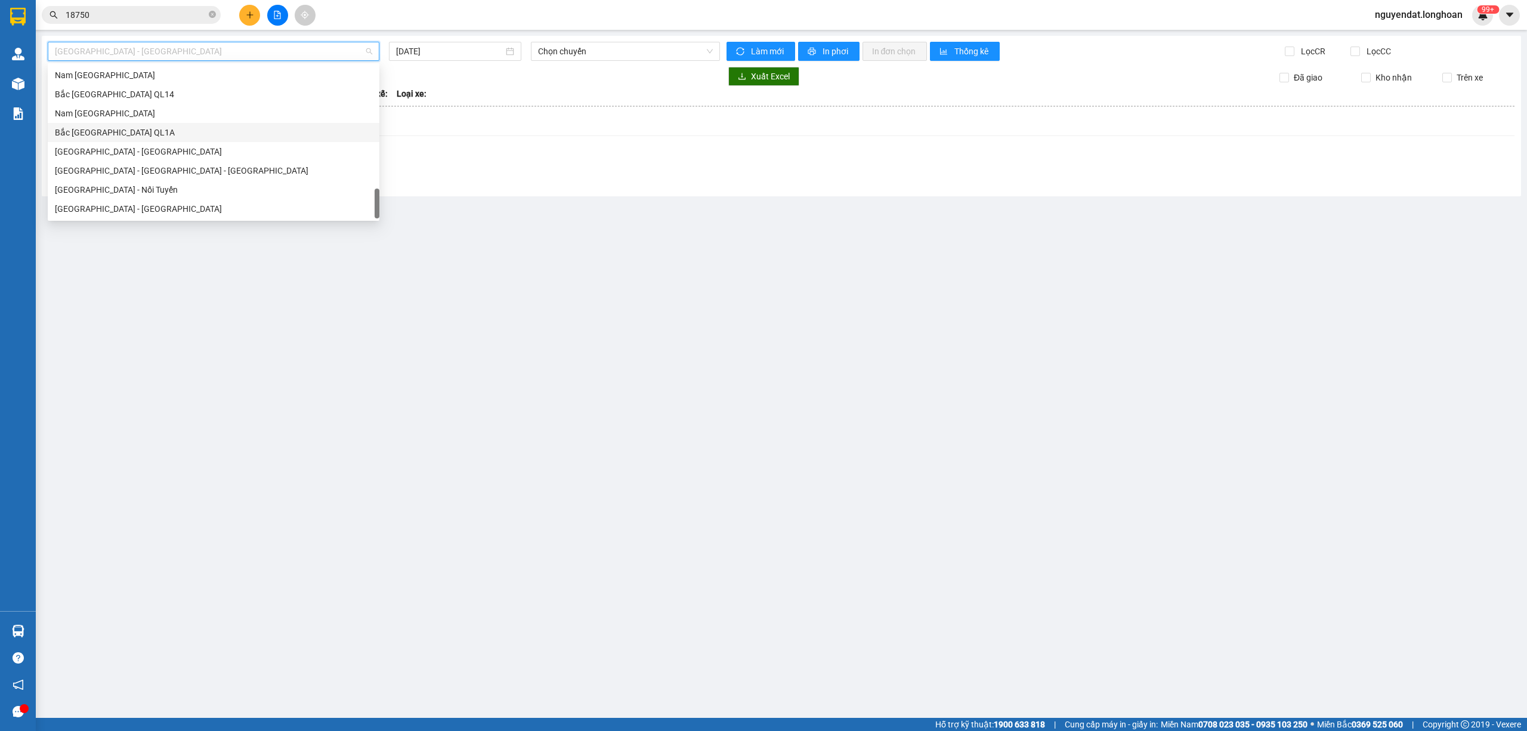
click at [130, 140] on div "Bắc [GEOGRAPHIC_DATA] QL1A" at bounding box center [214, 132] width 332 height 19
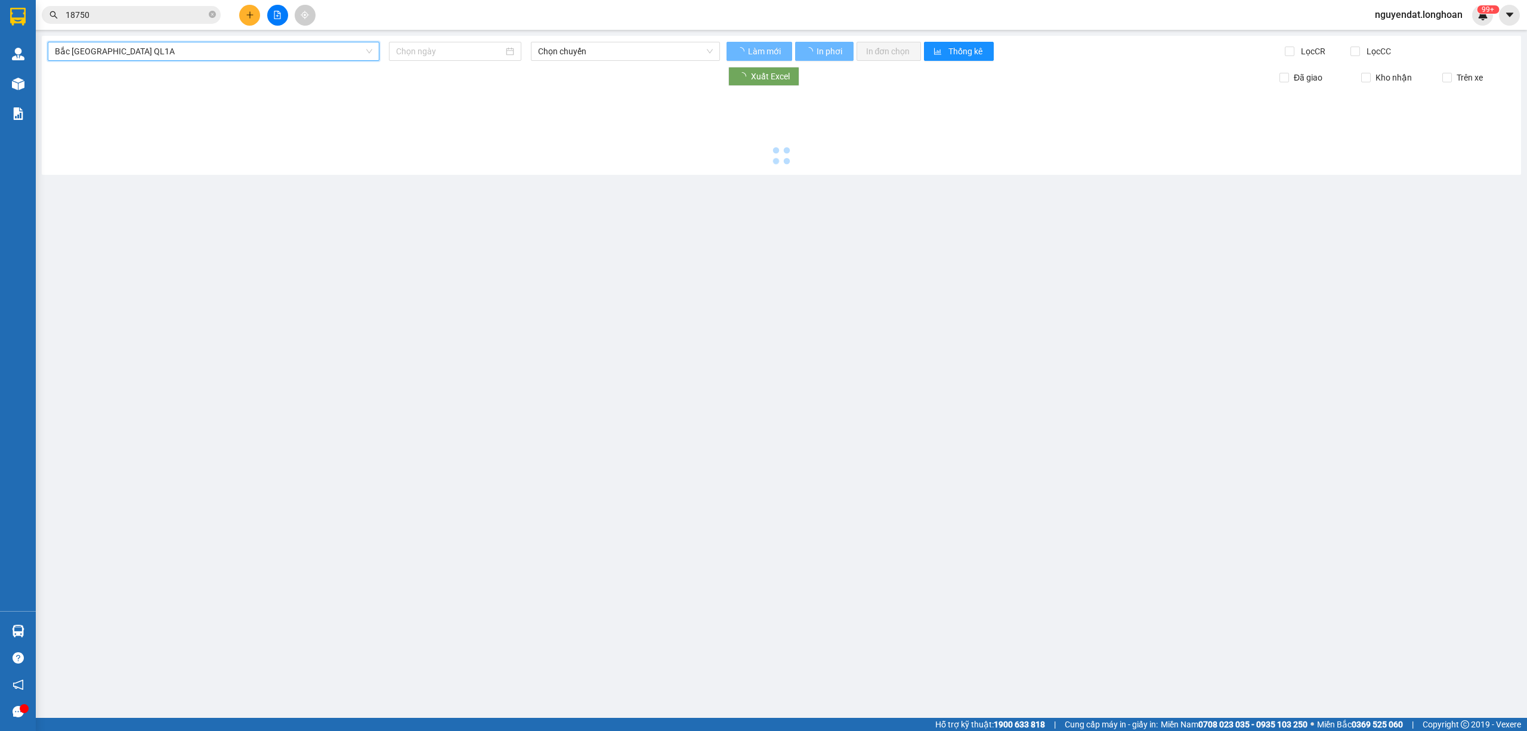
type input "[DATE]"
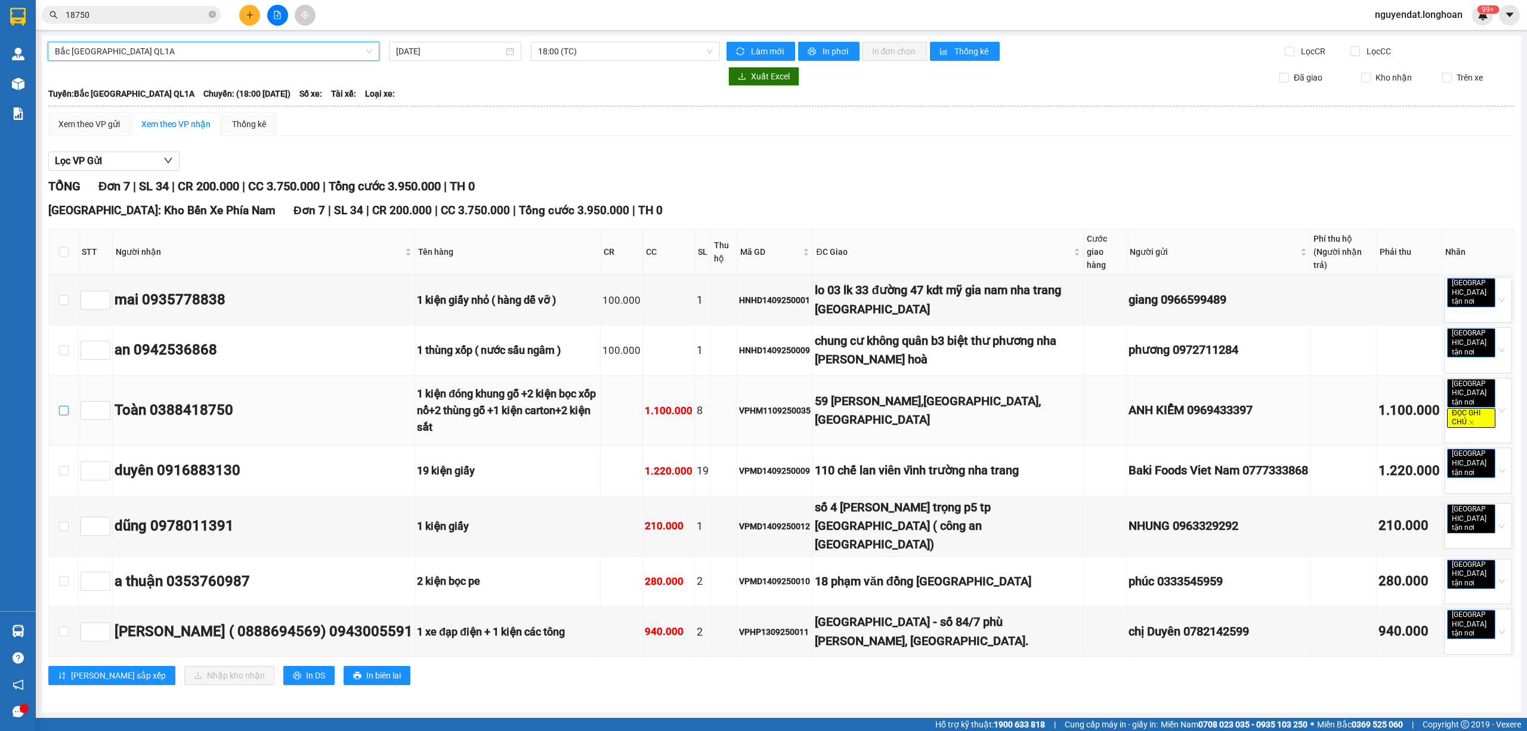
click at [65, 406] on input "checkbox" at bounding box center [64, 411] width 10 height 10
checkbox input "true"
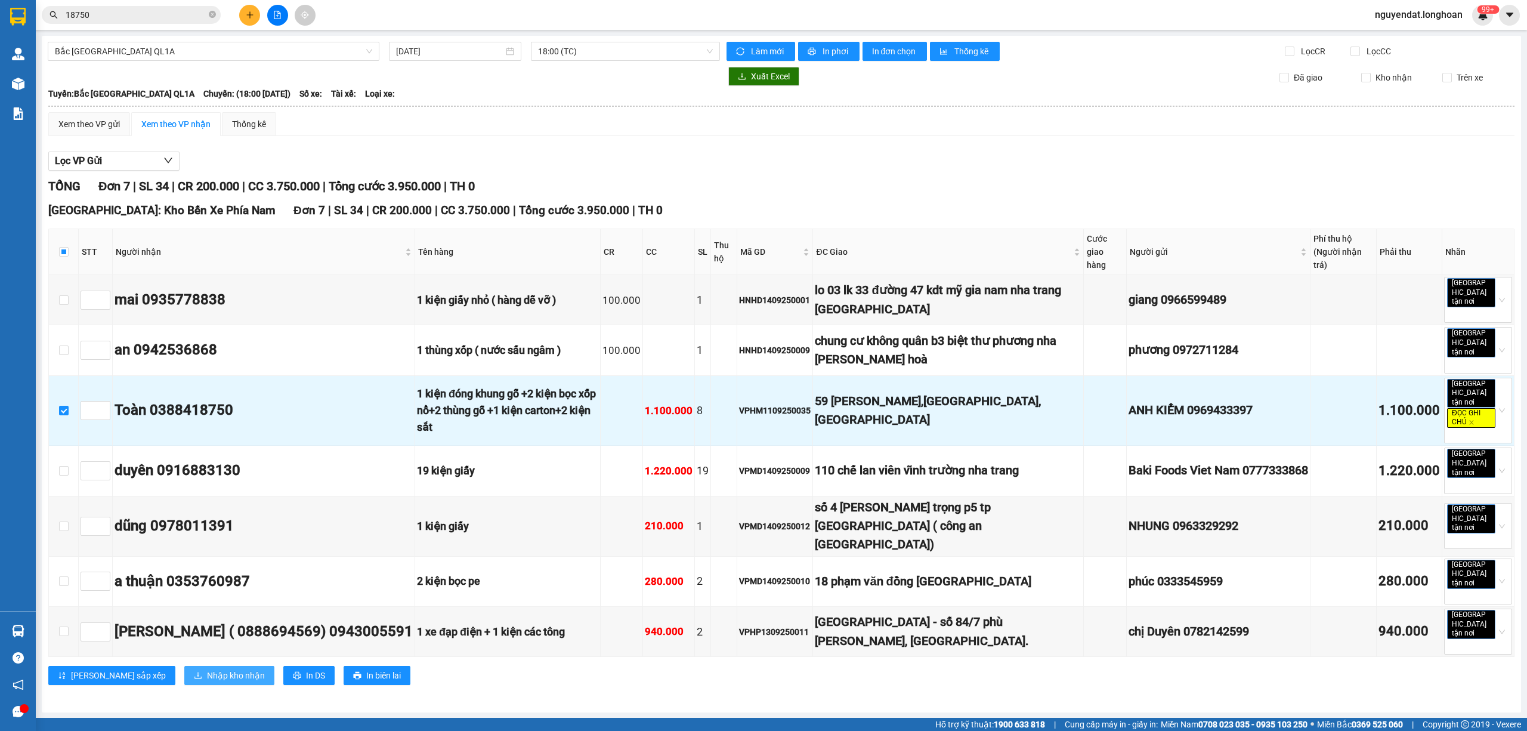
click at [207, 669] on span "Nhập kho nhận" at bounding box center [236, 675] width 58 height 13
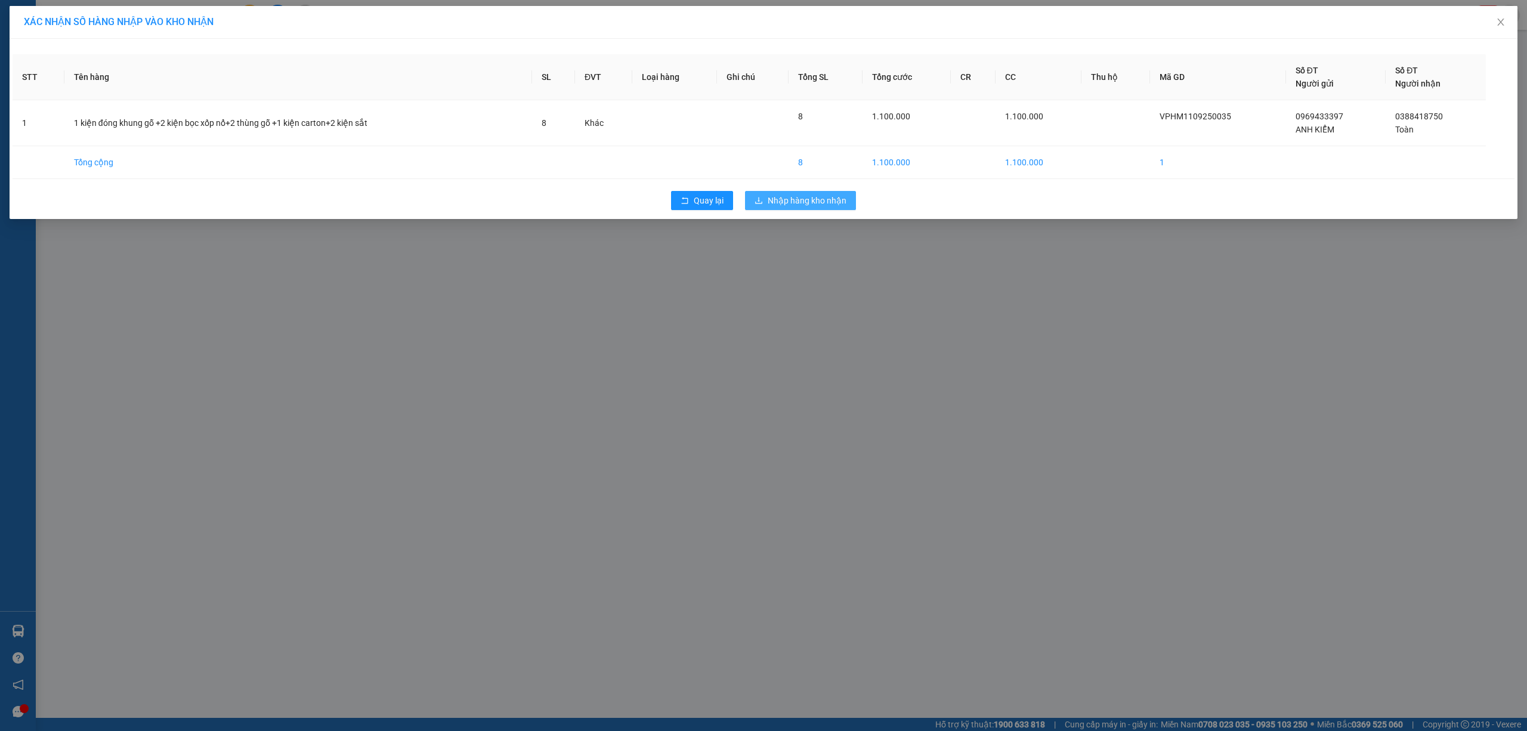
click at [817, 207] on span "Nhập hàng kho nhận" at bounding box center [807, 200] width 79 height 13
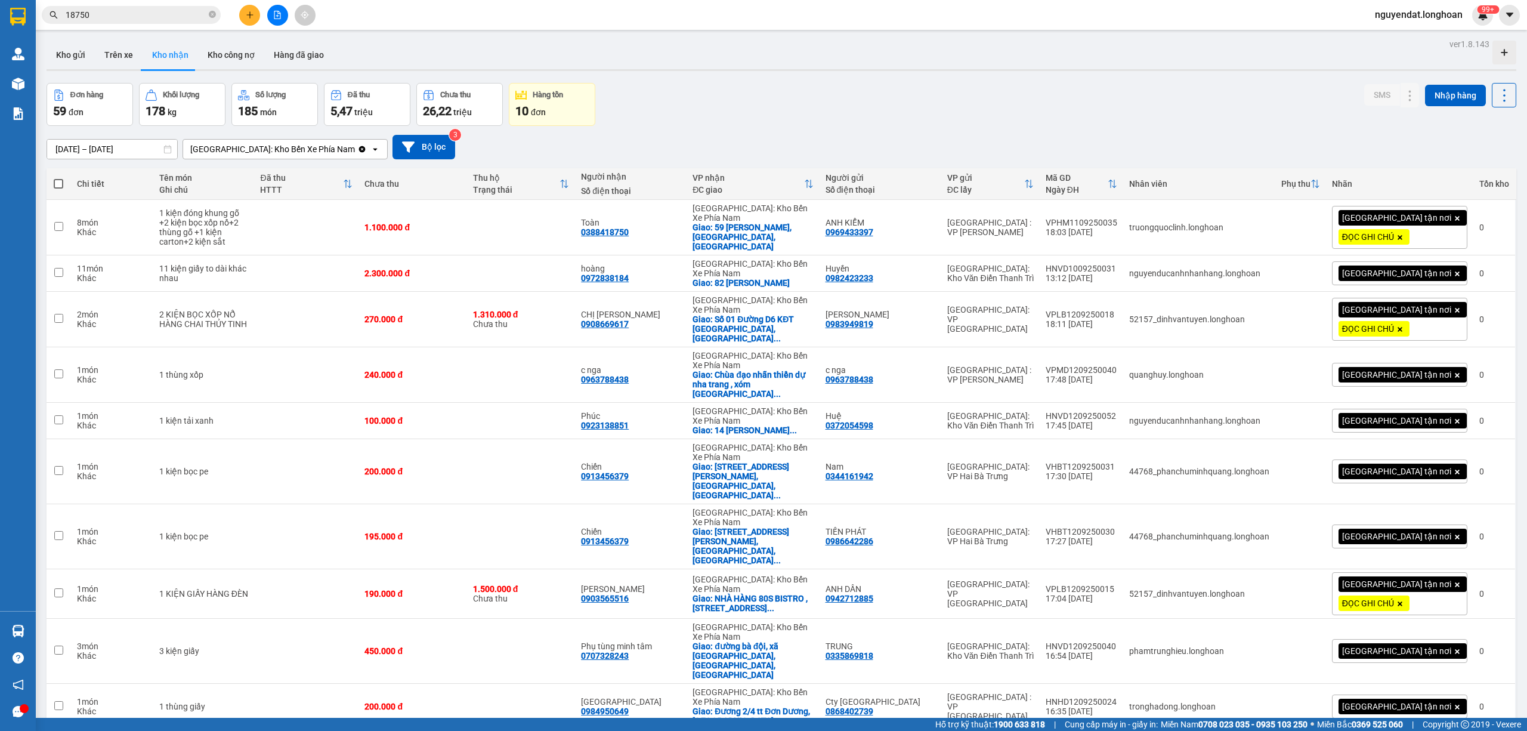
click at [831, 124] on div "Đơn hàng 59 đơn Khối lượng 178 kg Số lượng 185 món Đã thu 5,47 triệu Chưa thu 2…" at bounding box center [782, 104] width 1470 height 43
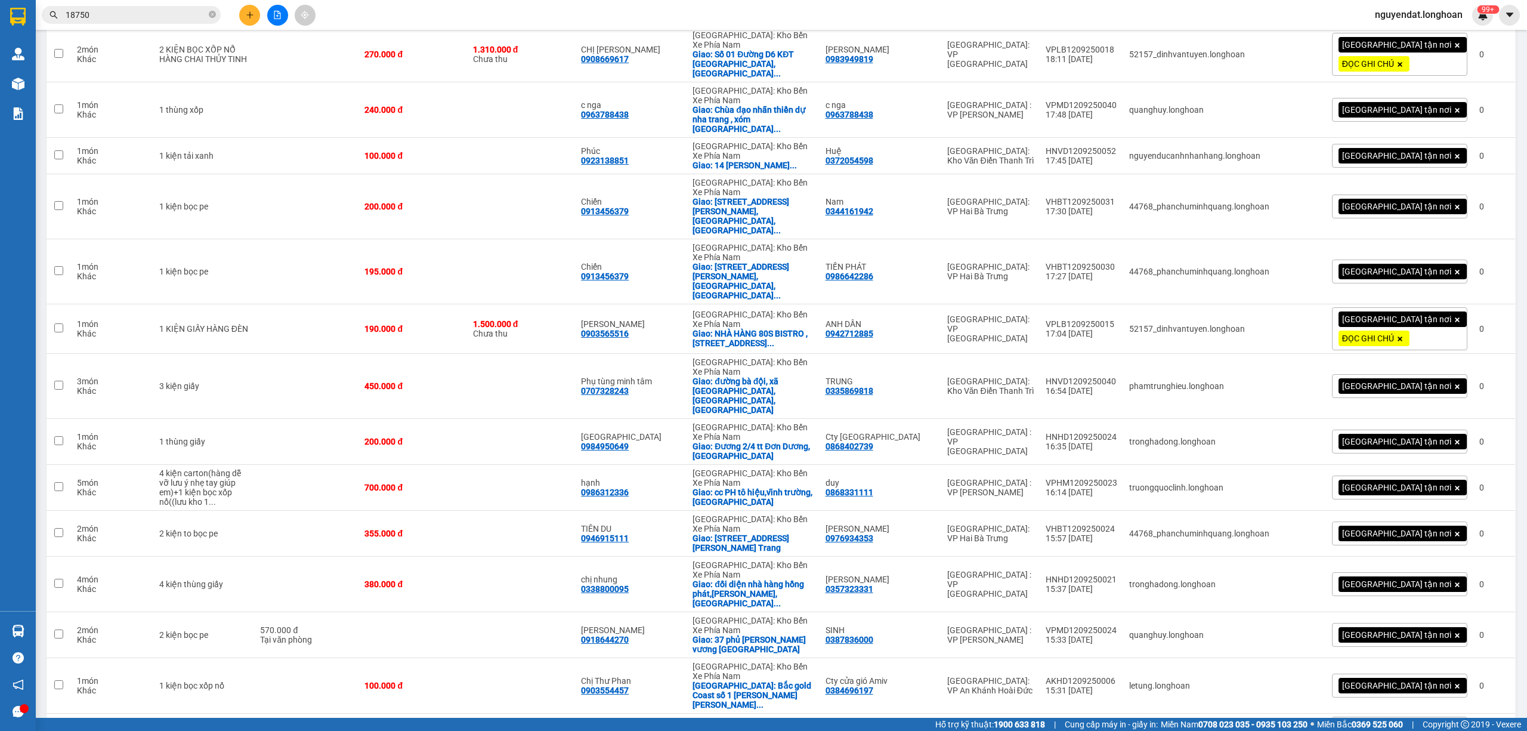
scroll to position [795, 0]
